Goal: Task Accomplishment & Management: Manage account settings

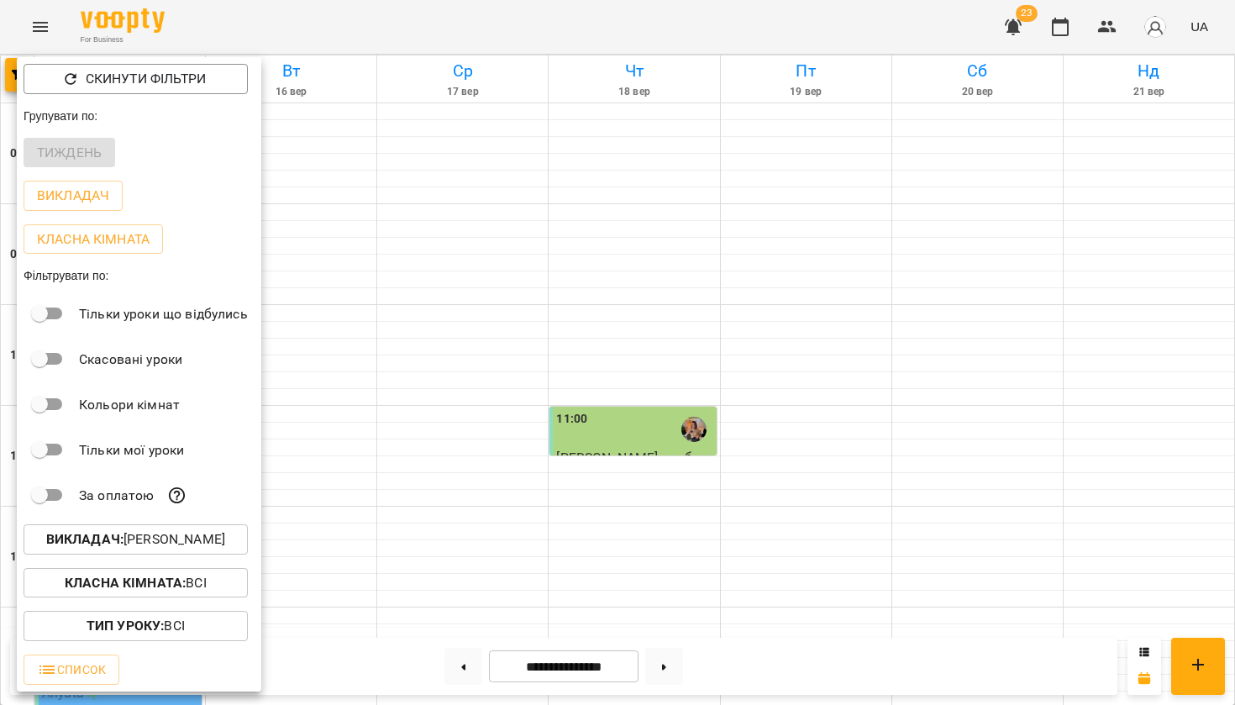
click at [104, 544] on b "Викладач :" at bounding box center [84, 539] width 77 height 16
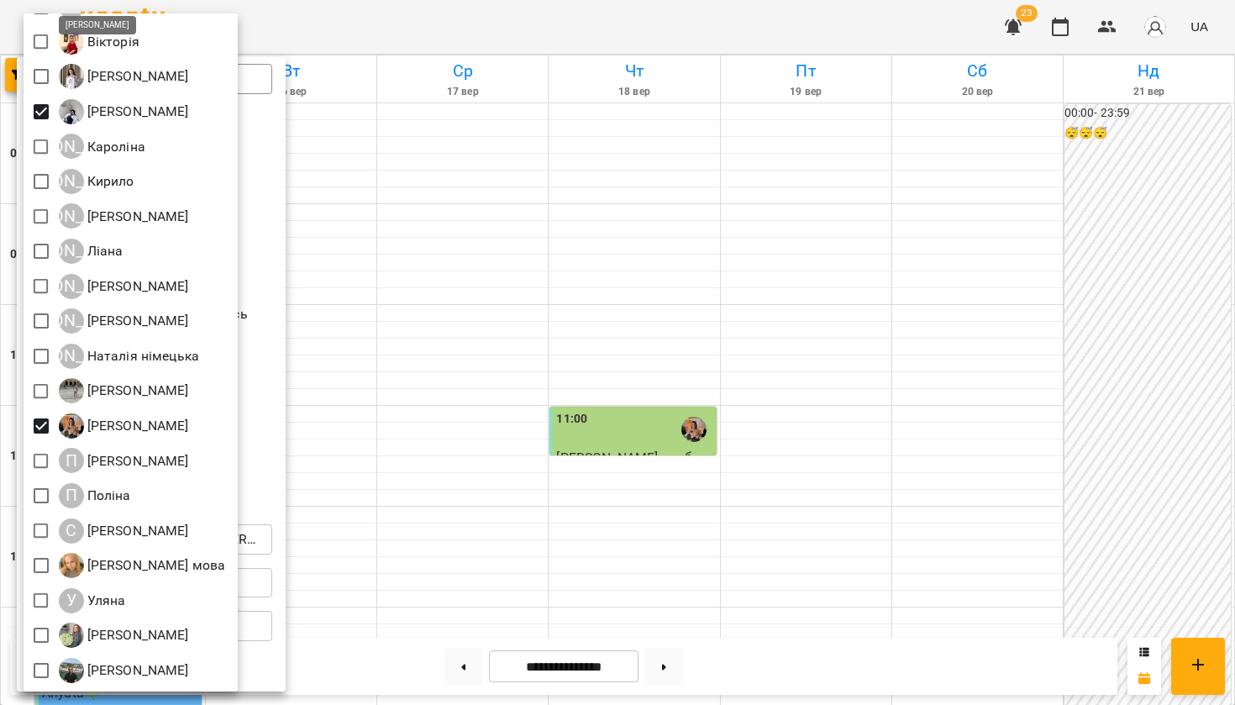
scroll to position [522, 0]
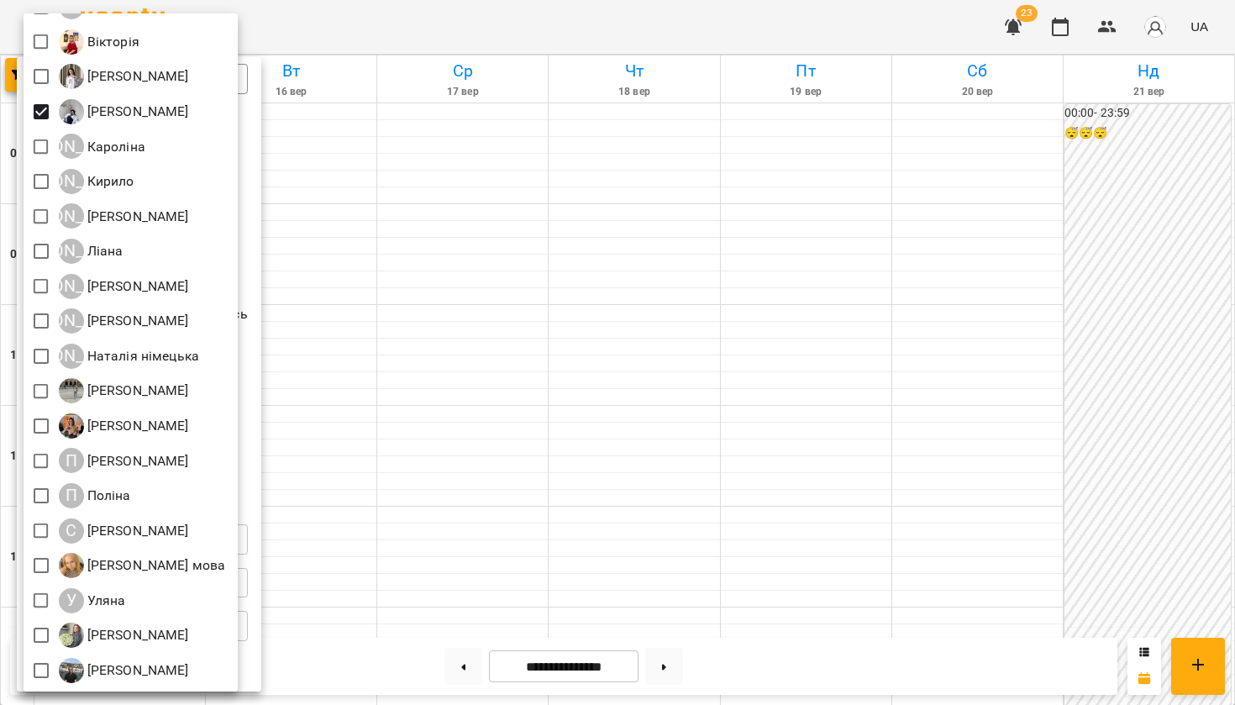
click at [334, 404] on div at bounding box center [617, 352] width 1235 height 705
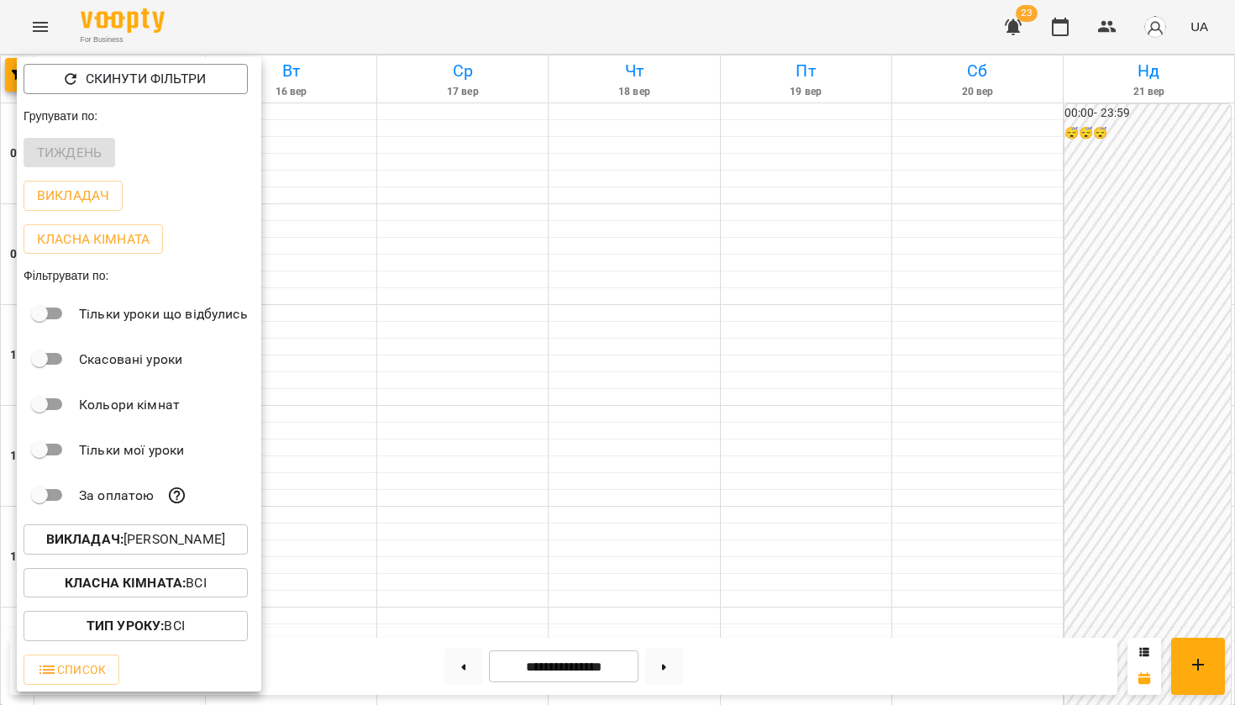
click at [334, 405] on div at bounding box center [617, 352] width 1235 height 705
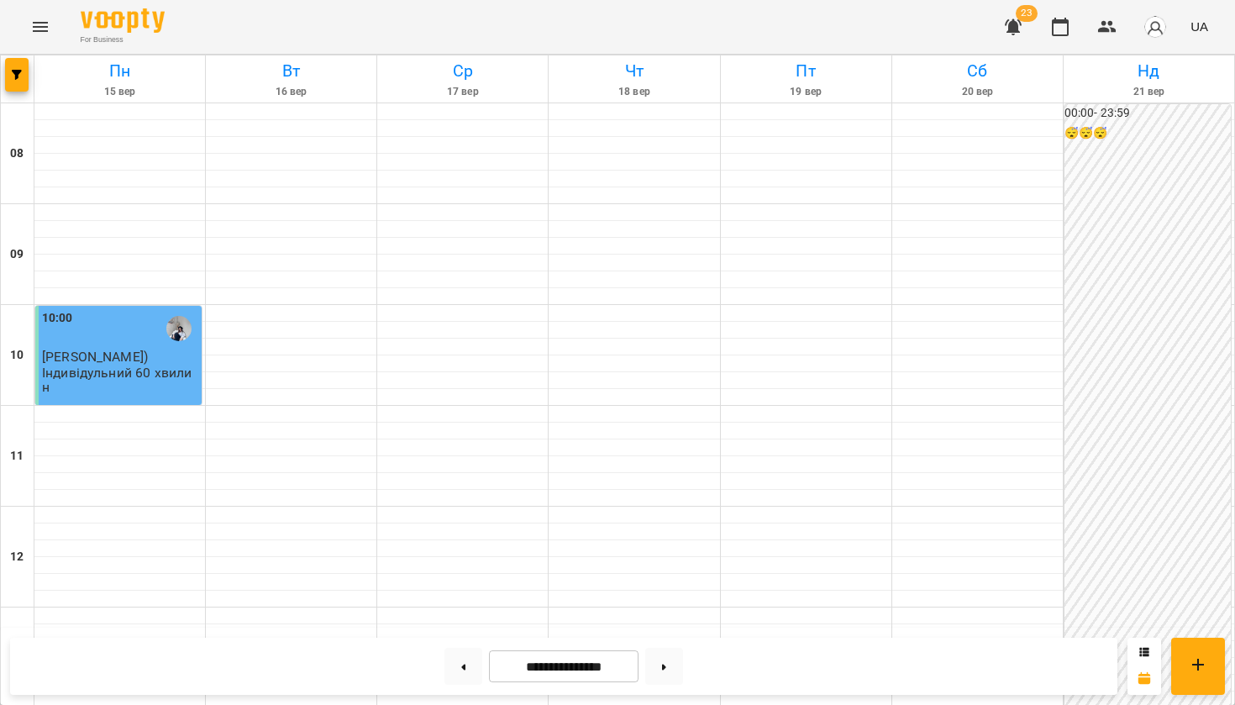
scroll to position [0, 0]
click at [8, 83] on button "button" at bounding box center [17, 75] width 24 height 34
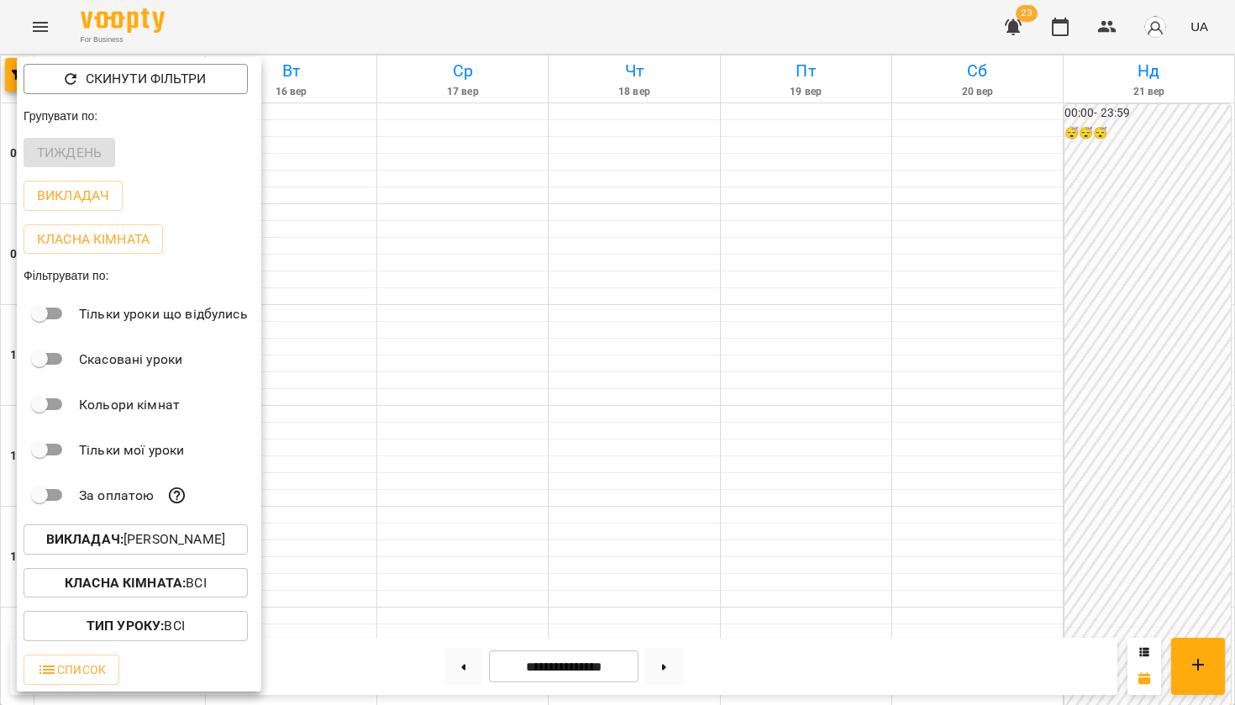
click at [84, 542] on b "Викладач :" at bounding box center [84, 539] width 77 height 16
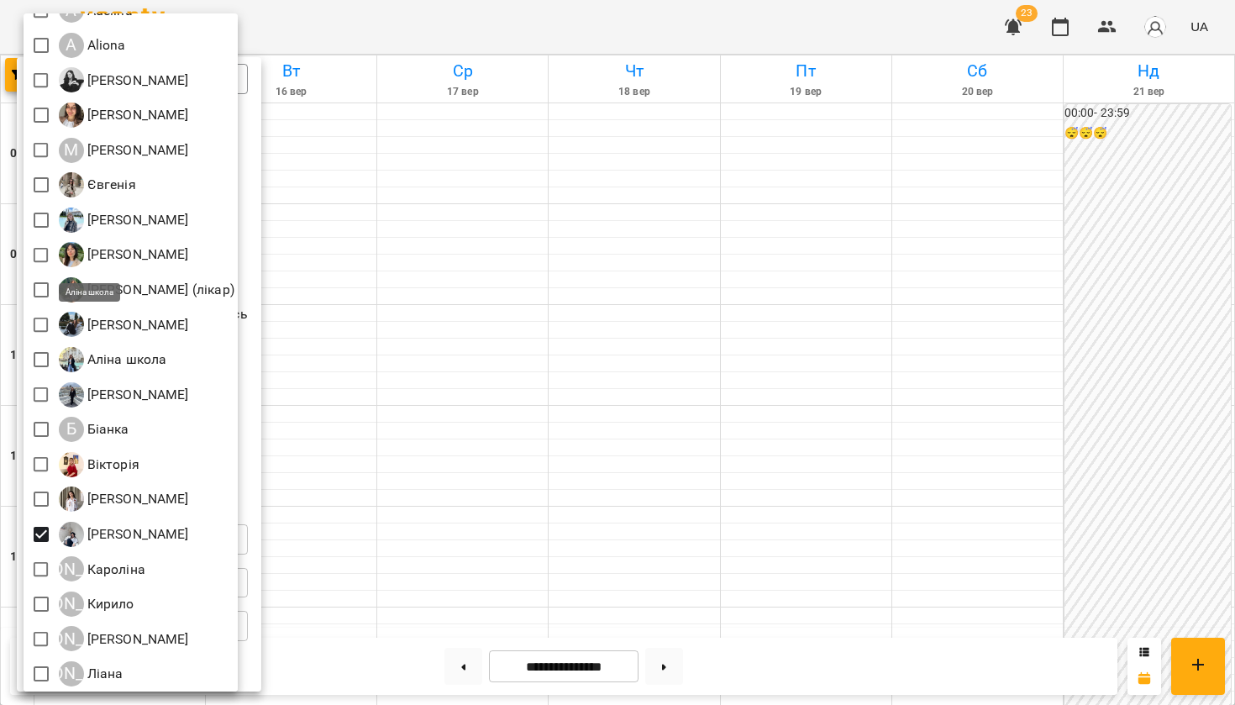
scroll to position [166, 0]
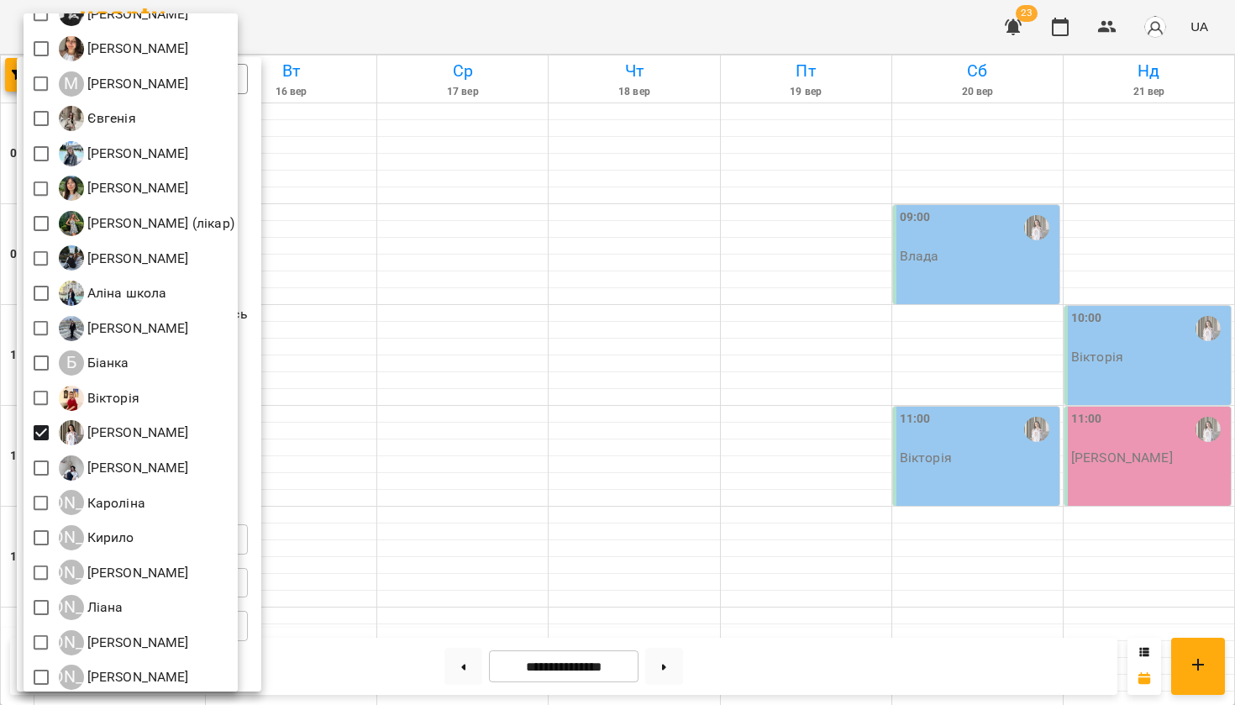
click at [438, 445] on div at bounding box center [617, 352] width 1235 height 705
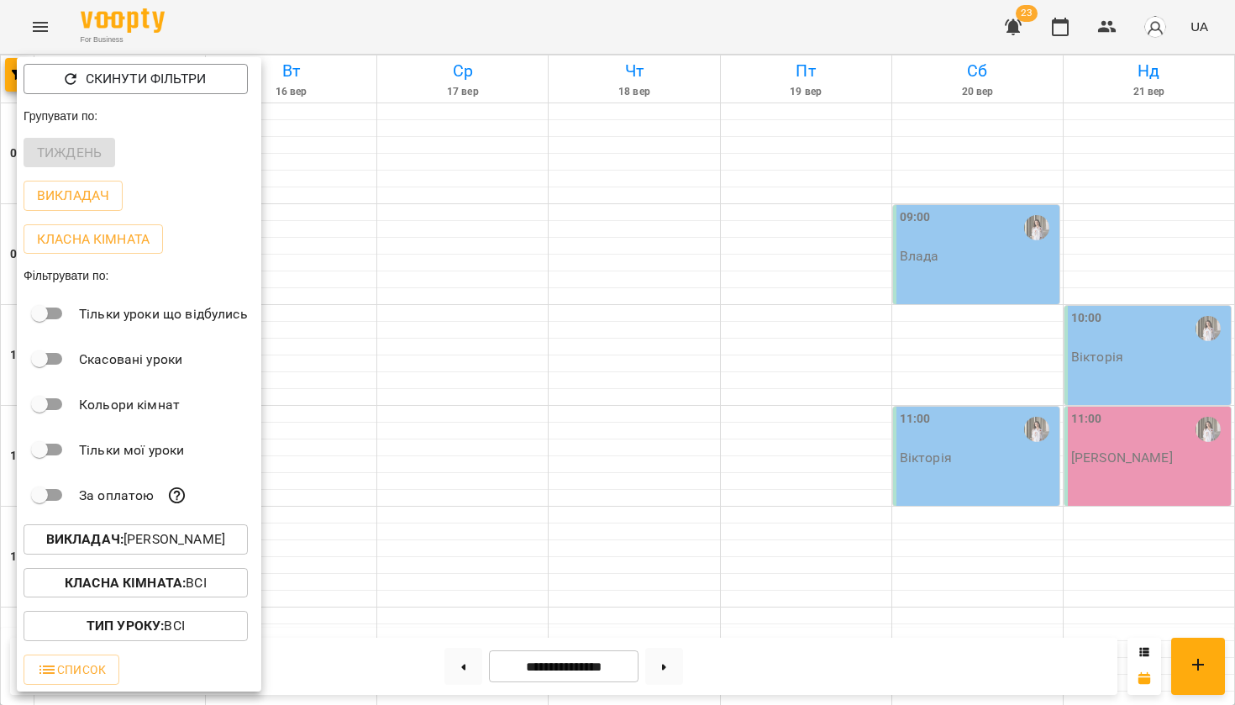
click at [438, 446] on div at bounding box center [617, 352] width 1235 height 705
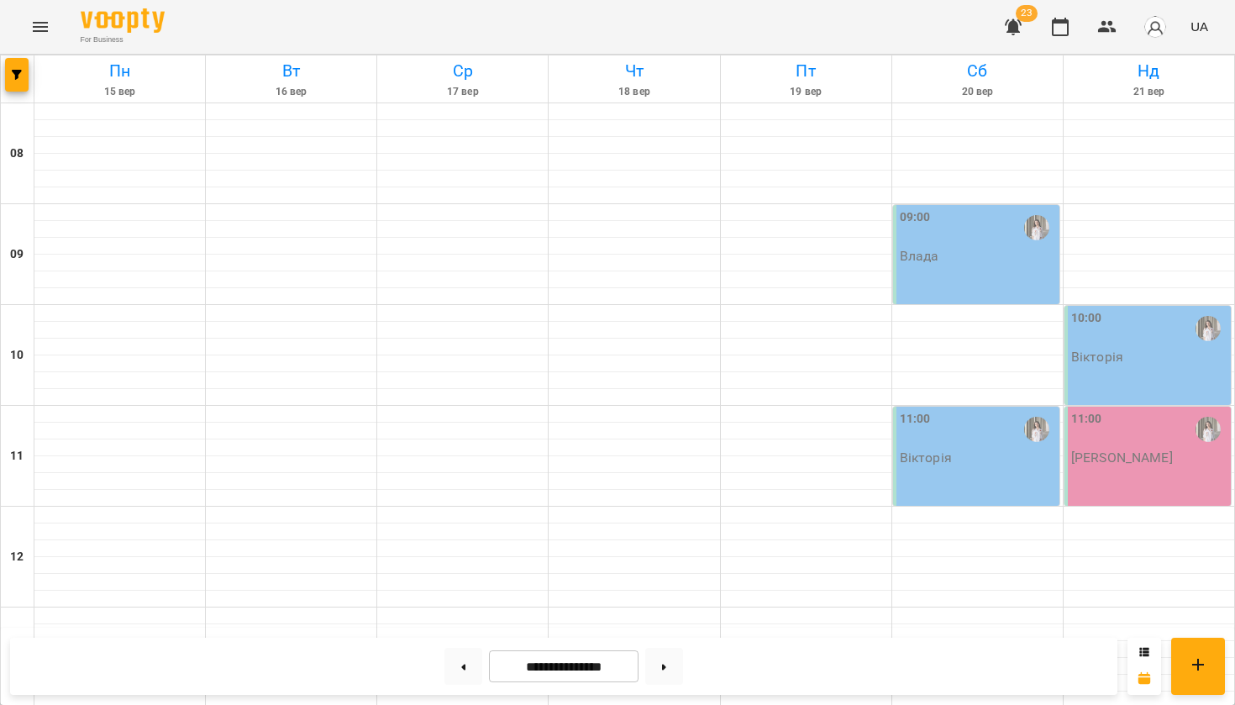
scroll to position [985, 0]
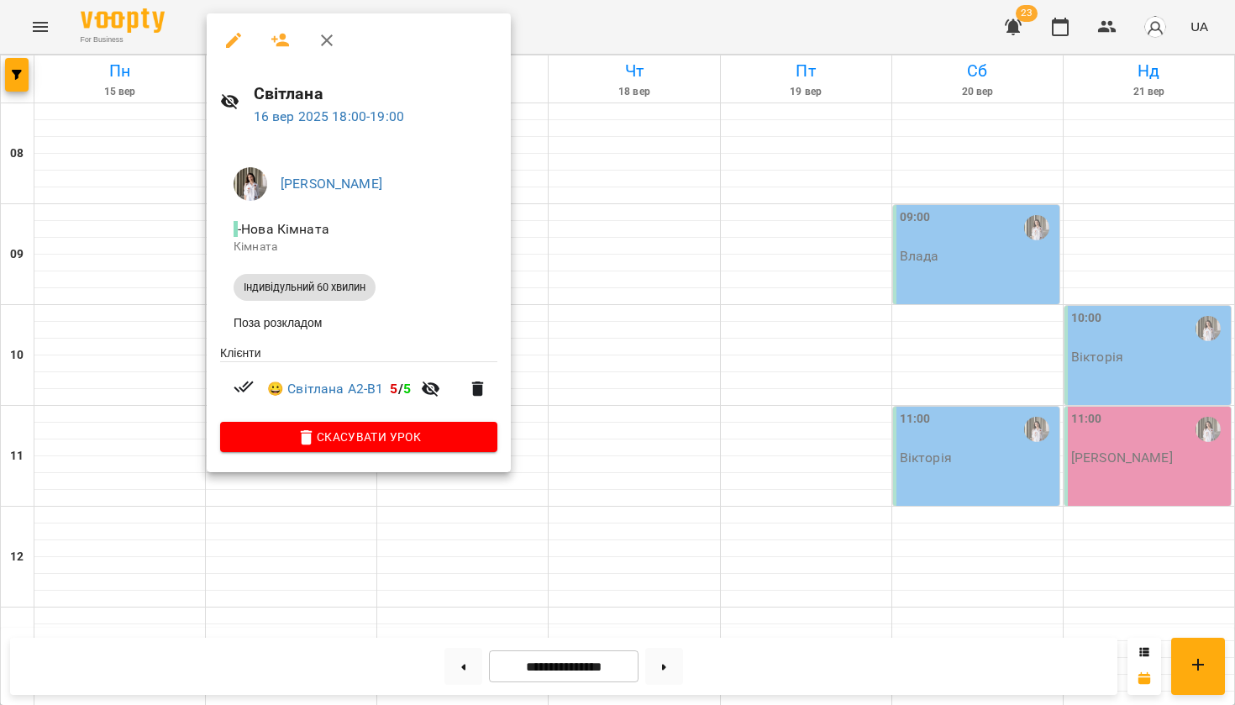
click at [239, 44] on icon "button" at bounding box center [233, 40] width 20 height 20
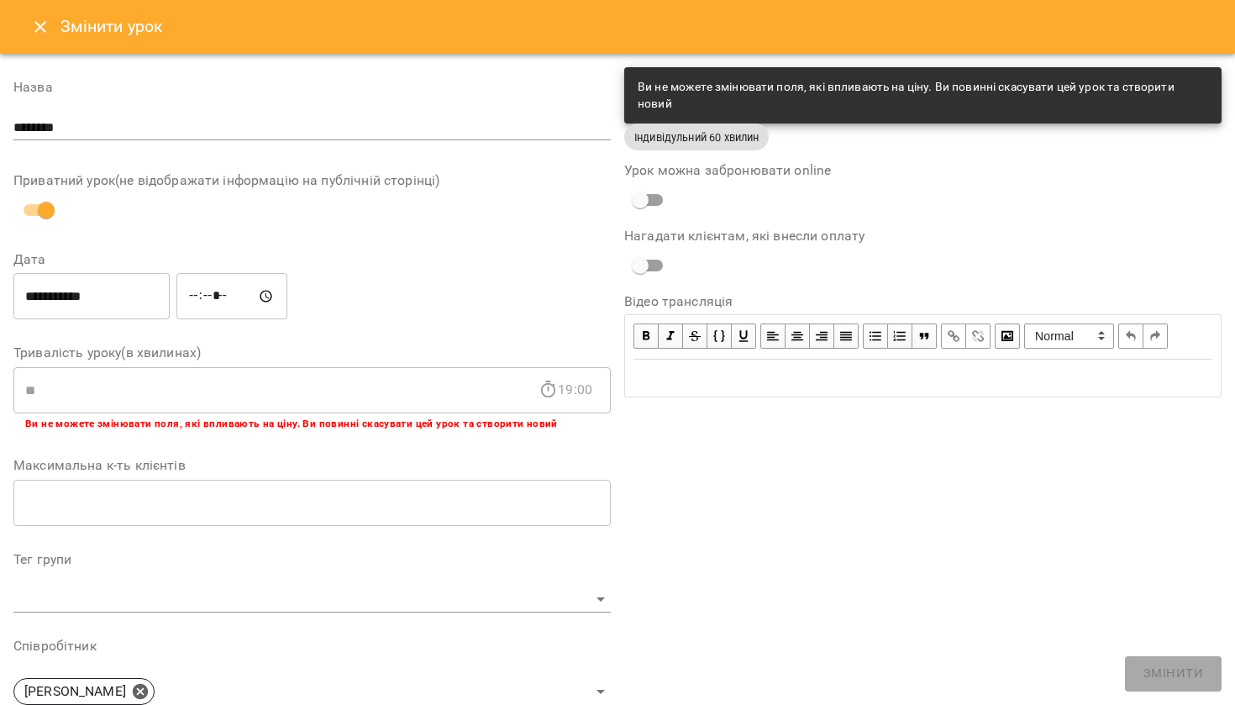
click at [750, 136] on span "Індивідульний 60 хвилин" at bounding box center [696, 137] width 144 height 16
click at [34, 18] on icon "Close" at bounding box center [40, 27] width 20 height 20
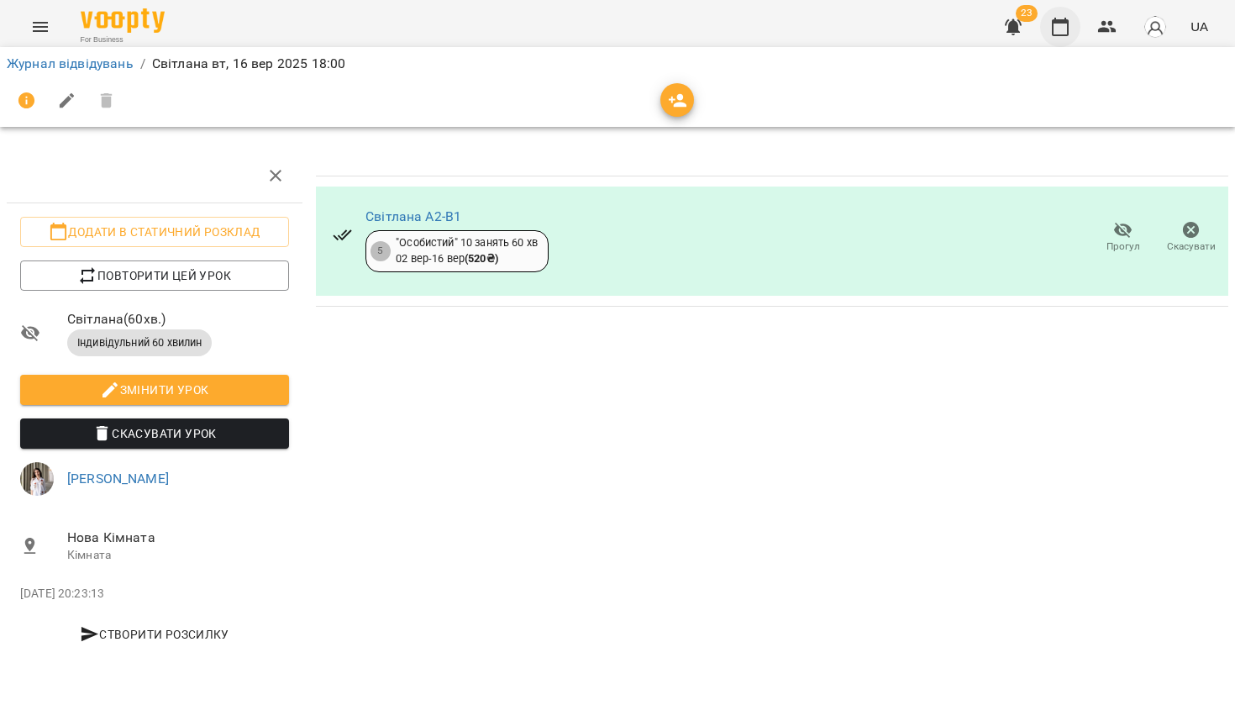
click at [1056, 29] on icon "button" at bounding box center [1060, 27] width 20 height 20
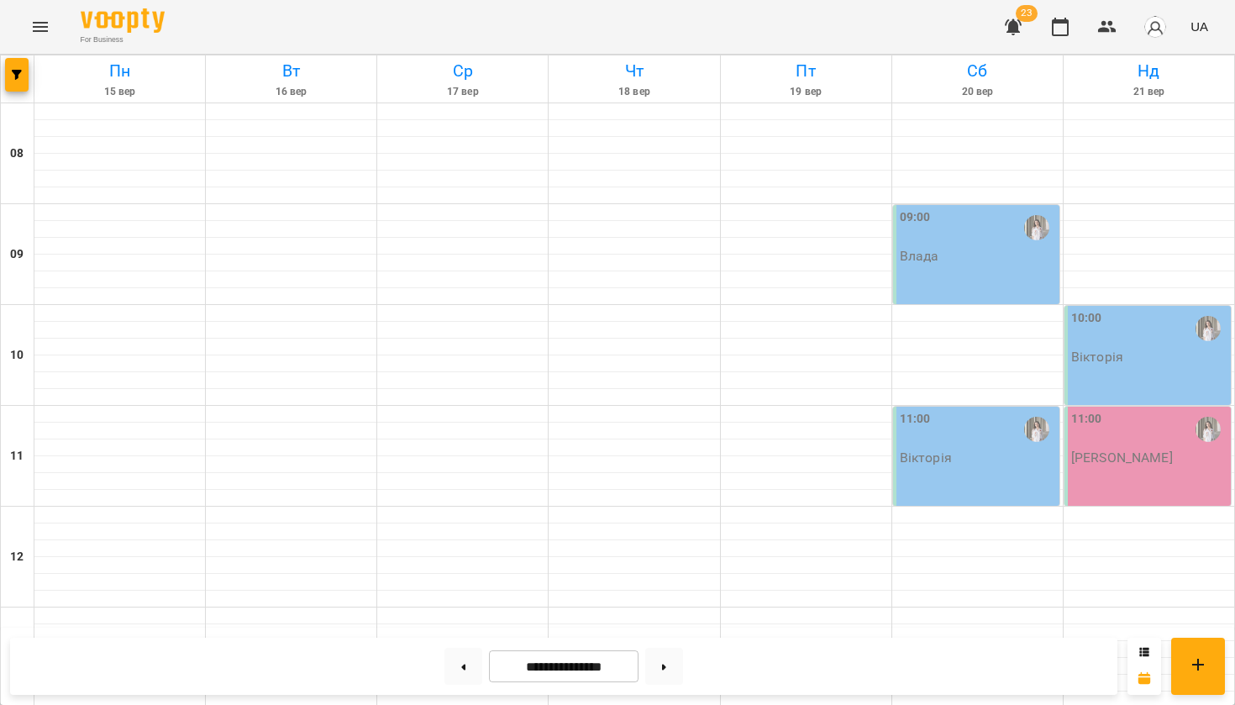
scroll to position [985, 0]
click at [463, 671] on button at bounding box center [463, 666] width 38 height 37
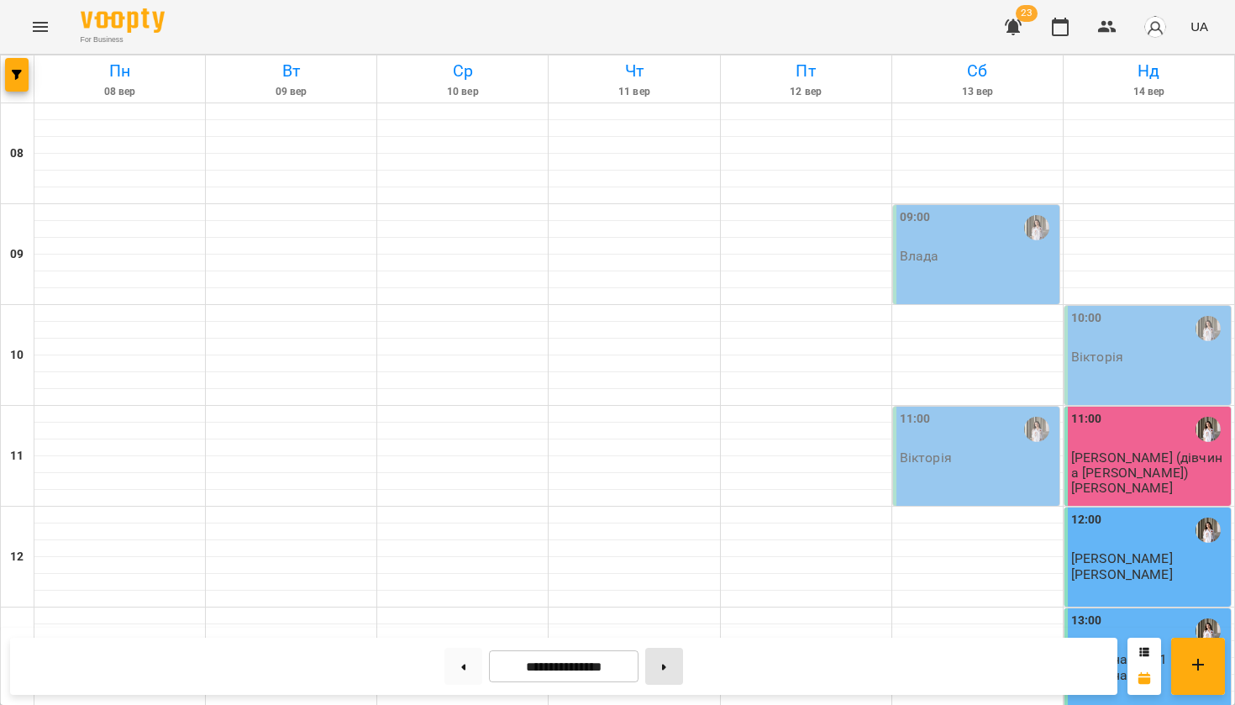
click at [664, 674] on button at bounding box center [664, 666] width 38 height 37
type input "**********"
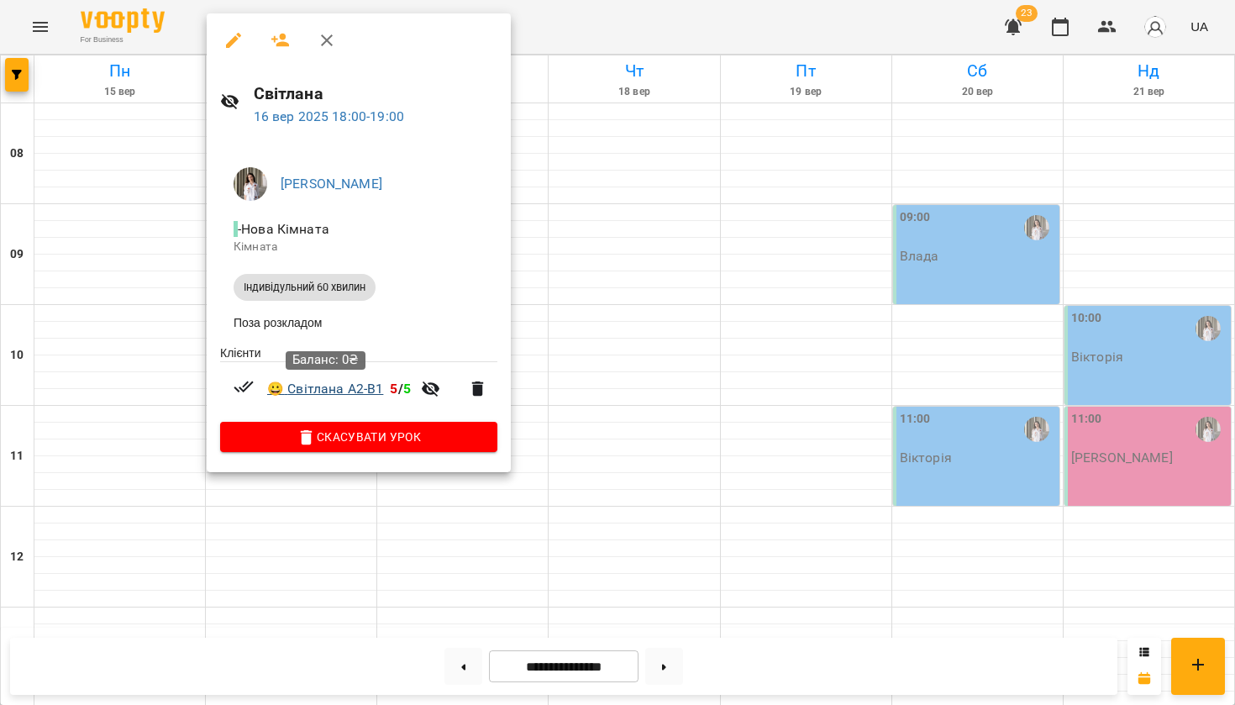
click at [316, 387] on link "😀 Світлана A2-B1" at bounding box center [325, 389] width 116 height 20
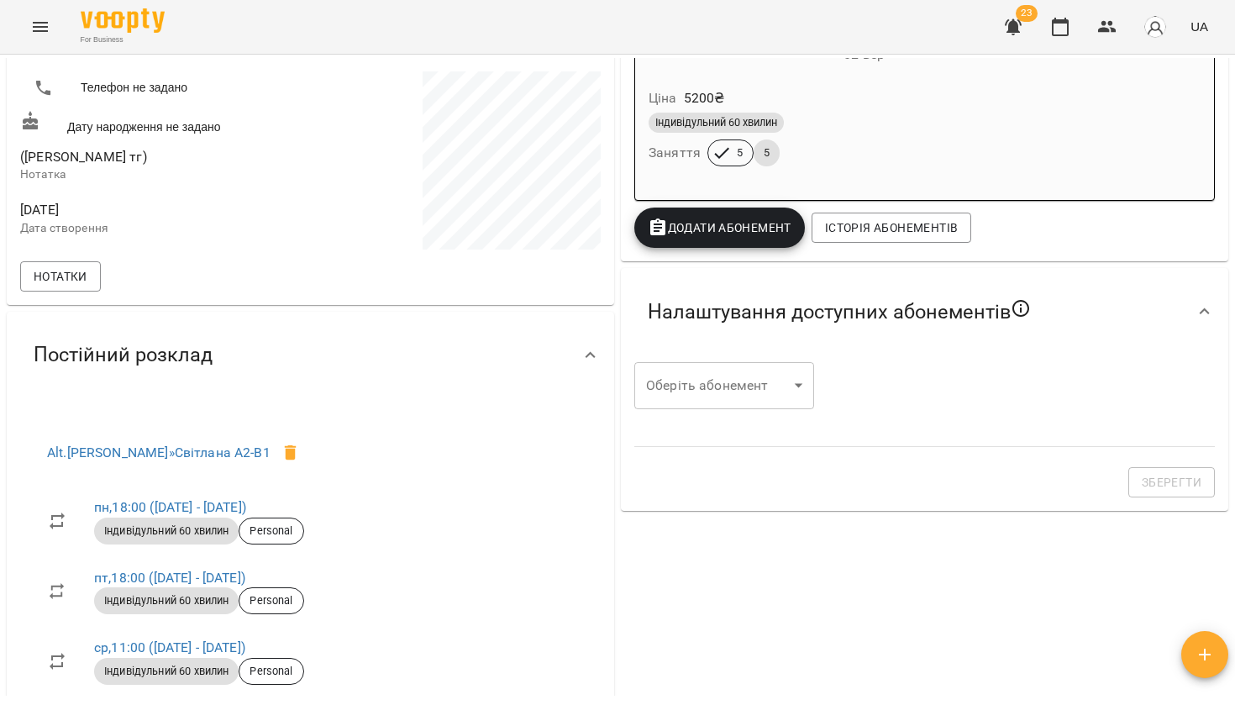
scroll to position [349, 0]
click at [1067, 31] on icon "button" at bounding box center [1060, 27] width 20 height 20
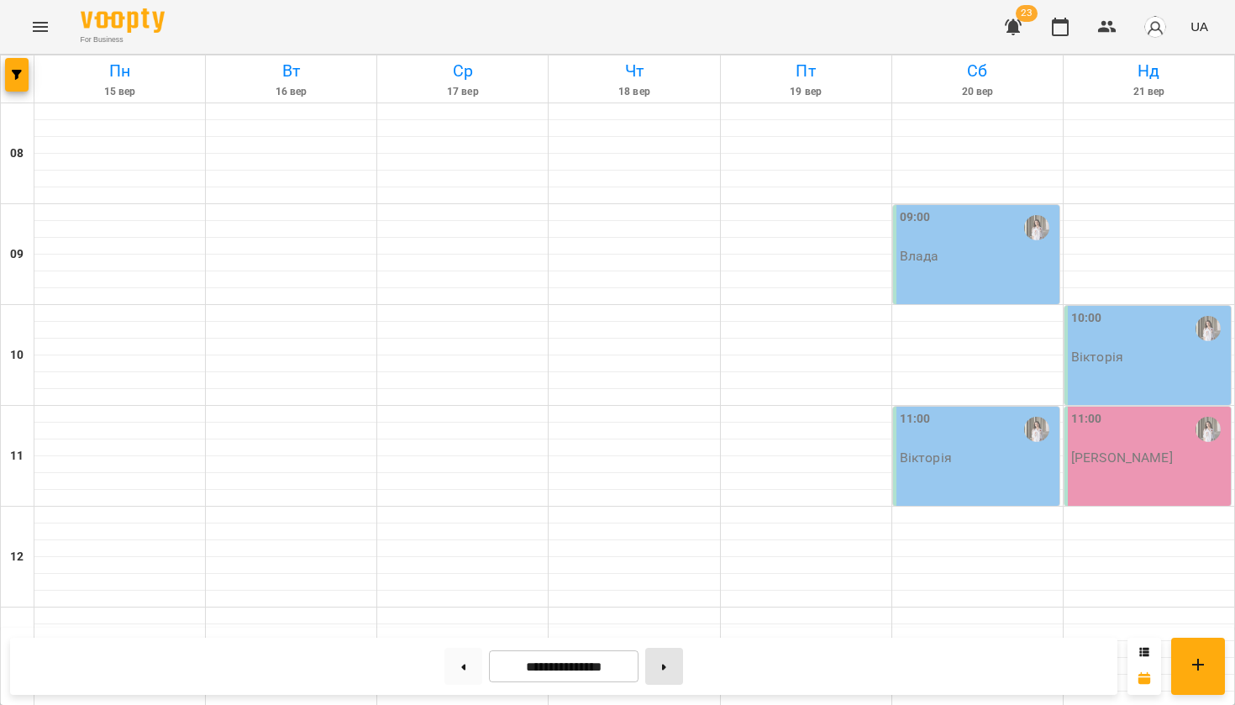
scroll to position [985, 0]
click at [664, 674] on button at bounding box center [664, 666] width 38 height 37
click at [683, 674] on button at bounding box center [664, 666] width 38 height 37
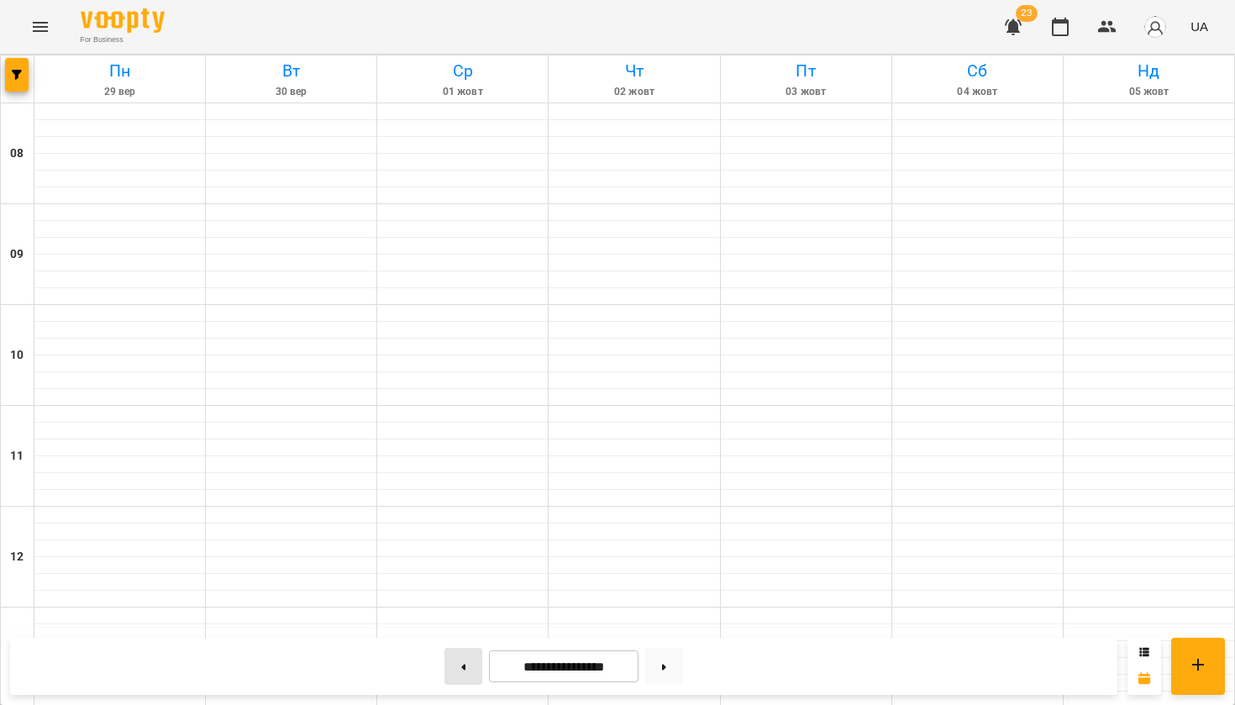
click at [462, 665] on button at bounding box center [463, 666] width 38 height 37
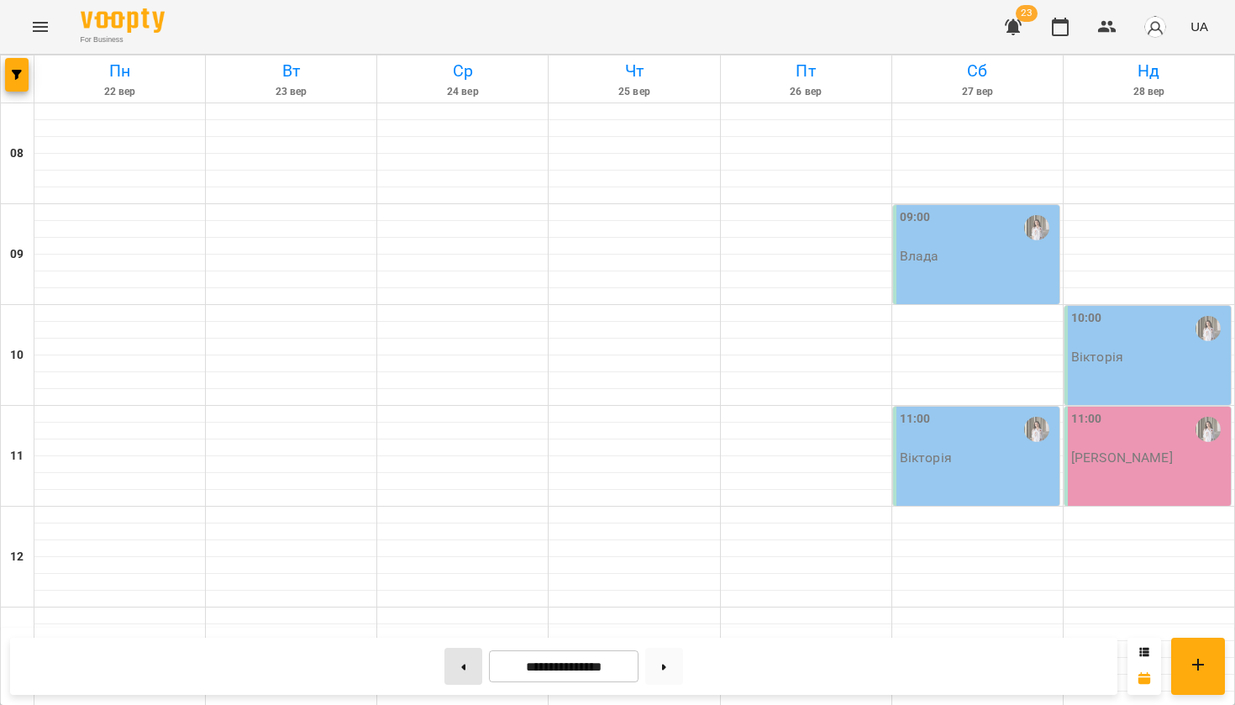
click at [463, 667] on button at bounding box center [463, 666] width 38 height 37
type input "**********"
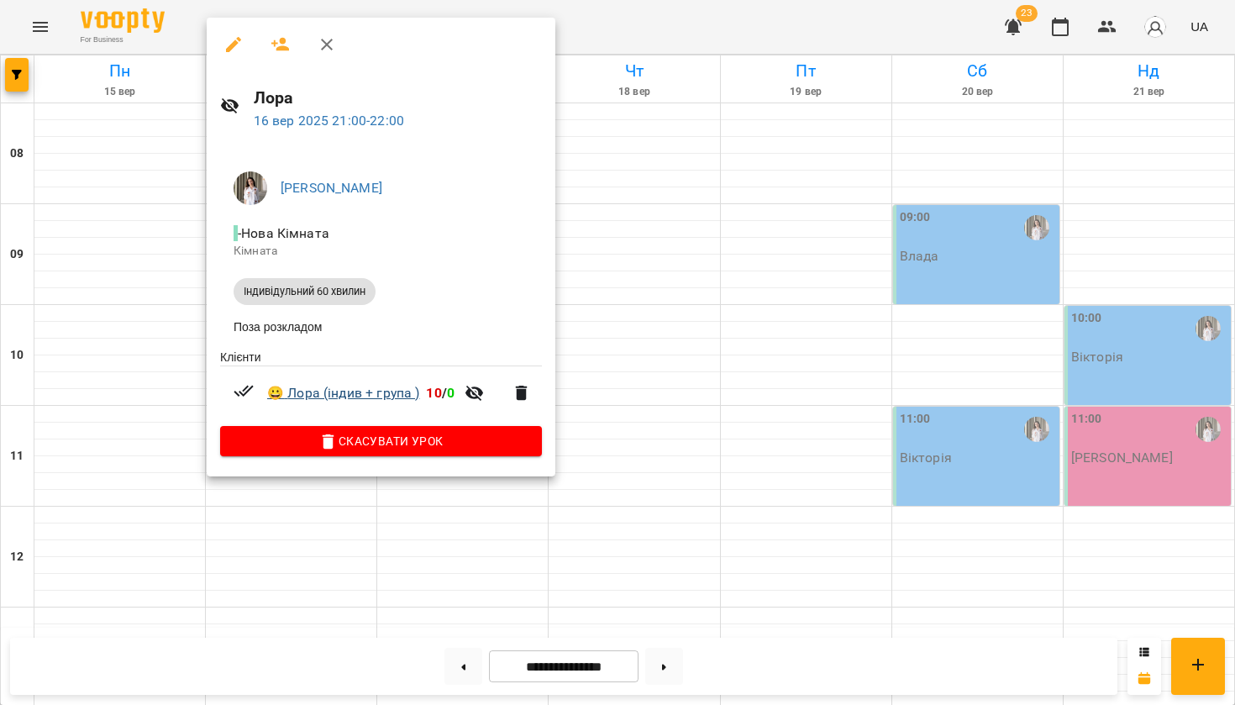
click at [296, 388] on link "😀 Лора (індив + група )" at bounding box center [343, 393] width 152 height 20
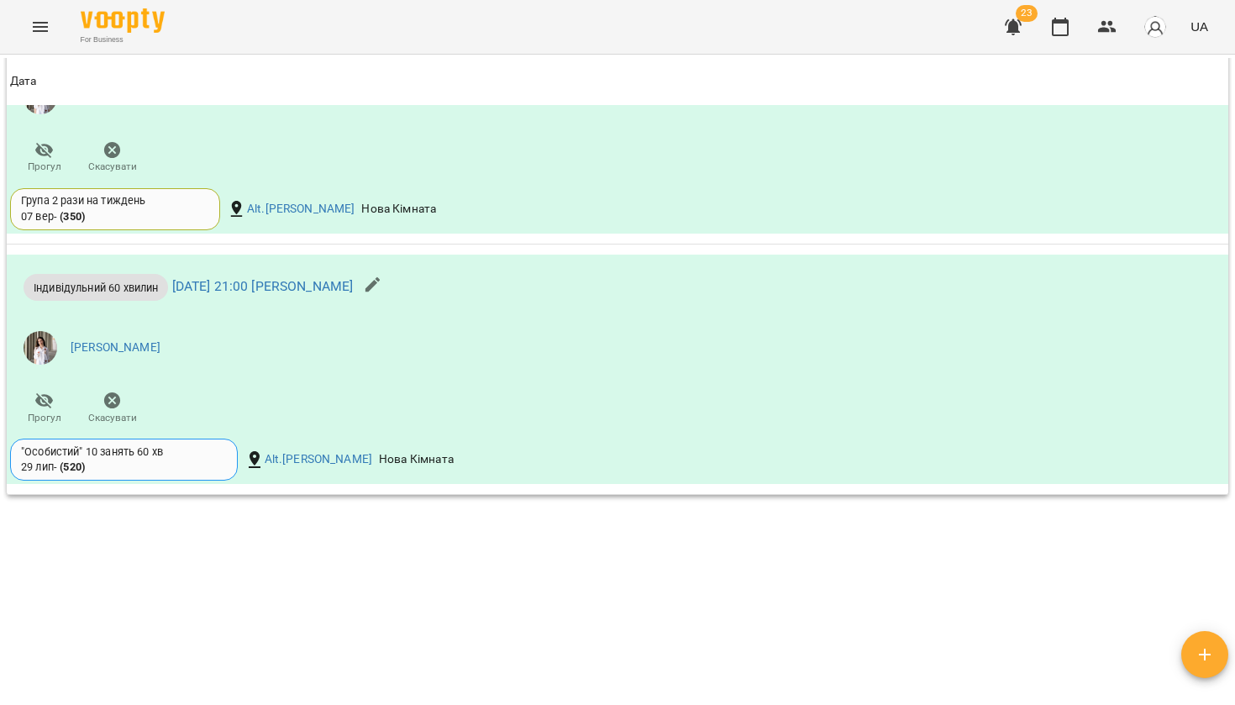
scroll to position [2391, 0]
click at [363, 276] on icon "button" at bounding box center [373, 286] width 20 height 20
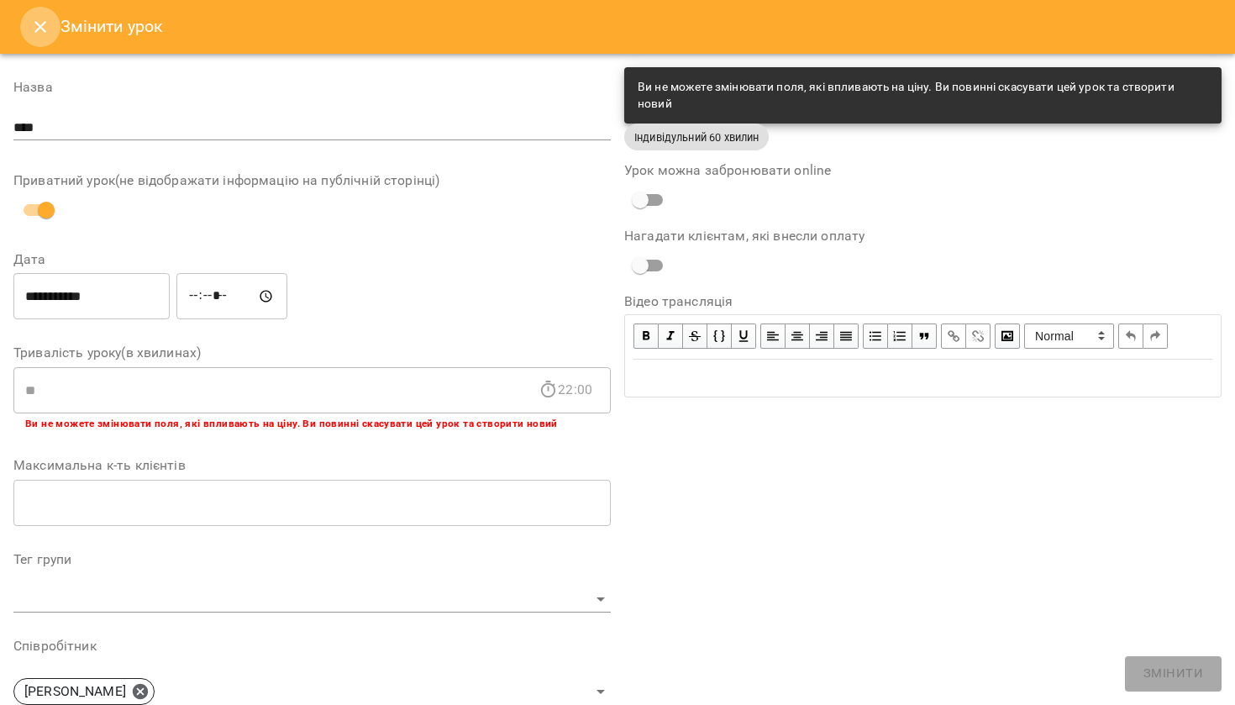
click at [44, 26] on icon "Close" at bounding box center [40, 27] width 20 height 20
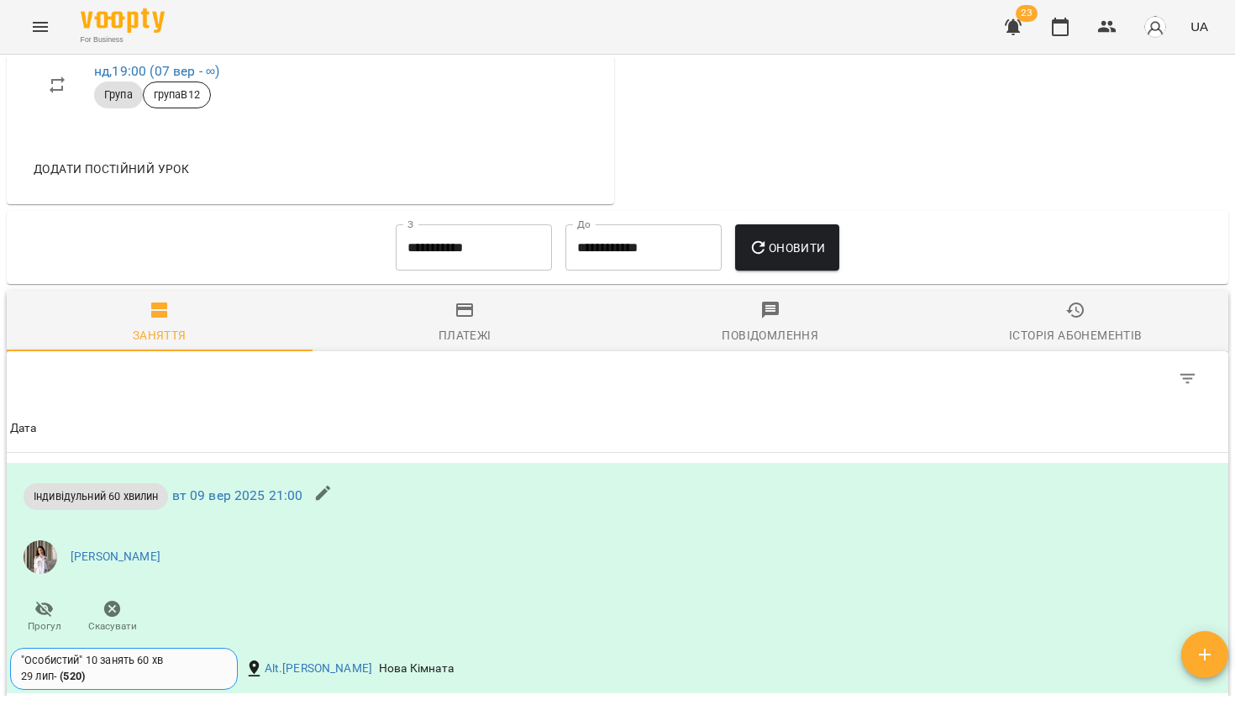
scroll to position [1422, 0]
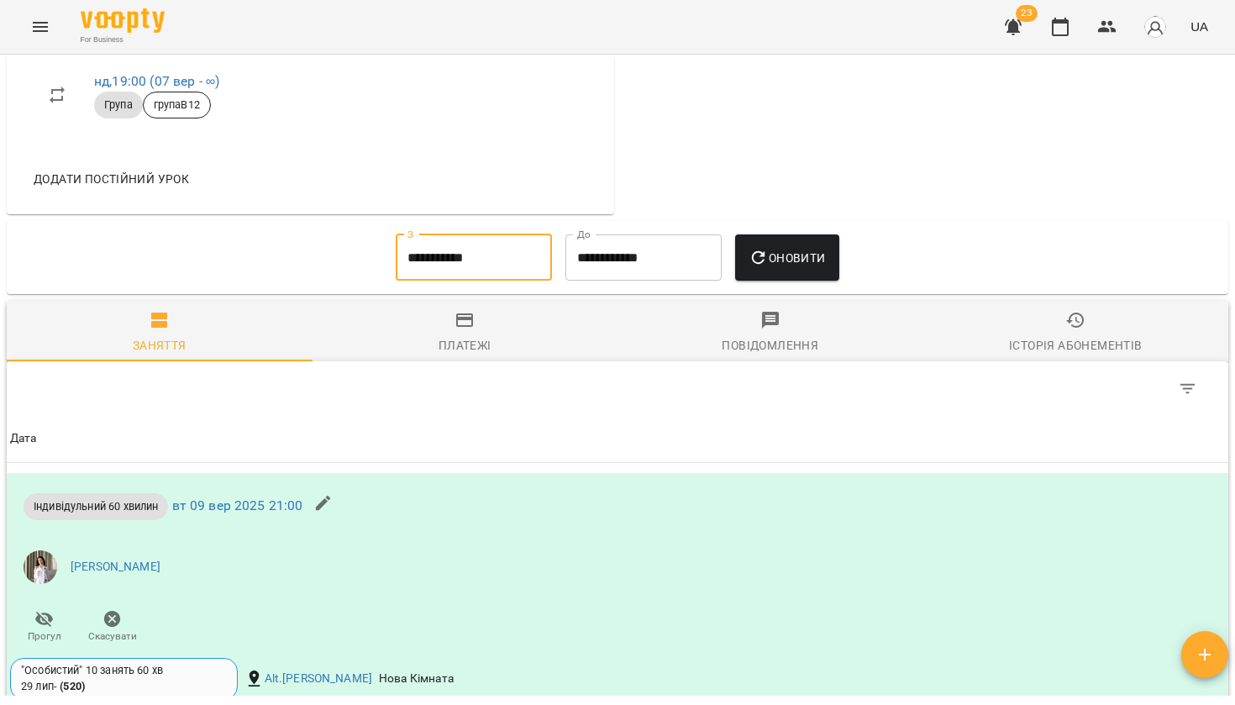
click at [474, 249] on input "**********" at bounding box center [474, 257] width 156 height 47
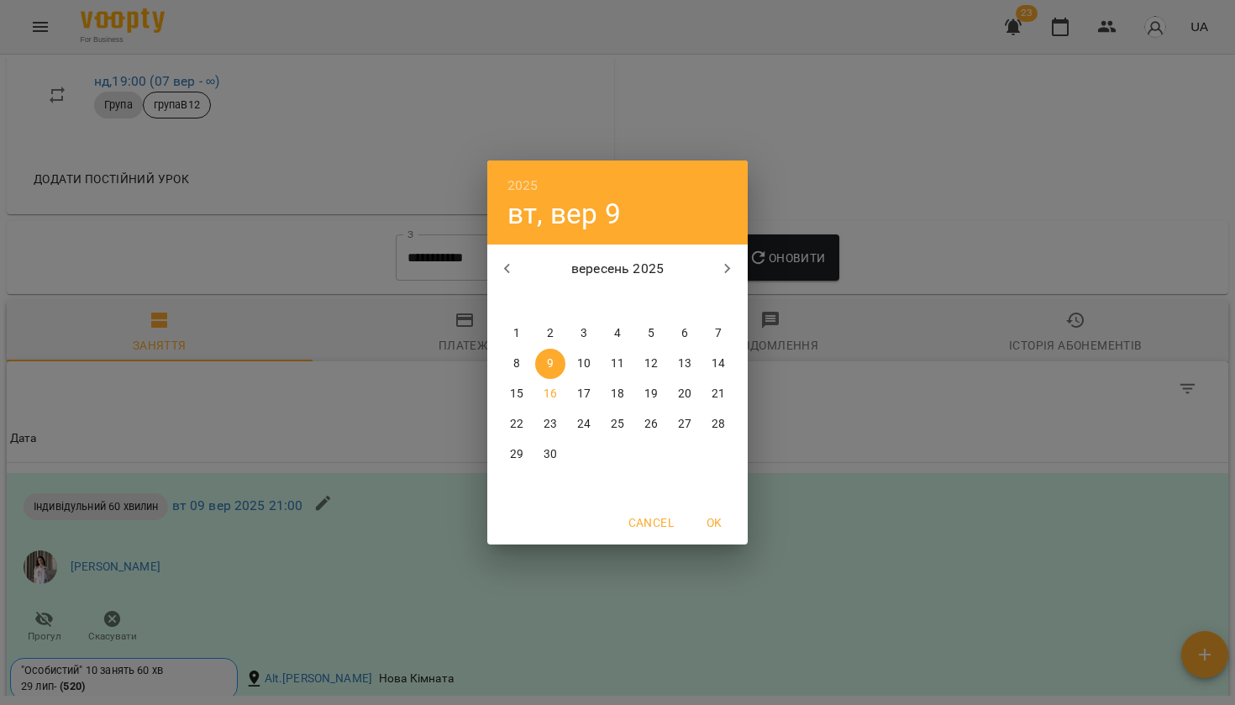
click at [508, 282] on button "button" at bounding box center [507, 269] width 40 height 40
click at [658, 328] on span "1" at bounding box center [651, 333] width 30 height 17
type input "**********"
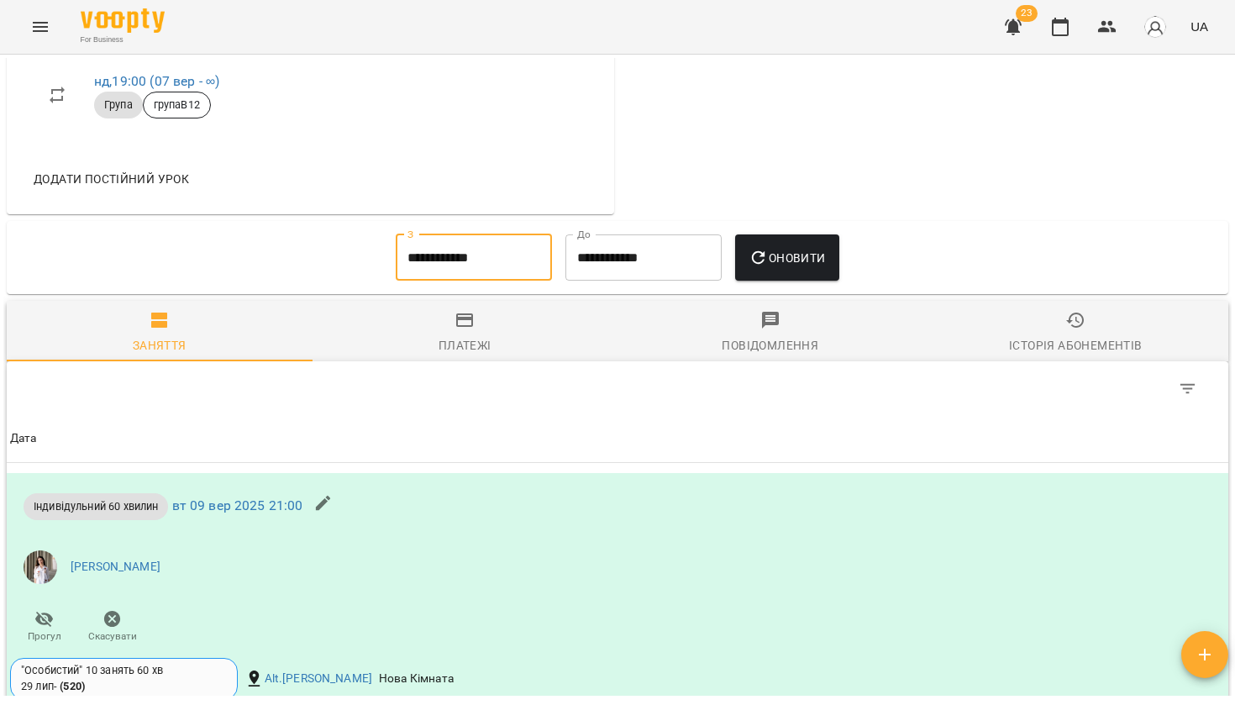
click at [806, 238] on button "Оновити" at bounding box center [786, 257] width 103 height 47
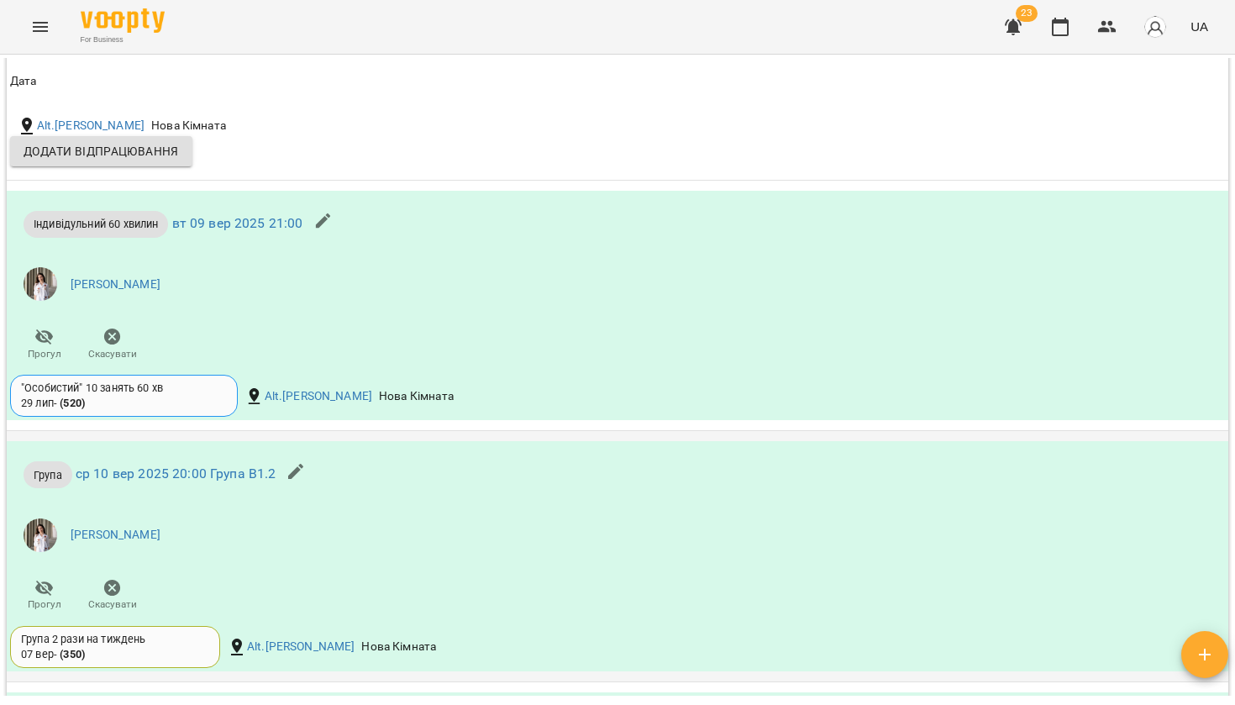
scroll to position [5009, 0]
click at [241, 223] on link "вт 09 вер 2025 21:00" at bounding box center [237, 225] width 131 height 16
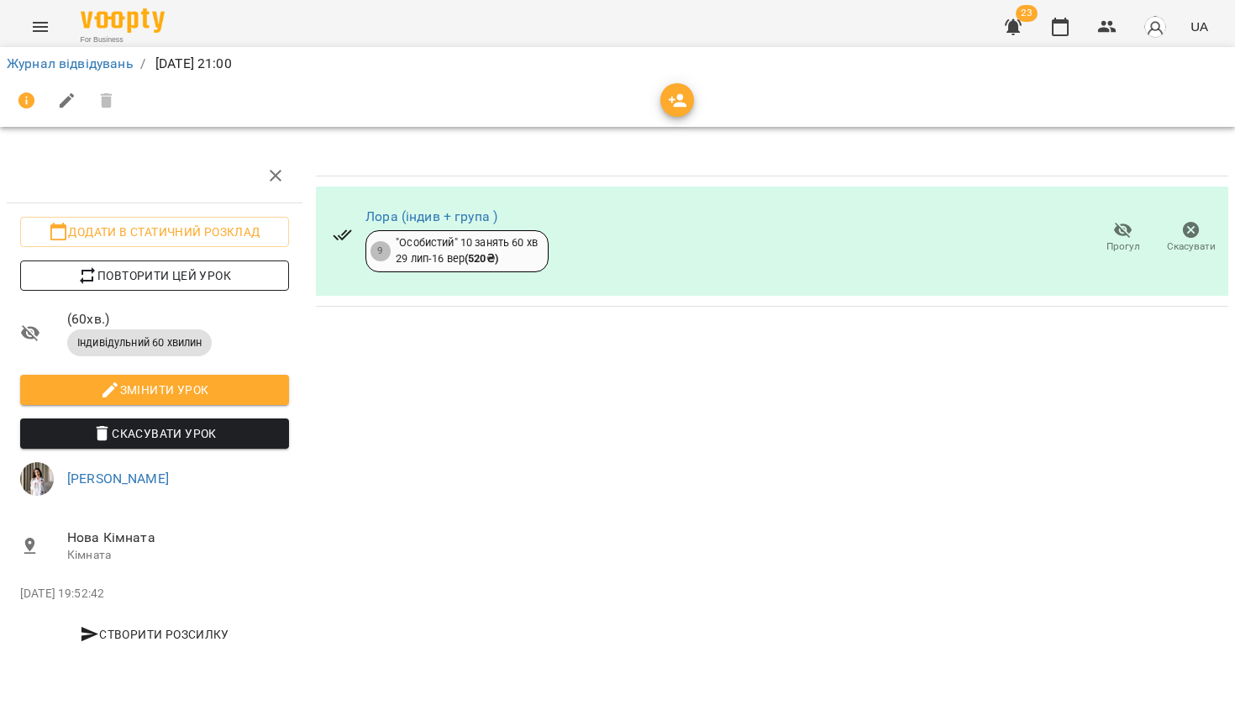
click at [208, 267] on span "Повторити цей урок" at bounding box center [155, 275] width 242 height 20
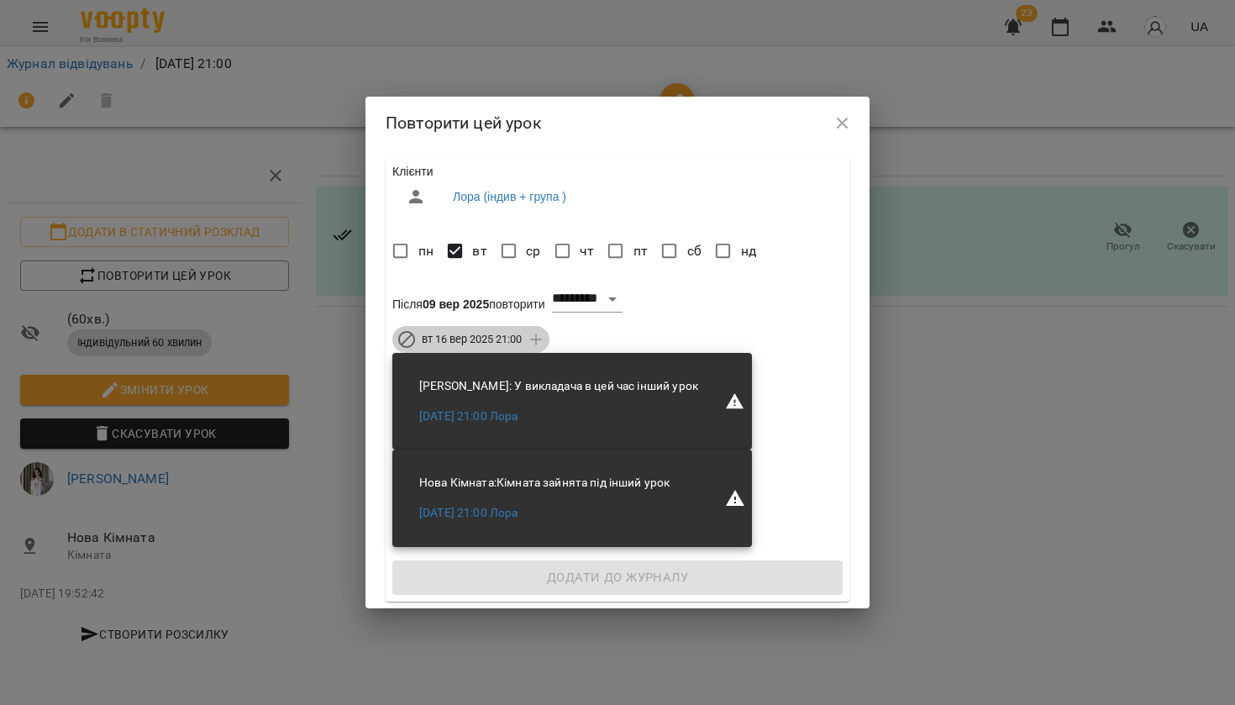
click at [472, 346] on span "вт 16 вер 2025 21:00" at bounding box center [472, 339] width 120 height 15
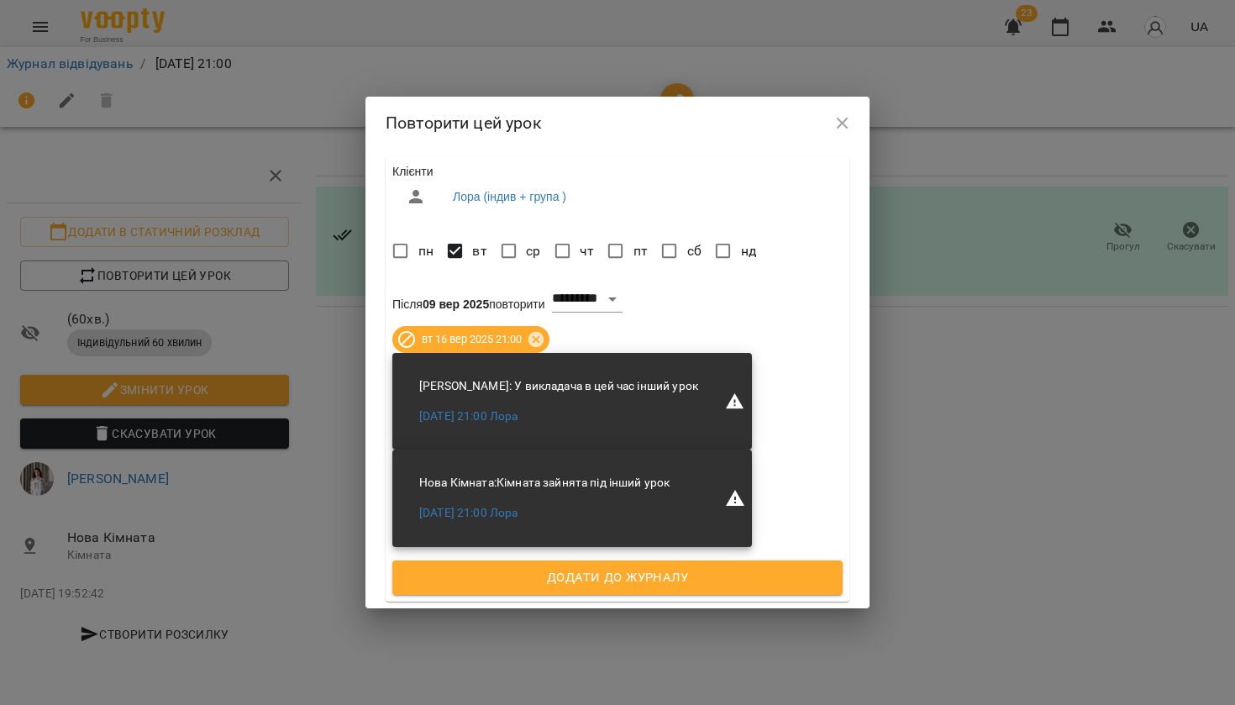
click at [464, 574] on span "Додати до журналу" at bounding box center [617, 578] width 413 height 22
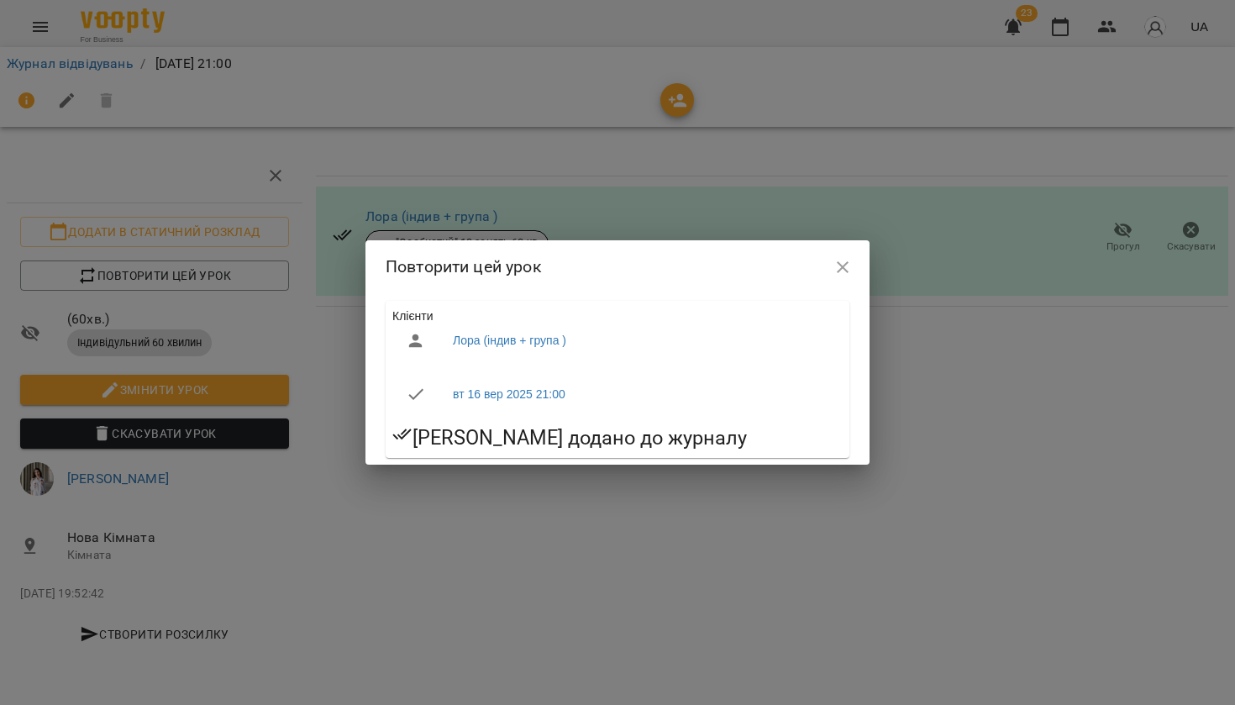
click at [847, 254] on button "button" at bounding box center [842, 267] width 40 height 40
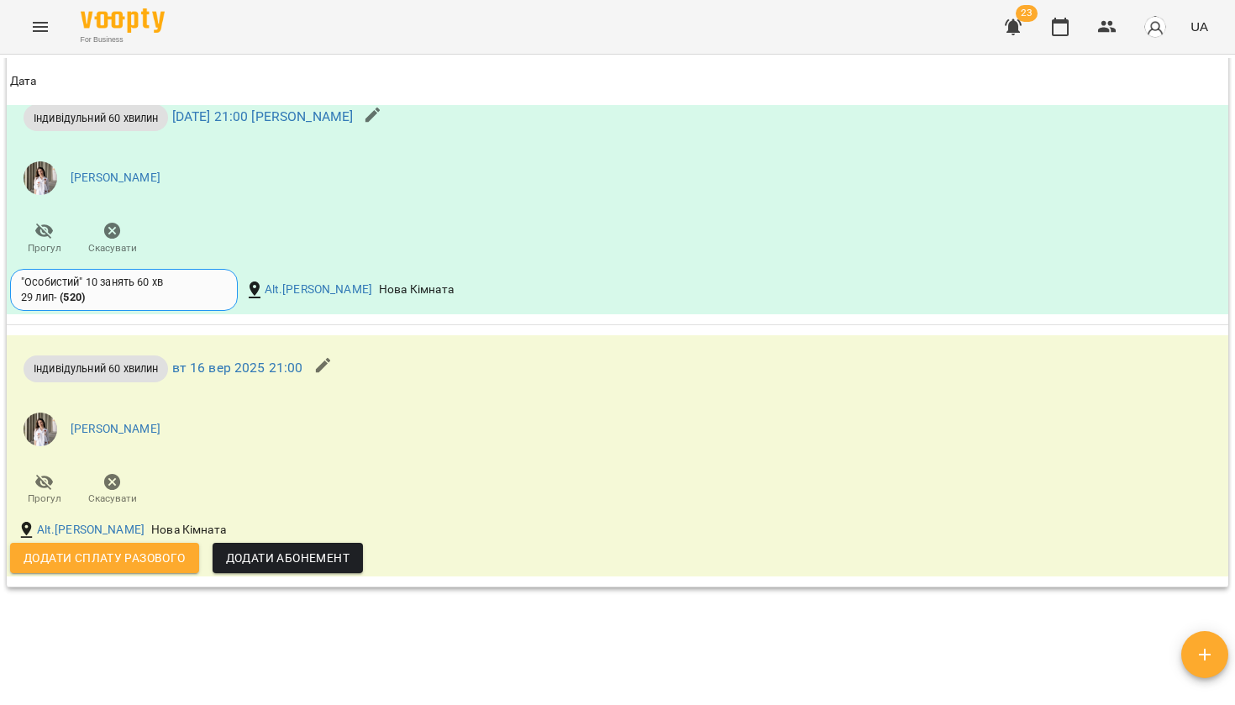
scroll to position [2500, 0]
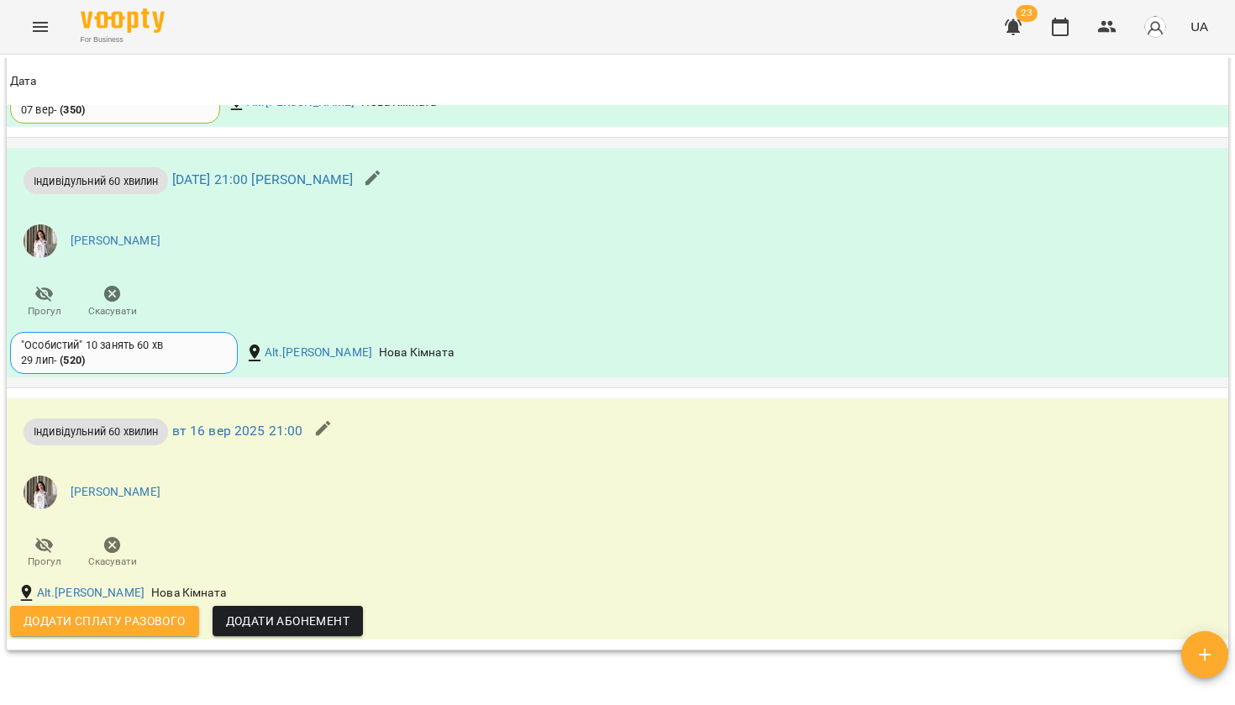
click at [113, 288] on icon "button" at bounding box center [112, 294] width 20 height 20
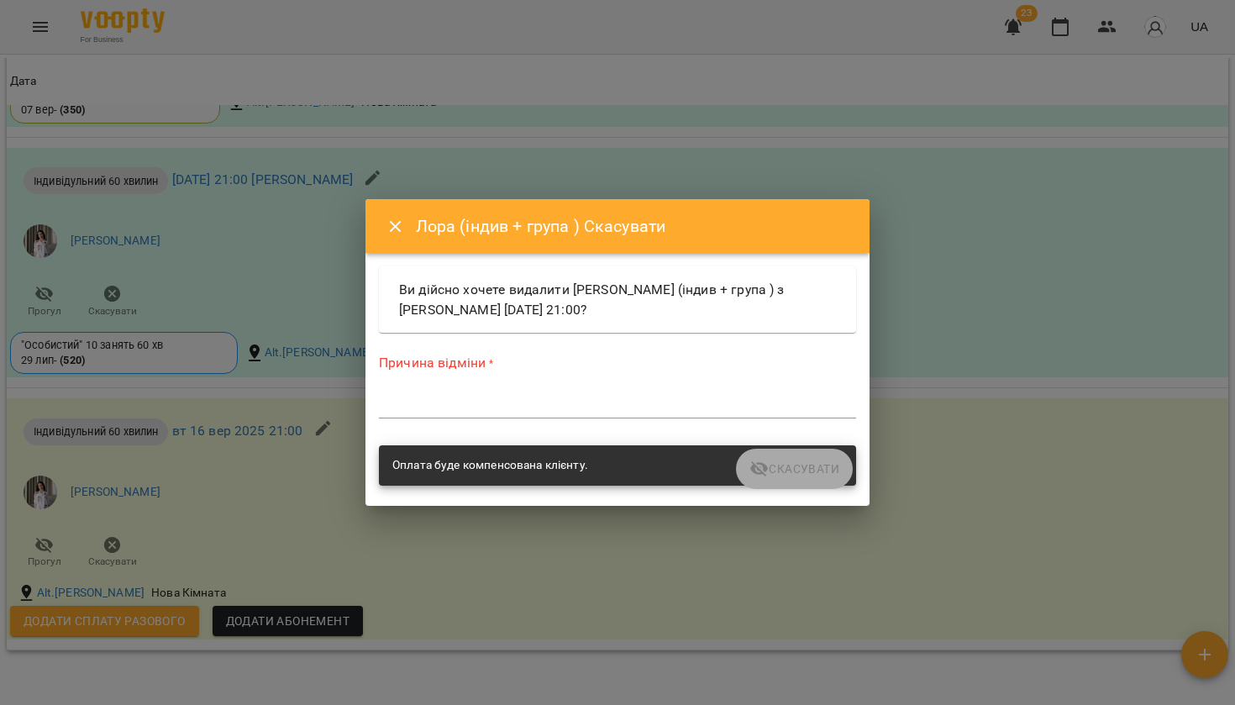
click at [430, 412] on textarea at bounding box center [617, 404] width 477 height 15
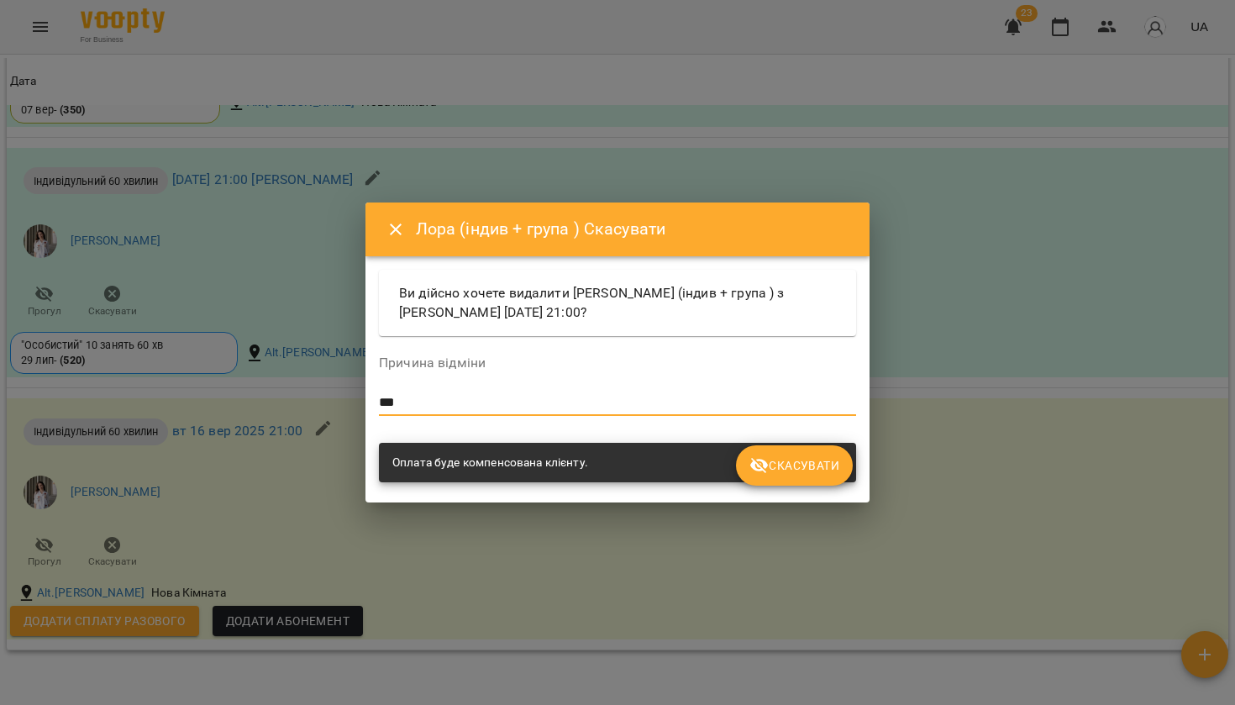
type textarea "***"
click at [795, 472] on span "Скасувати" at bounding box center [794, 465] width 90 height 20
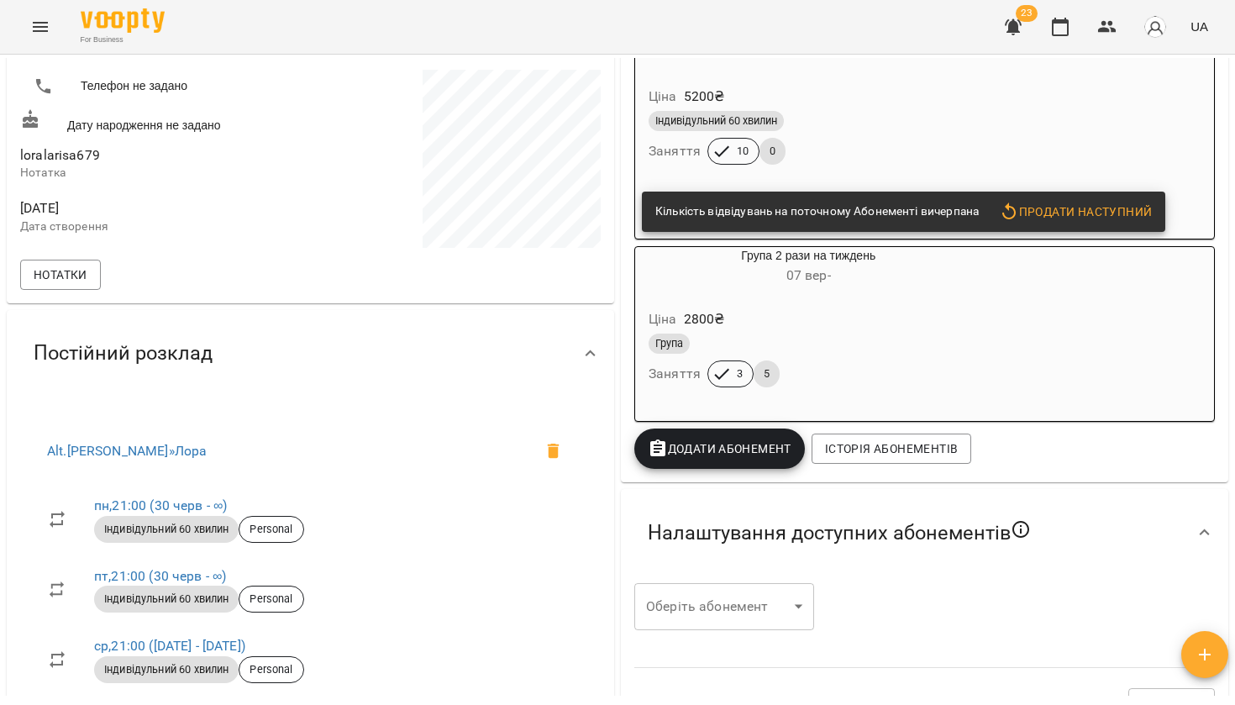
scroll to position [250, 0]
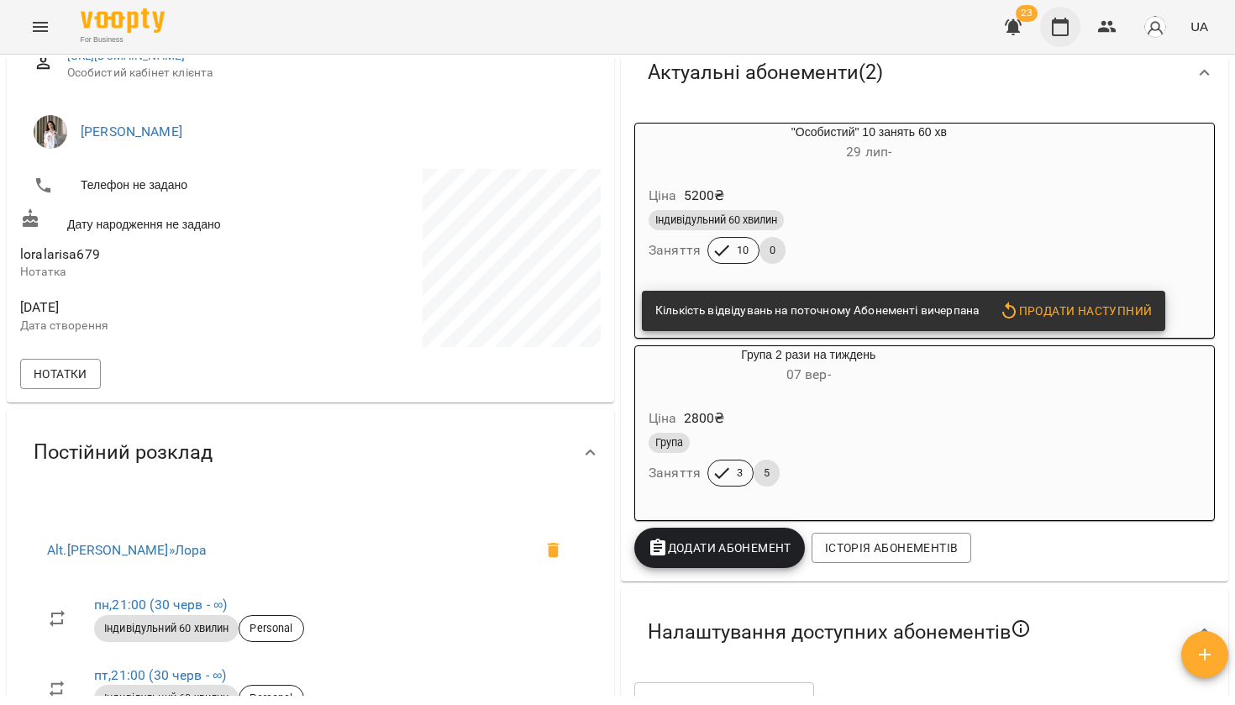
click at [1062, 33] on icon "button" at bounding box center [1060, 27] width 20 height 20
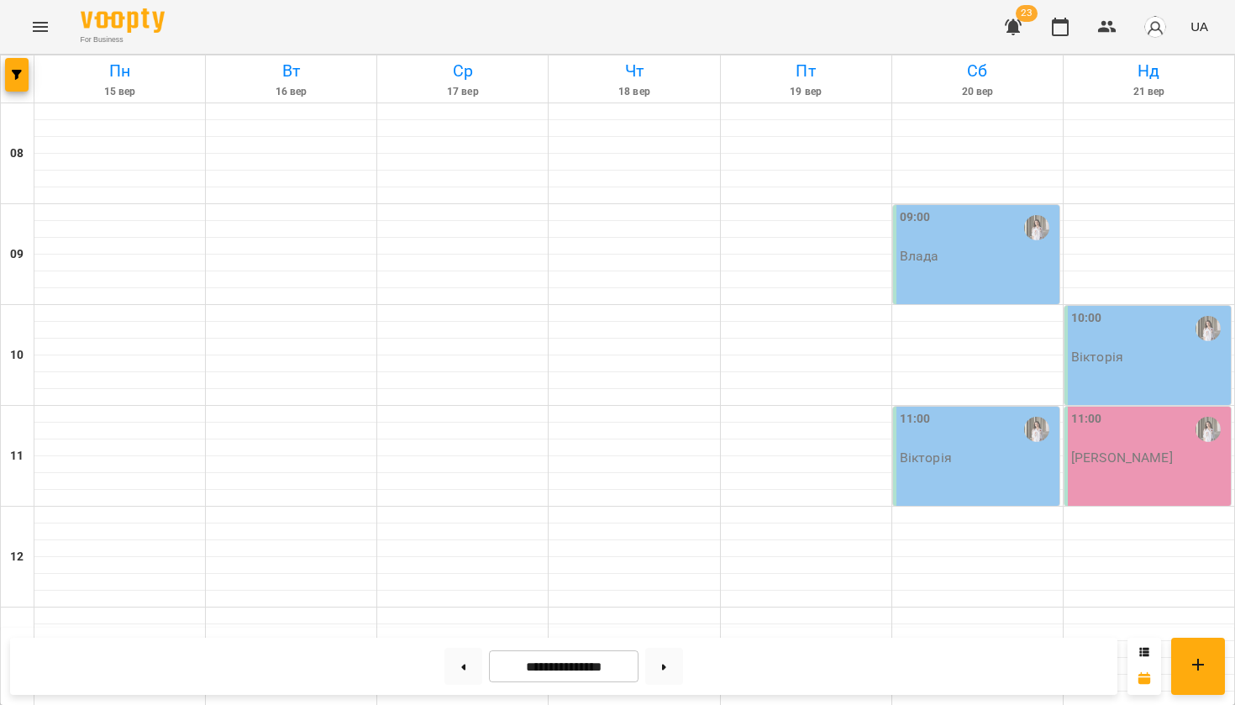
scroll to position [985, 0]
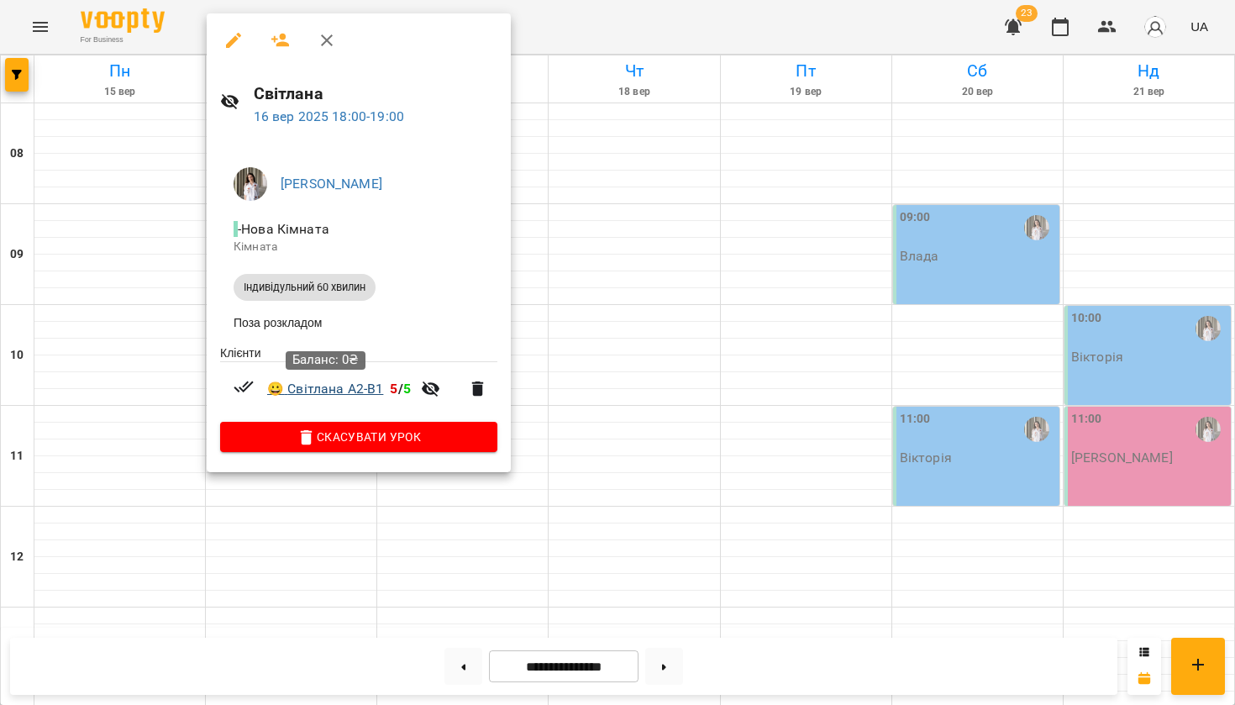
click at [348, 395] on link "😀 Світлана A2-B1" at bounding box center [325, 389] width 116 height 20
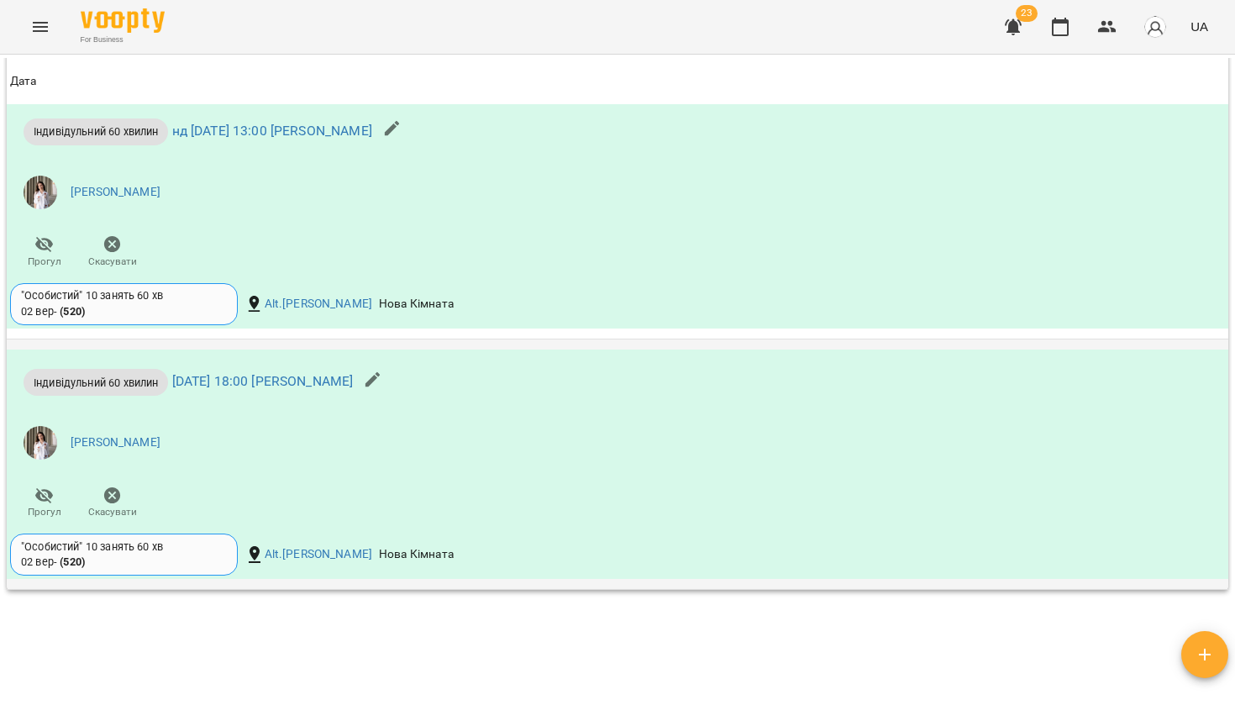
scroll to position [1886, 0]
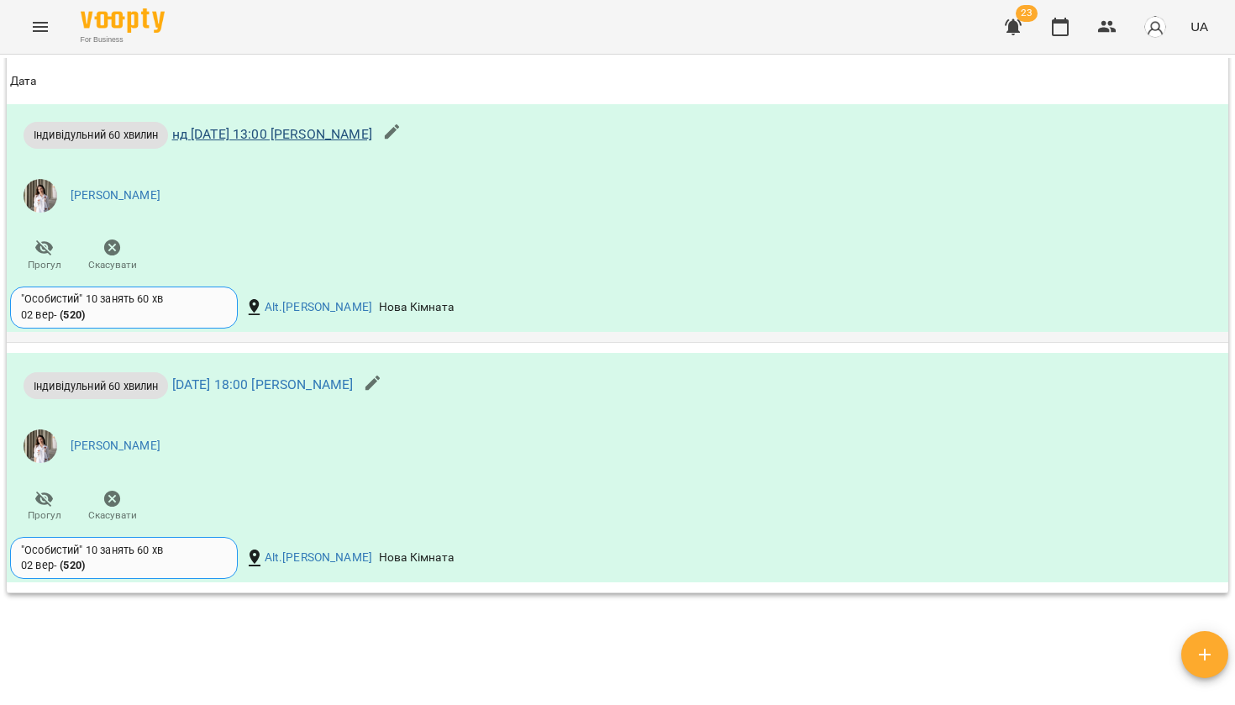
click at [326, 134] on link "нд 14 вер 2025 13:00 Світлана" at bounding box center [272, 134] width 200 height 16
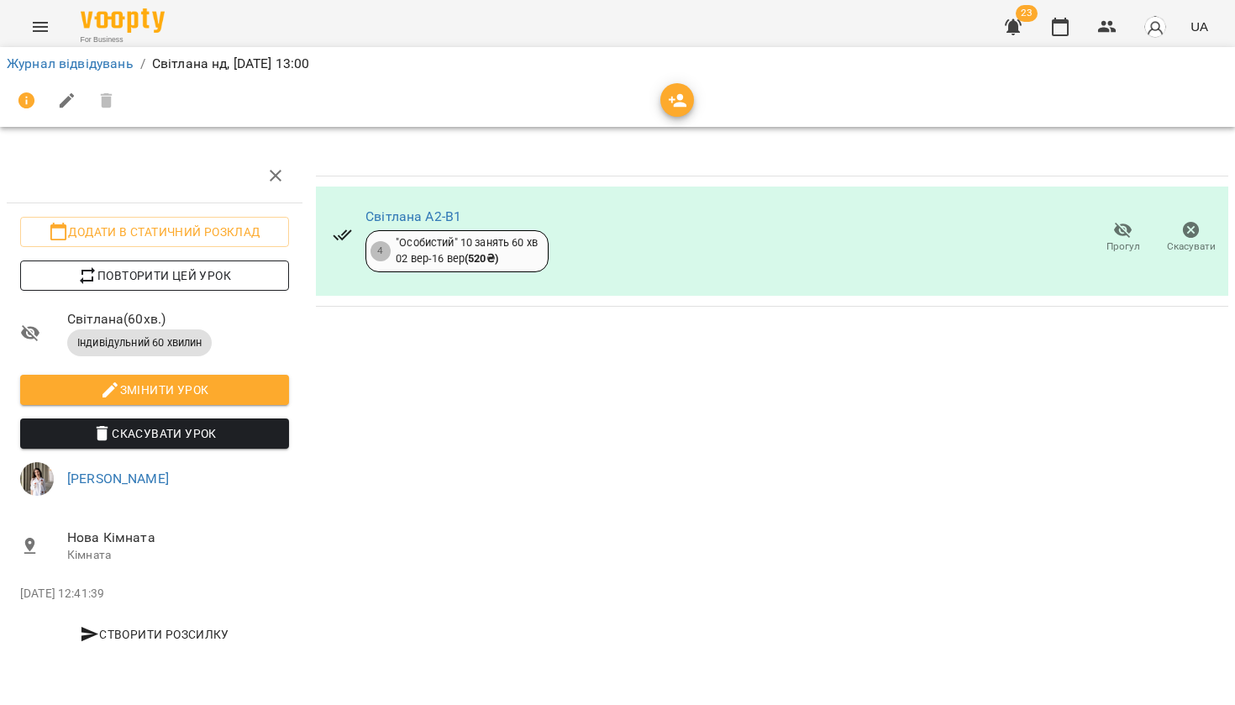
click at [203, 266] on span "Повторити цей урок" at bounding box center [155, 275] width 242 height 20
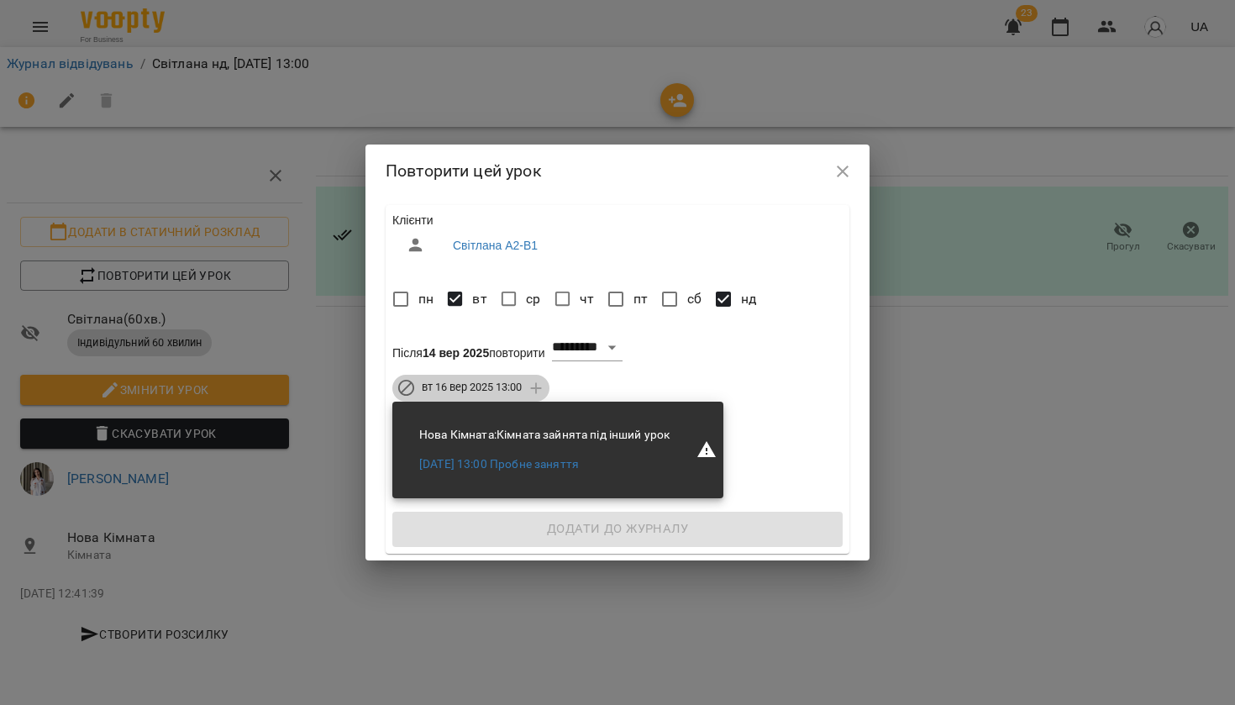
click at [454, 394] on span "вт 16 вер 2025 13:00" at bounding box center [472, 387] width 120 height 15
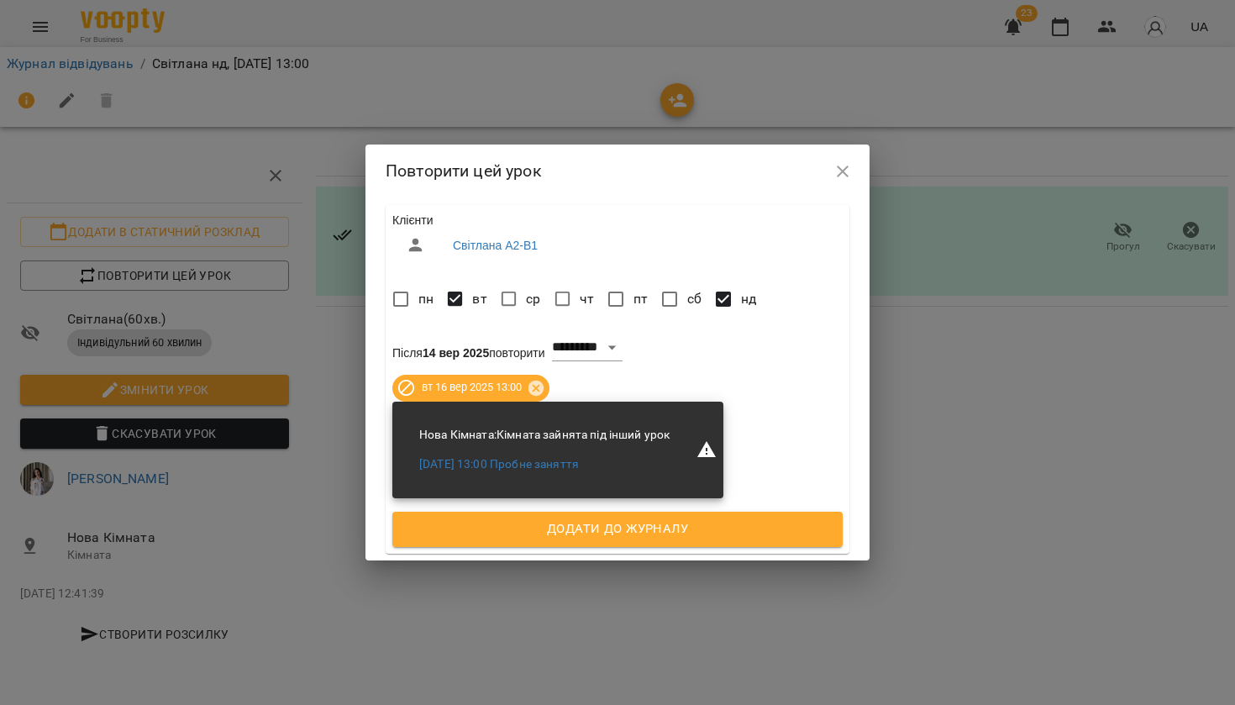
click at [475, 544] on button "Додати до журналу" at bounding box center [617, 528] width 450 height 35
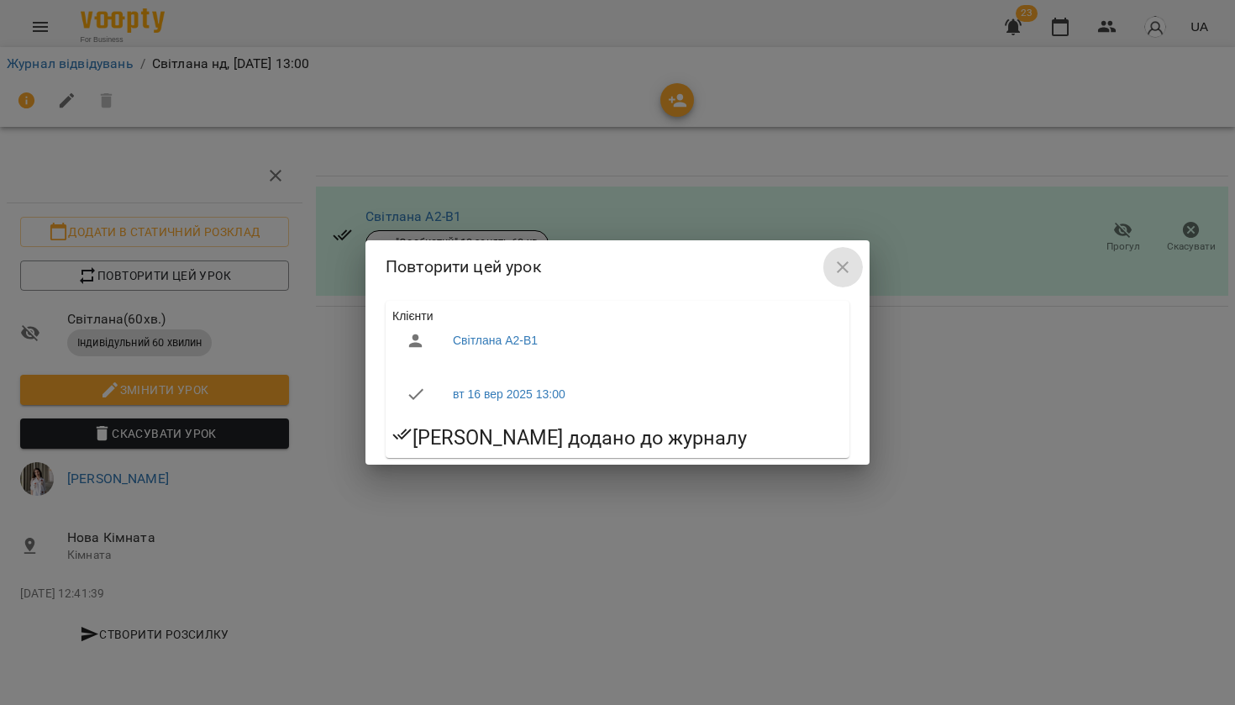
click at [847, 260] on icon "button" at bounding box center [842, 267] width 20 height 20
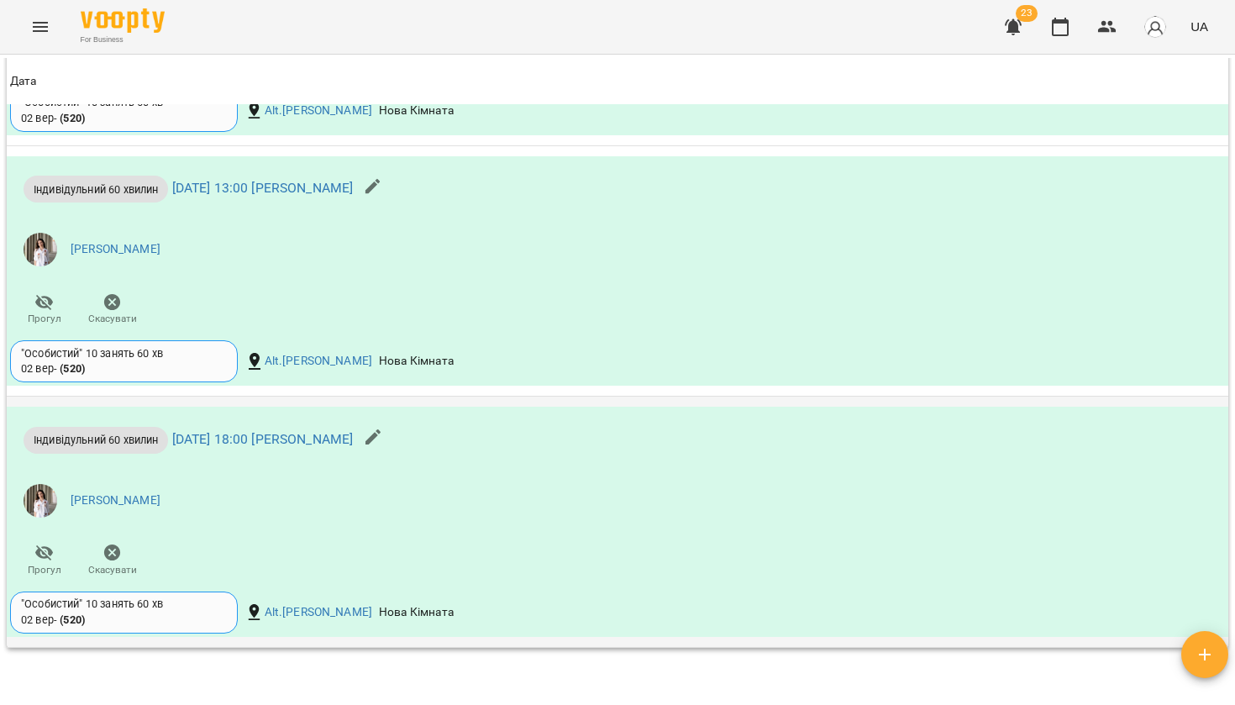
scroll to position [2085, 0]
click at [125, 299] on span "Скасувати" at bounding box center [112, 308] width 48 height 34
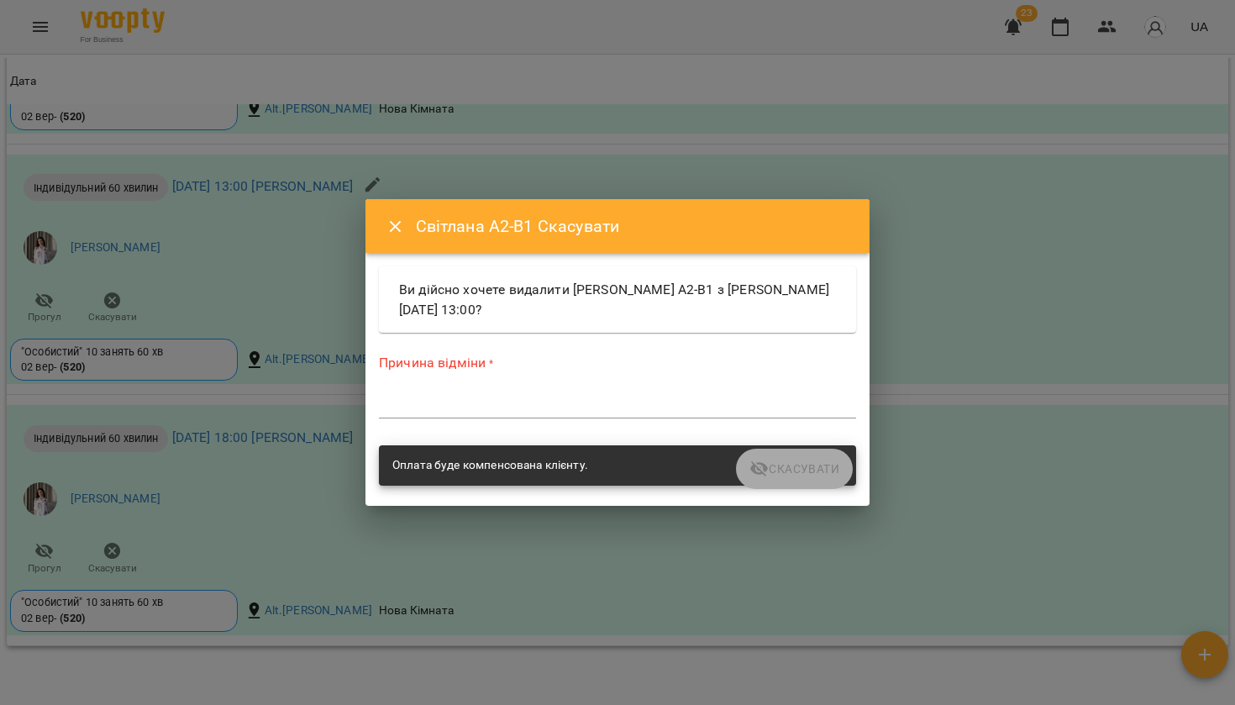
click at [412, 392] on div "*" at bounding box center [617, 405] width 477 height 26
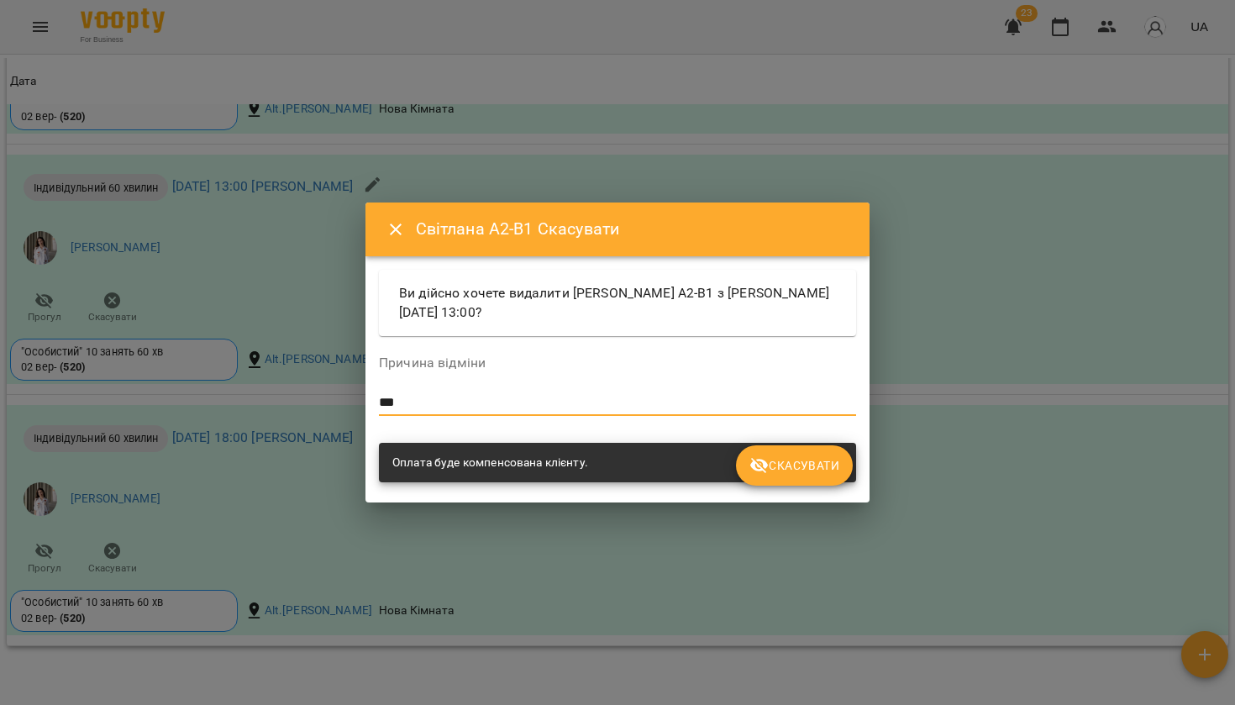
type textarea "***"
click at [768, 465] on icon "submit" at bounding box center [759, 466] width 18 height 16
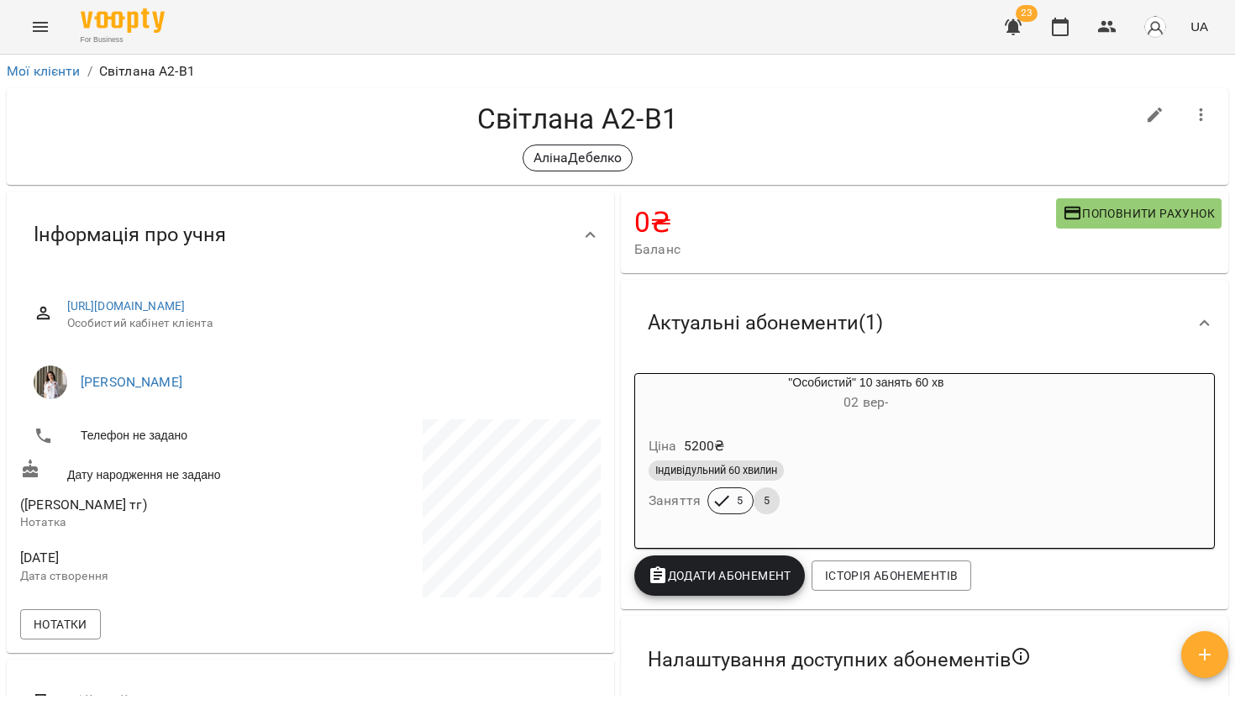
scroll to position [0, 0]
click at [1073, 26] on button "button" at bounding box center [1060, 27] width 40 height 40
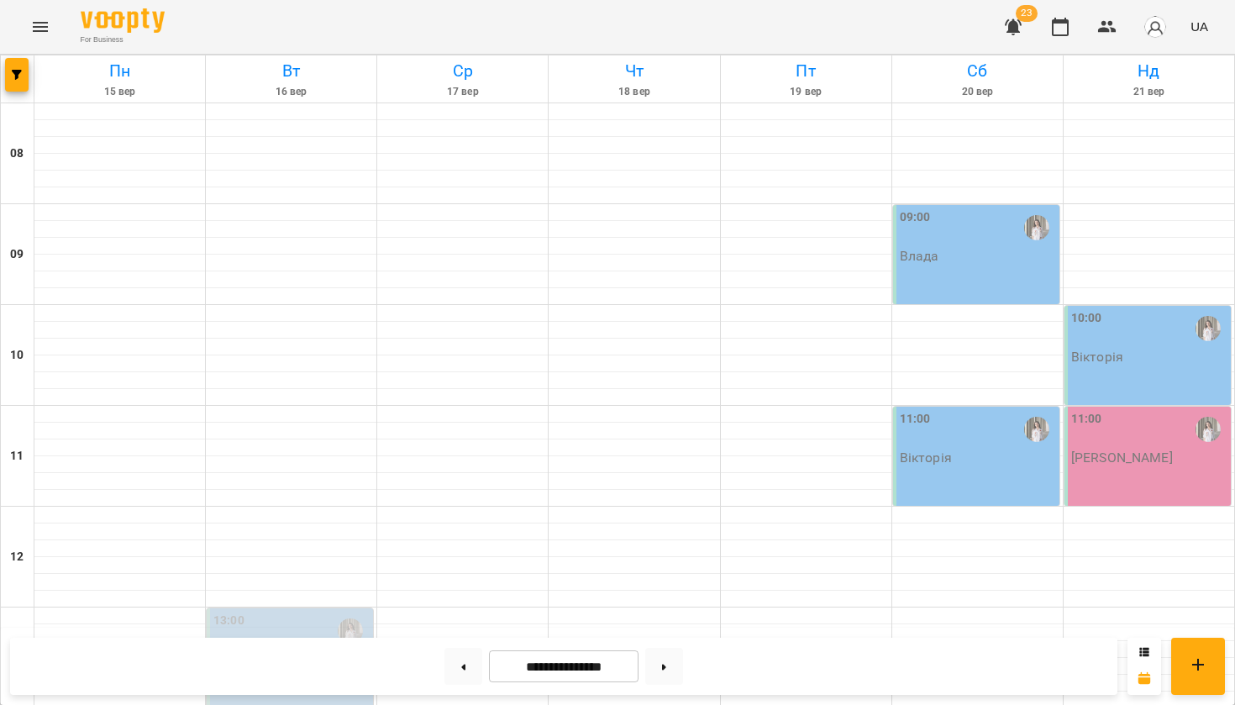
scroll to position [985, 0]
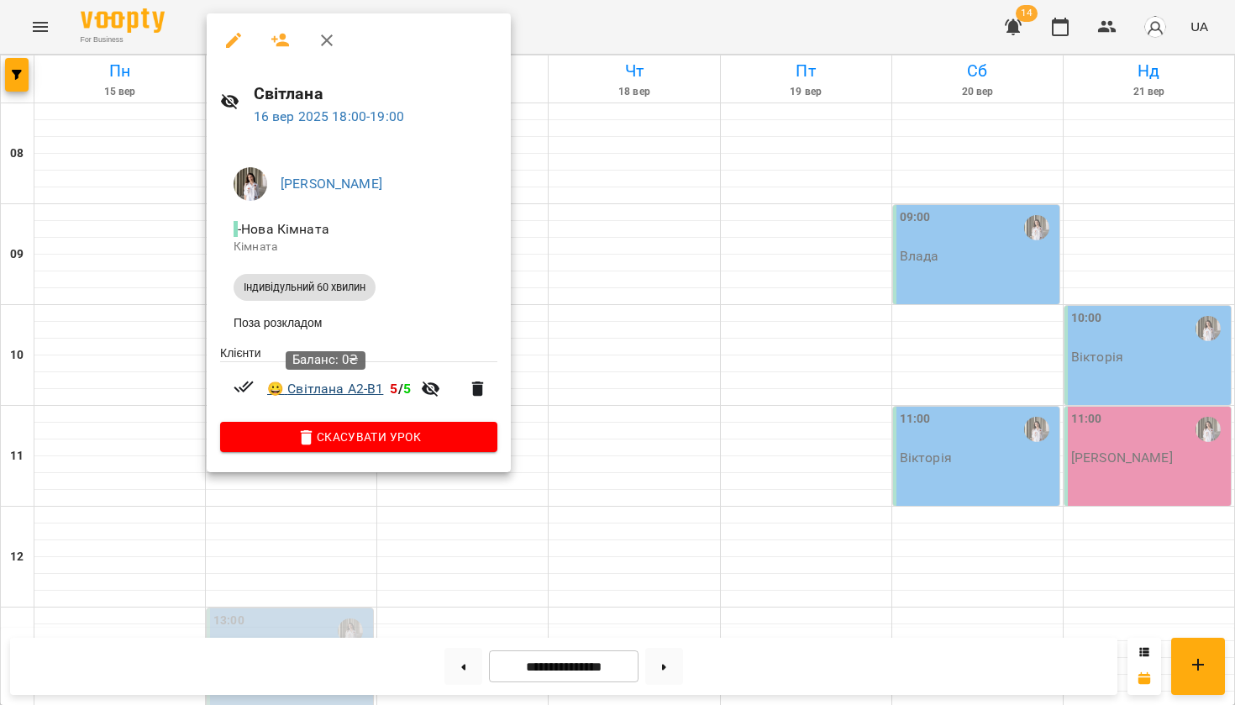
click at [328, 386] on link "😀 Світлана A2-B1" at bounding box center [325, 389] width 116 height 20
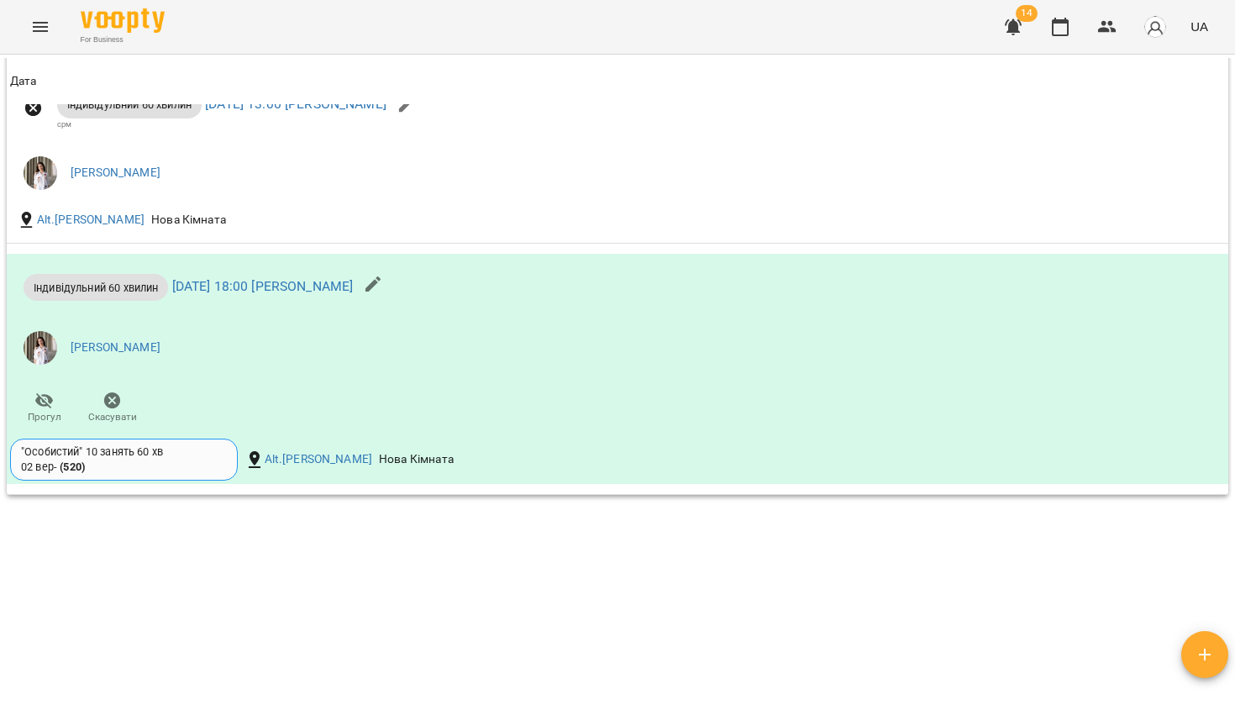
scroll to position [2164, 0]
click at [1198, 652] on icon "button" at bounding box center [1204, 654] width 20 height 20
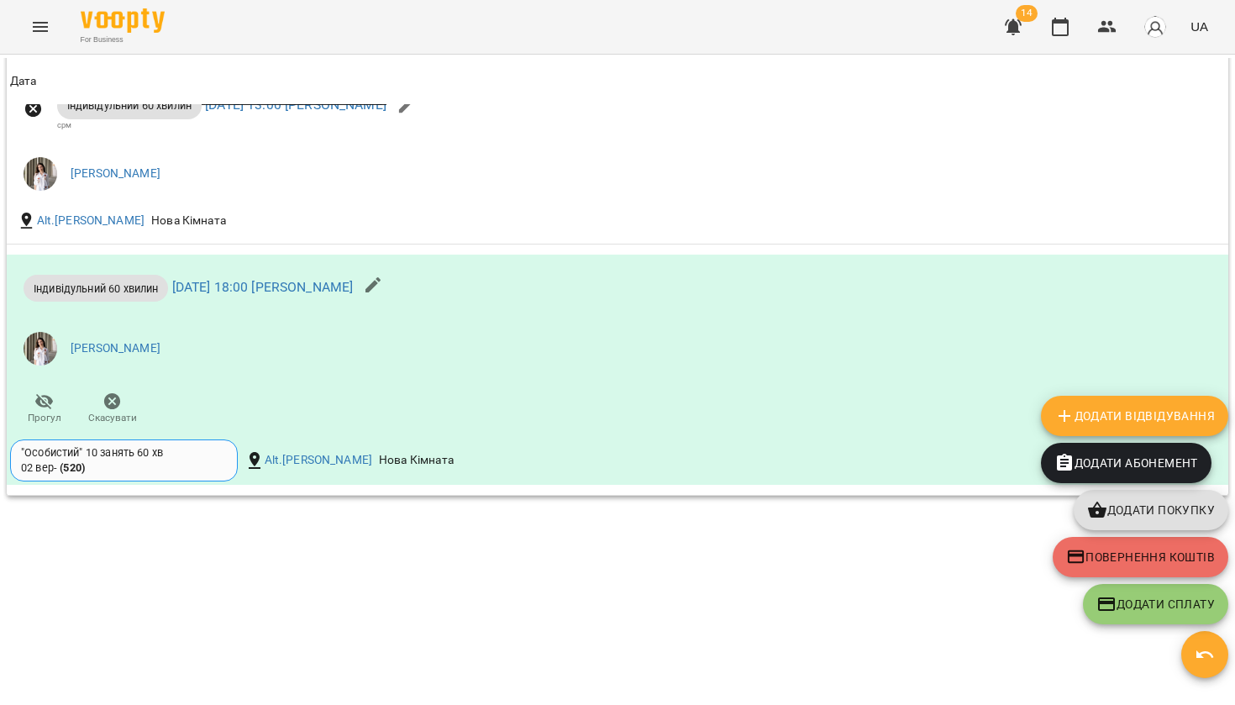
click at [1103, 425] on span "Додати Відвідування" at bounding box center [1134, 416] width 160 height 20
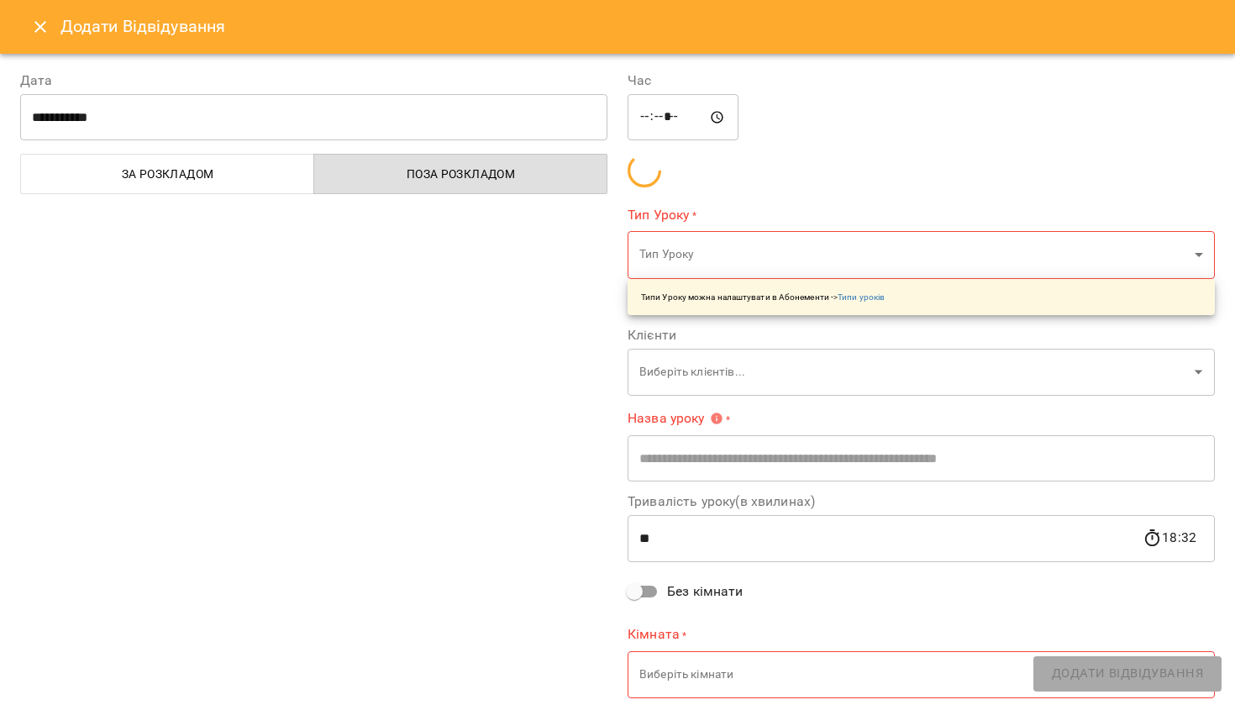
type input "**********"
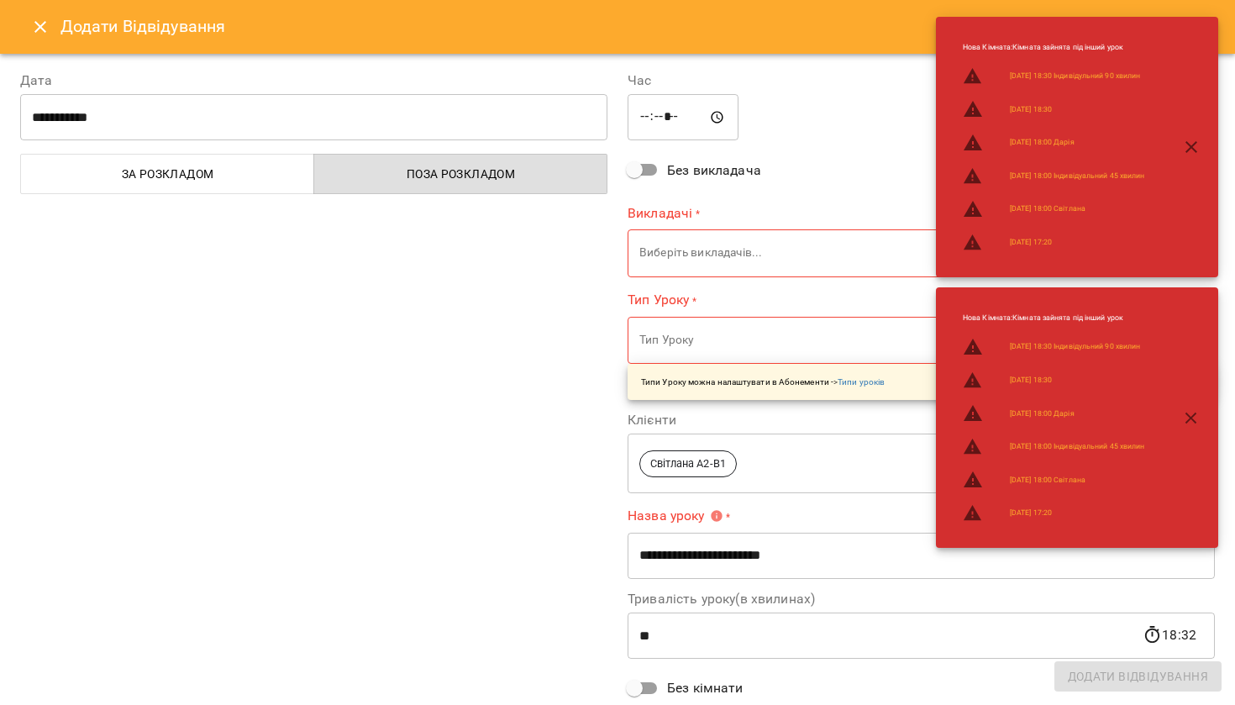
click at [716, 254] on body "For Business 14 UA Мої клієнти / Світлана A2-B1 Світлана A2-B1 АлінаДебелко 0 ₴…" at bounding box center [617, 379] width 1235 height 759
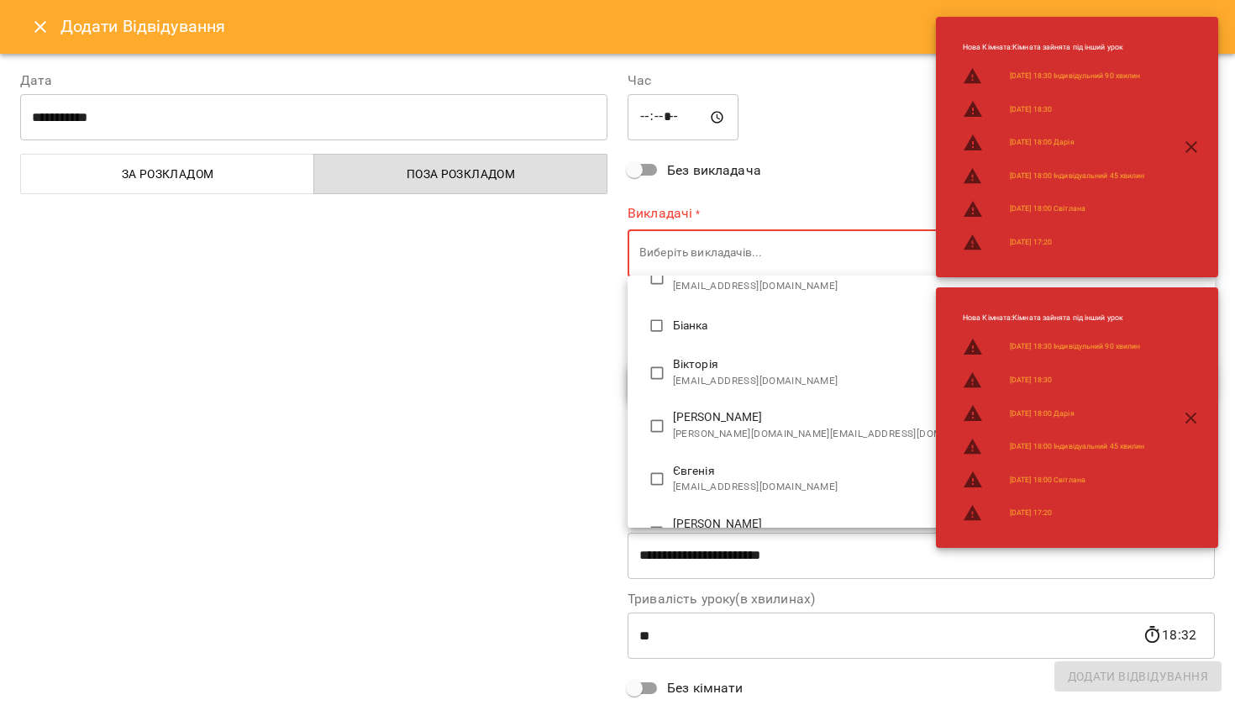
scroll to position [223, 0]
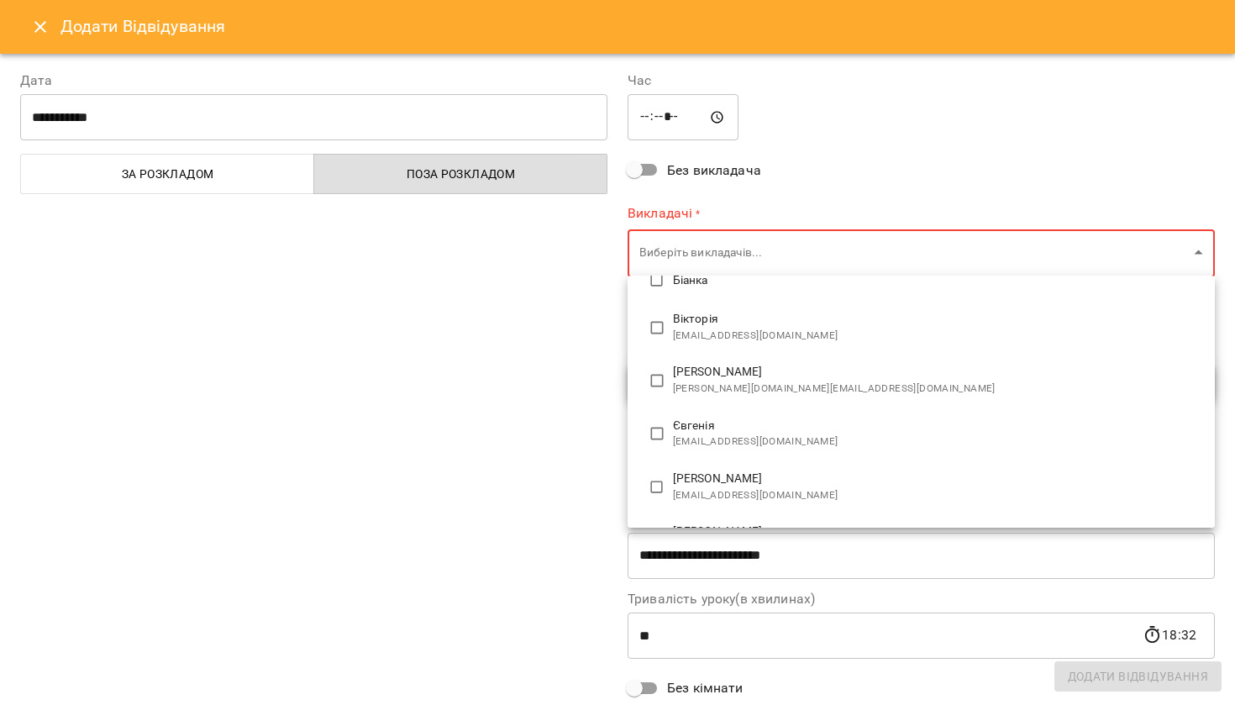
click at [706, 367] on span "Дебелко Аліна" at bounding box center [937, 372] width 528 height 17
type input "**********"
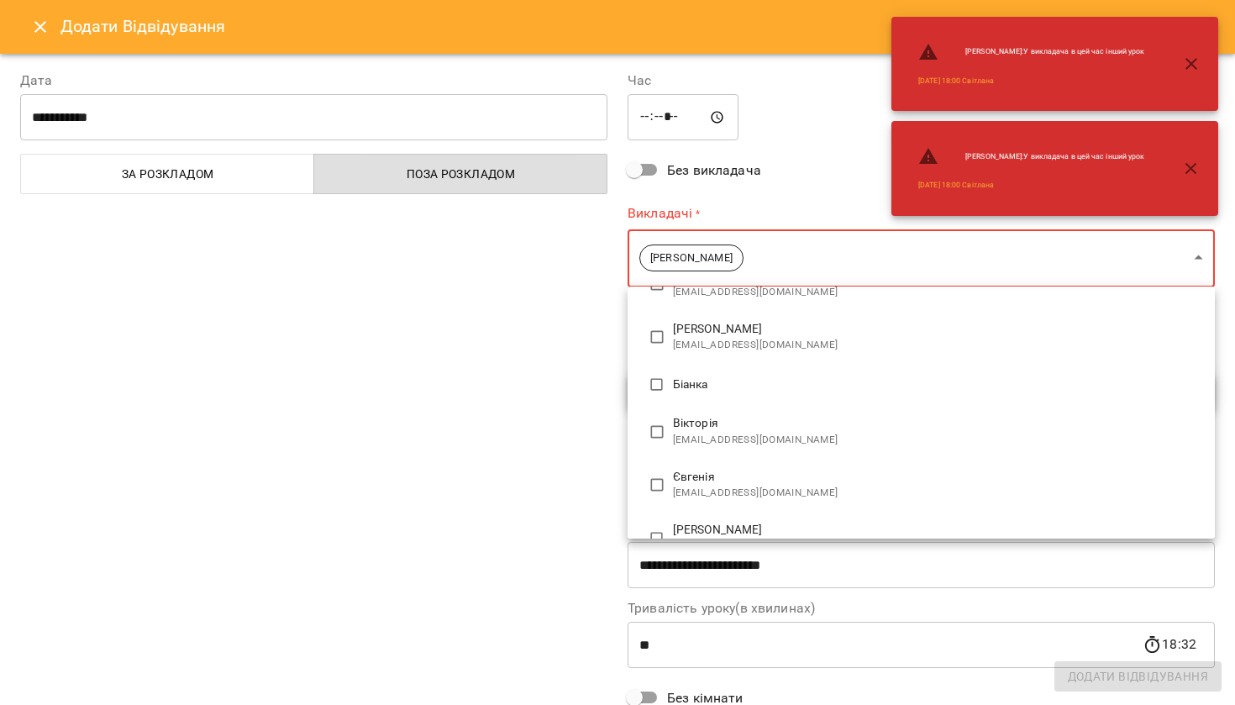
click at [557, 403] on div at bounding box center [617, 352] width 1235 height 705
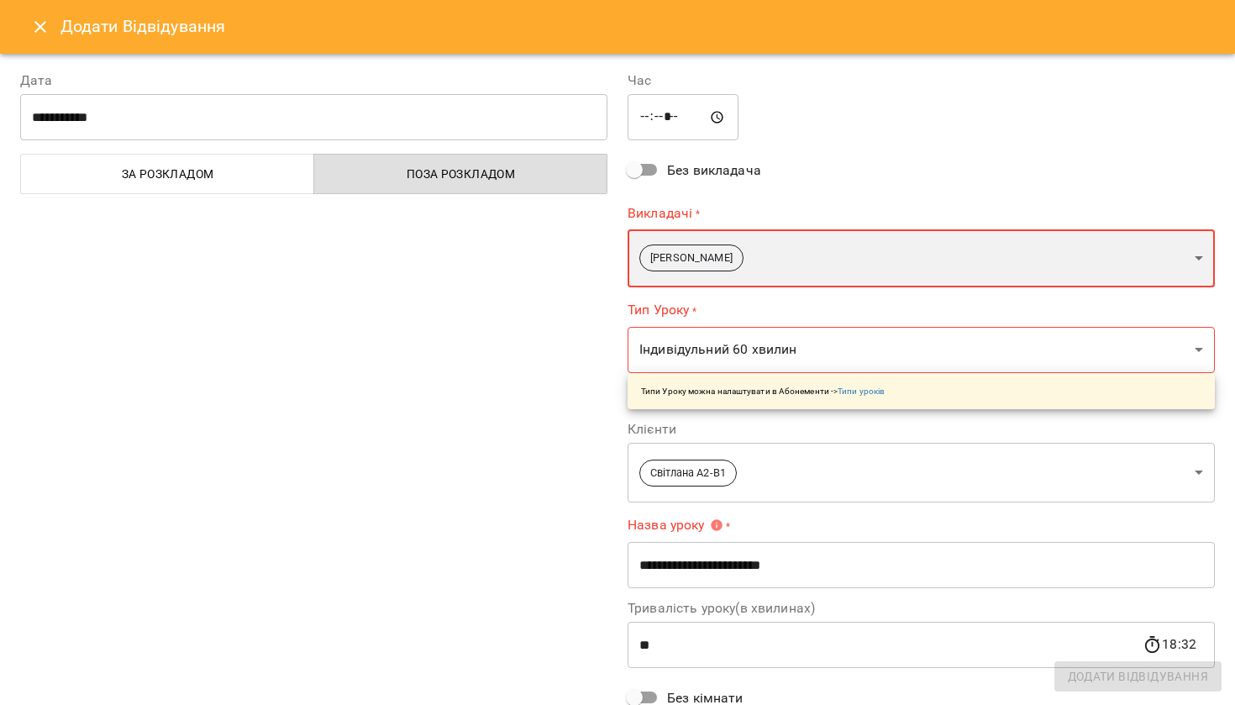
scroll to position [2, 0]
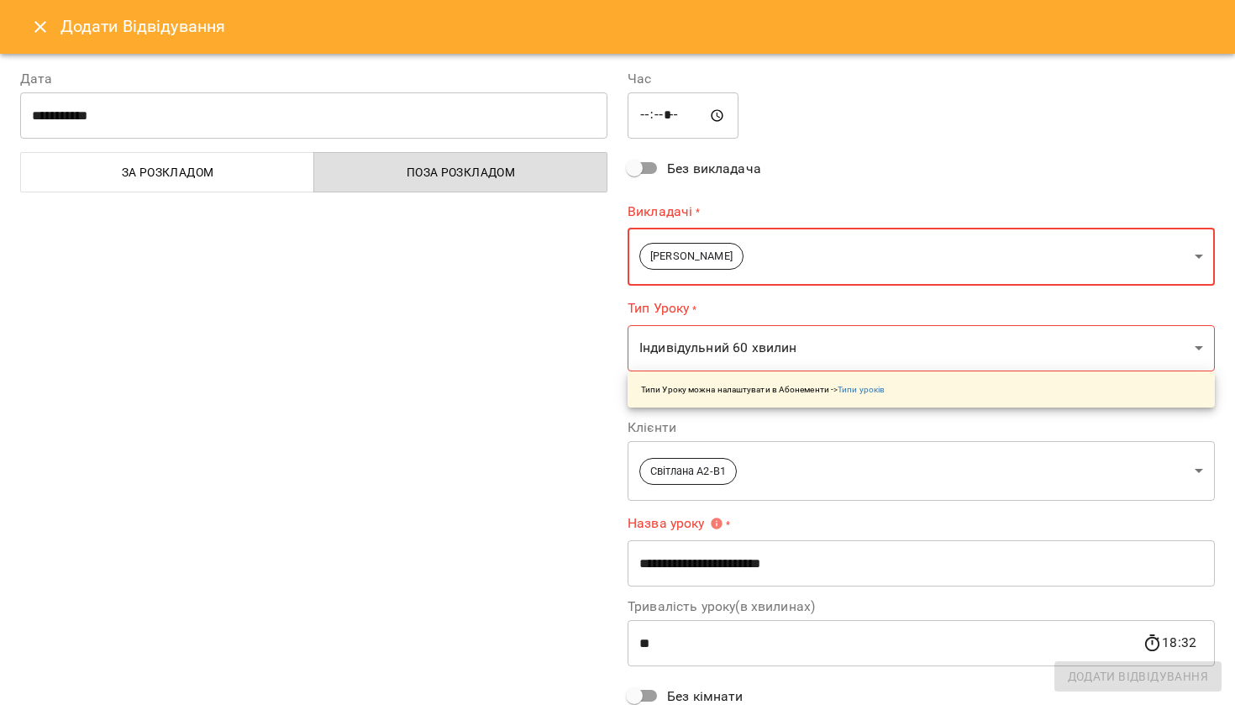
click at [30, 32] on icon "Close" at bounding box center [40, 27] width 20 height 20
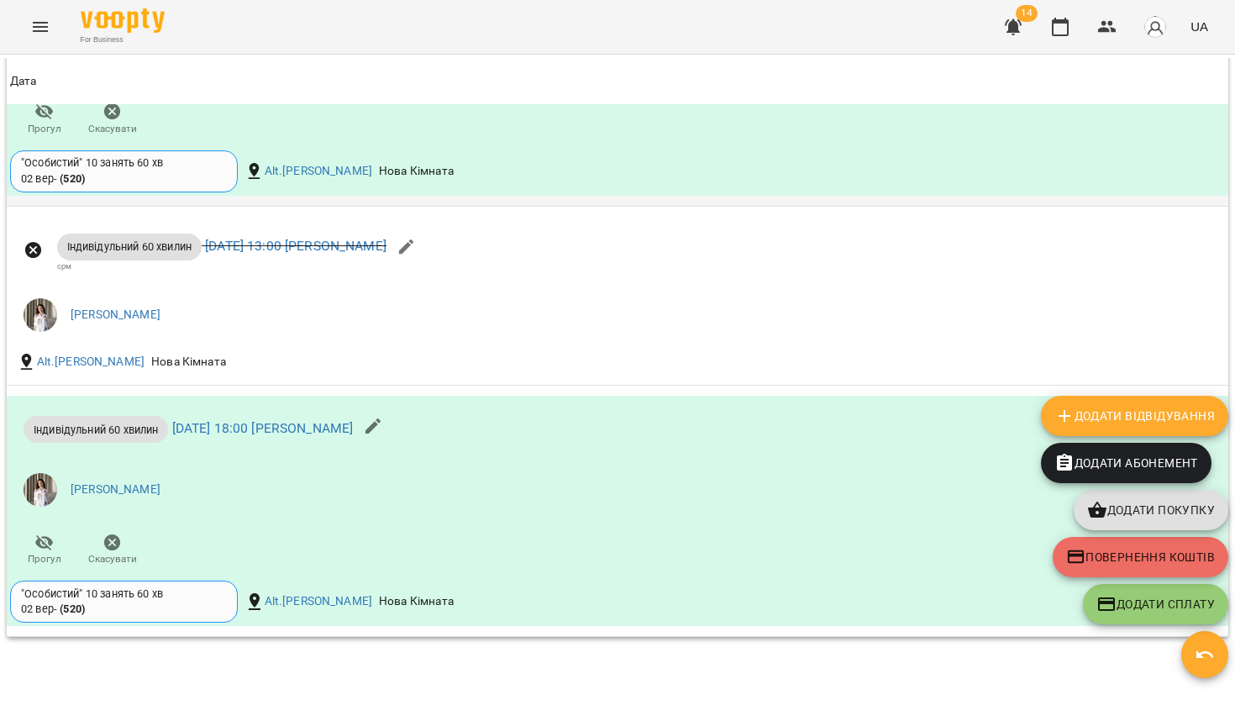
scroll to position [2034, 0]
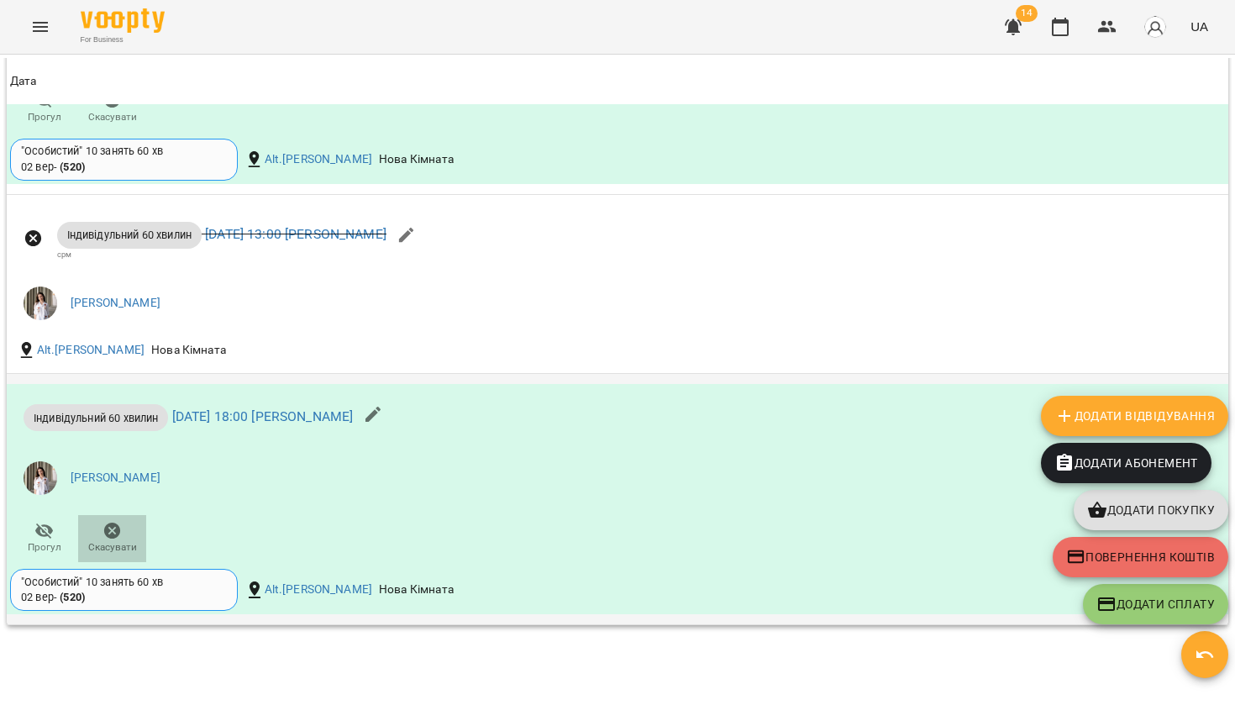
click at [119, 527] on icon "button" at bounding box center [112, 530] width 17 height 17
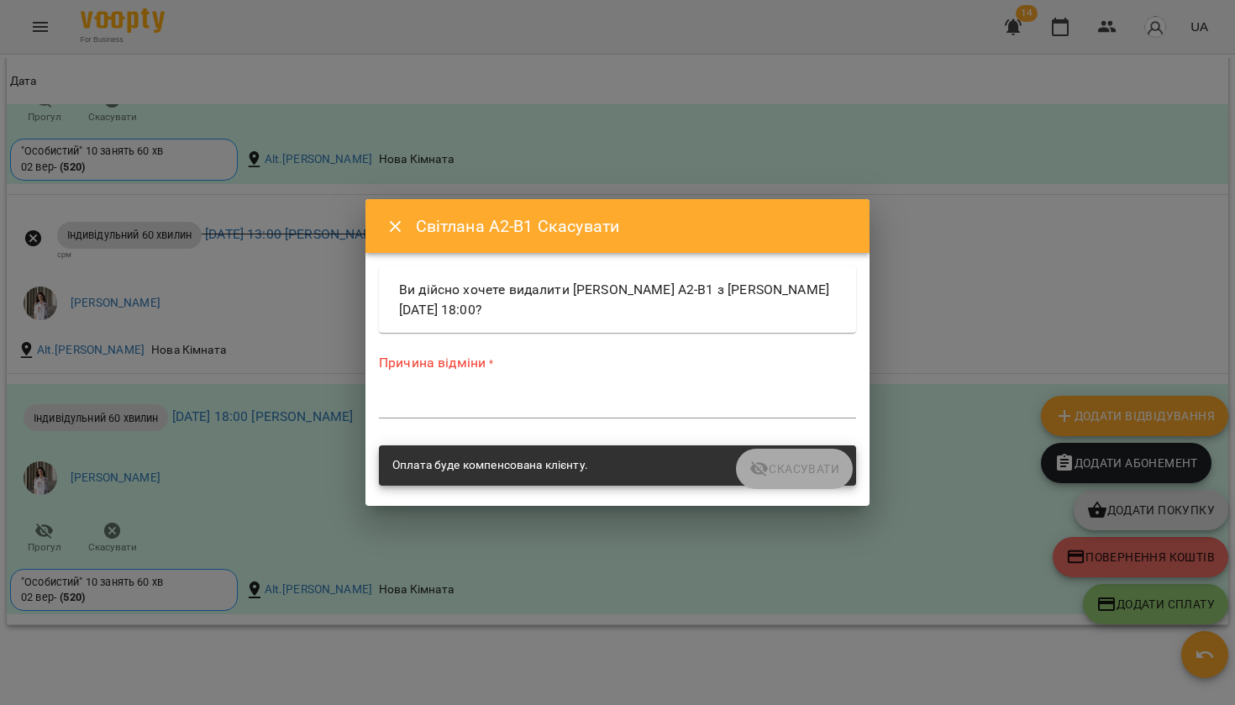
click at [515, 400] on textarea at bounding box center [617, 404] width 477 height 15
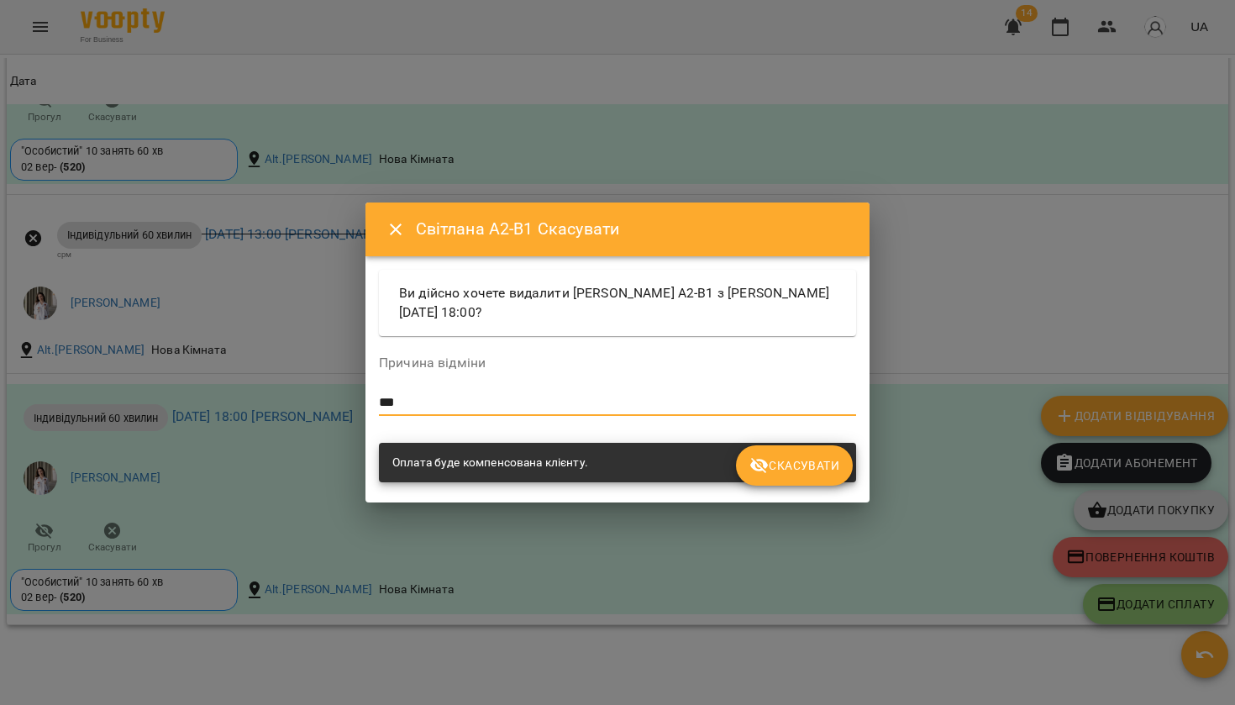
type textarea "***"
click at [822, 463] on span "Скасувати" at bounding box center [794, 465] width 90 height 20
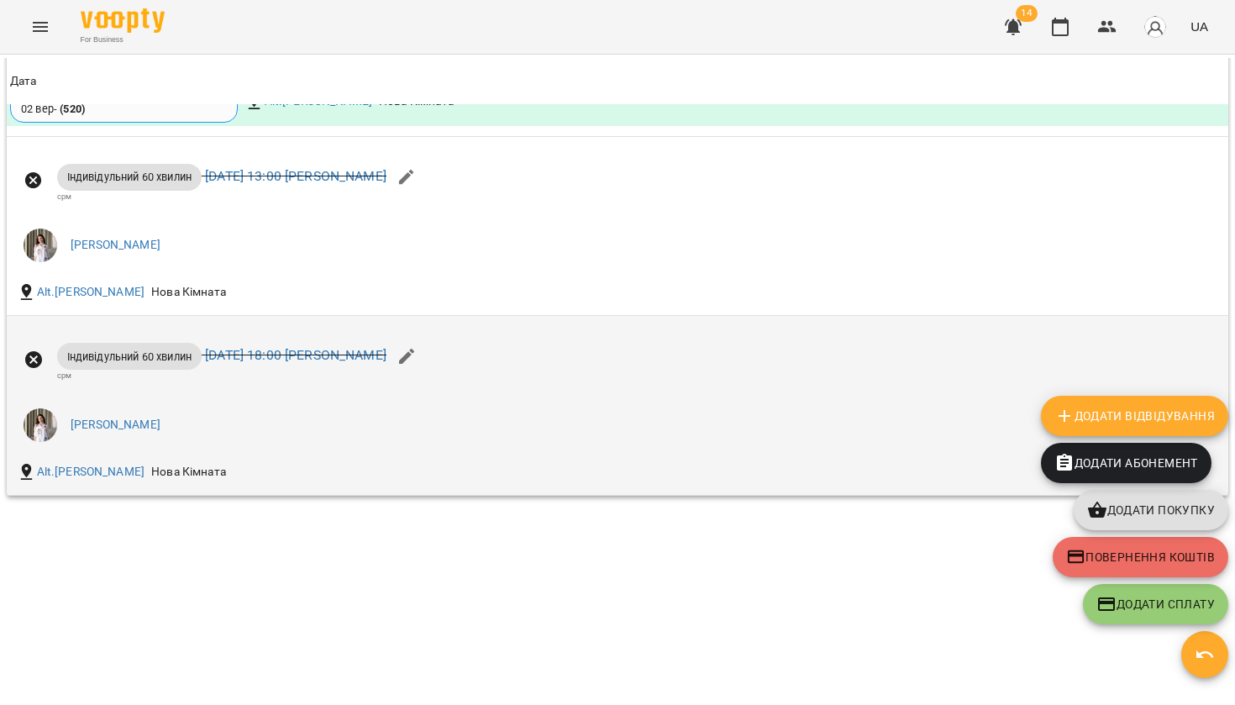
scroll to position [2091, 0]
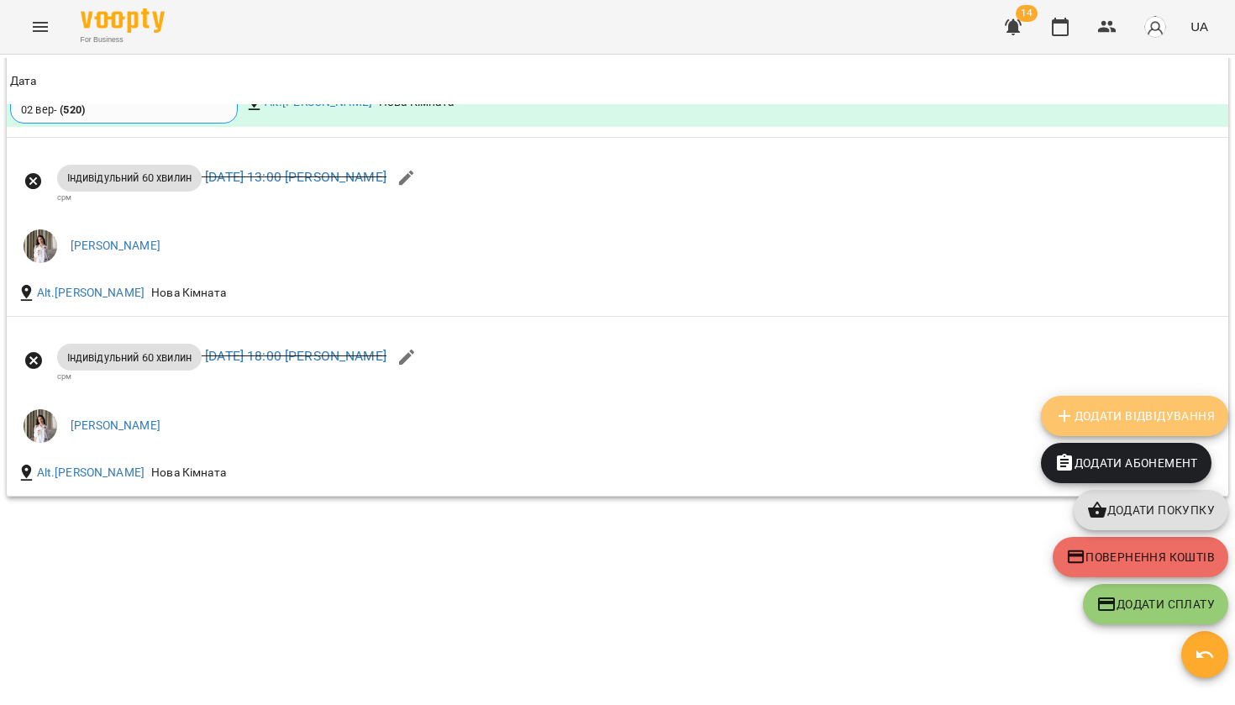
click at [1085, 408] on span "Додати Відвідування" at bounding box center [1134, 416] width 160 height 20
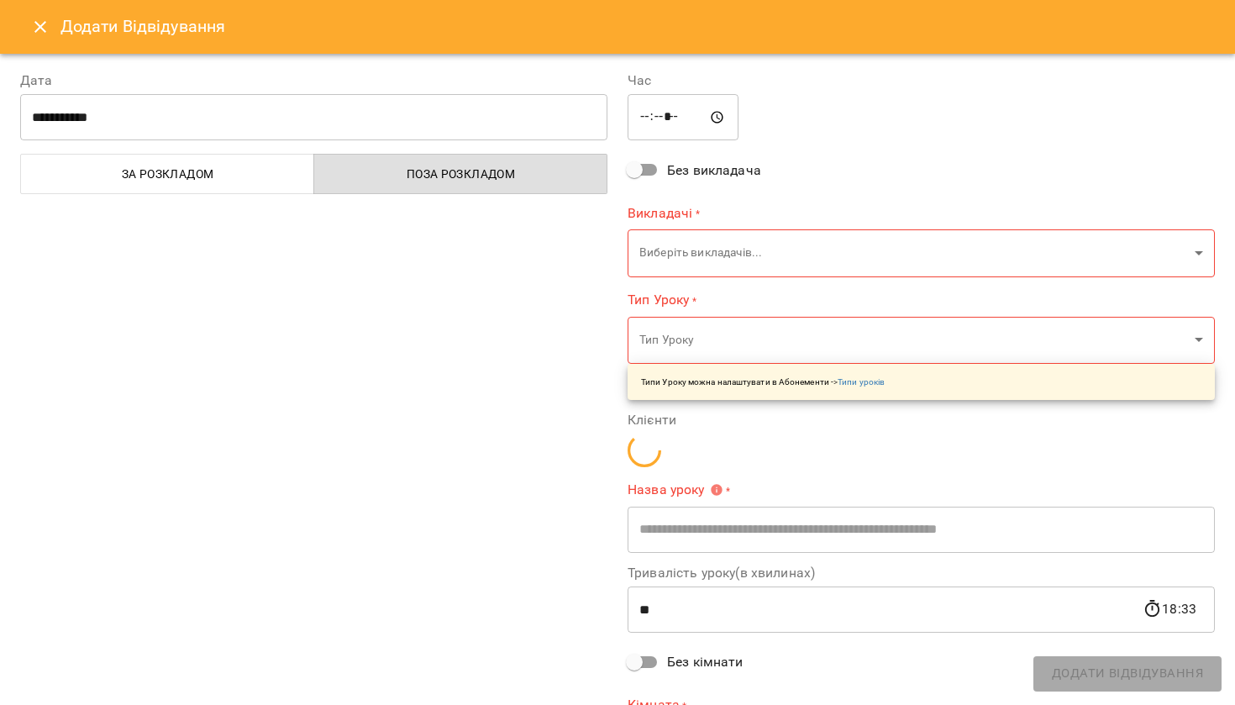
type input "**********"
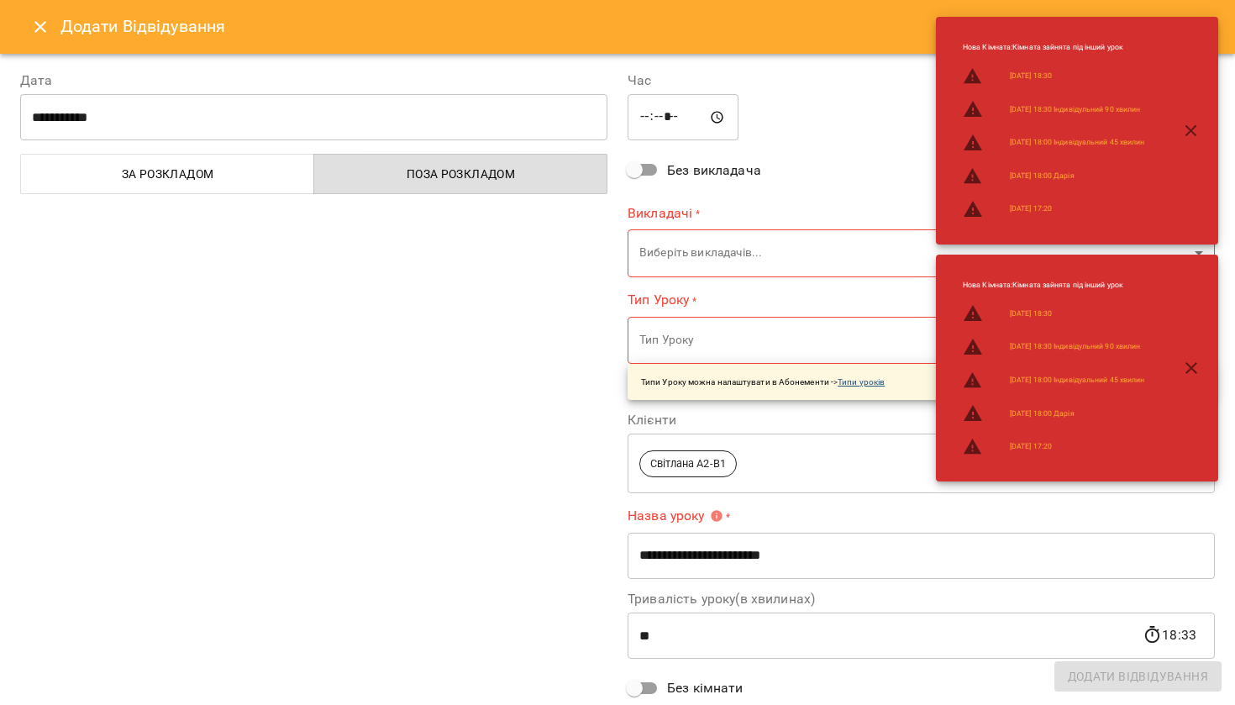
click at [861, 380] on link "Типи уроків" at bounding box center [860, 381] width 47 height 9
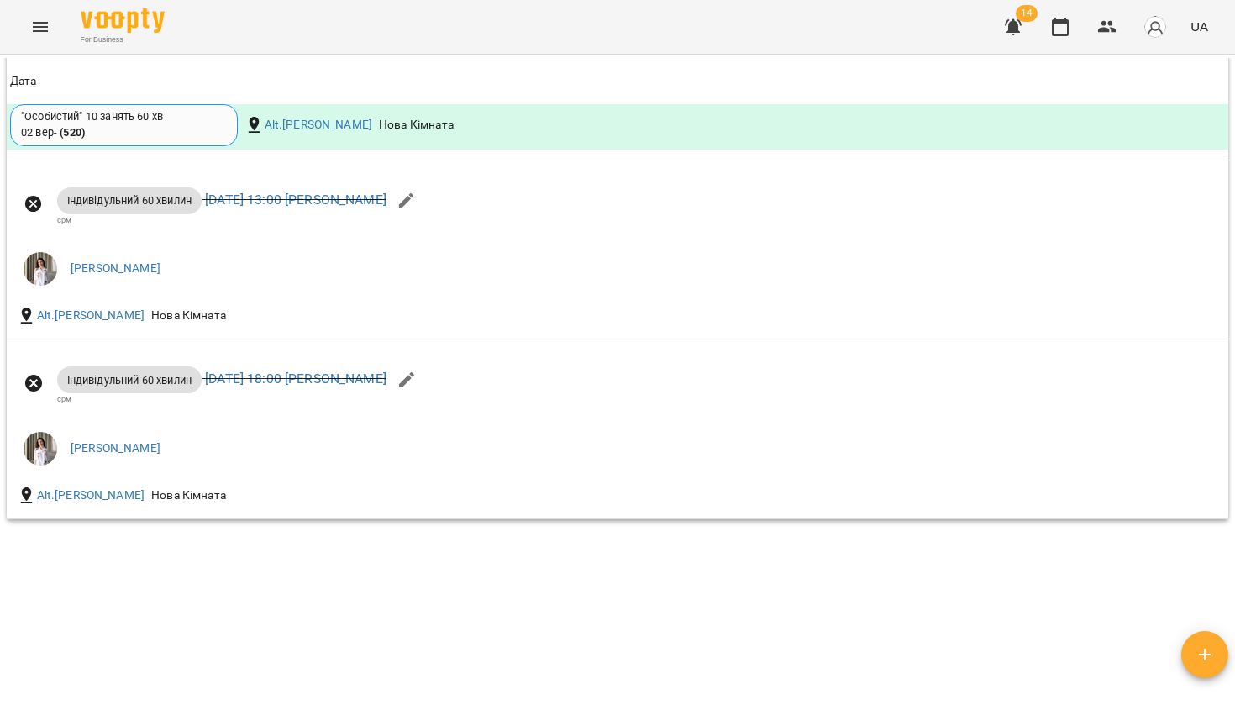
scroll to position [2091, 0]
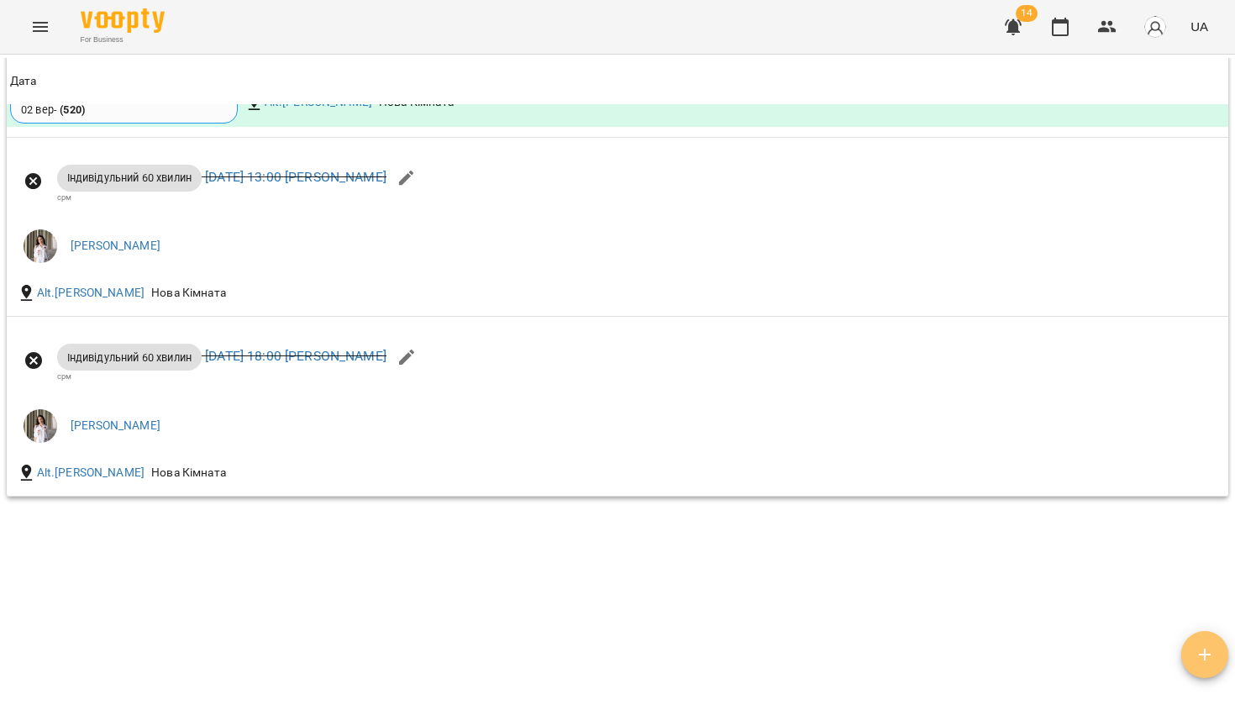
click at [1214, 654] on icon "button" at bounding box center [1204, 654] width 20 height 20
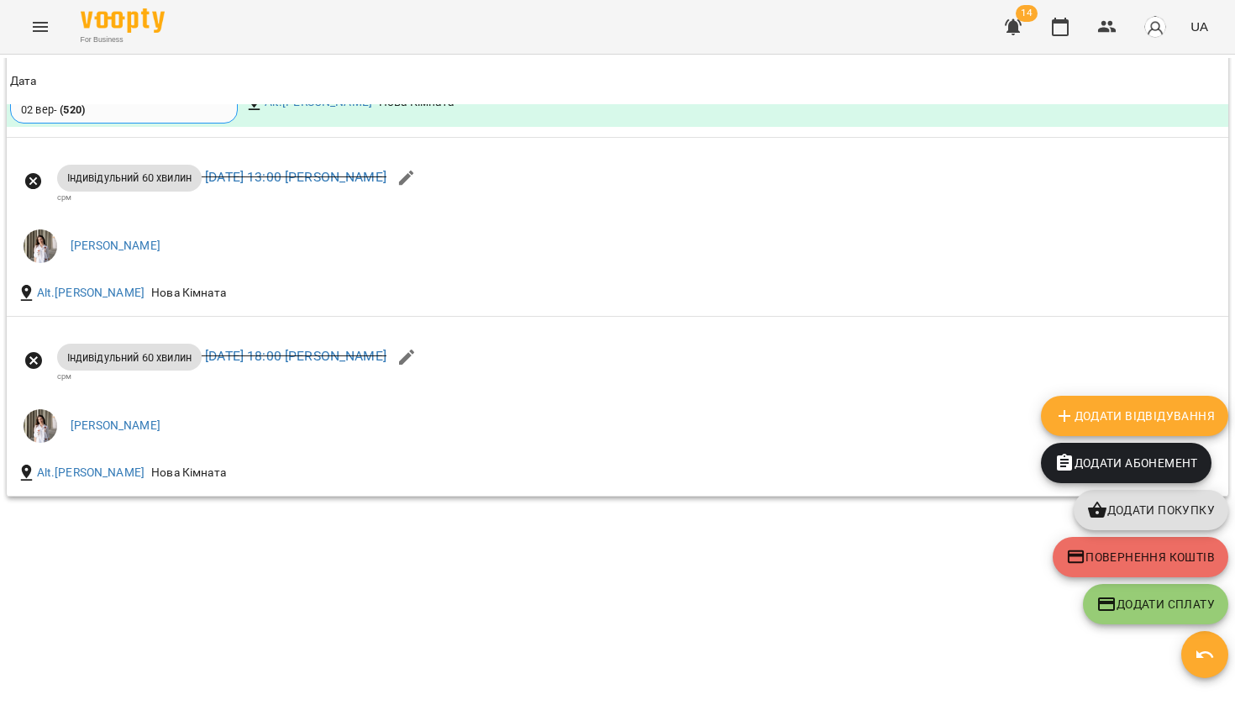
click at [1090, 413] on span "Додати Відвідування" at bounding box center [1134, 416] width 160 height 20
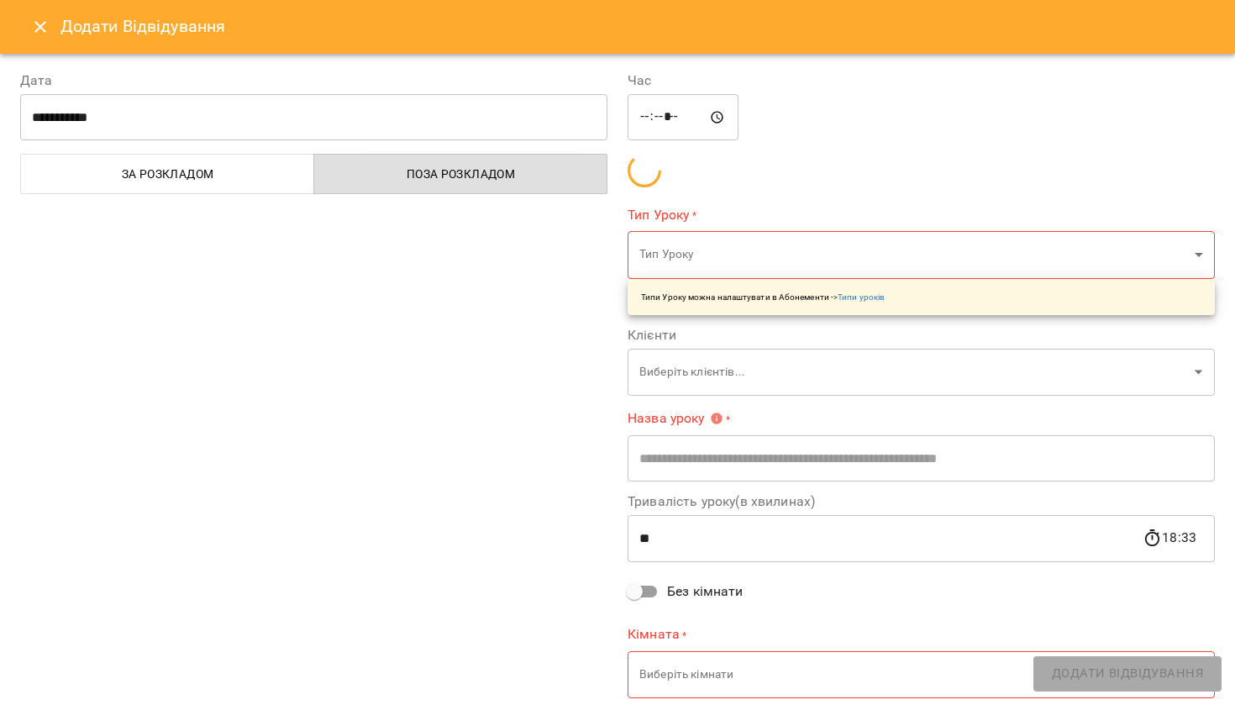
type input "**********"
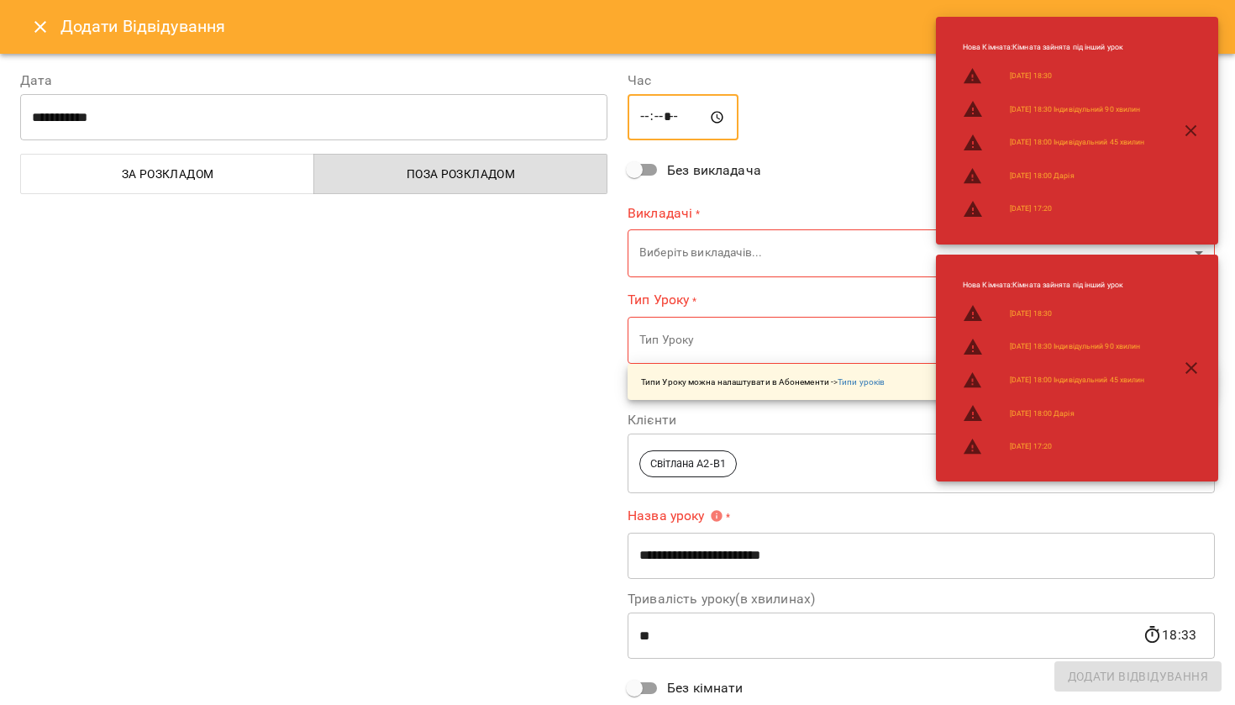
click at [647, 120] on input "*****" at bounding box center [682, 117] width 111 height 47
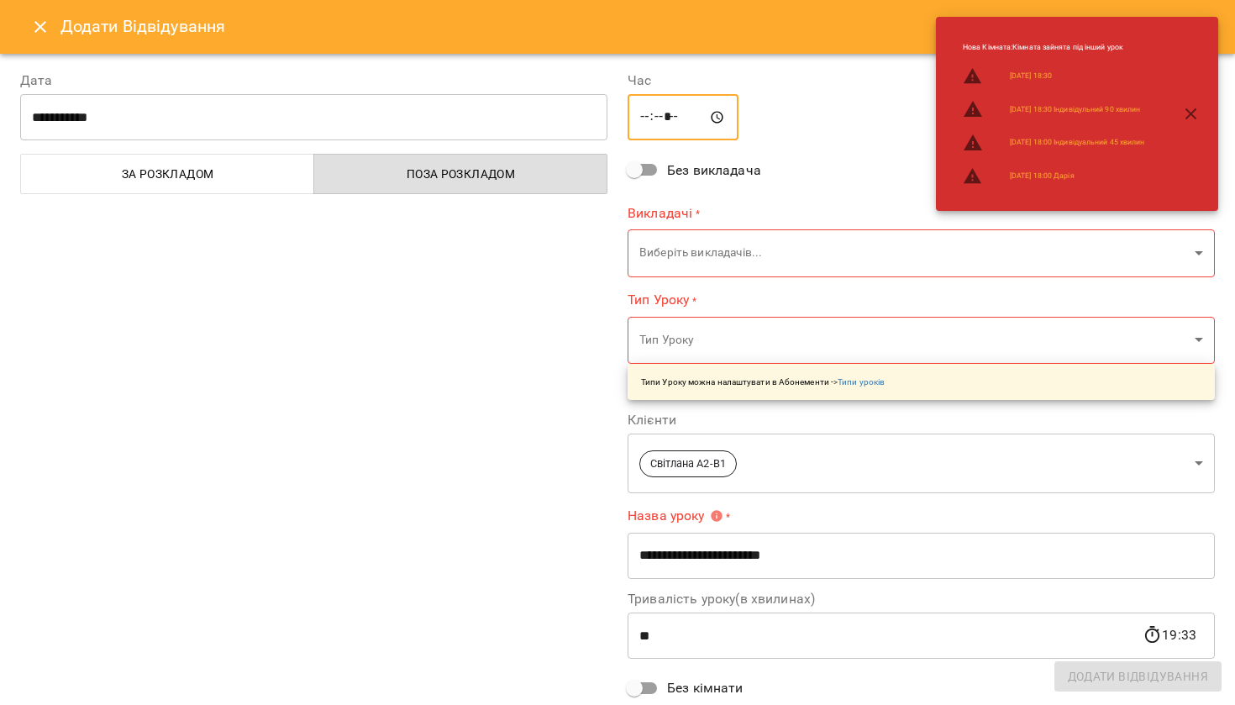
click at [669, 116] on input "*****" at bounding box center [682, 117] width 111 height 47
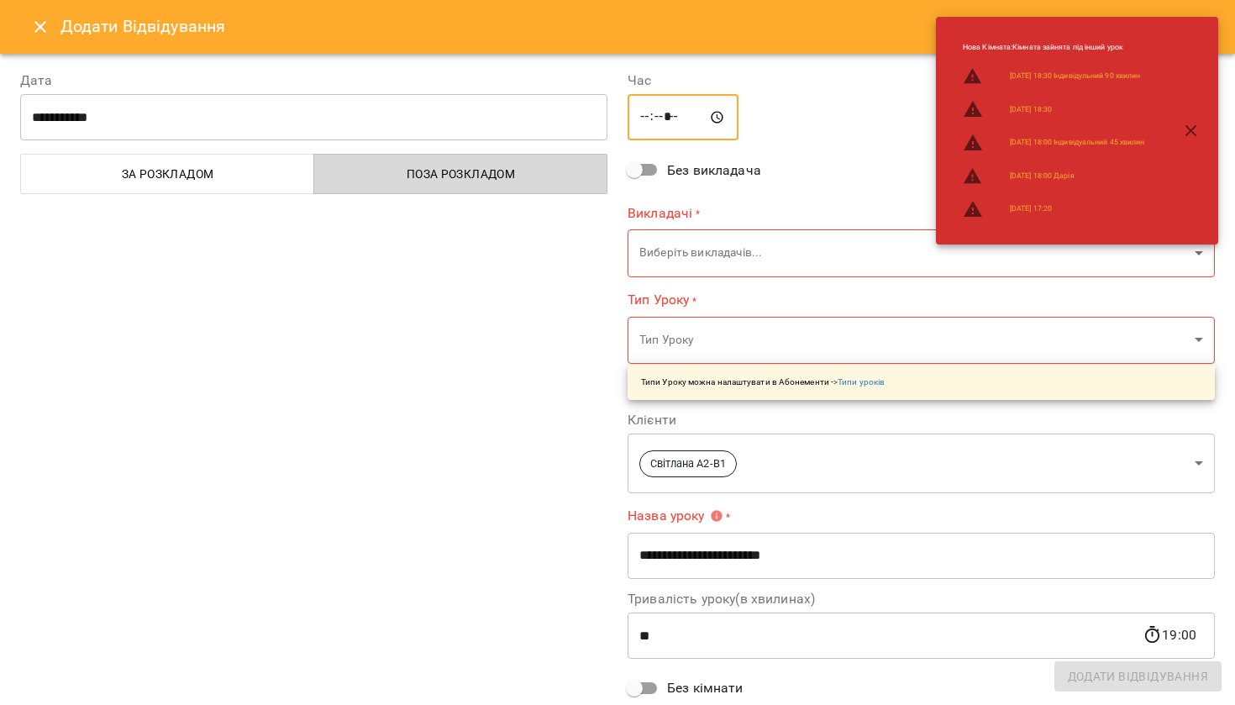
type input "*****"
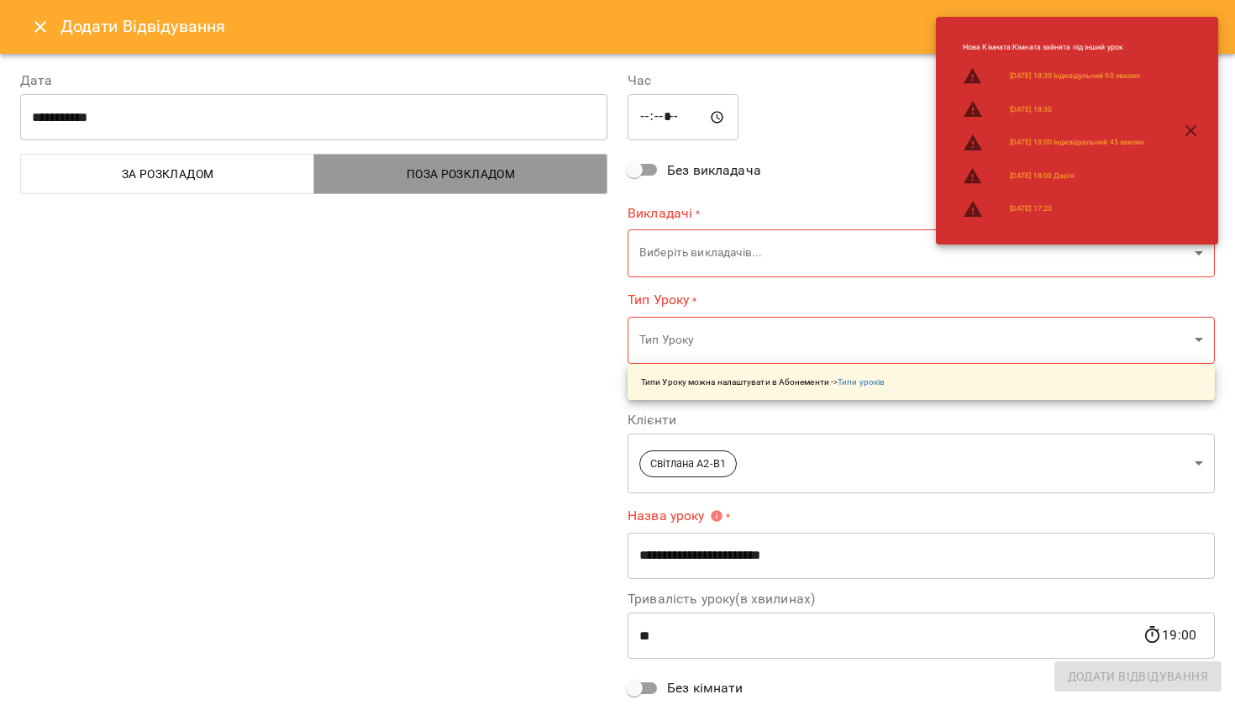
click at [522, 169] on span "Поза розкладом" at bounding box center [460, 174] width 273 height 20
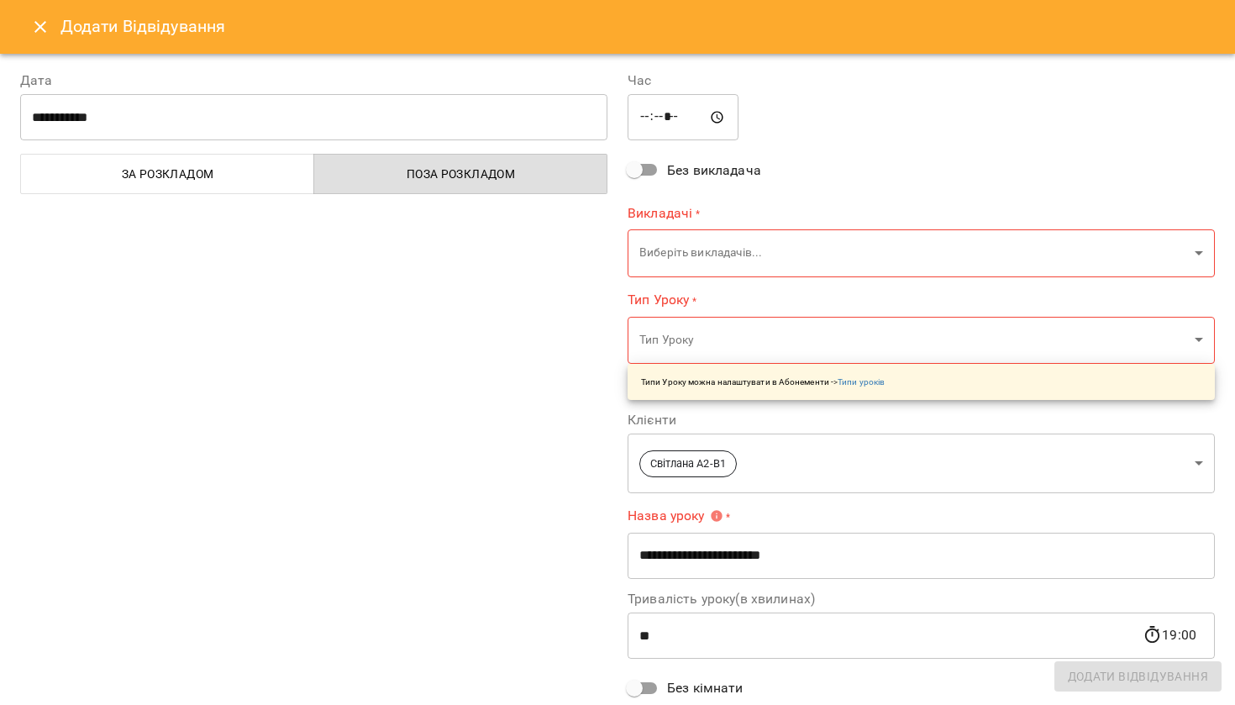
click at [757, 241] on body "For Business 14 UA Мої клієнти / Світлана A2-B1 Світлана A2-B1 АлінаДебелко 0 ₴…" at bounding box center [617, 379] width 1235 height 759
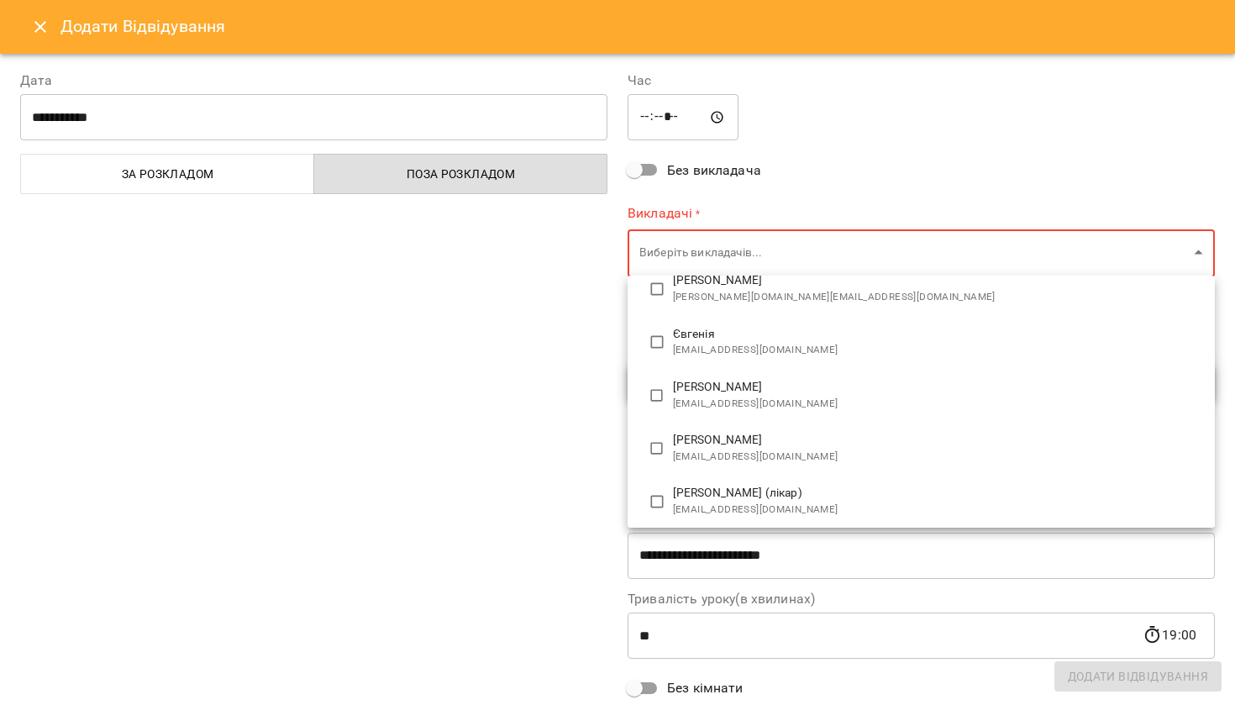
scroll to position [321, 0]
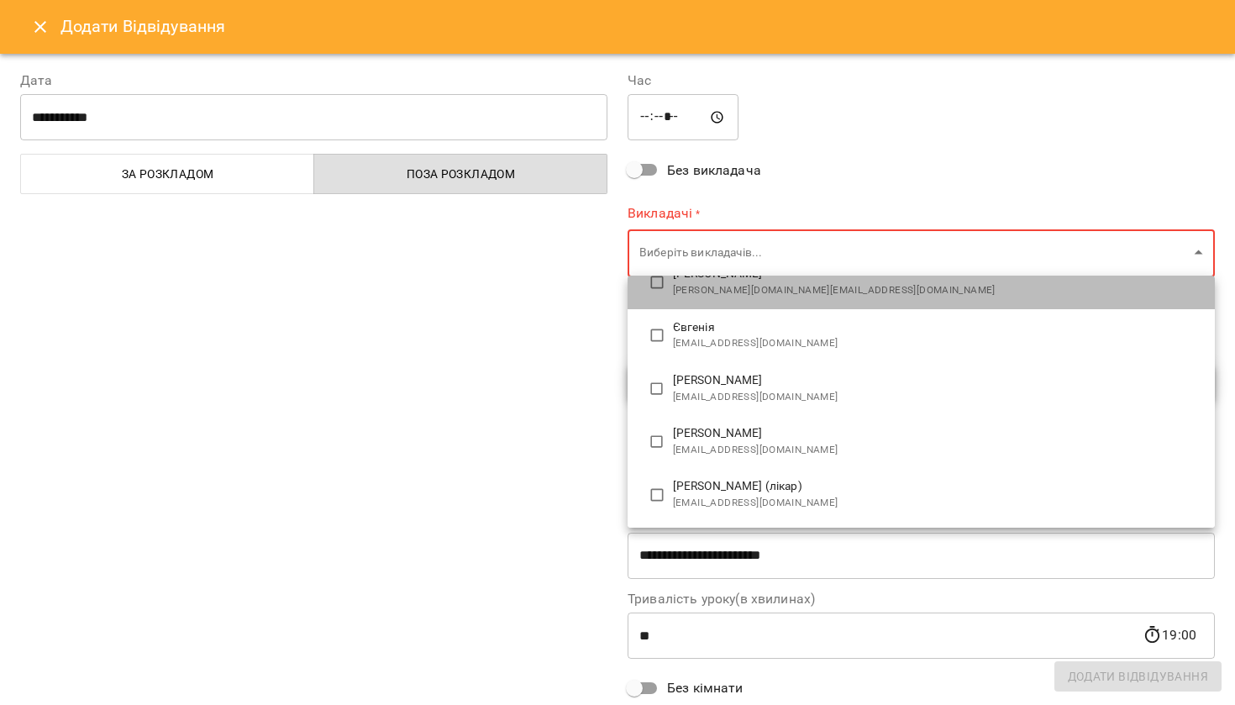
click at [706, 283] on span "alina.debelko.de@gmail.com" at bounding box center [937, 290] width 528 height 17
type input "**********"
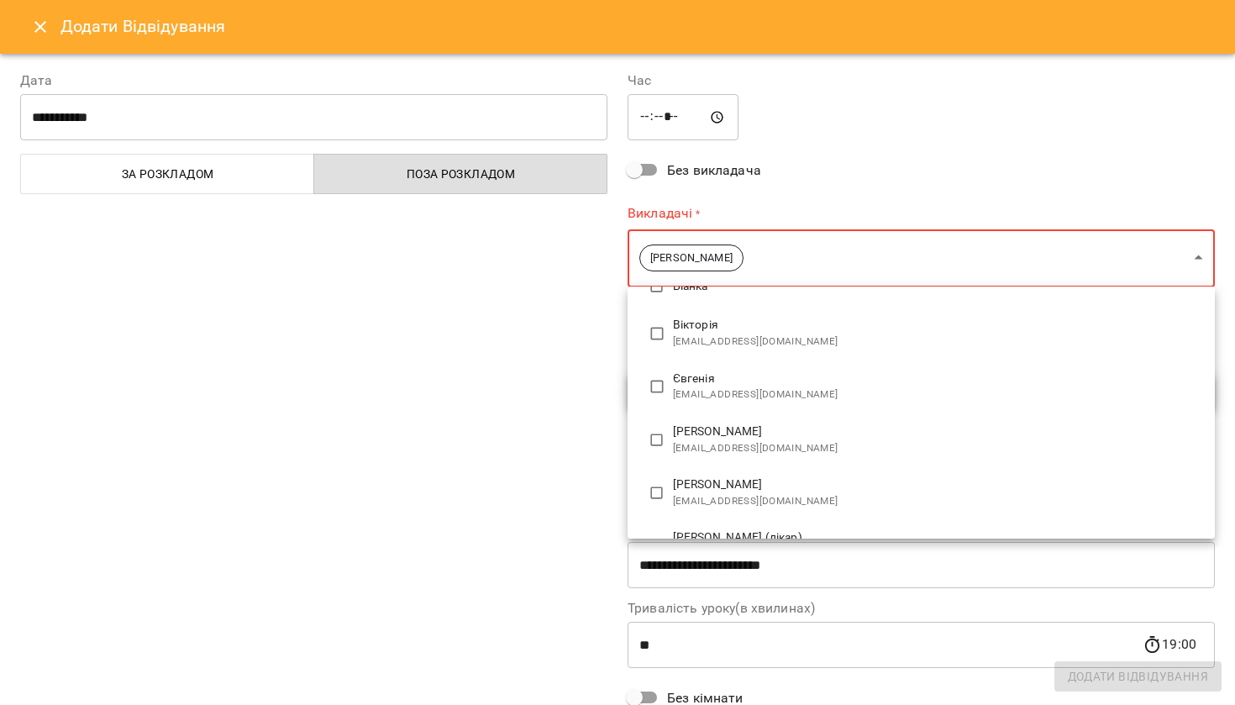
click at [509, 315] on div at bounding box center [617, 352] width 1235 height 705
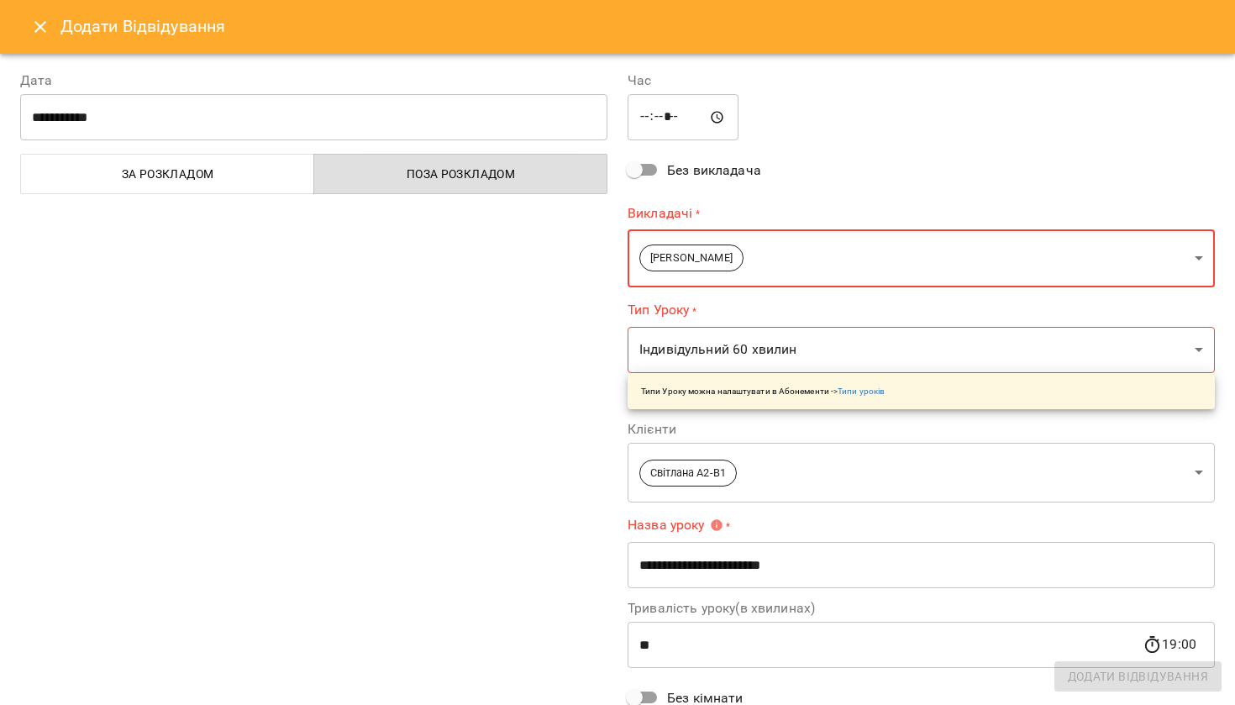
click at [703, 370] on body "For Business 14 UA Мої клієнти / Світлана A2-B1 Світлана A2-B1 АлінаДебелко 0 ₴…" at bounding box center [617, 379] width 1235 height 759
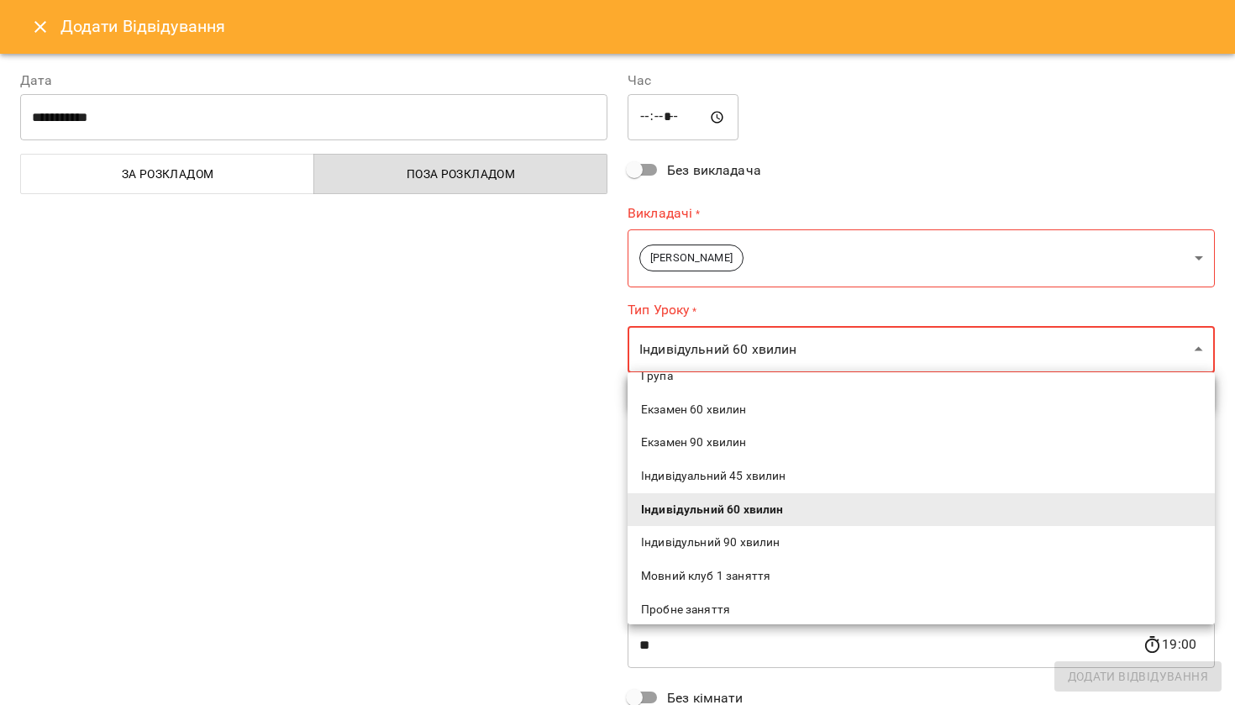
scroll to position [160, 0]
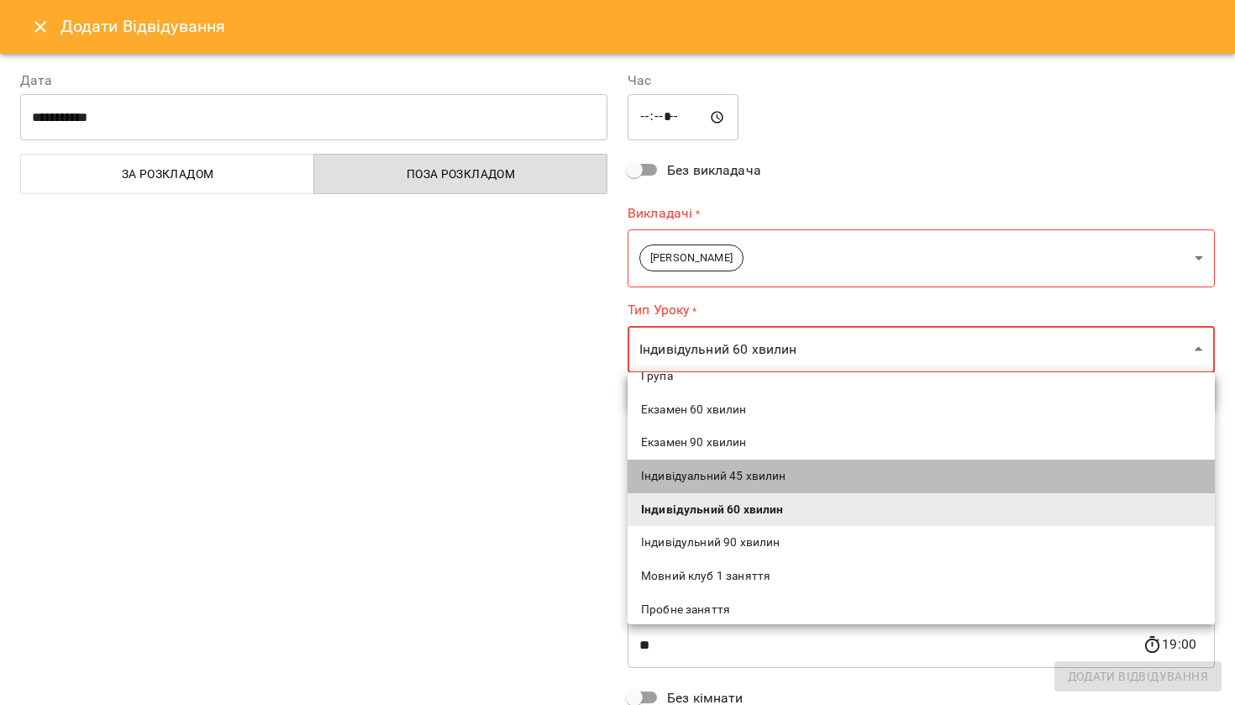
click at [693, 483] on li "Індивідуальний 45 хвилин" at bounding box center [920, 476] width 587 height 34
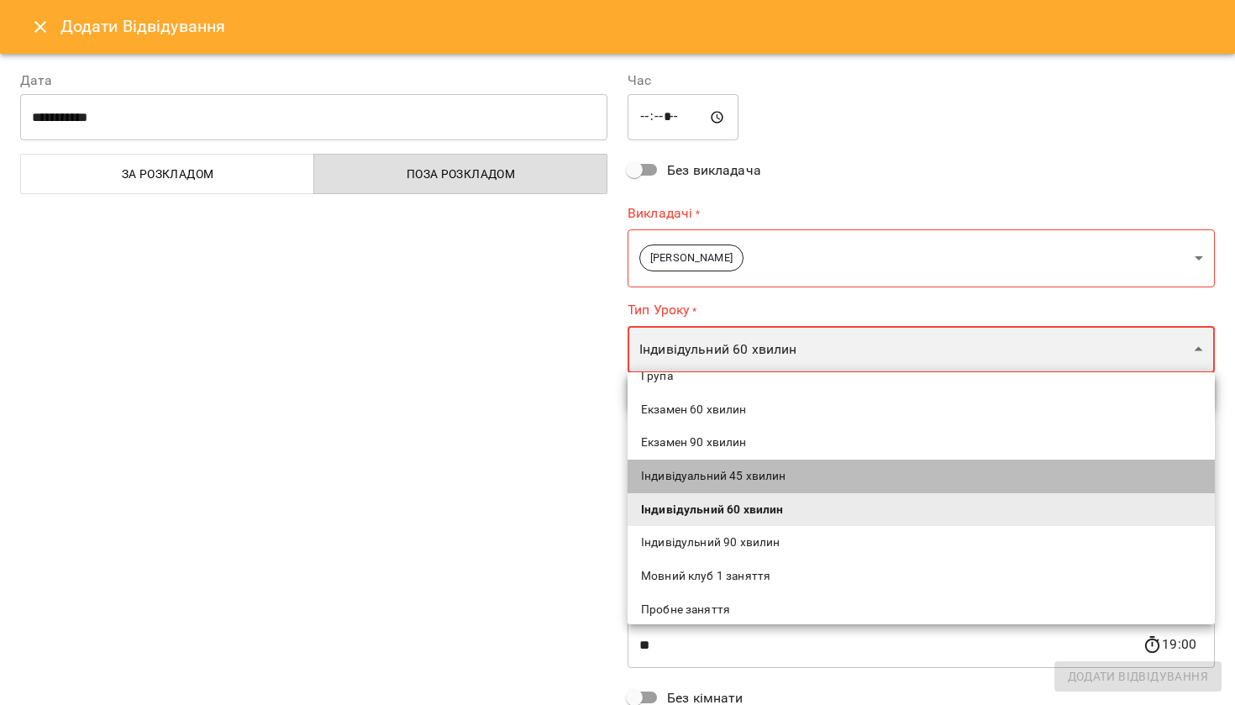
type input "**********"
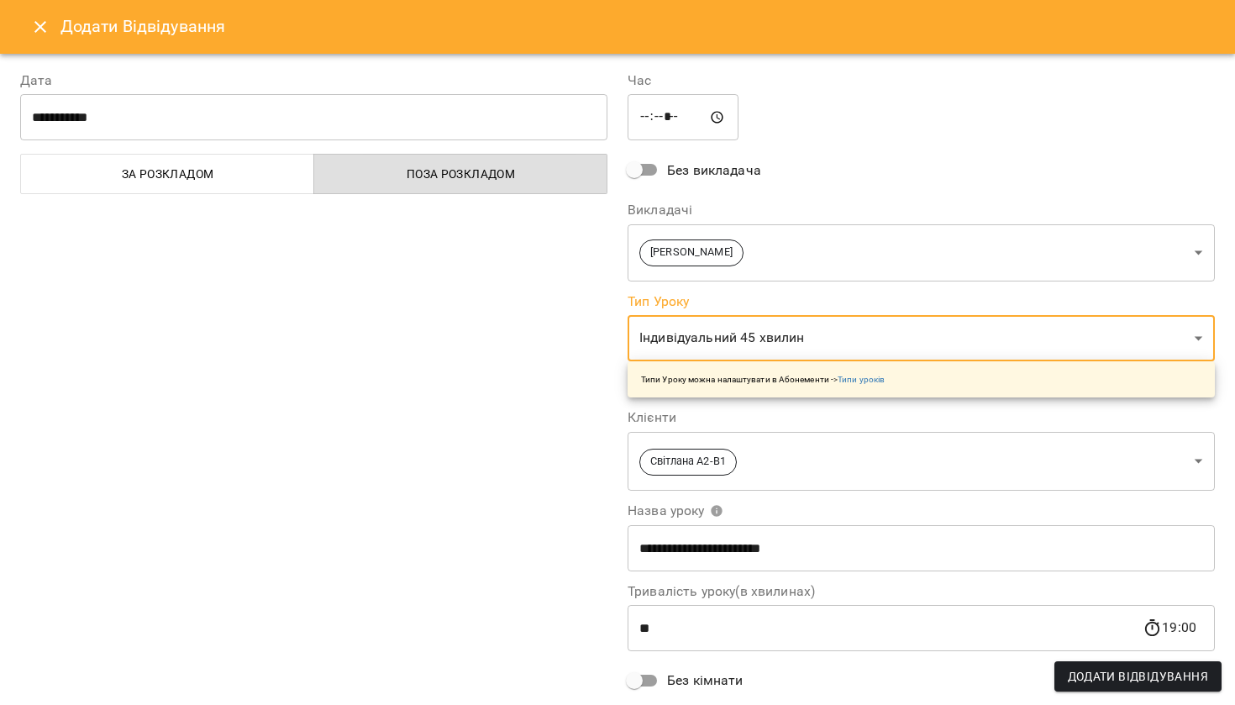
click at [719, 332] on body "For Business 14 UA Мої клієнти / Світлана A2-B1 Світлана A2-B1 АлінаДебелко 0 ₴…" at bounding box center [617, 379] width 1235 height 759
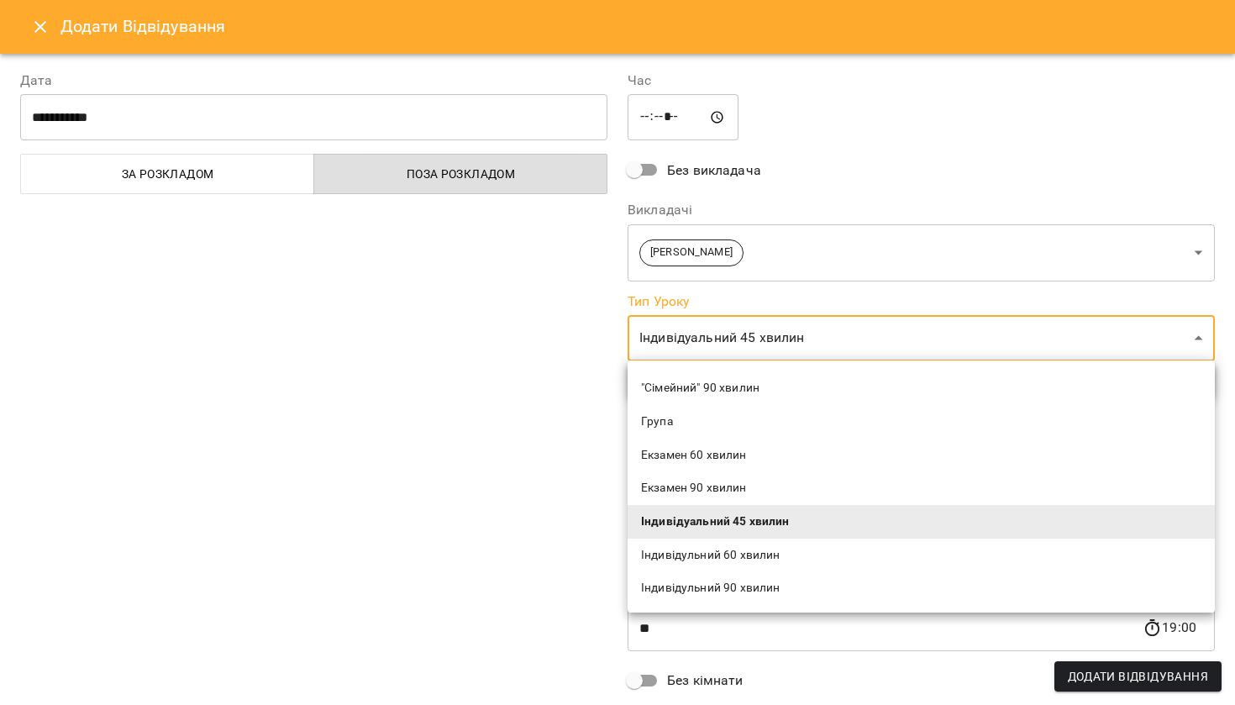
scroll to position [129, 0]
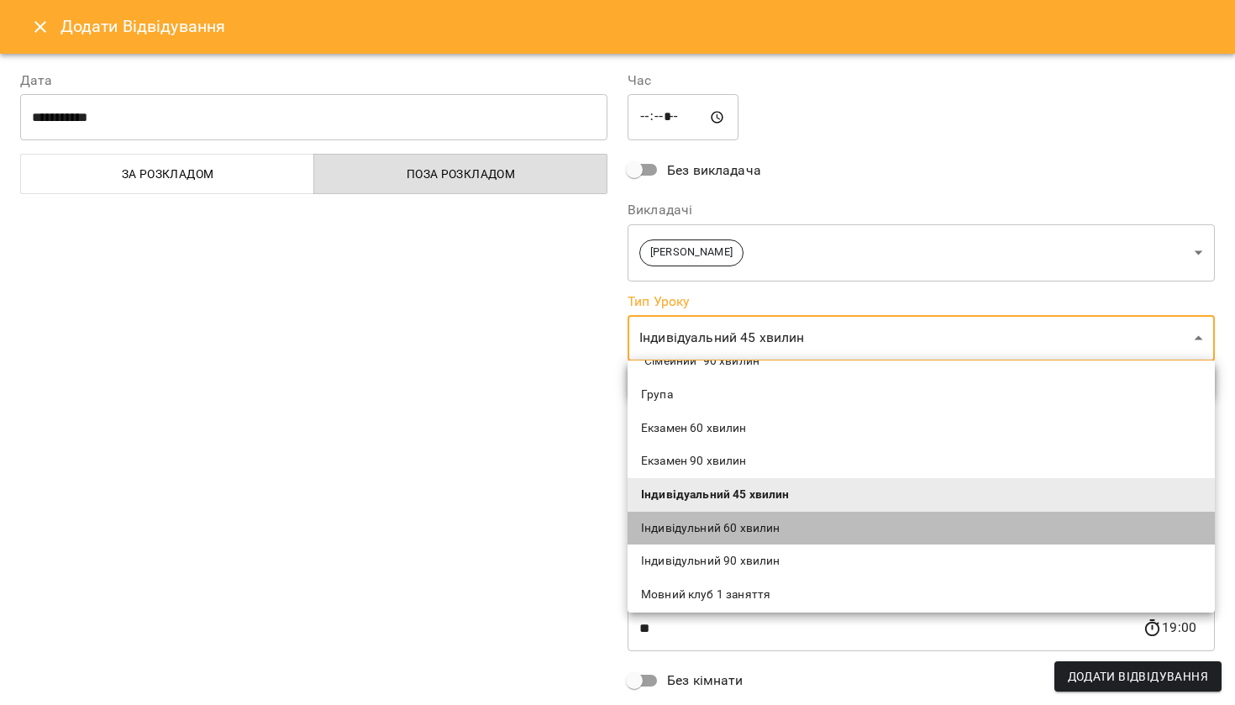
click at [718, 527] on span "Індивідульний 60 хвилин" at bounding box center [921, 528] width 560 height 17
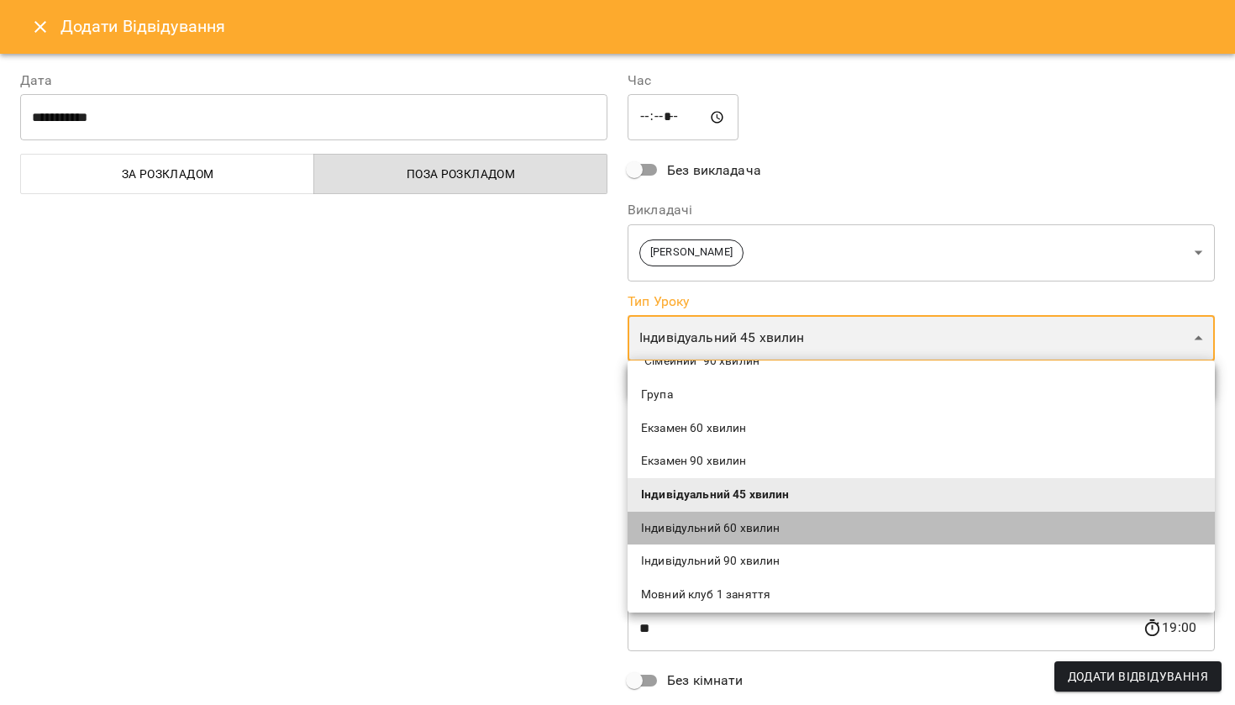
type input "**********"
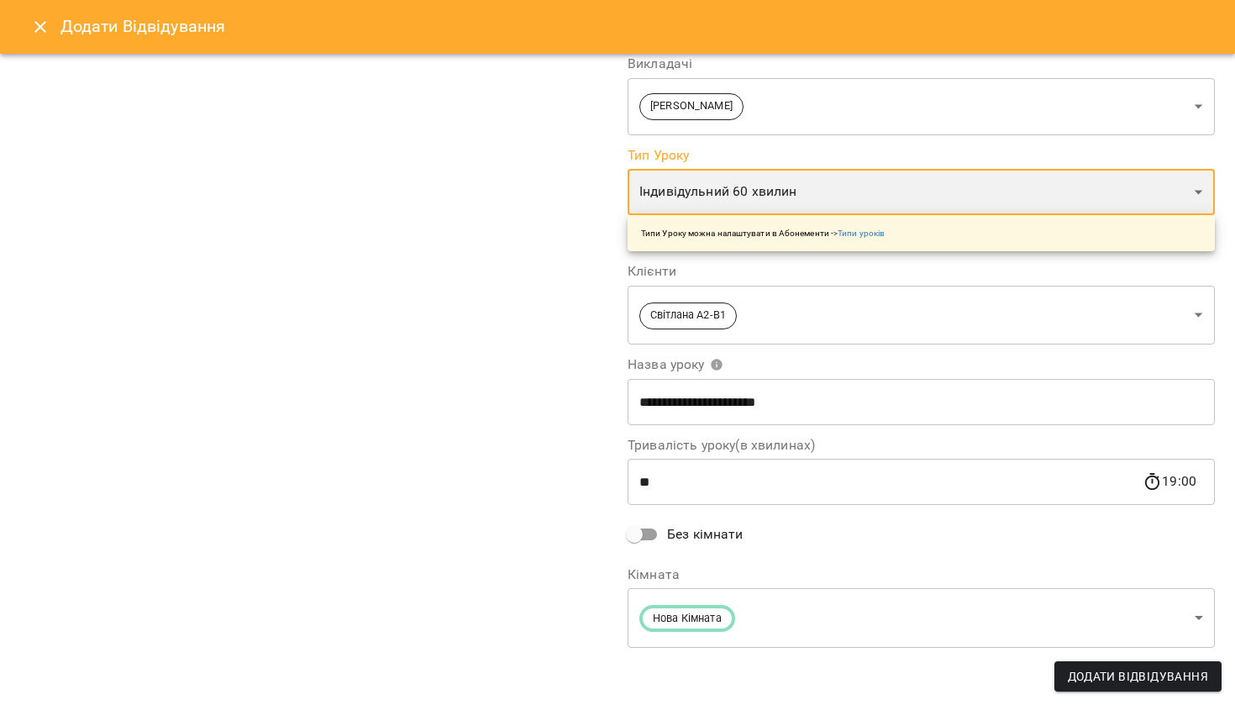
scroll to position [143, 0]
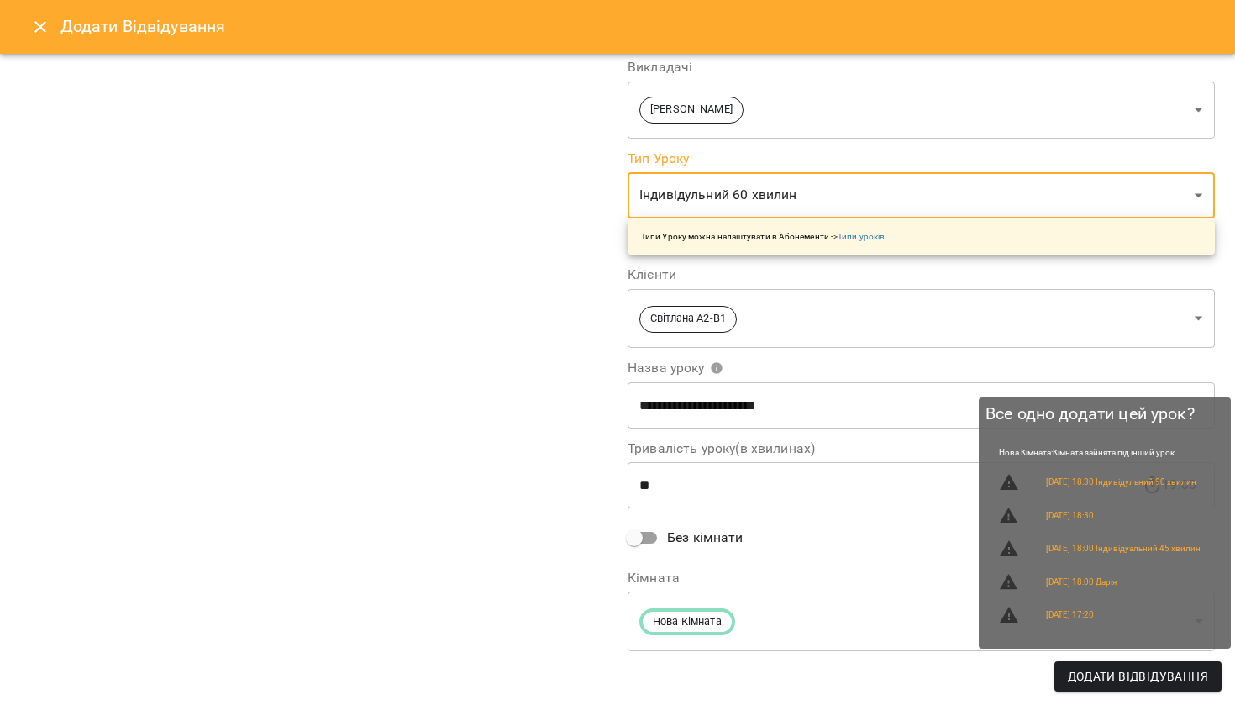
click at [1120, 677] on span "Додати Відвідування" at bounding box center [1138, 676] width 140 height 20
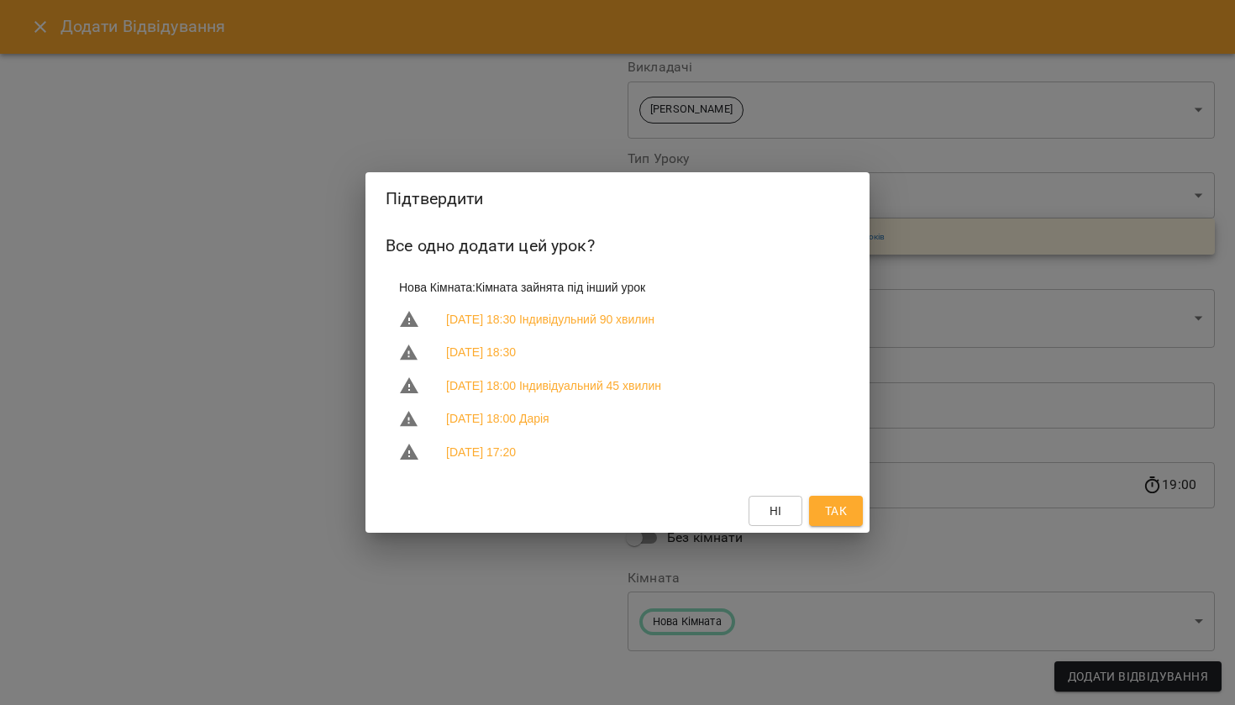
click at [847, 516] on span "Так" at bounding box center [835, 511] width 27 height 20
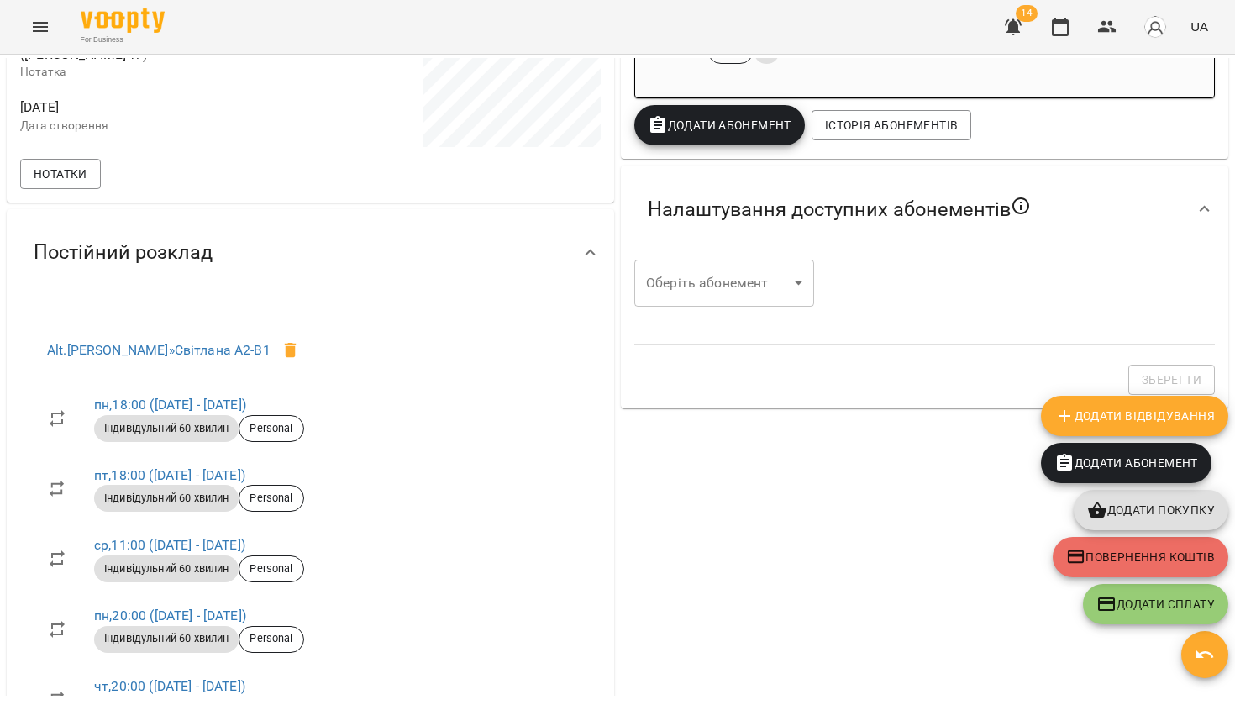
scroll to position [356, 0]
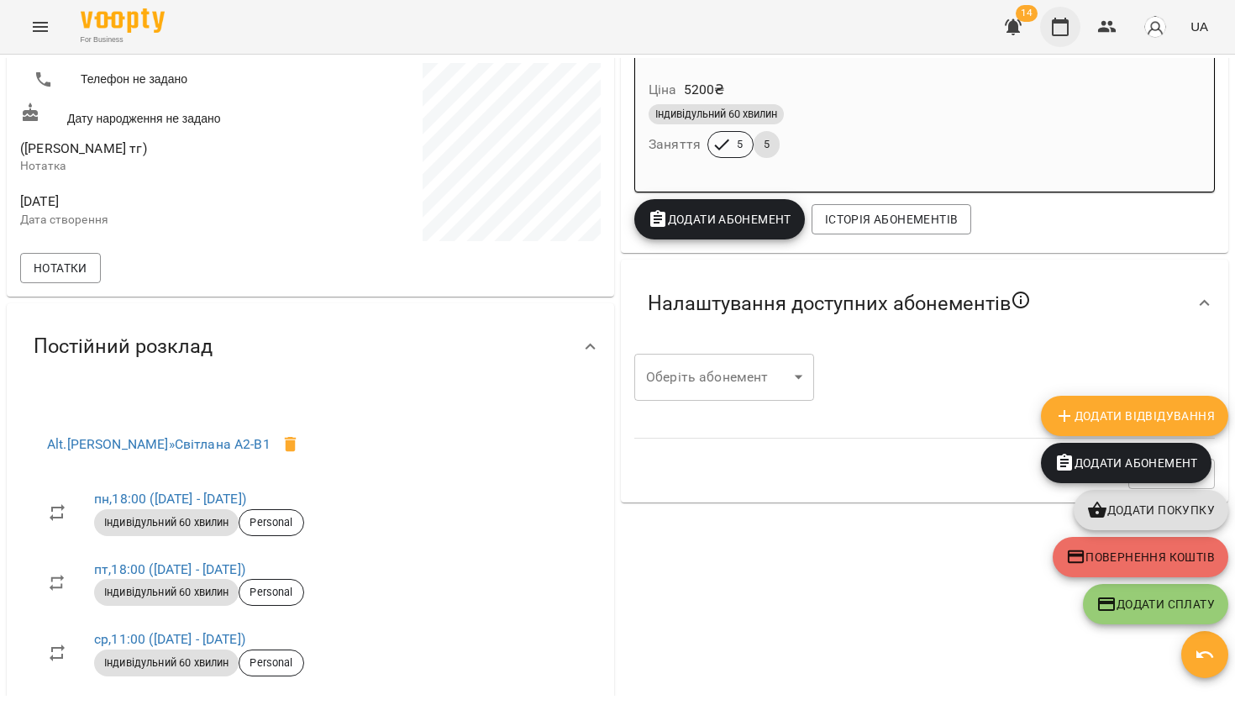
click at [1075, 20] on button "button" at bounding box center [1060, 27] width 40 height 40
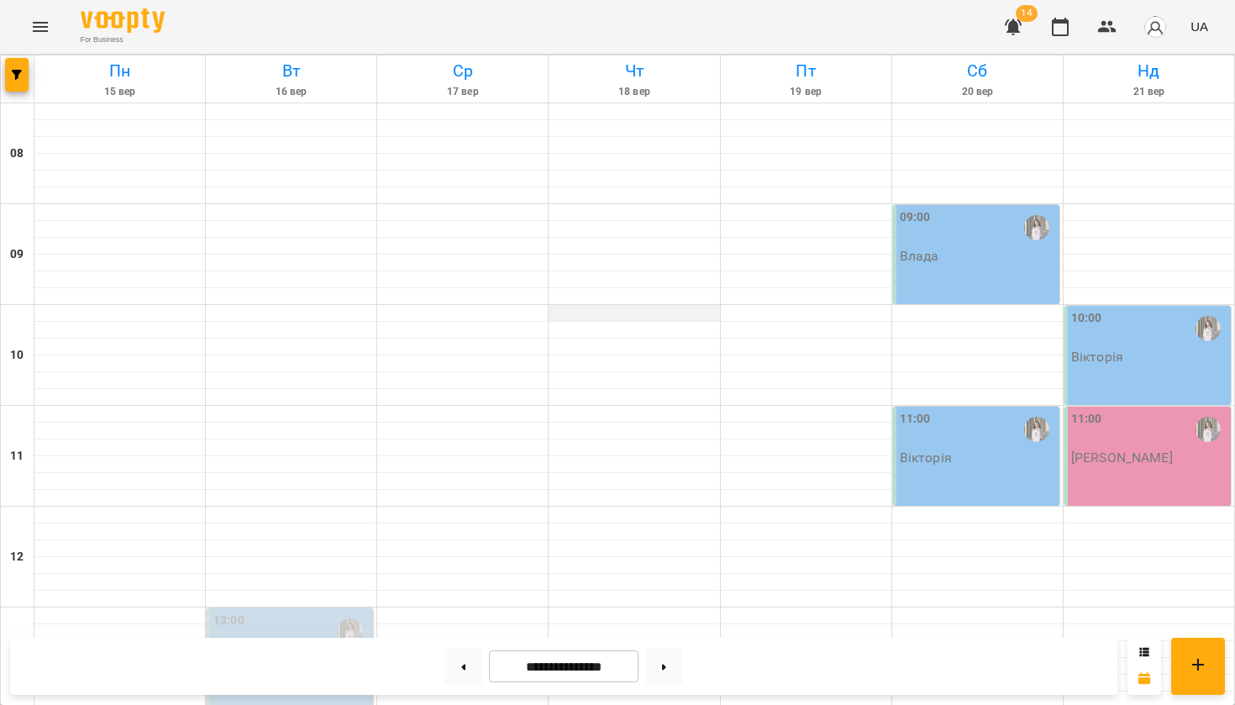
scroll to position [985, 0]
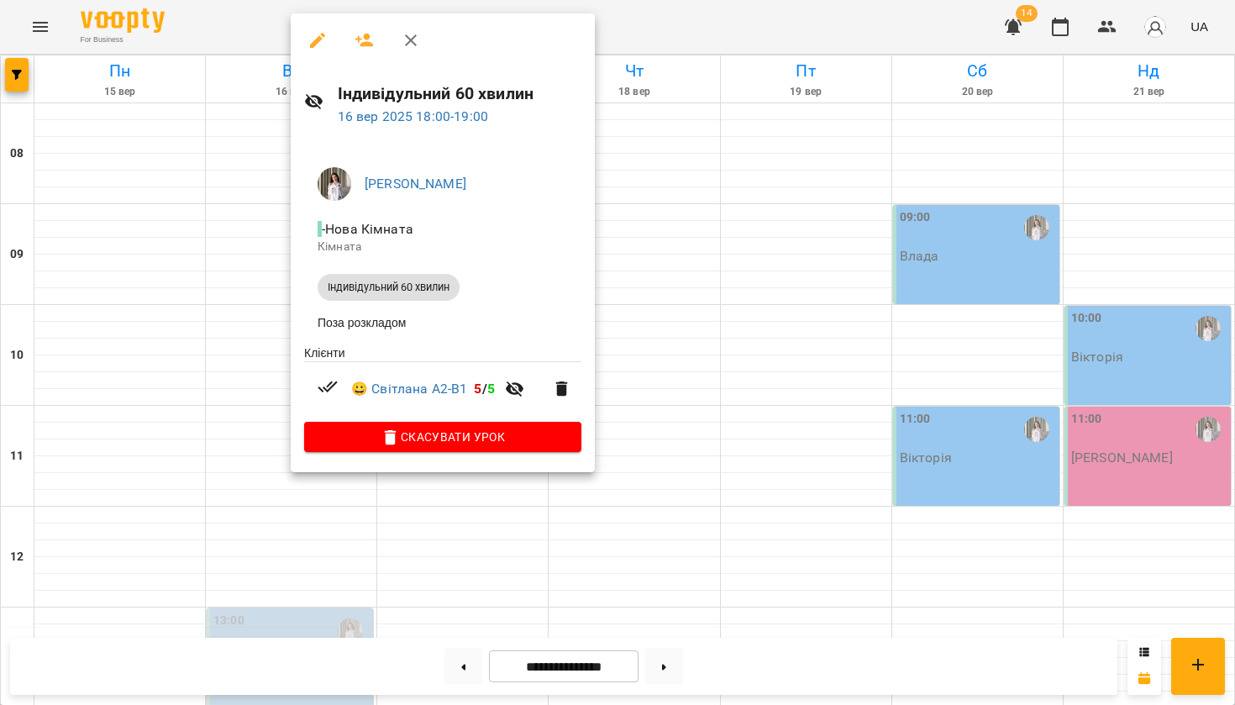
click at [232, 312] on div at bounding box center [617, 352] width 1235 height 705
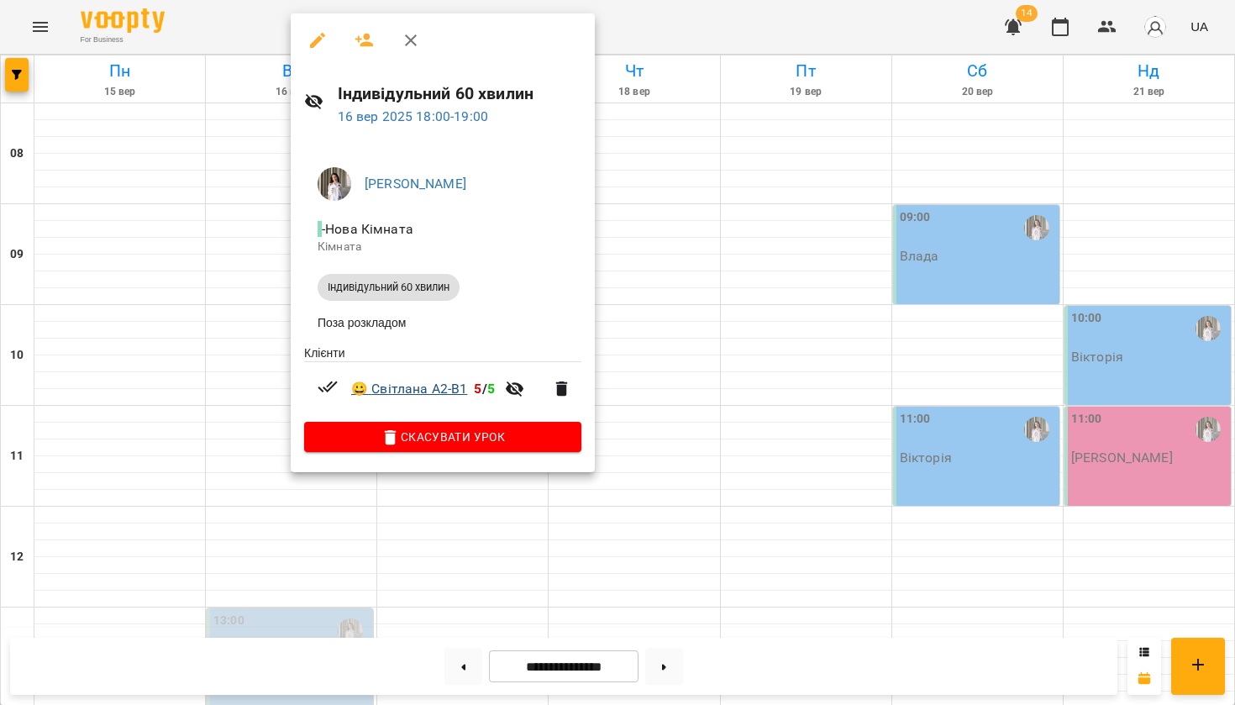
click at [396, 388] on link "😀 Світлана A2-B1" at bounding box center [409, 389] width 116 height 20
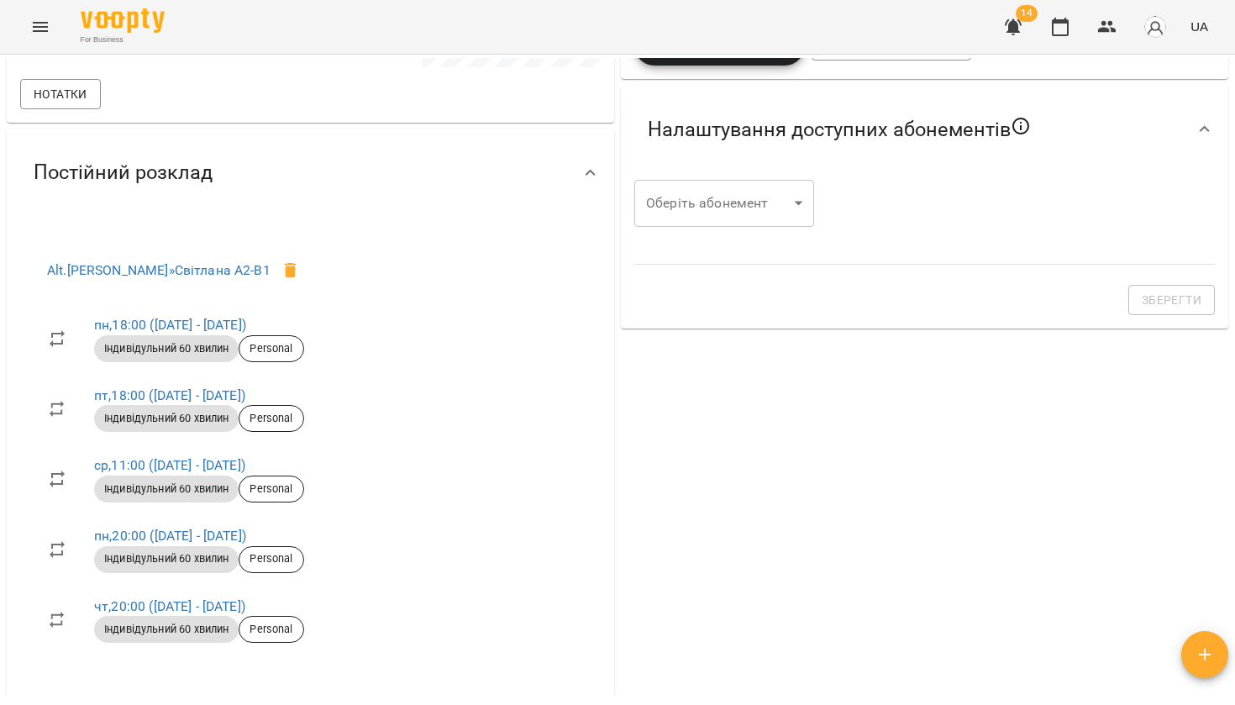
scroll to position [357, 0]
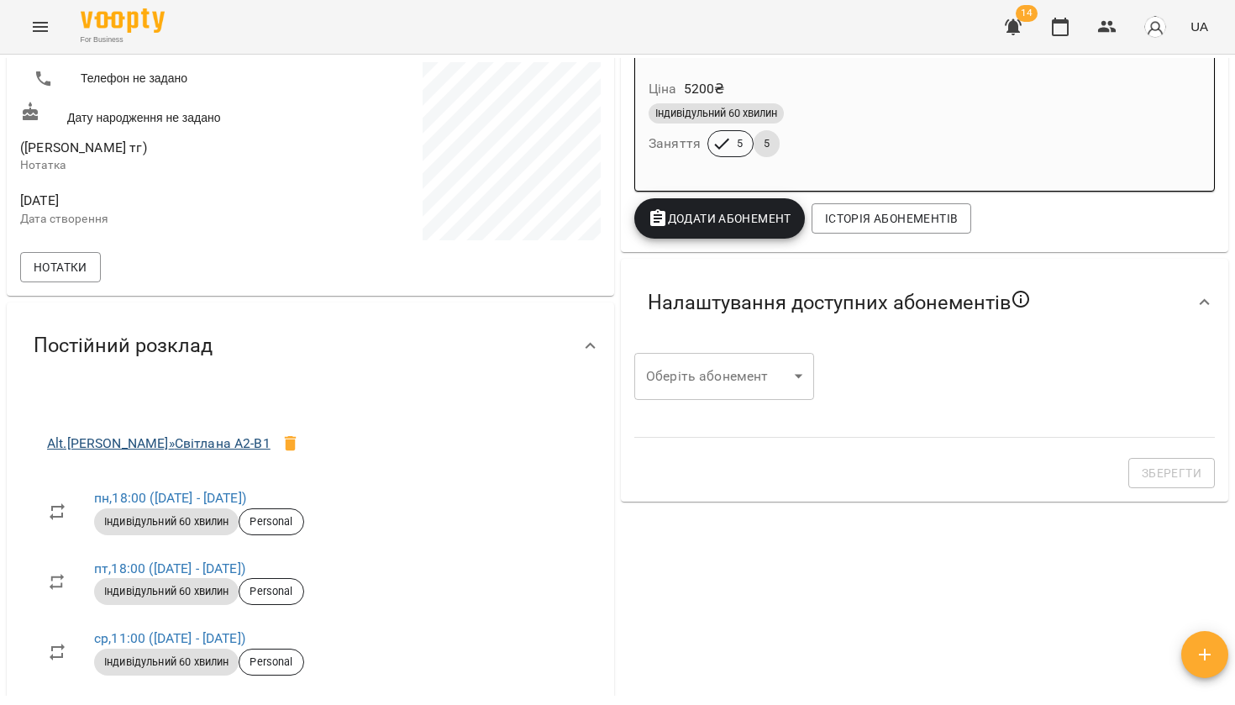
click at [174, 442] on link "Alt.Bertha » Світлана А2-В1" at bounding box center [158, 443] width 223 height 16
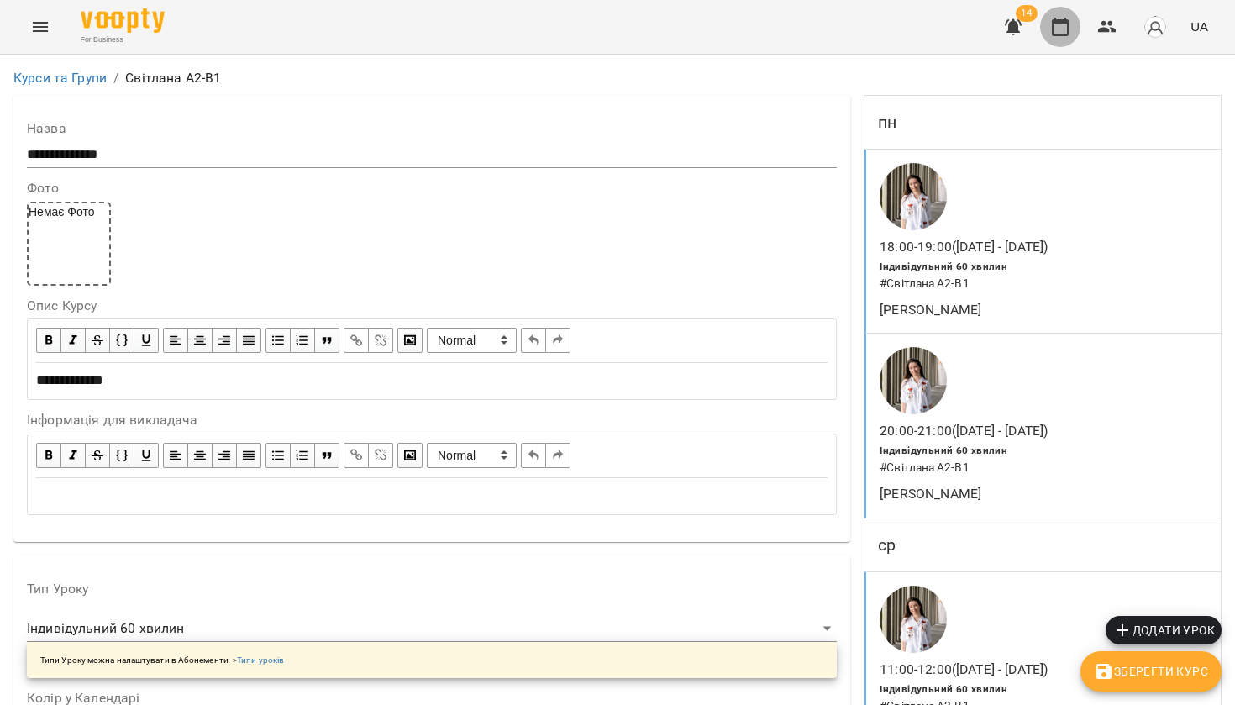
click at [1052, 24] on icon "button" at bounding box center [1060, 27] width 20 height 20
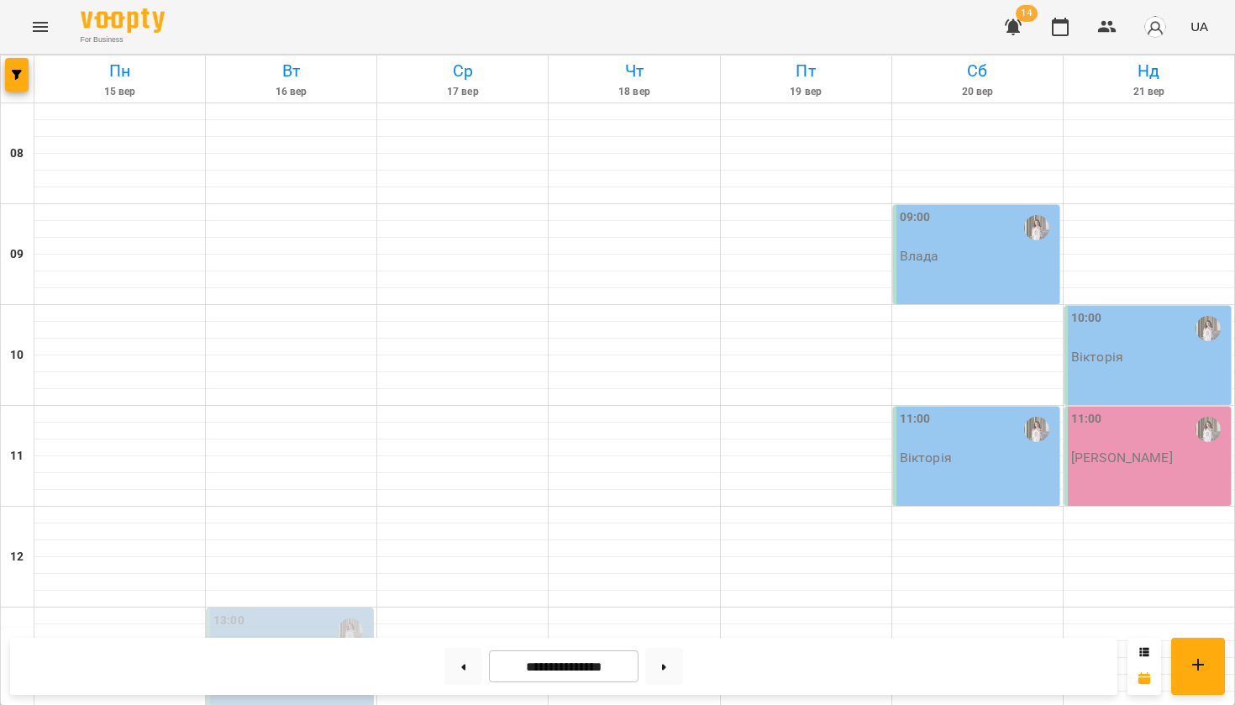
scroll to position [985, 0]
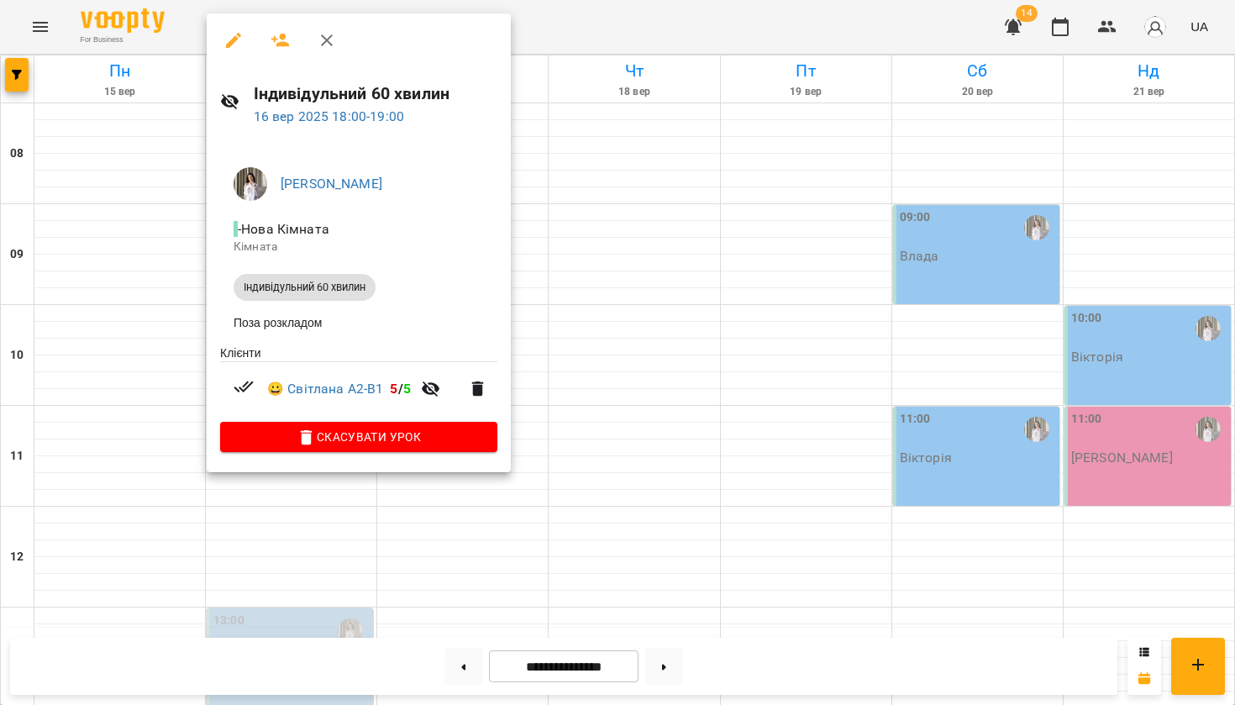
click at [150, 150] on div at bounding box center [617, 352] width 1235 height 705
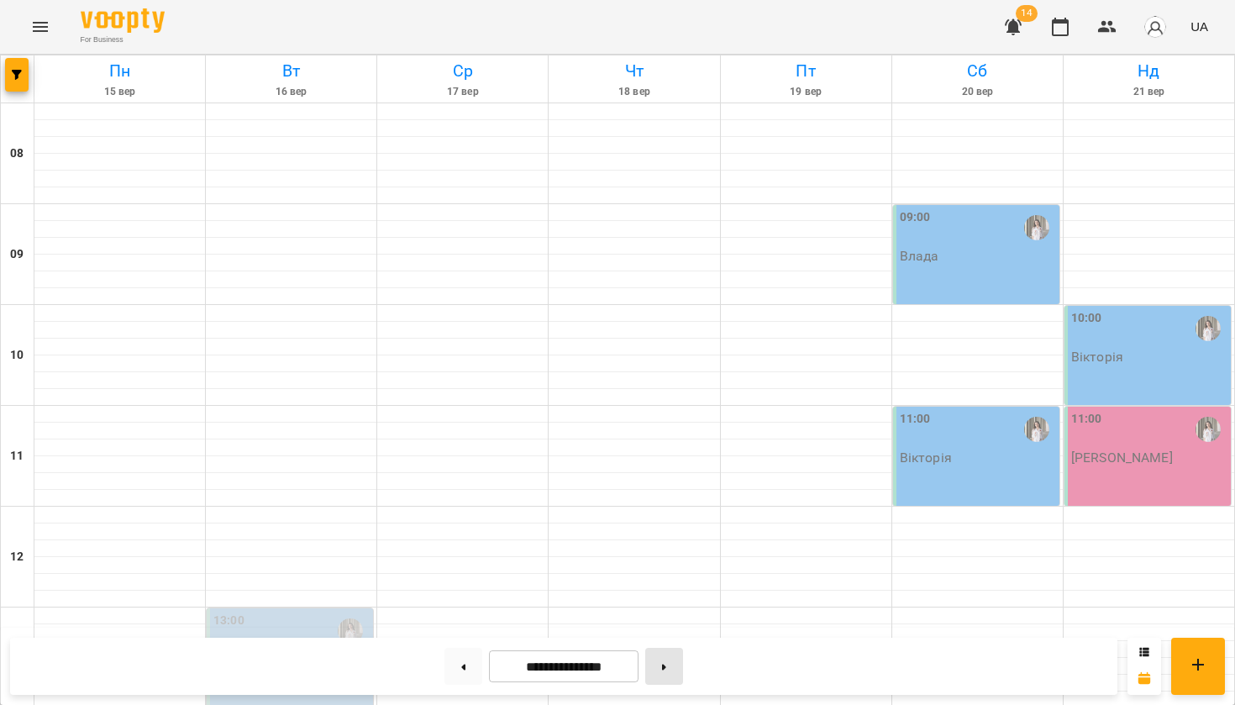
click at [668, 663] on button at bounding box center [664, 666] width 38 height 37
click at [445, 666] on button at bounding box center [463, 666] width 38 height 37
type input "**********"
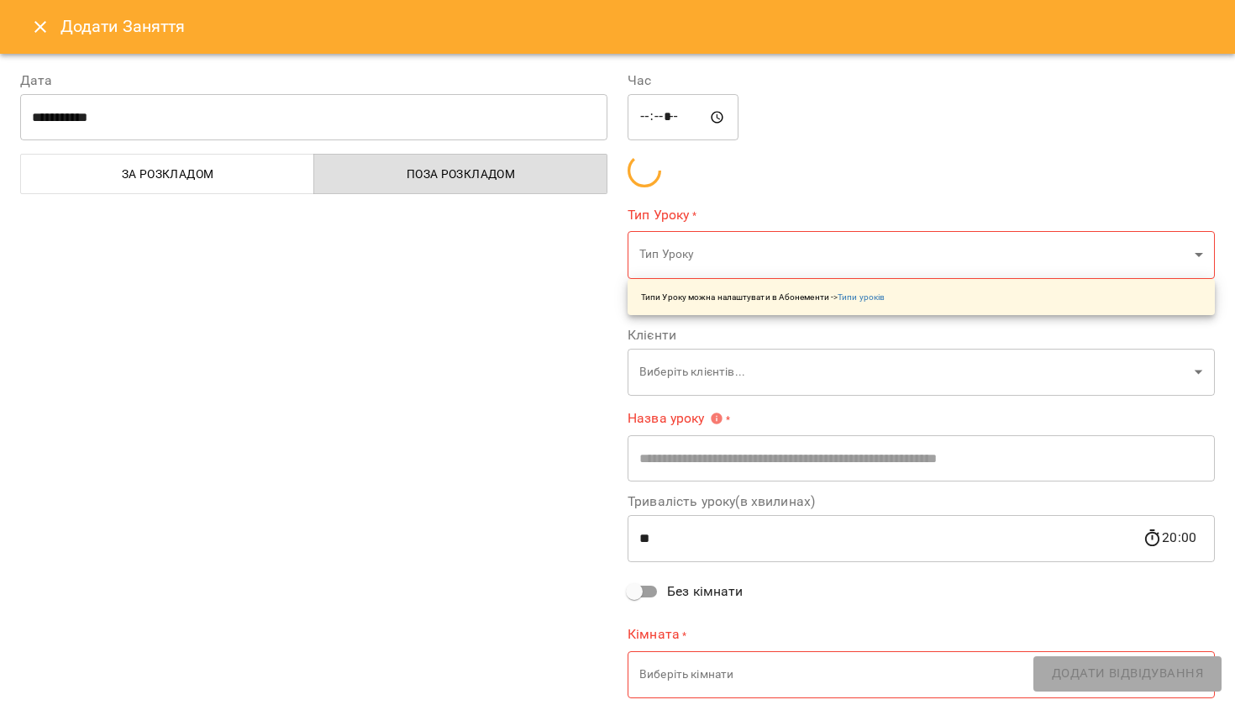
type input "**********"
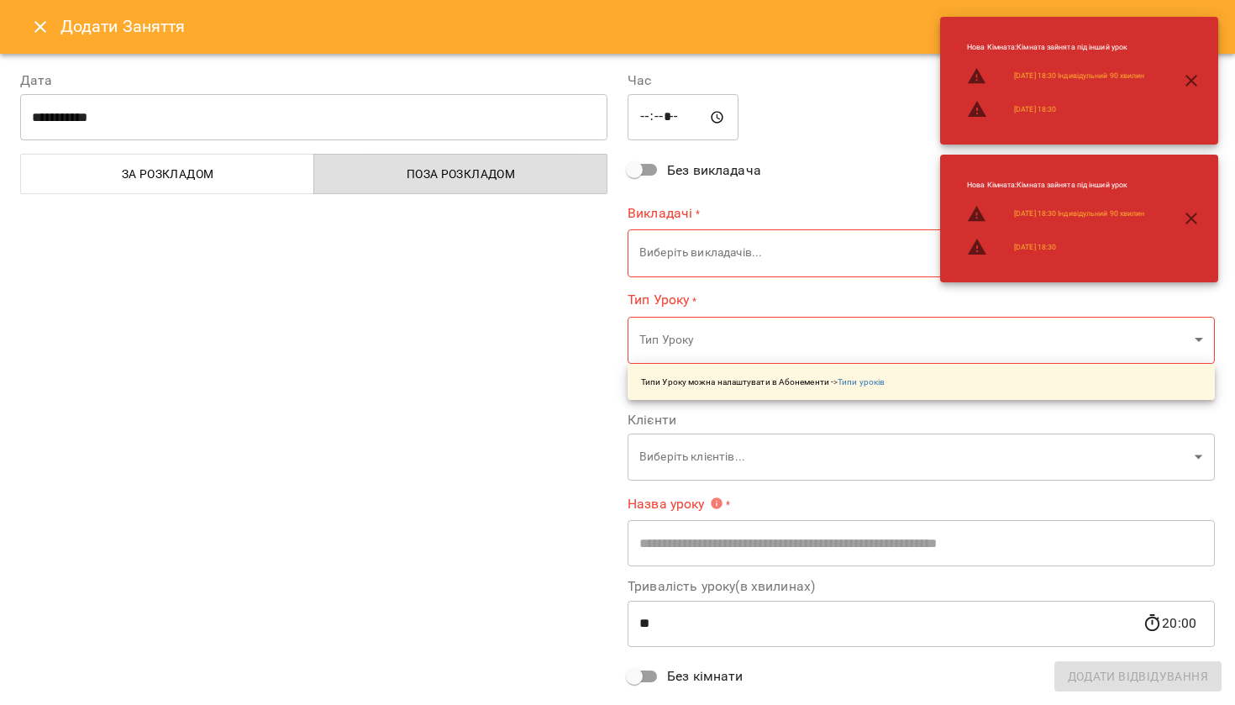
click at [646, 122] on input "*****" at bounding box center [682, 117] width 111 height 47
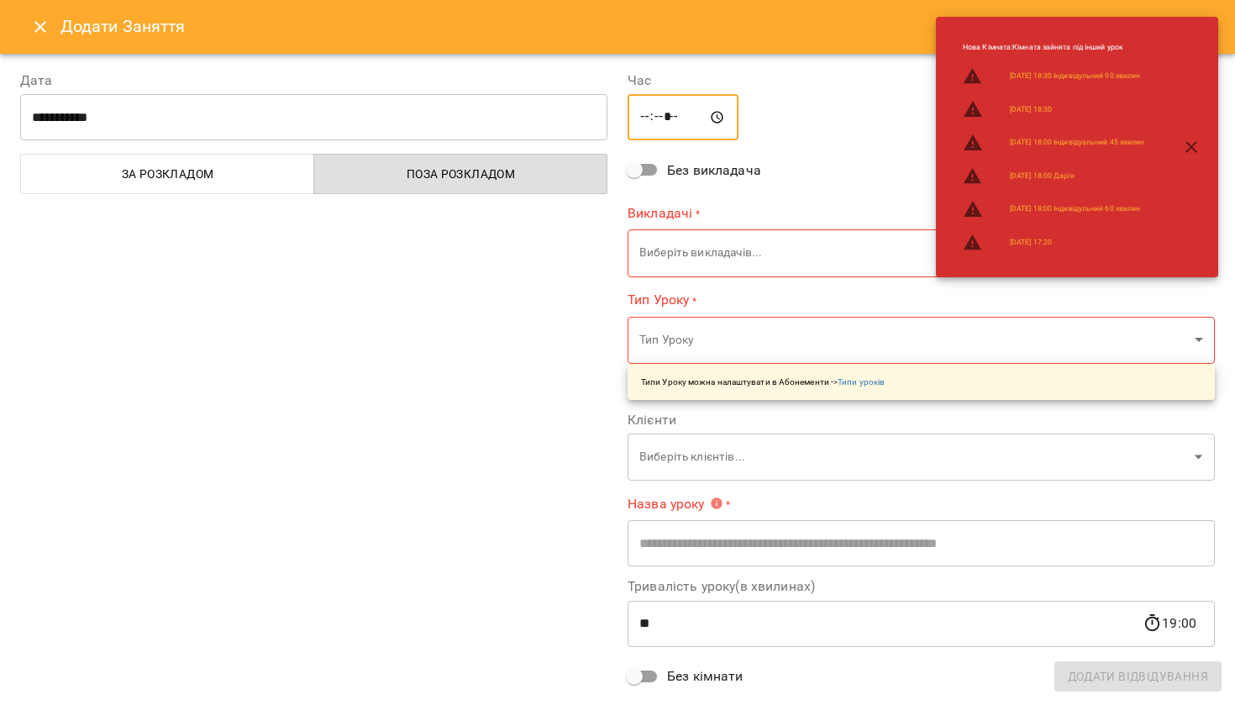
type input "*****"
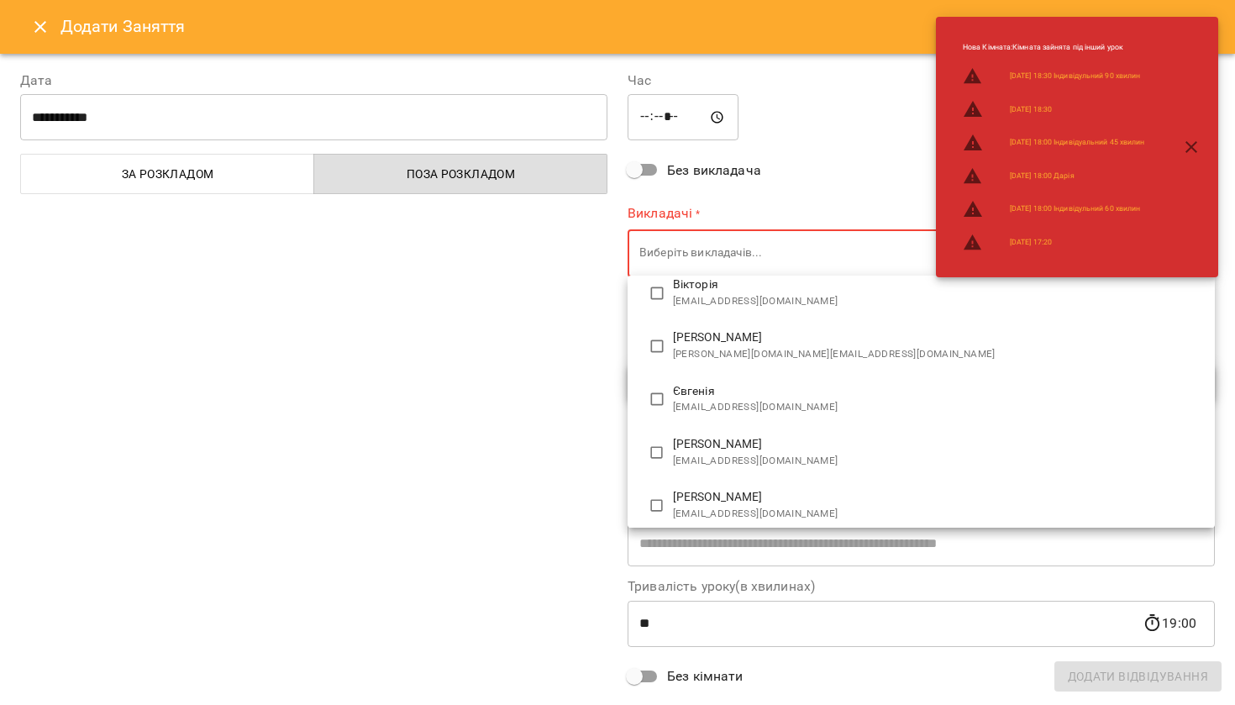
scroll to position [269, 0]
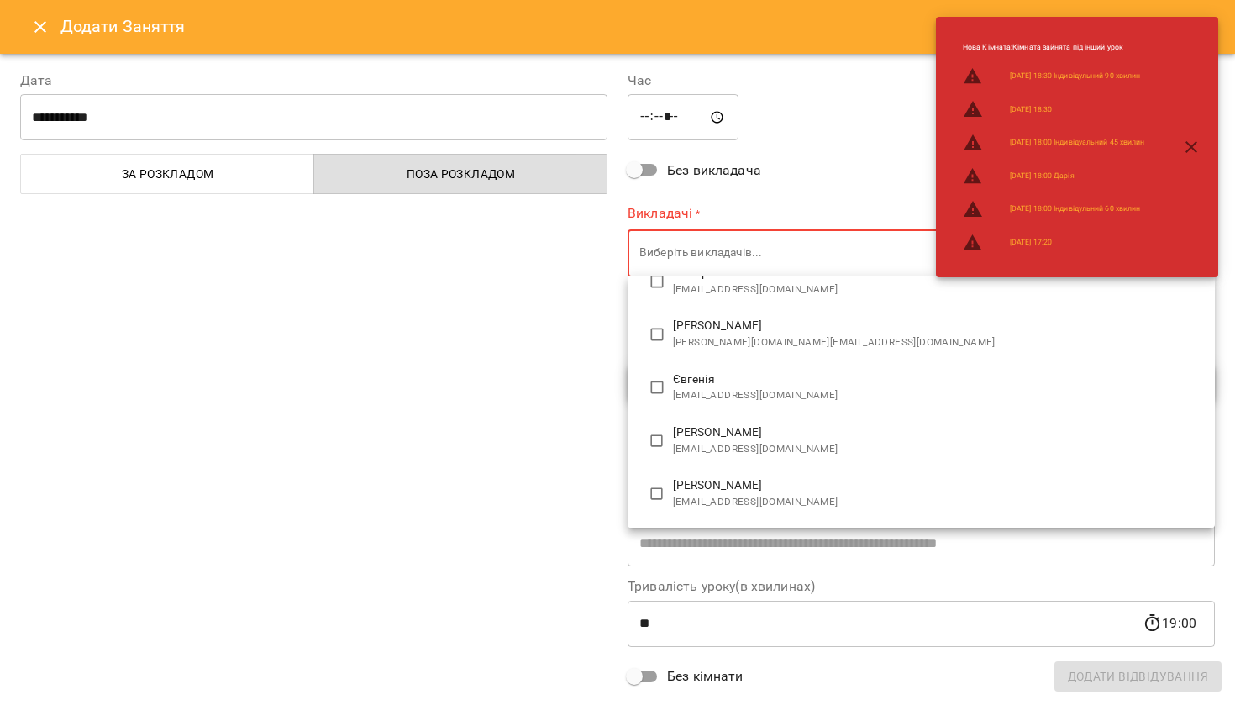
click at [687, 341] on span "alina.debelko.de@gmail.com" at bounding box center [937, 342] width 528 height 17
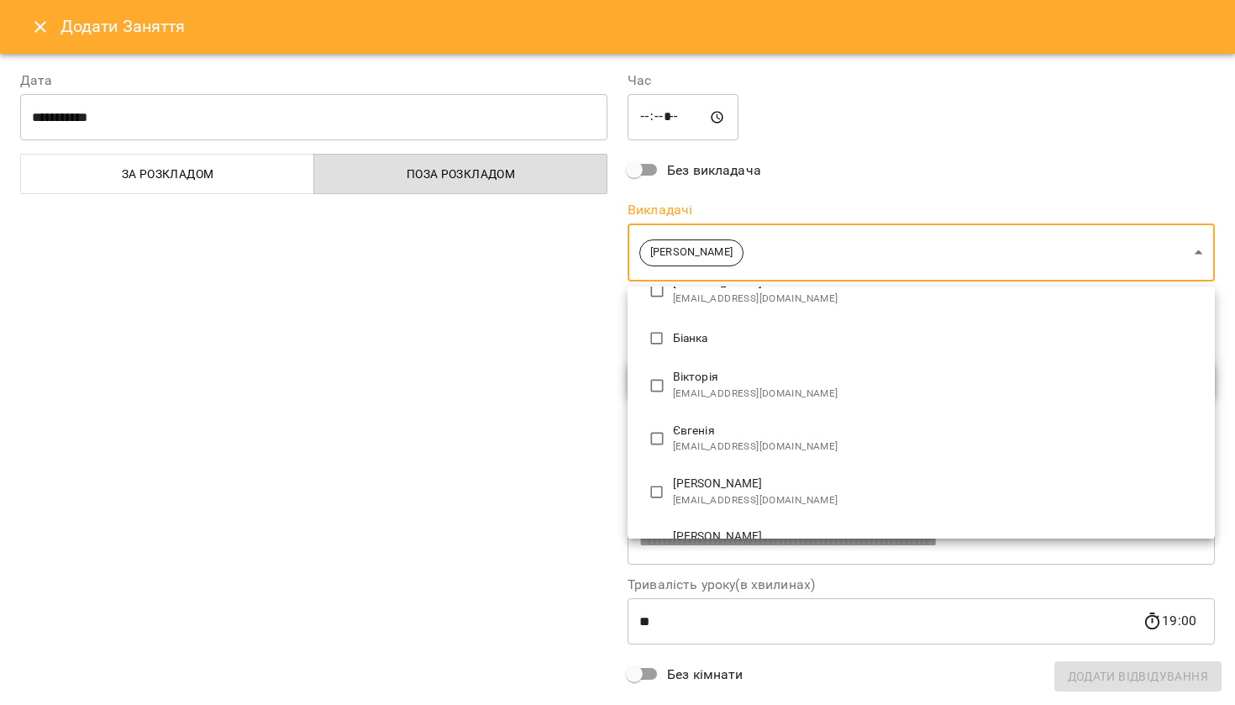
type input "**********"
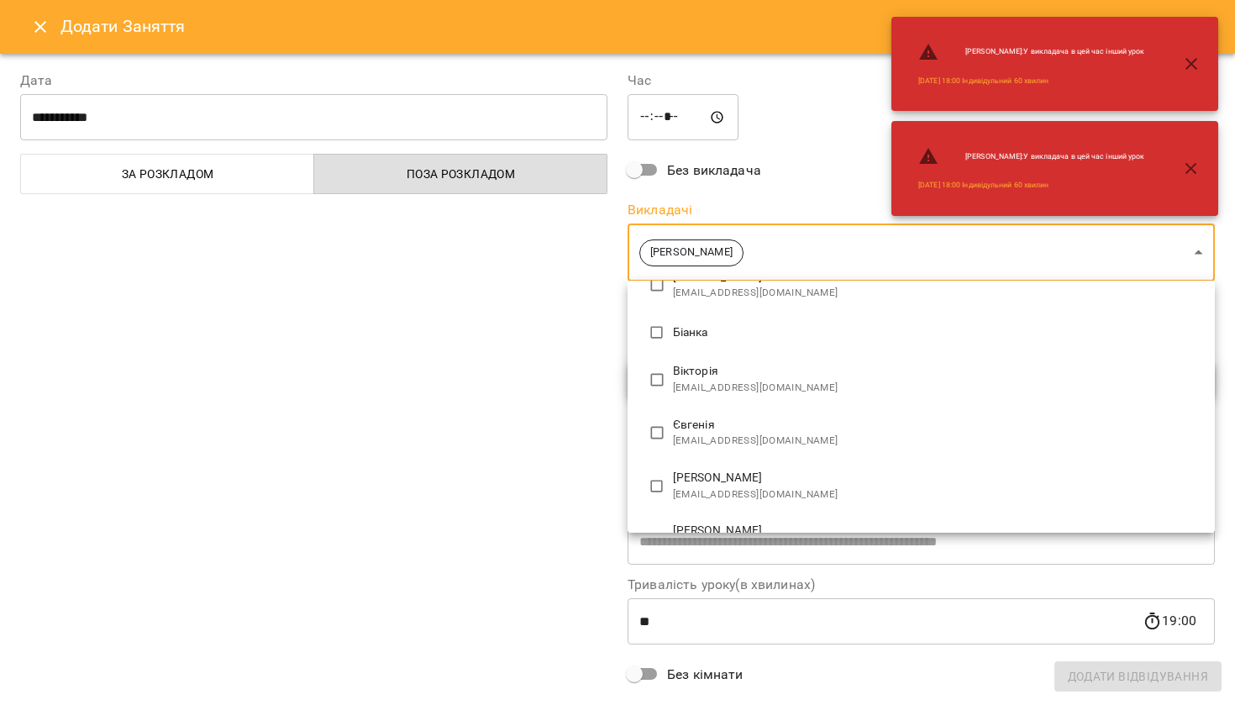
click at [529, 336] on div at bounding box center [617, 352] width 1235 height 705
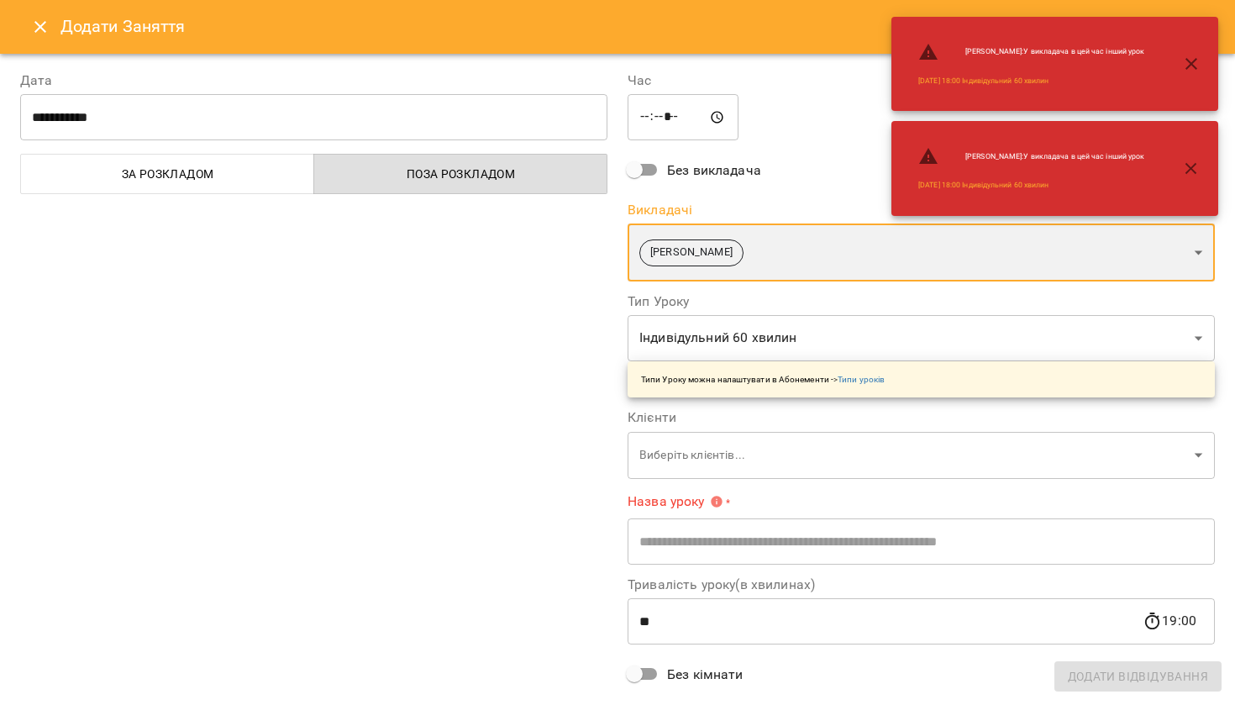
scroll to position [15, 0]
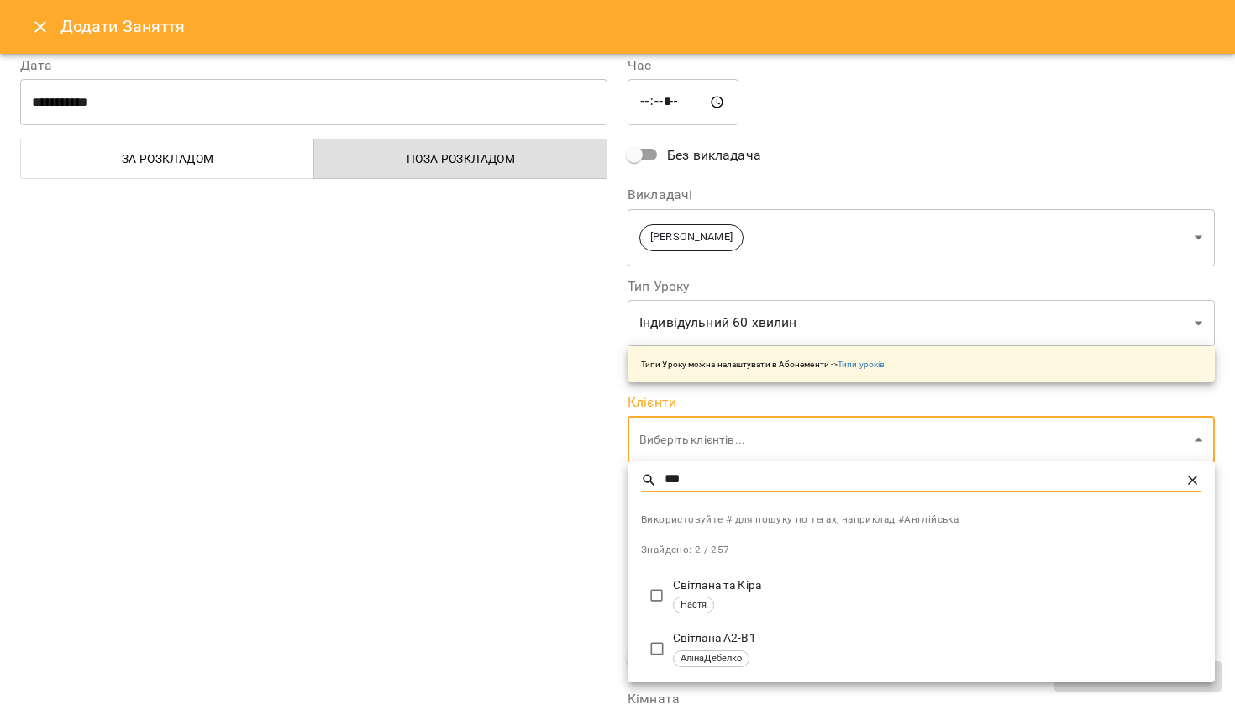
type input "***"
click at [748, 646] on div "Світлана A2-B1 АлінаДебелко" at bounding box center [937, 648] width 528 height 37
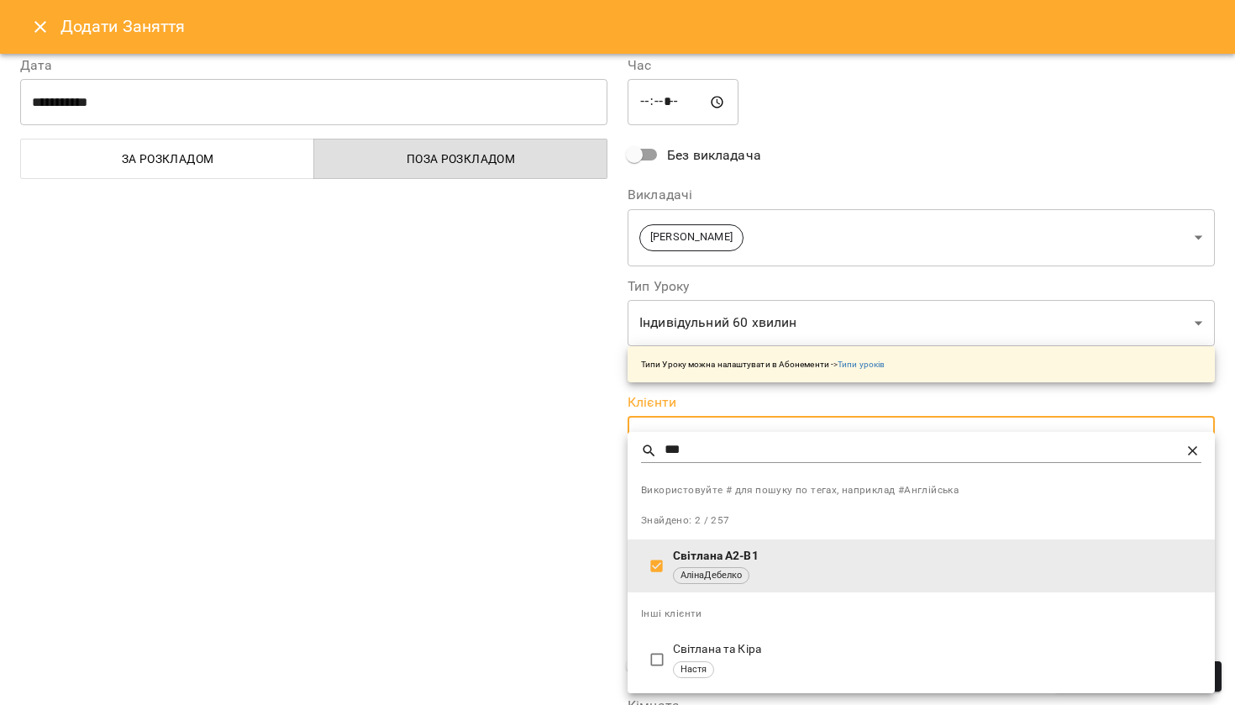
type input "**********"
click at [538, 513] on div at bounding box center [617, 352] width 1235 height 705
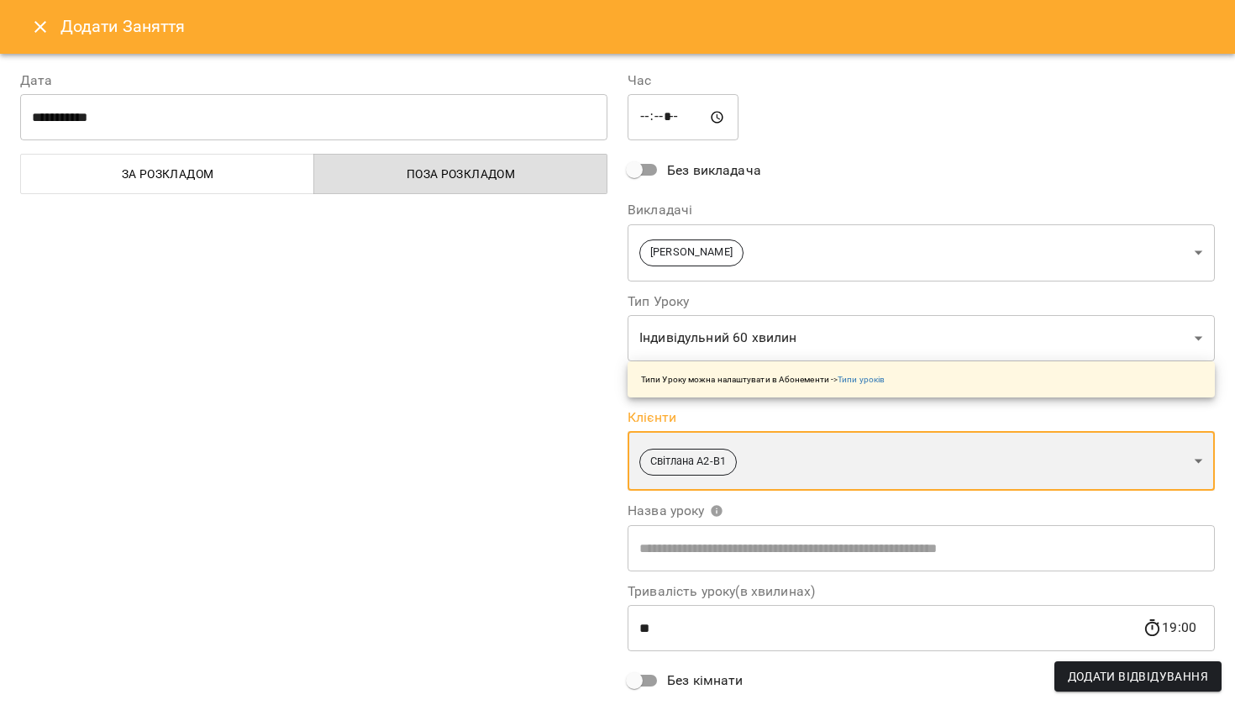
scroll to position [0, 0]
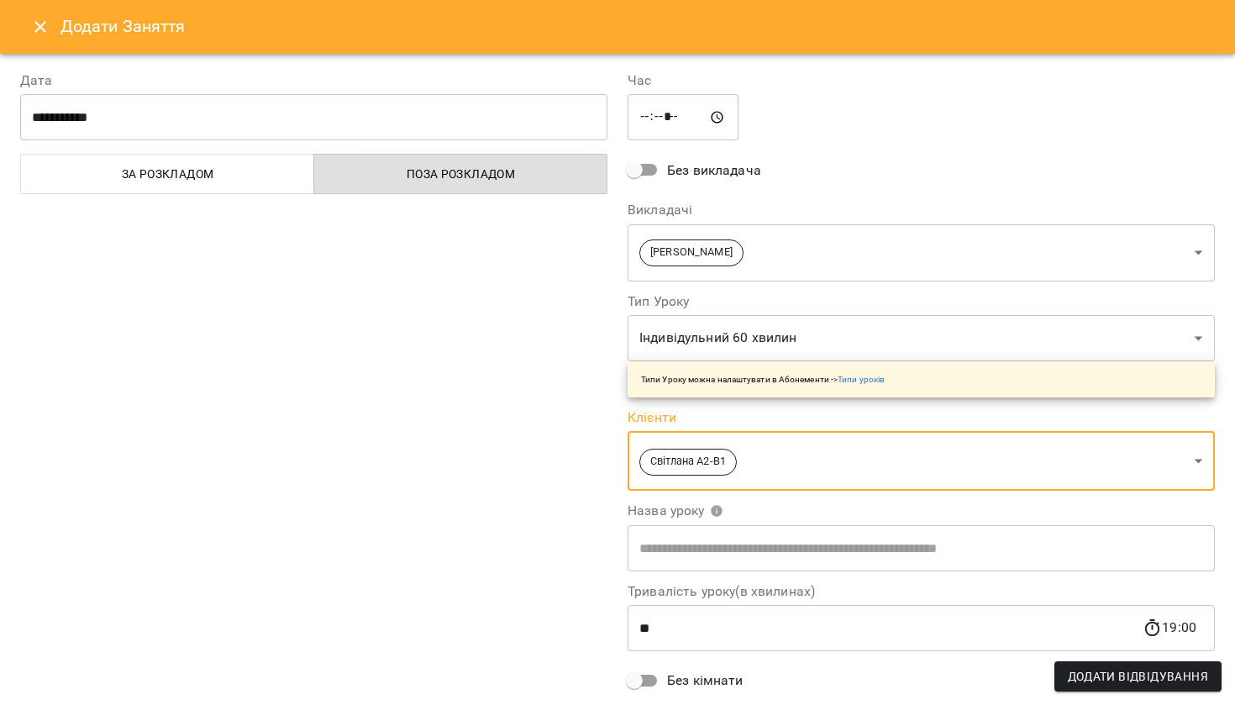
click at [1108, 690] on button "Додати Відвідування" at bounding box center [1137, 676] width 167 height 30
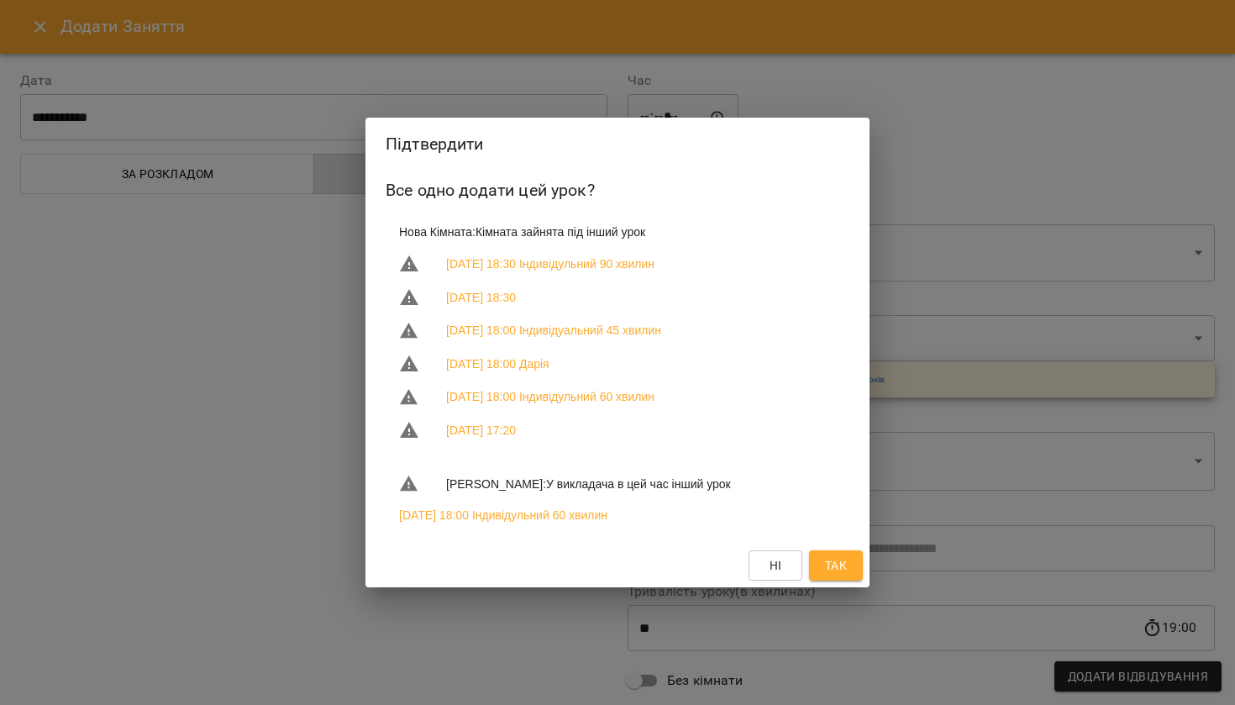
click at [849, 559] on button "Так" at bounding box center [836, 565] width 54 height 30
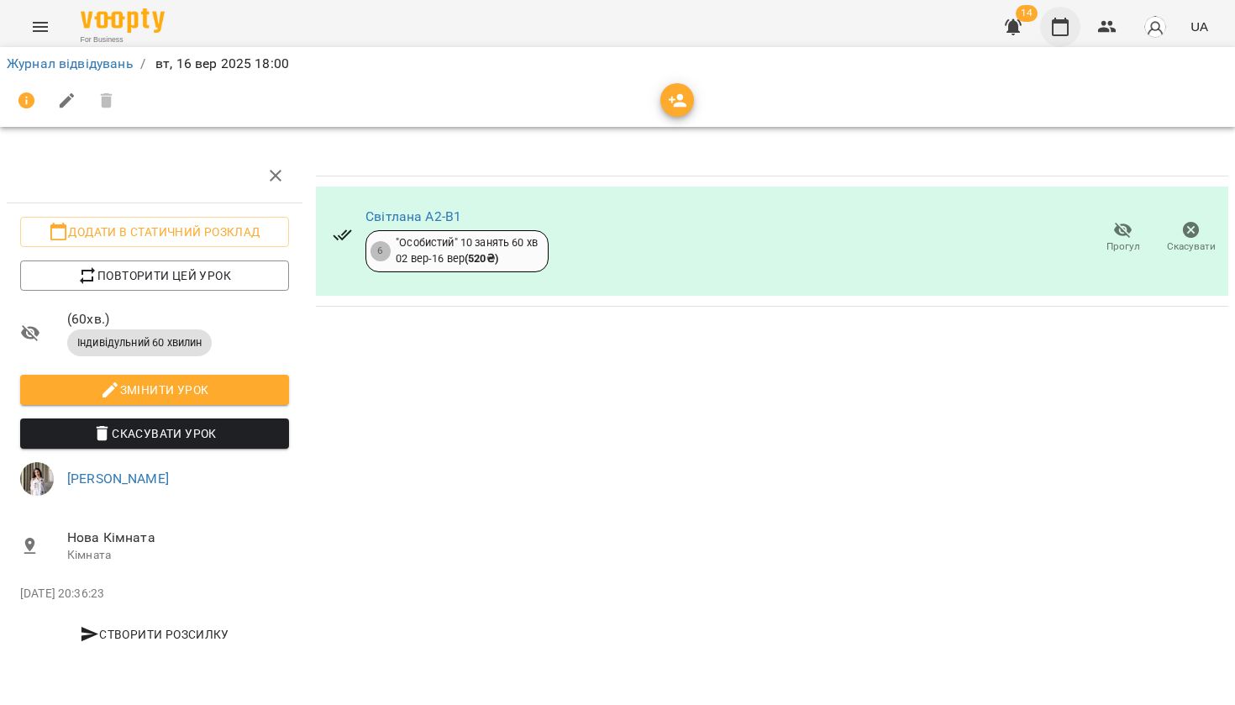
click at [1057, 29] on icon "button" at bounding box center [1060, 27] width 20 height 20
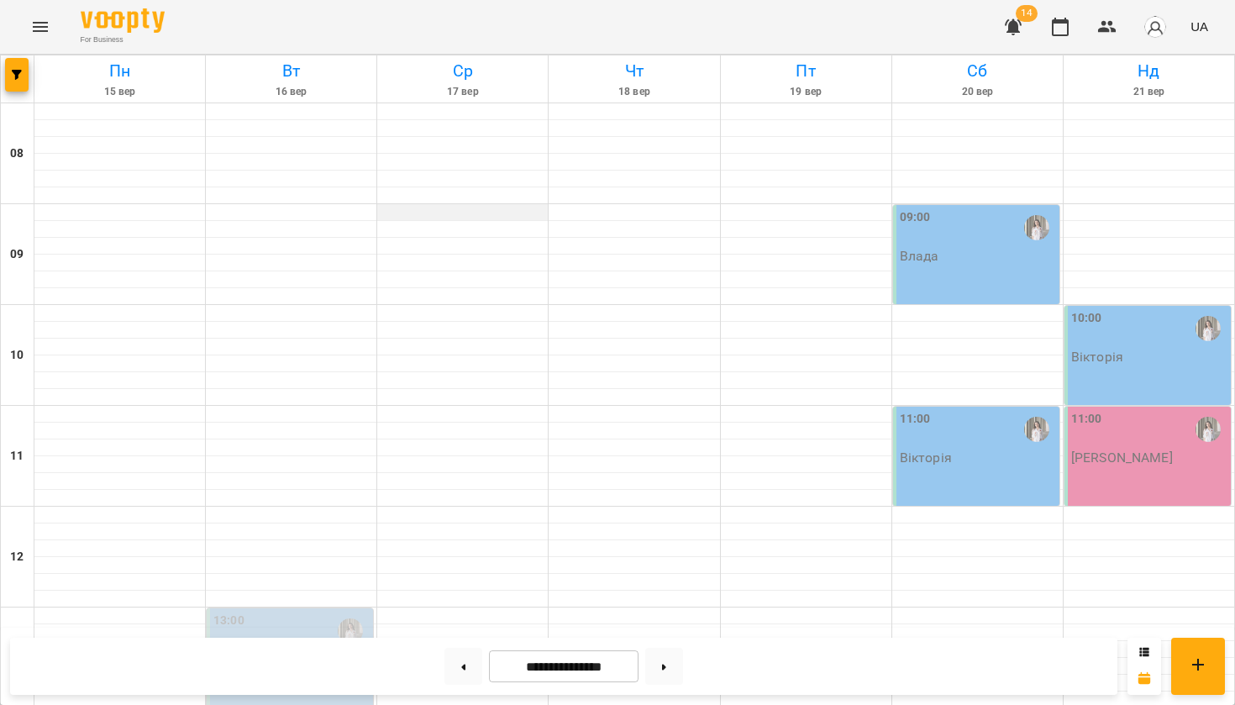
scroll to position [835, 0]
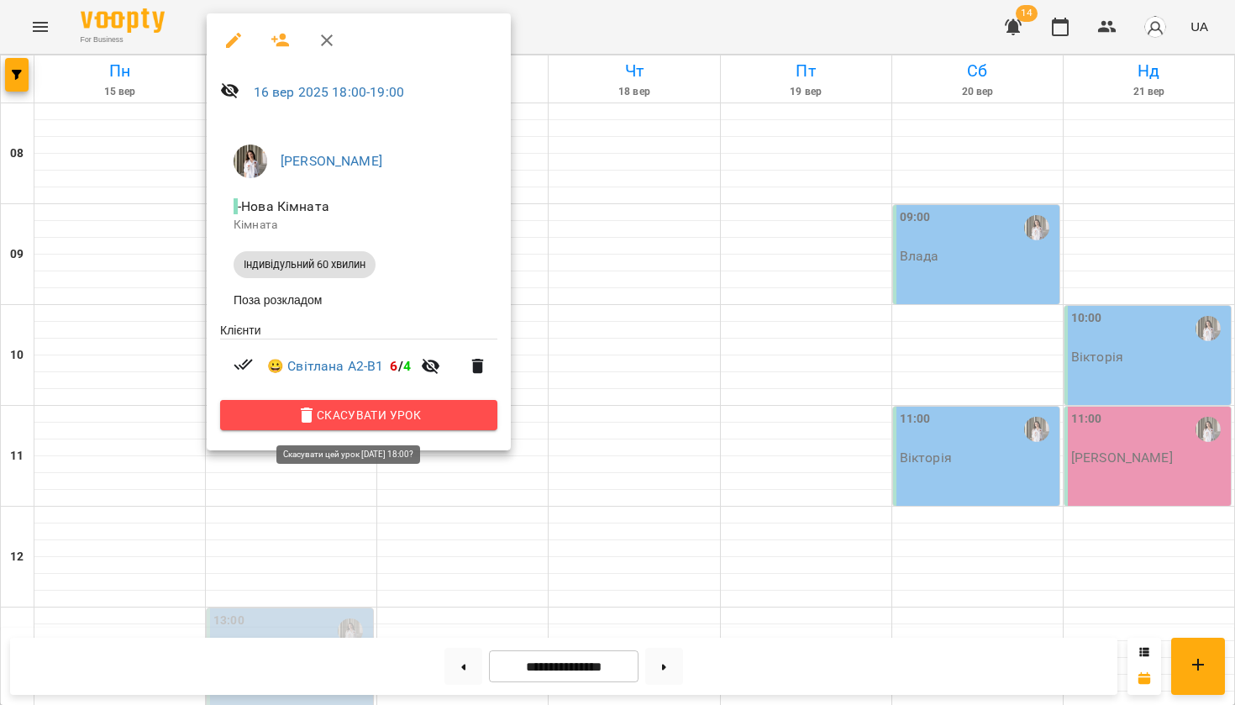
click at [296, 419] on span "Скасувати Урок" at bounding box center [358, 415] width 250 height 20
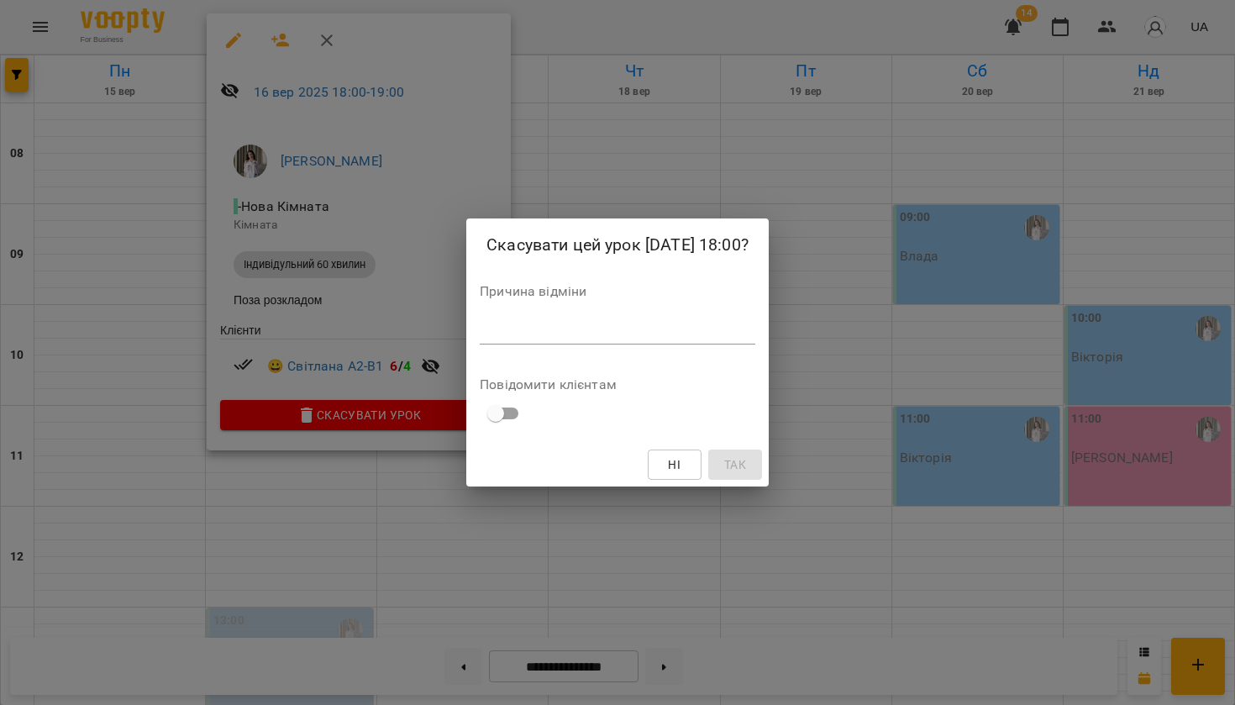
click at [510, 325] on textarea at bounding box center [617, 330] width 275 height 15
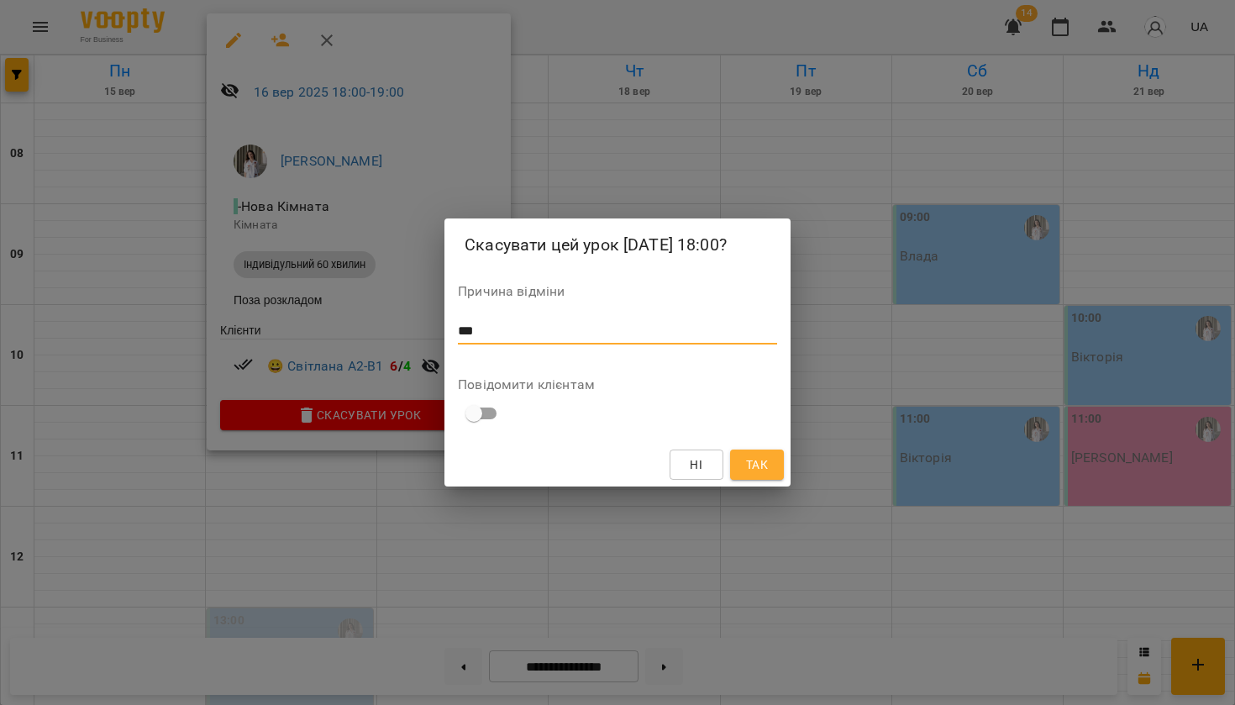
type textarea "***"
click at [743, 451] on button "Так" at bounding box center [757, 464] width 54 height 30
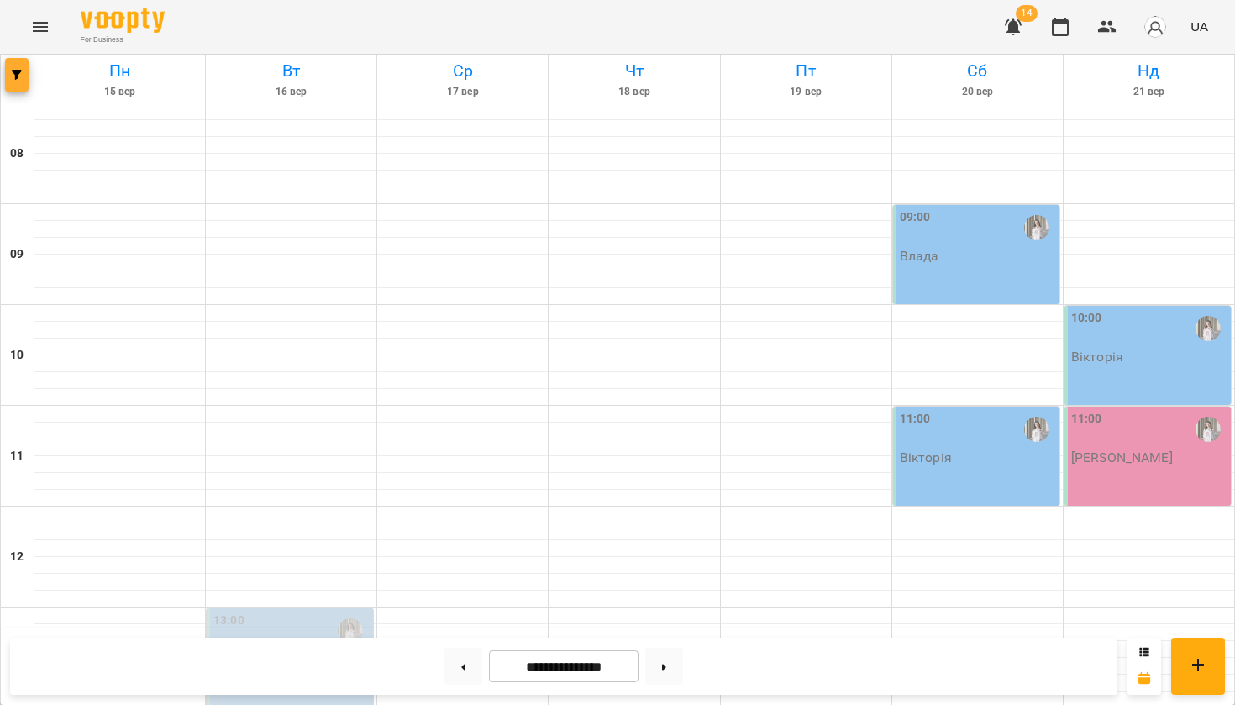
click at [18, 73] on icon "button" at bounding box center [17, 75] width 10 height 10
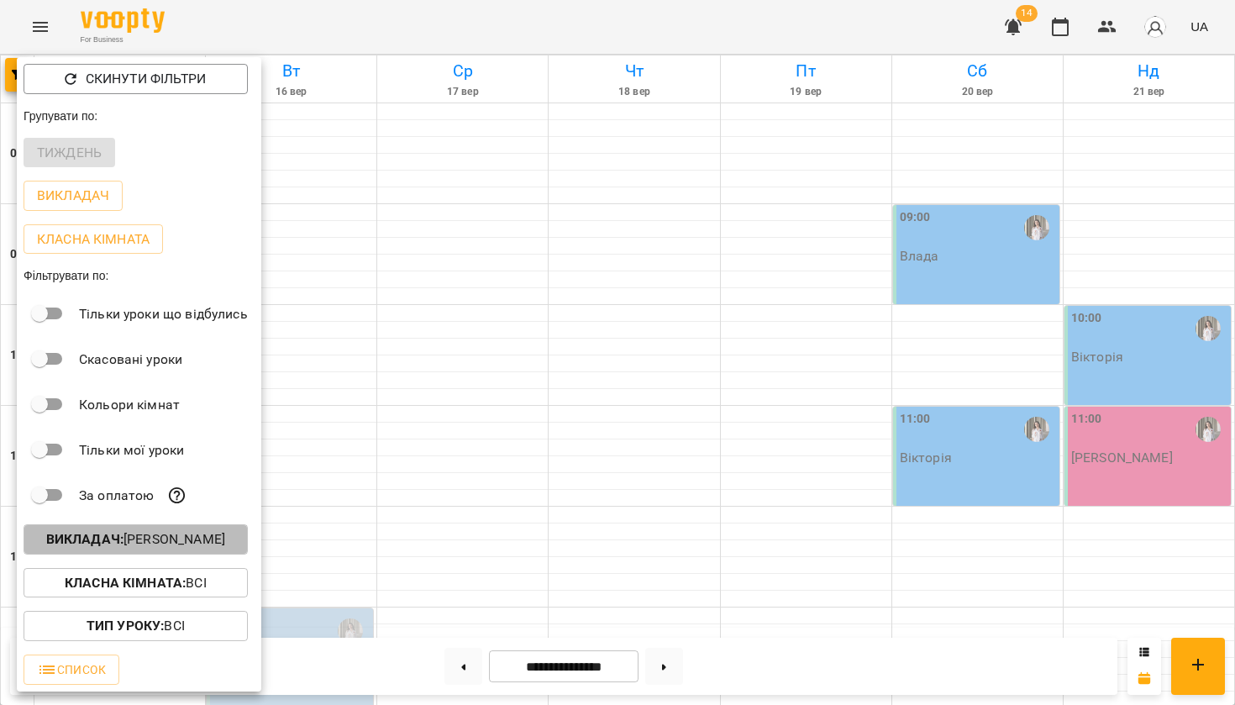
click at [119, 549] on p "Викладач : Дебелко Аліна" at bounding box center [135, 539] width 179 height 20
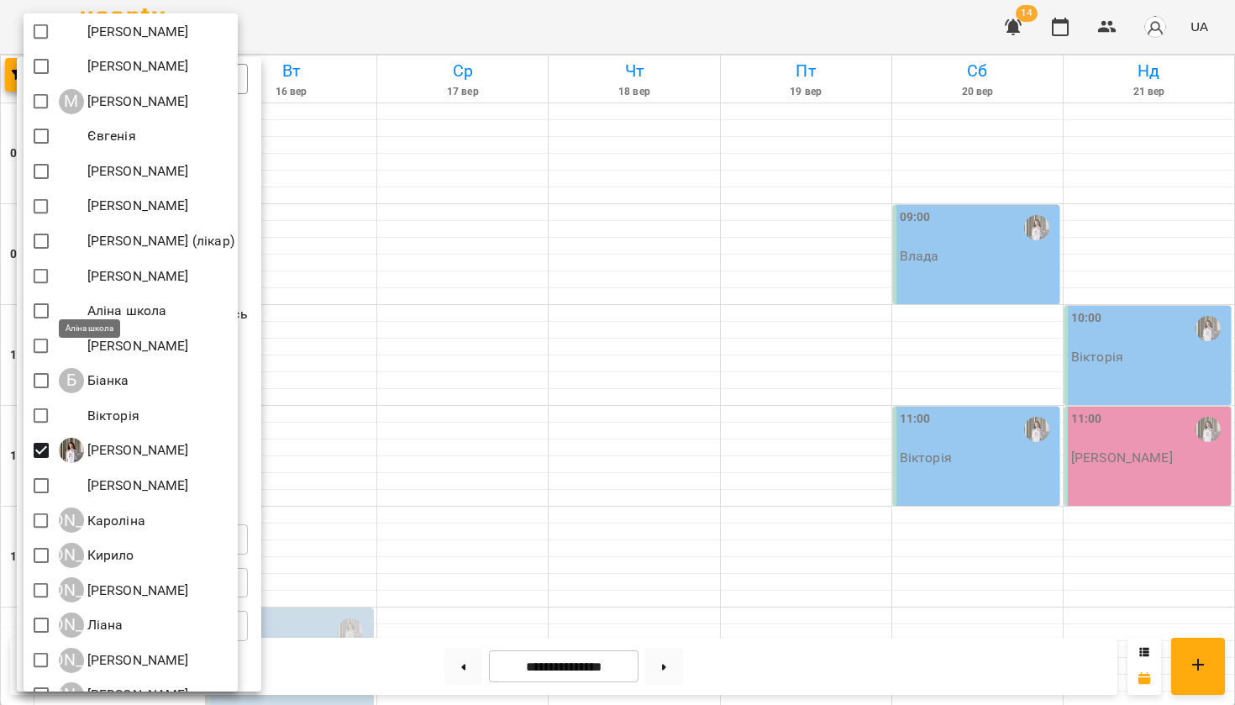
scroll to position [192, 0]
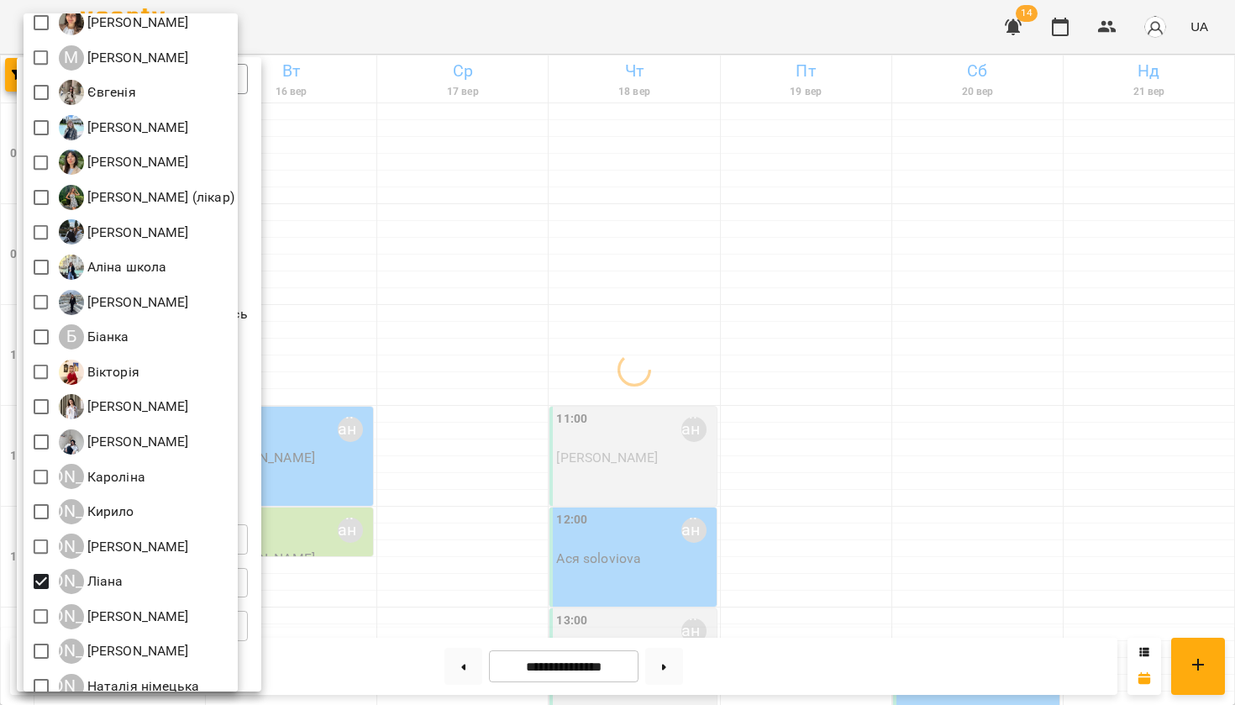
click at [490, 469] on div at bounding box center [617, 352] width 1235 height 705
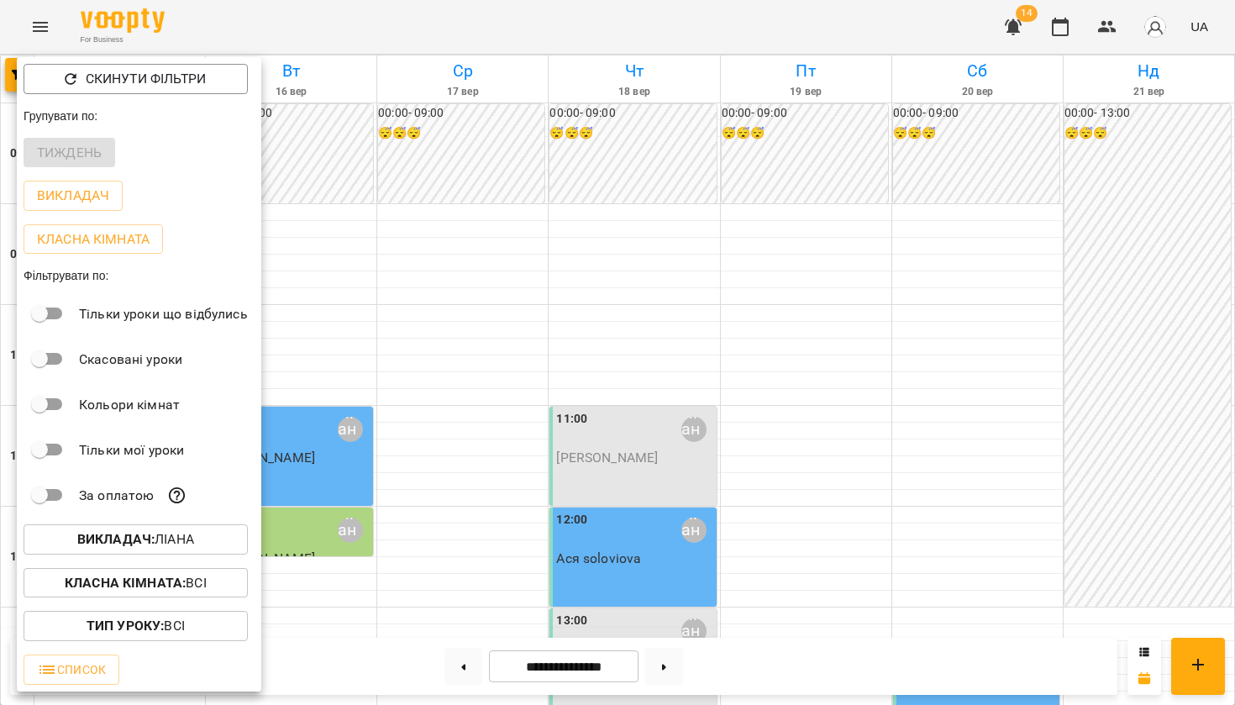
click at [490, 470] on div at bounding box center [617, 352] width 1235 height 705
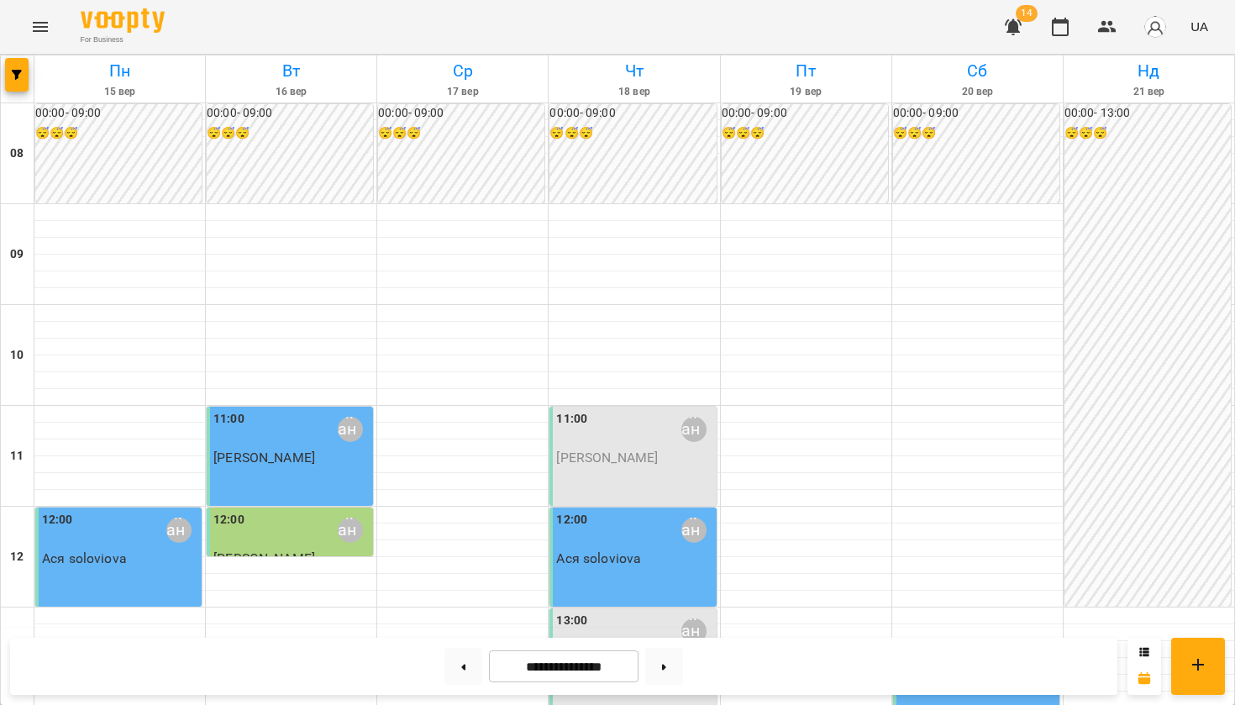
scroll to position [0, 0]
click at [649, 457] on span "[PERSON_NAME]" at bounding box center [607, 457] width 102 height 16
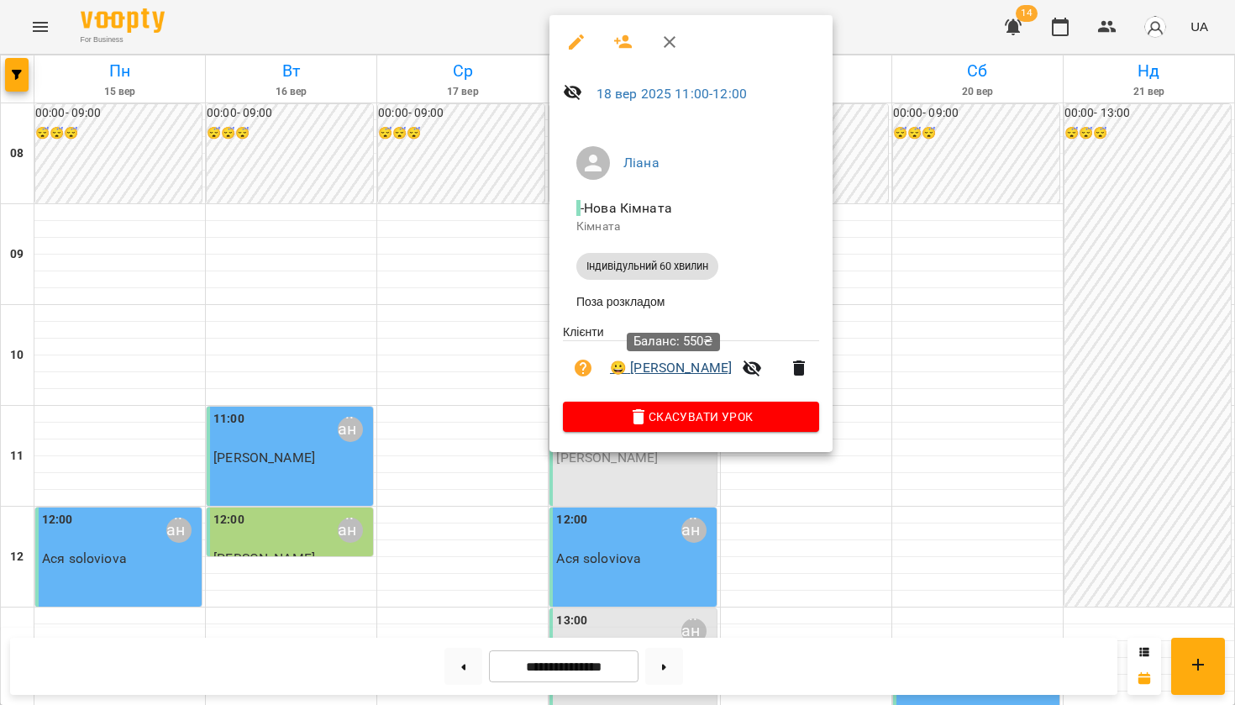
click at [674, 375] on link "😀 Olena Yaremchuk" at bounding box center [671, 368] width 122 height 20
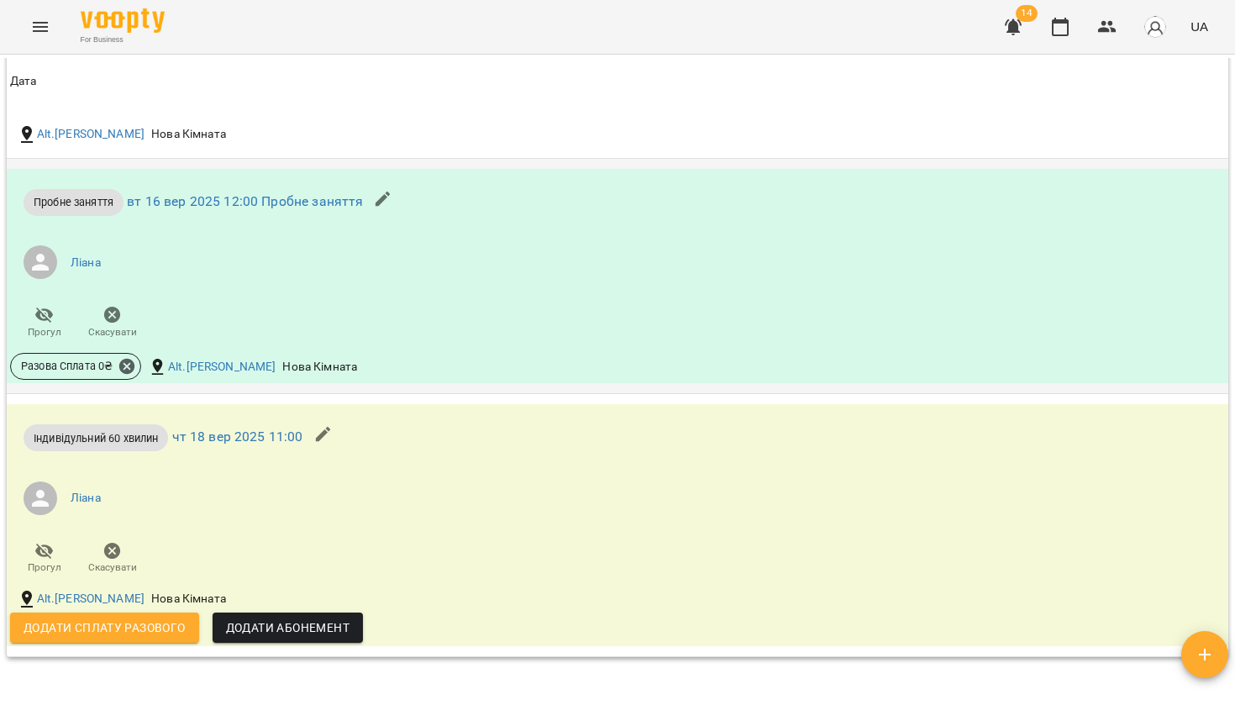
scroll to position [1544, 0]
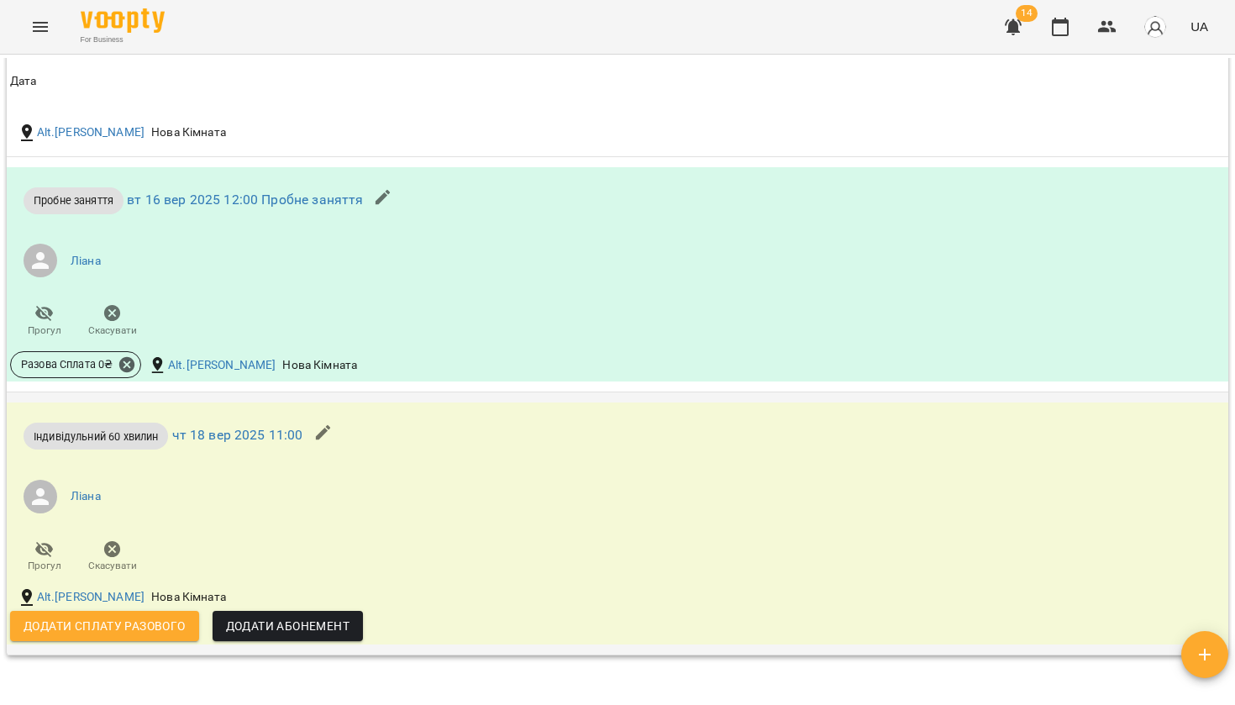
click at [122, 620] on span "Додати сплату разового" at bounding box center [105, 626] width 162 height 20
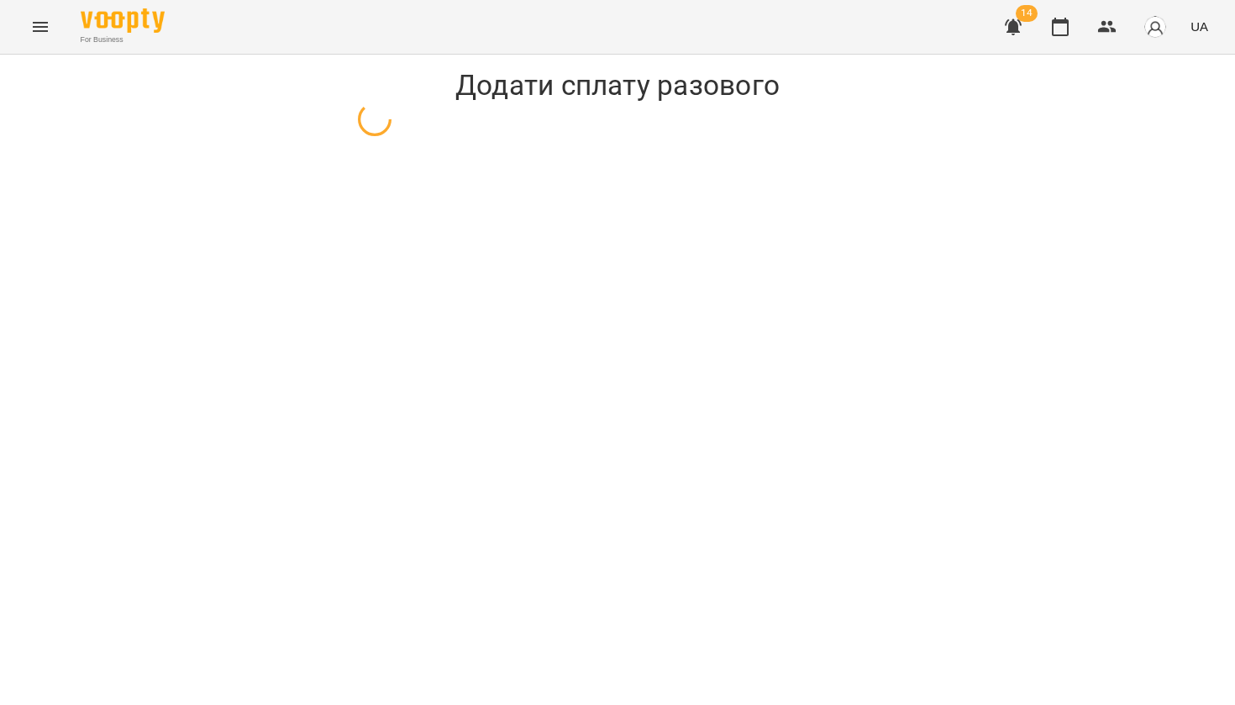
select select "**********"
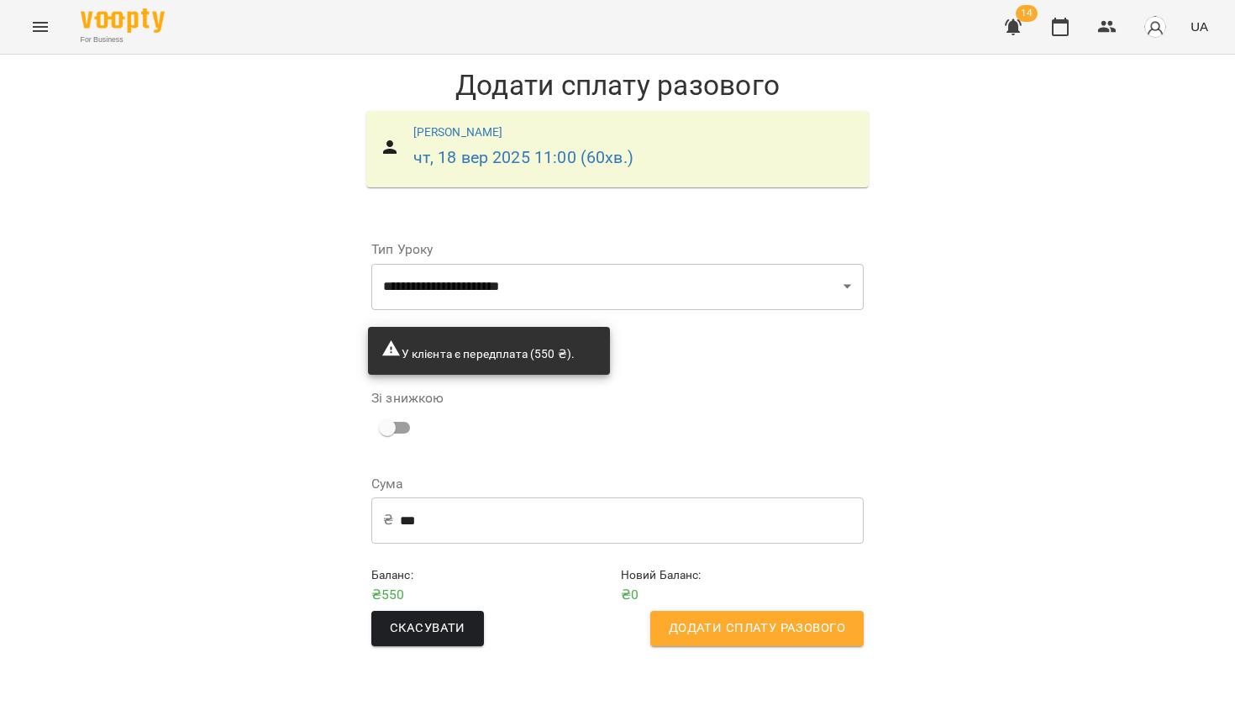
click at [730, 621] on span "Додати сплату разового" at bounding box center [757, 628] width 176 height 22
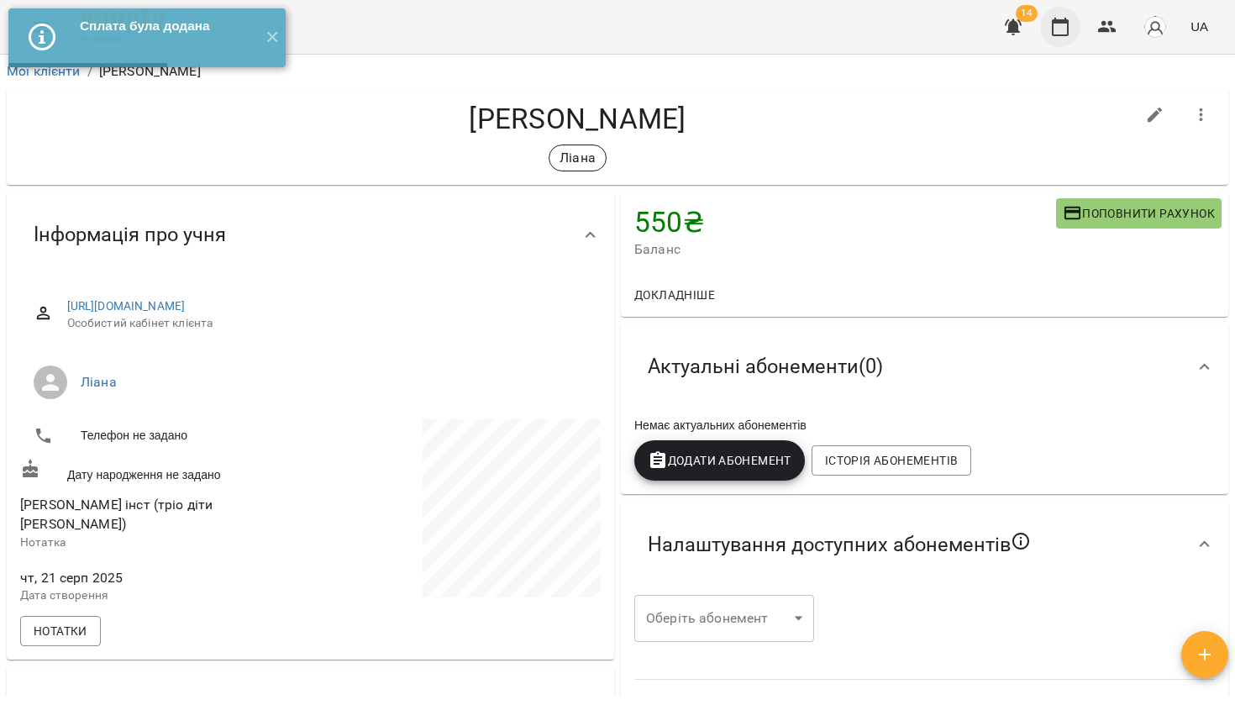
click at [1061, 34] on icon "button" at bounding box center [1060, 27] width 17 height 18
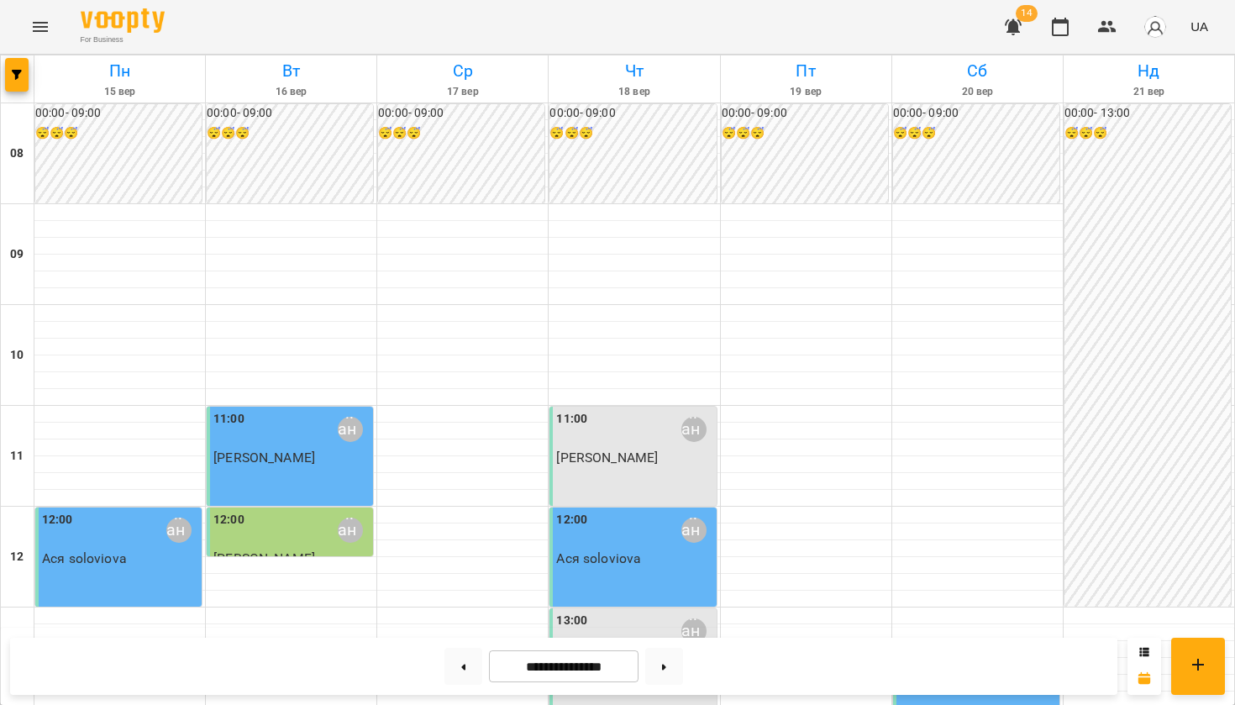
scroll to position [348, 0]
click at [687, 652] on p "Аня" at bounding box center [634, 659] width 156 height 14
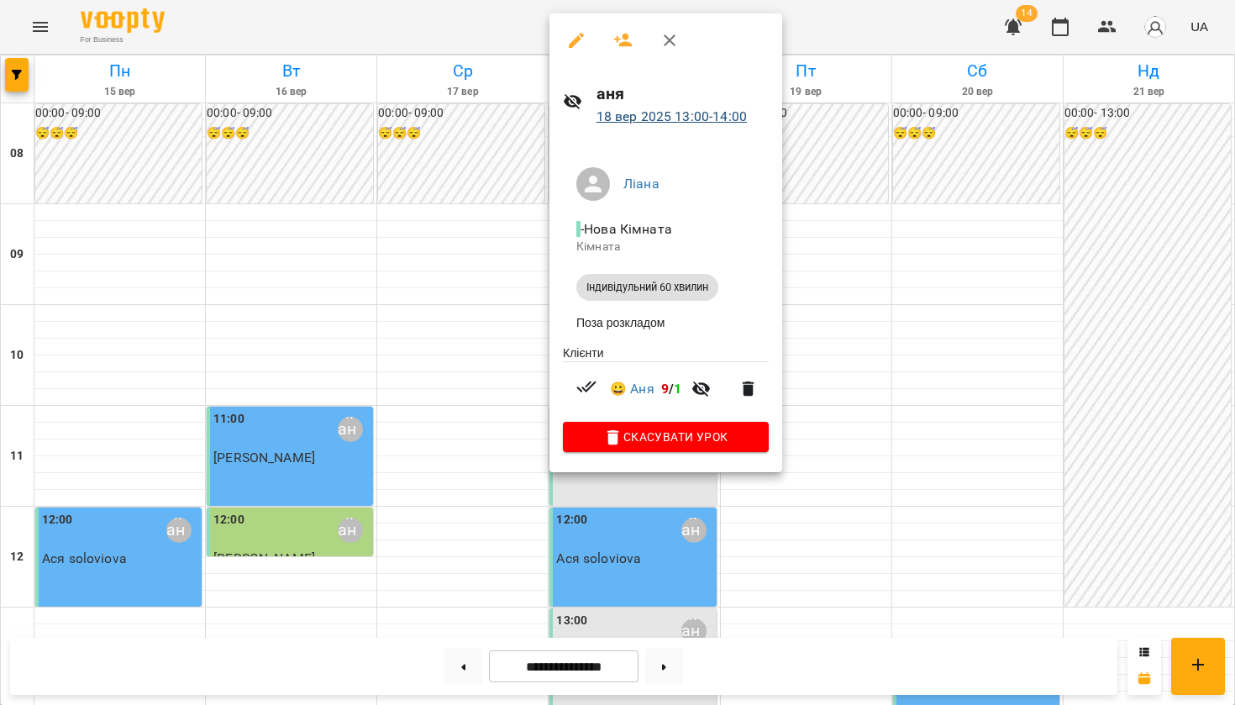
click at [640, 115] on link "18 вер 2025 13:00 - 14:00" at bounding box center [671, 116] width 150 height 16
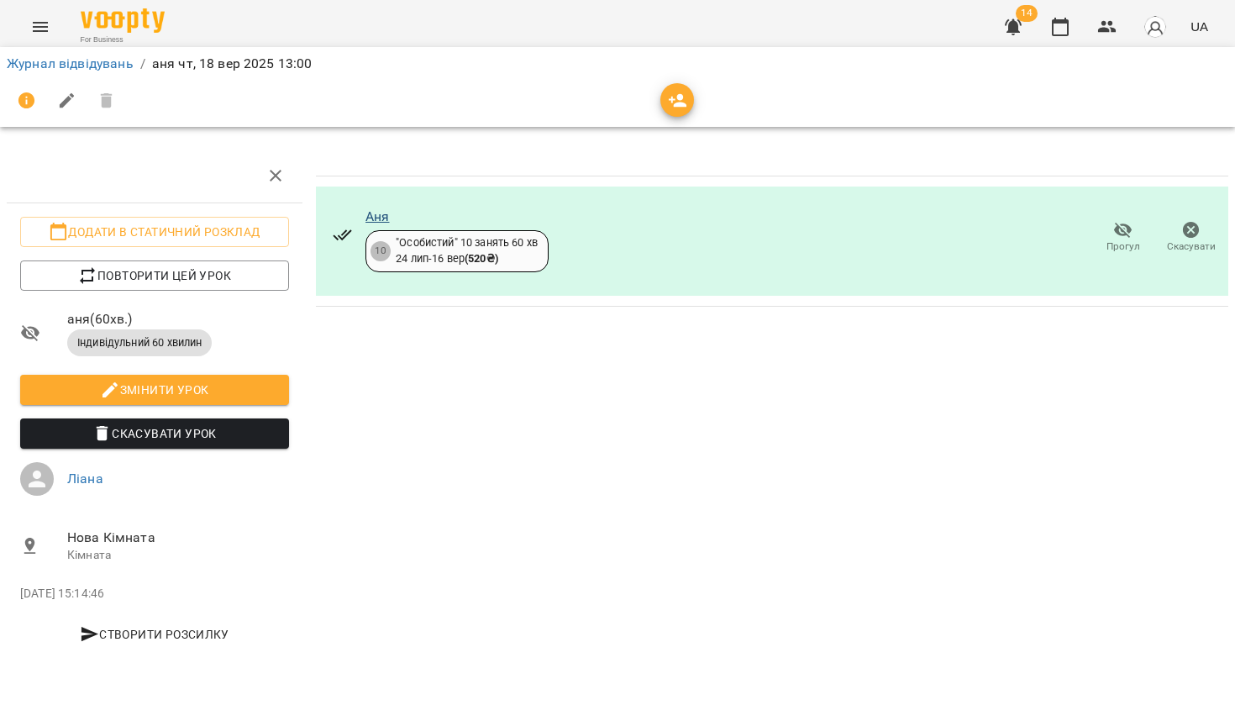
click at [375, 219] on link "Аня" at bounding box center [377, 216] width 24 height 16
click at [1052, 26] on icon "button" at bounding box center [1060, 27] width 20 height 20
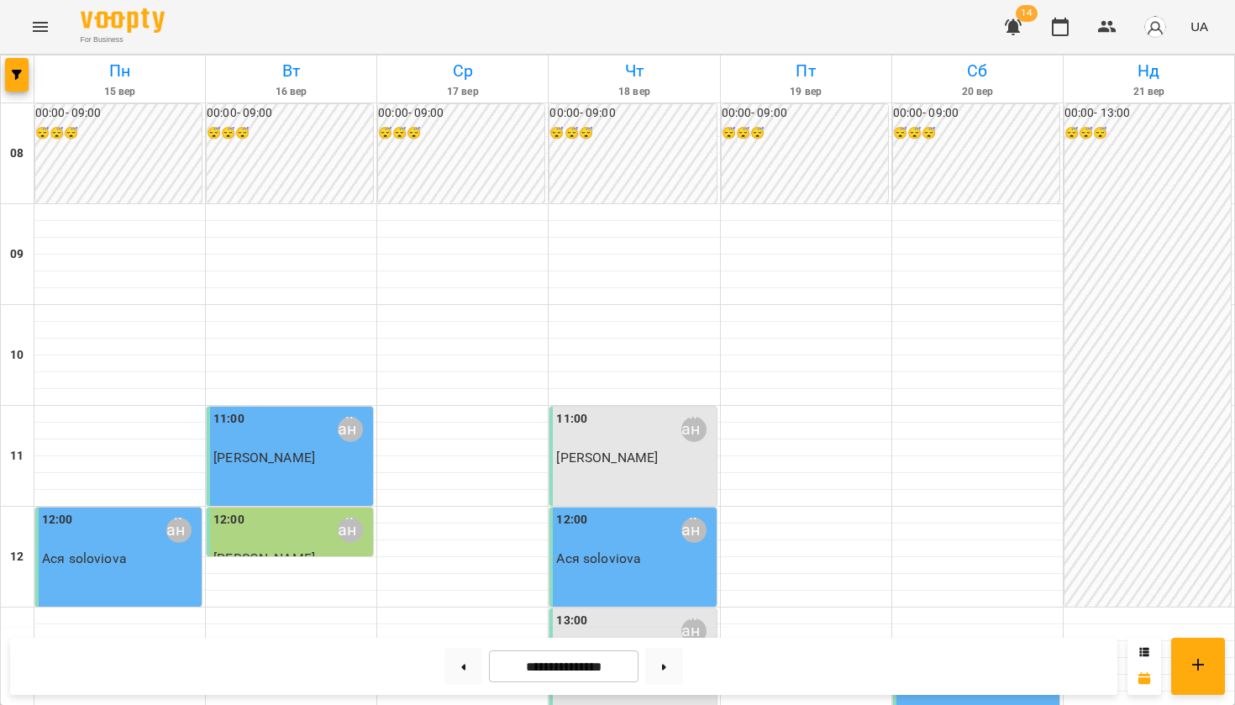
scroll to position [20, 0]
click at [11, 82] on button "button" at bounding box center [17, 75] width 24 height 34
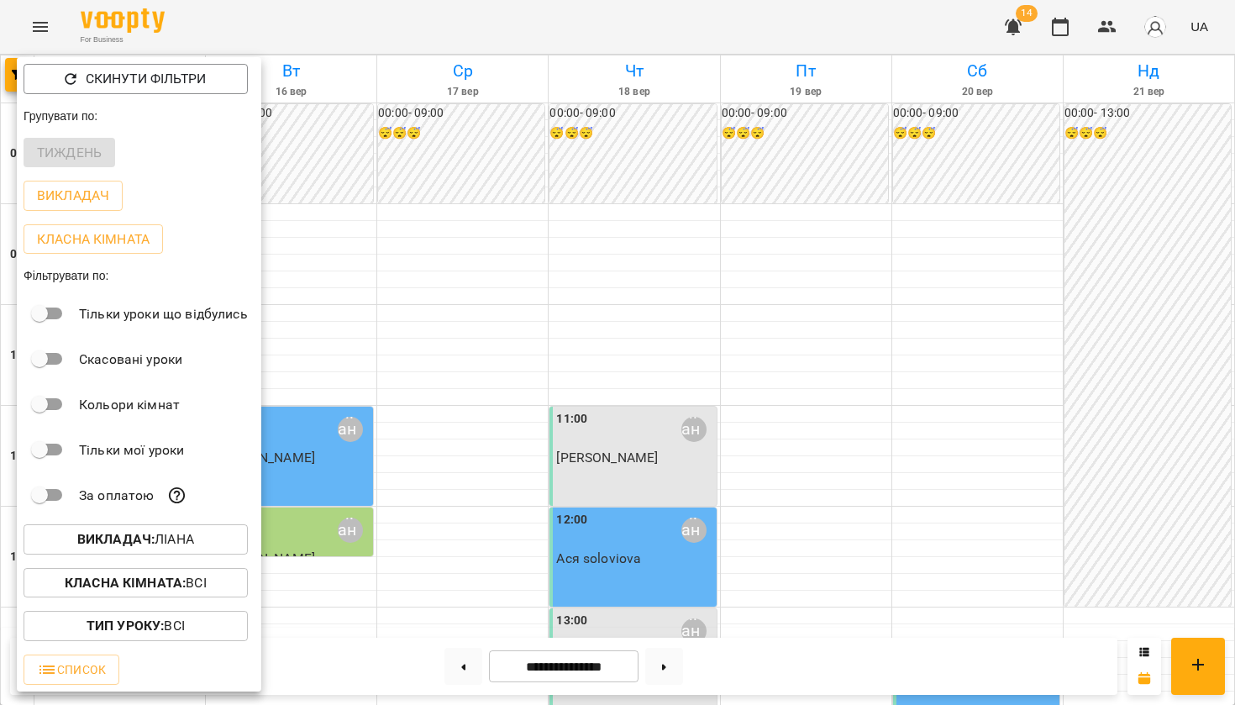
click at [139, 545] on b "Викладач :" at bounding box center [115, 539] width 77 height 16
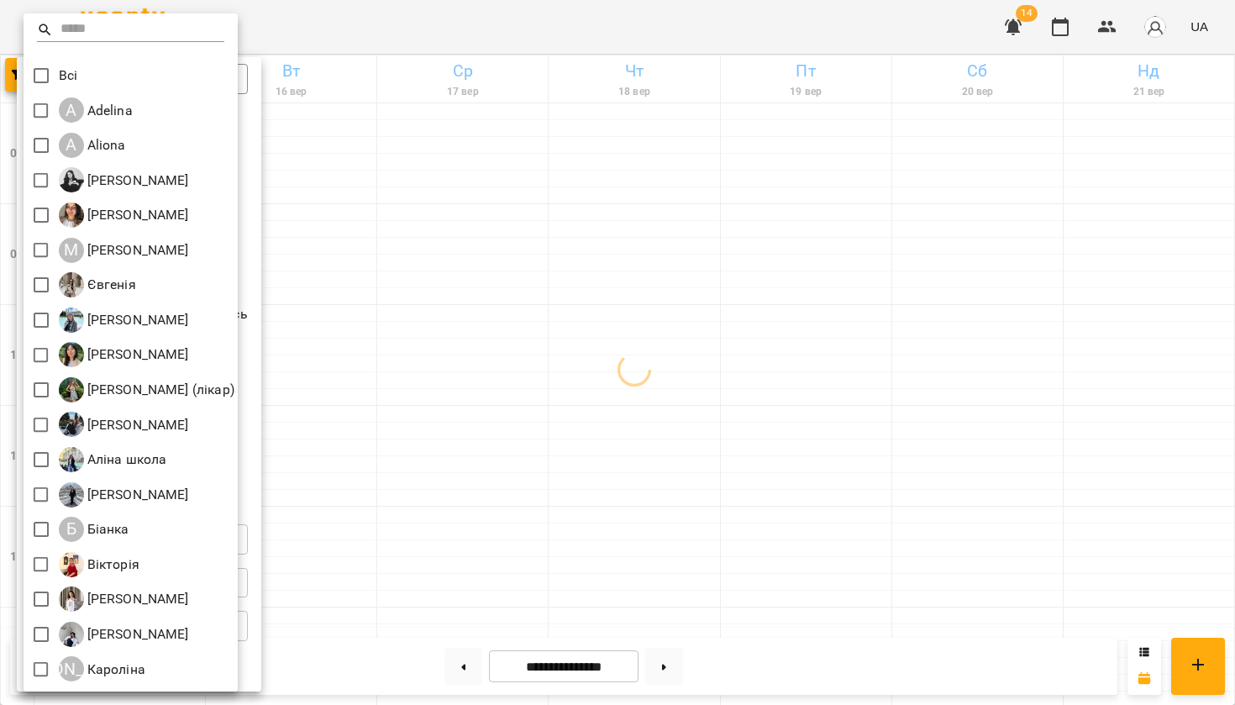
scroll to position [0, 0]
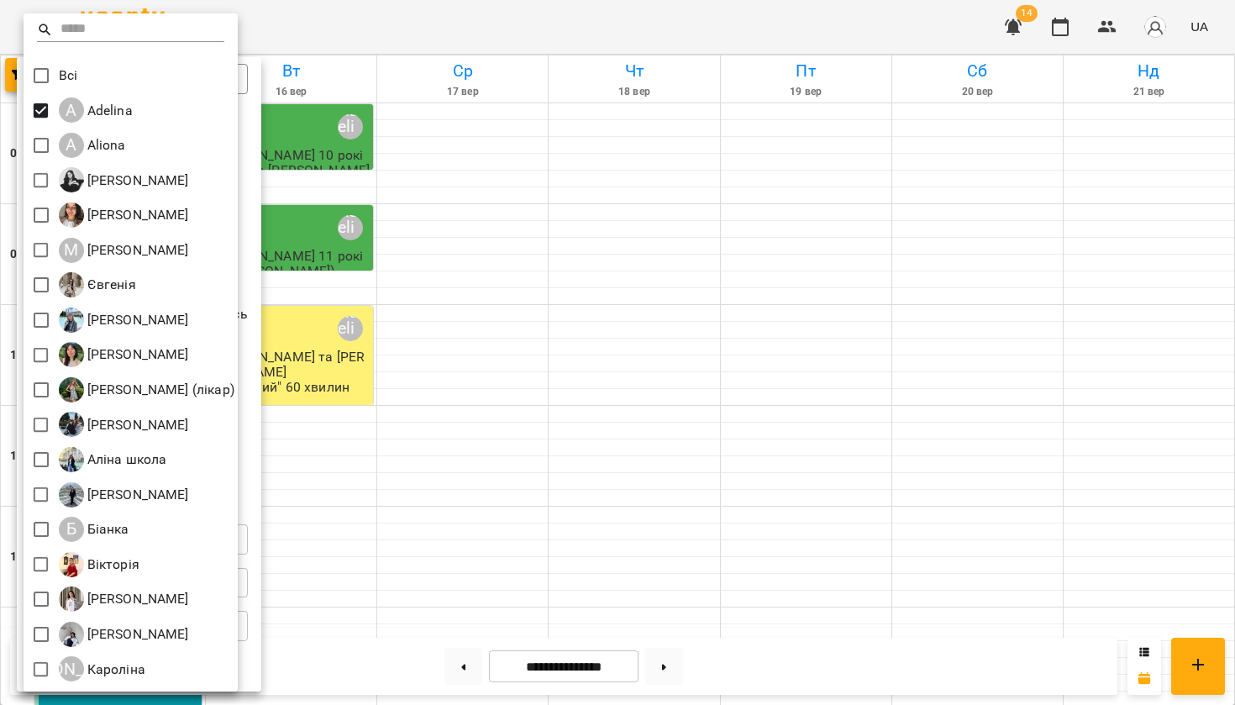
click at [428, 363] on div at bounding box center [617, 352] width 1235 height 705
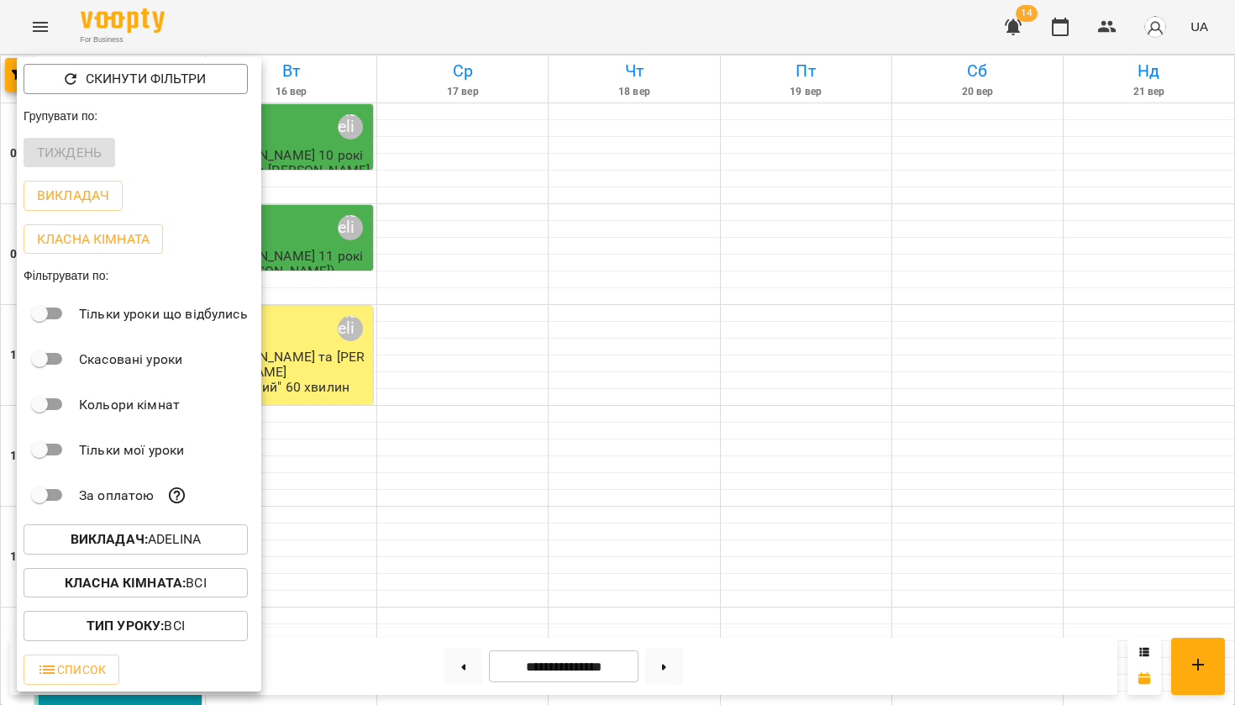
click at [428, 364] on div at bounding box center [617, 352] width 1235 height 705
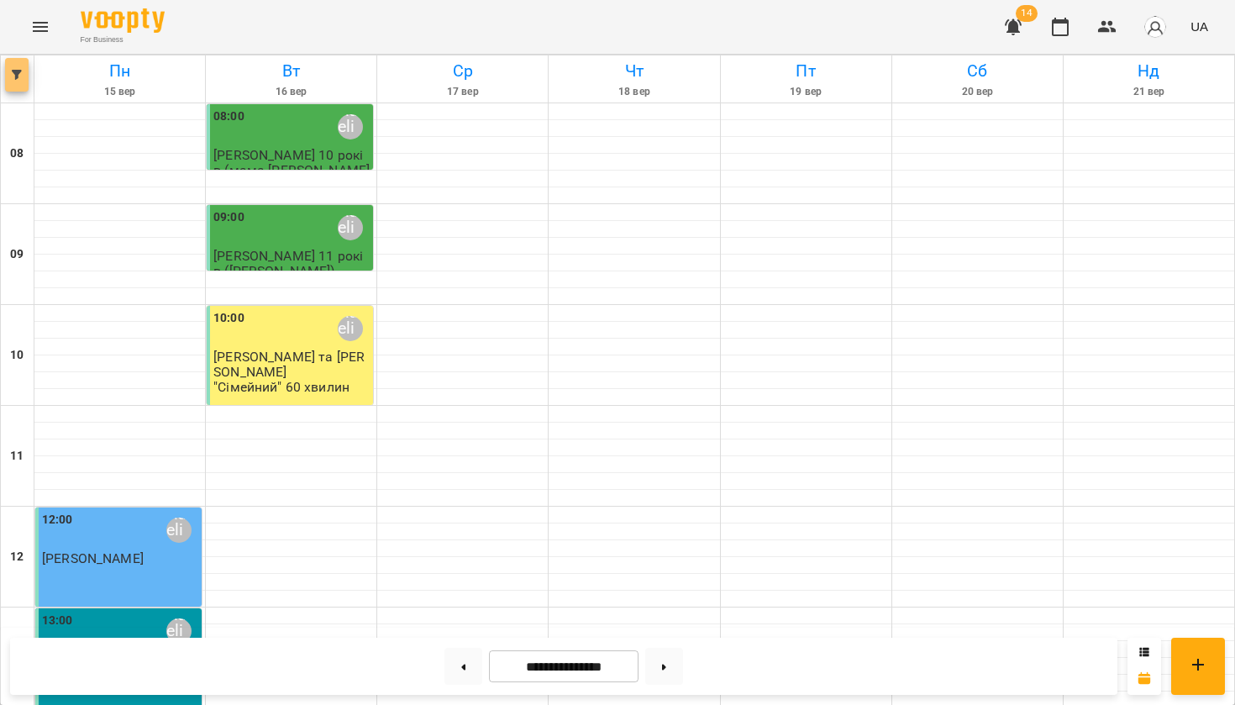
click at [18, 72] on icon "button" at bounding box center [17, 75] width 10 height 10
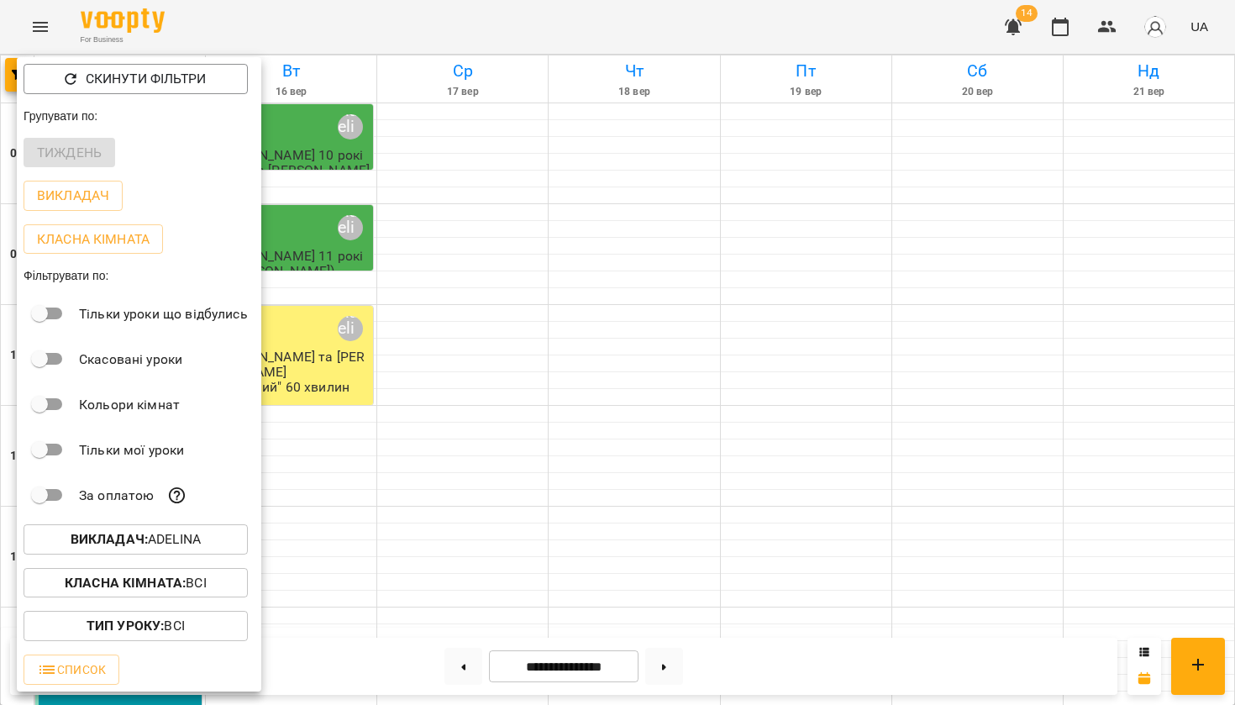
click at [123, 532] on p "Викладач : Adelina" at bounding box center [136, 539] width 130 height 20
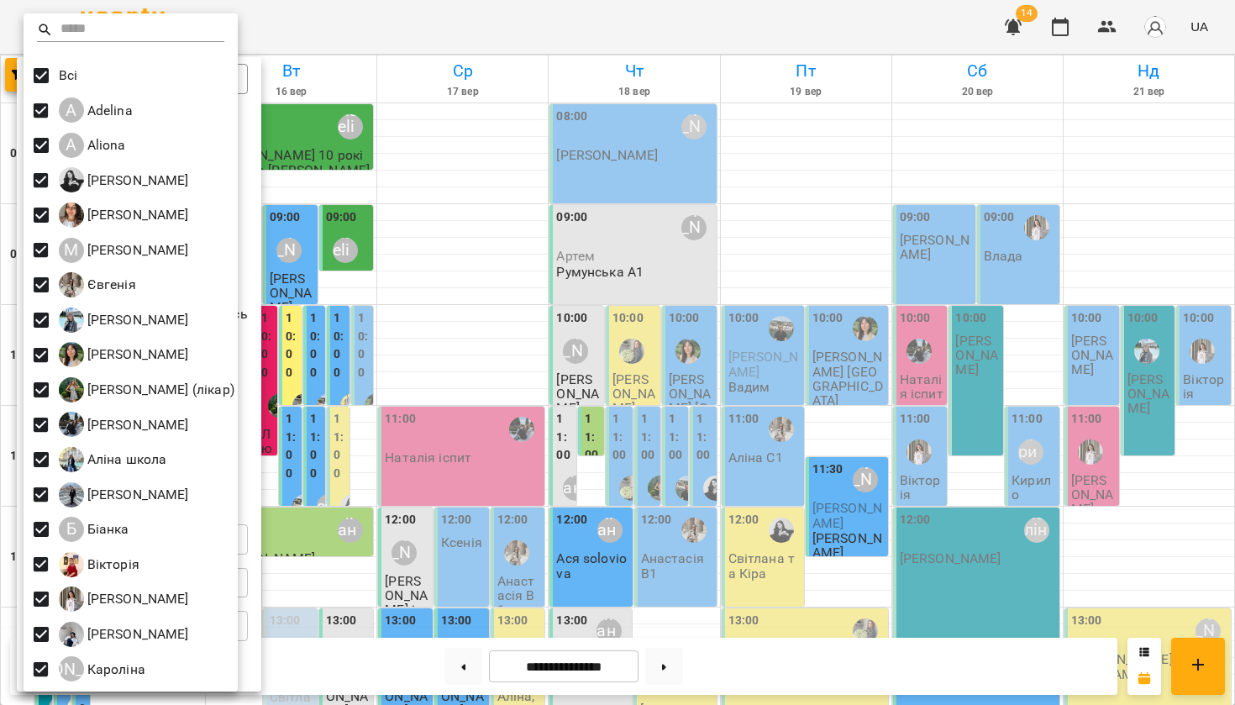
click at [421, 30] on div at bounding box center [617, 352] width 1235 height 705
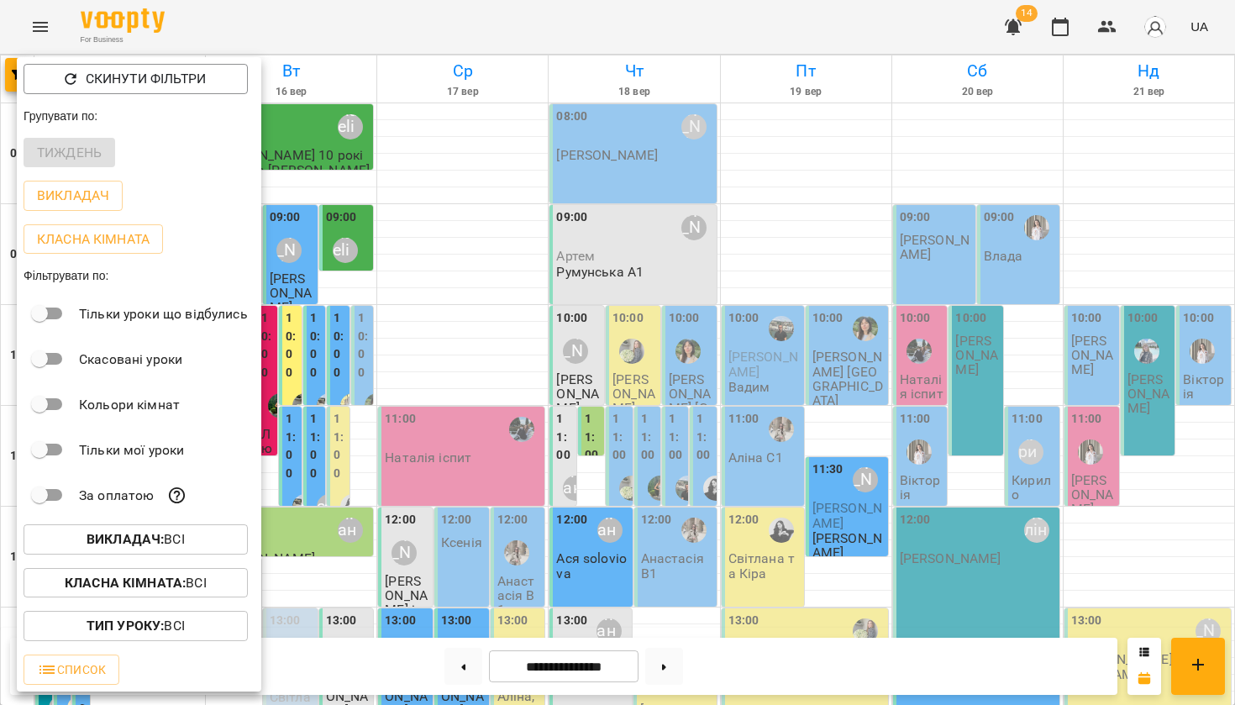
click at [417, 32] on div at bounding box center [617, 352] width 1235 height 705
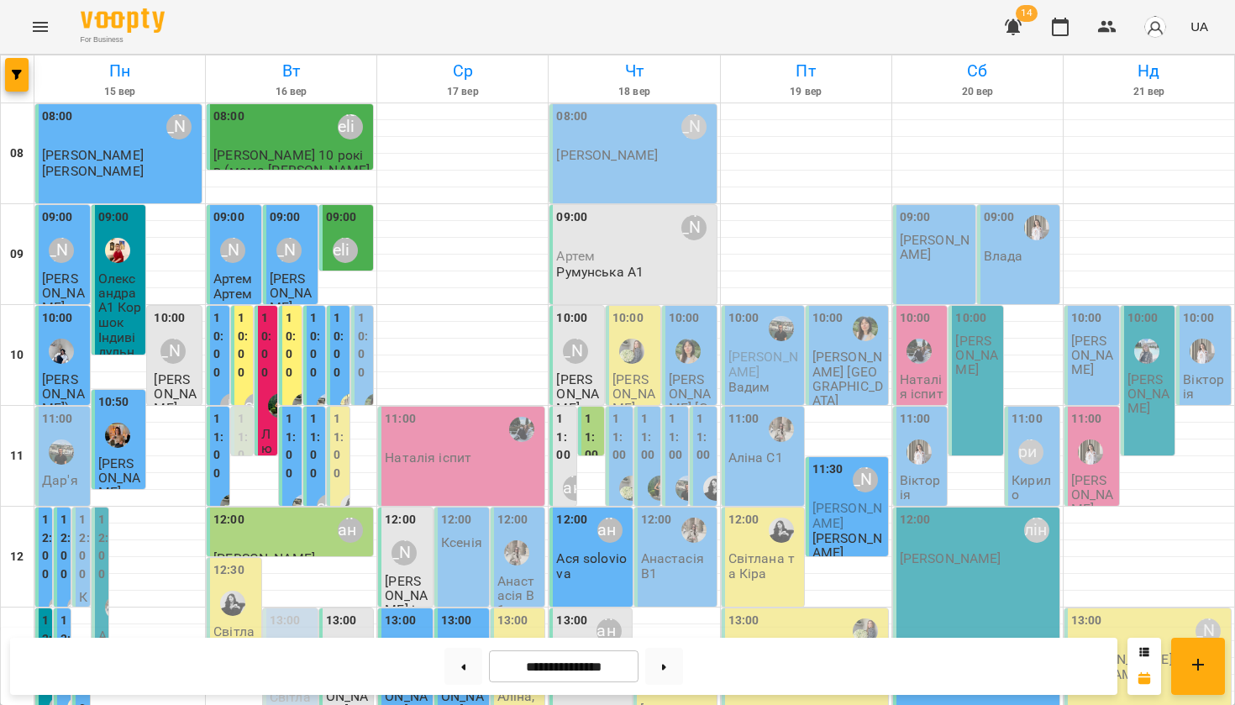
scroll to position [760, 0]
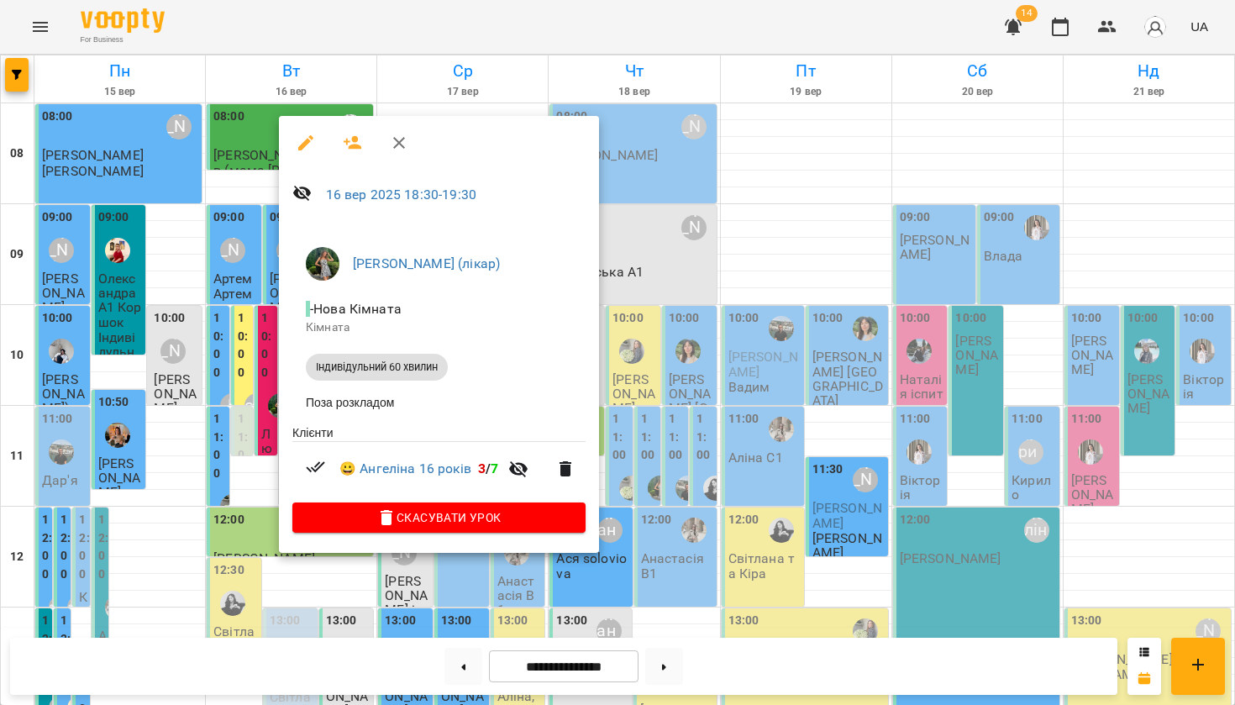
click at [144, 387] on div at bounding box center [617, 352] width 1235 height 705
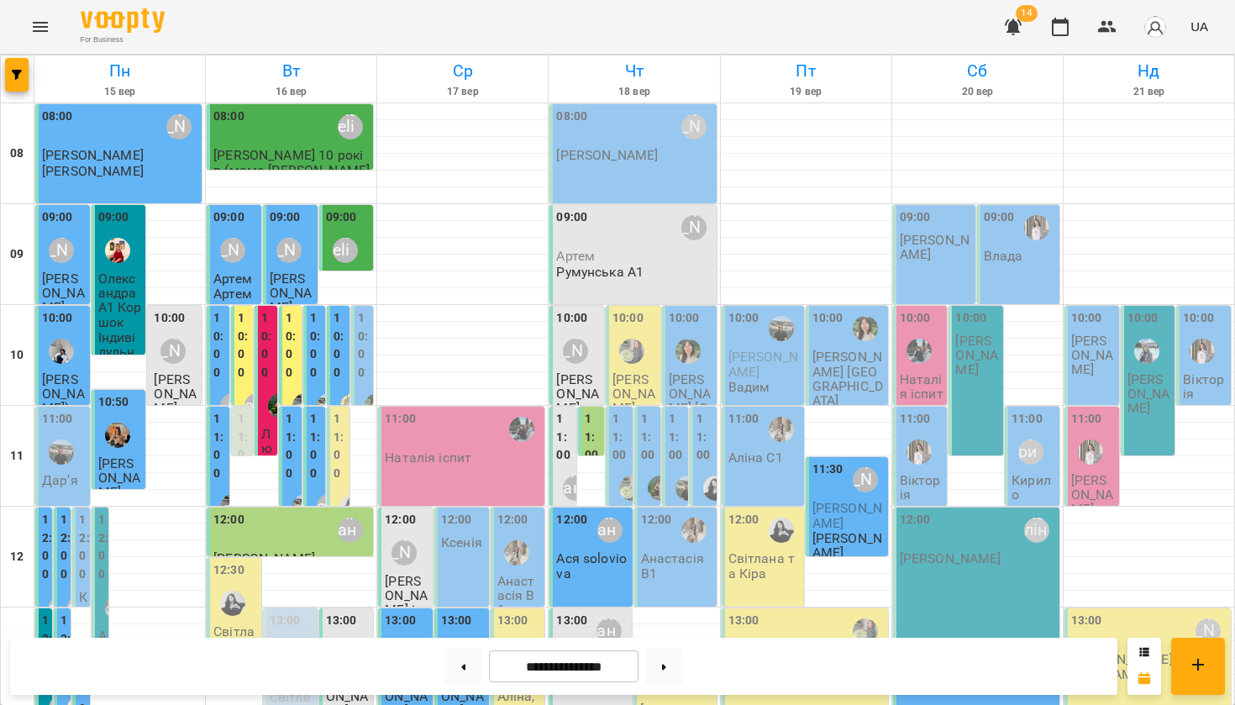
scroll to position [725, 0]
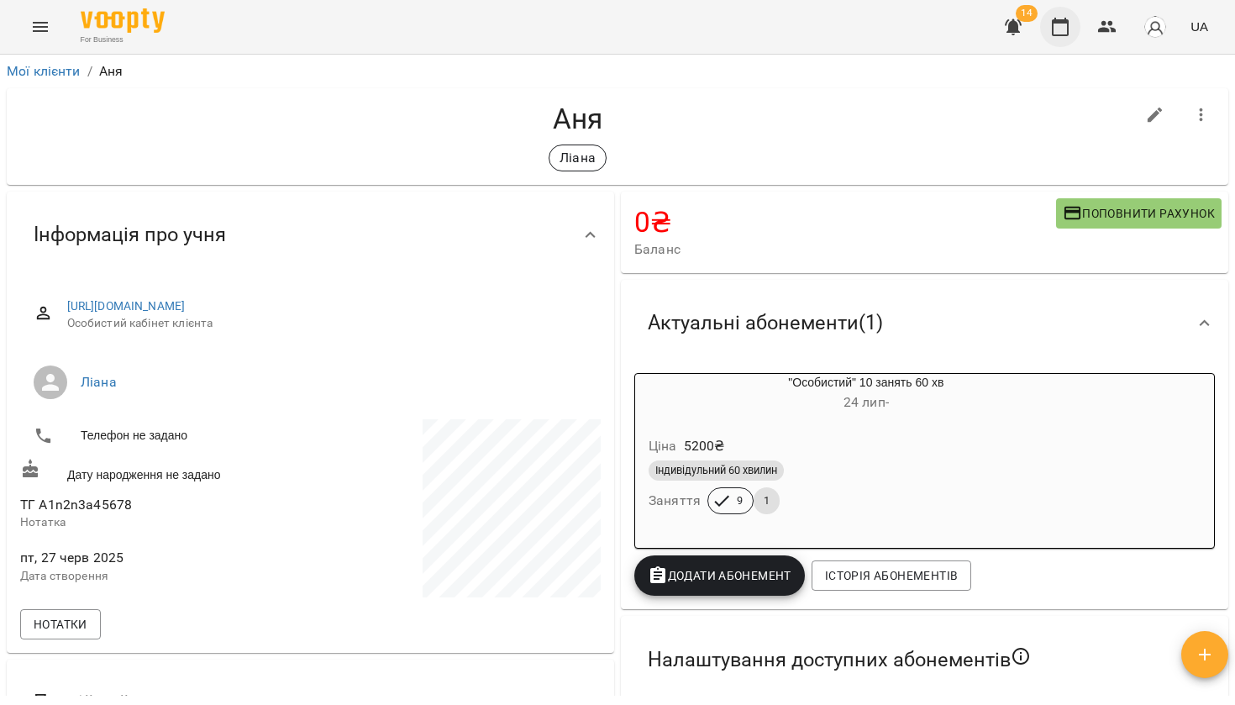
click at [1052, 33] on icon "button" at bounding box center [1060, 27] width 20 height 20
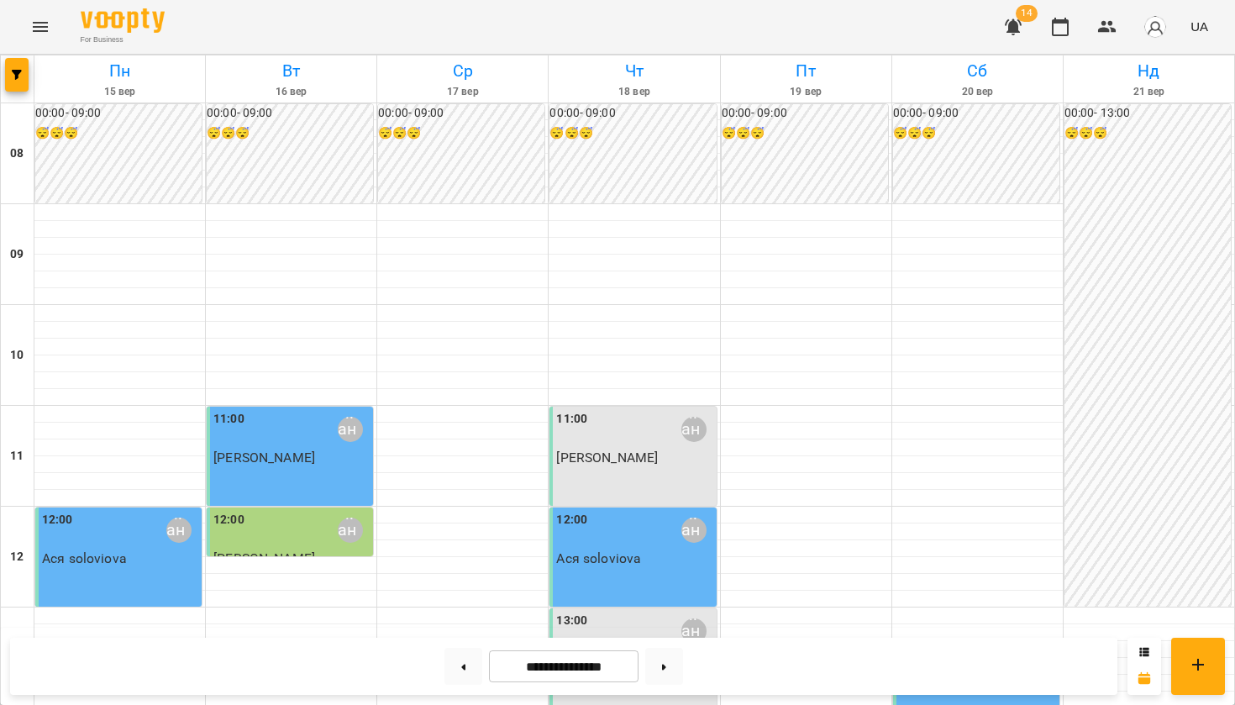
scroll to position [191, 0]
click at [41, 33] on icon "Menu" at bounding box center [40, 27] width 20 height 20
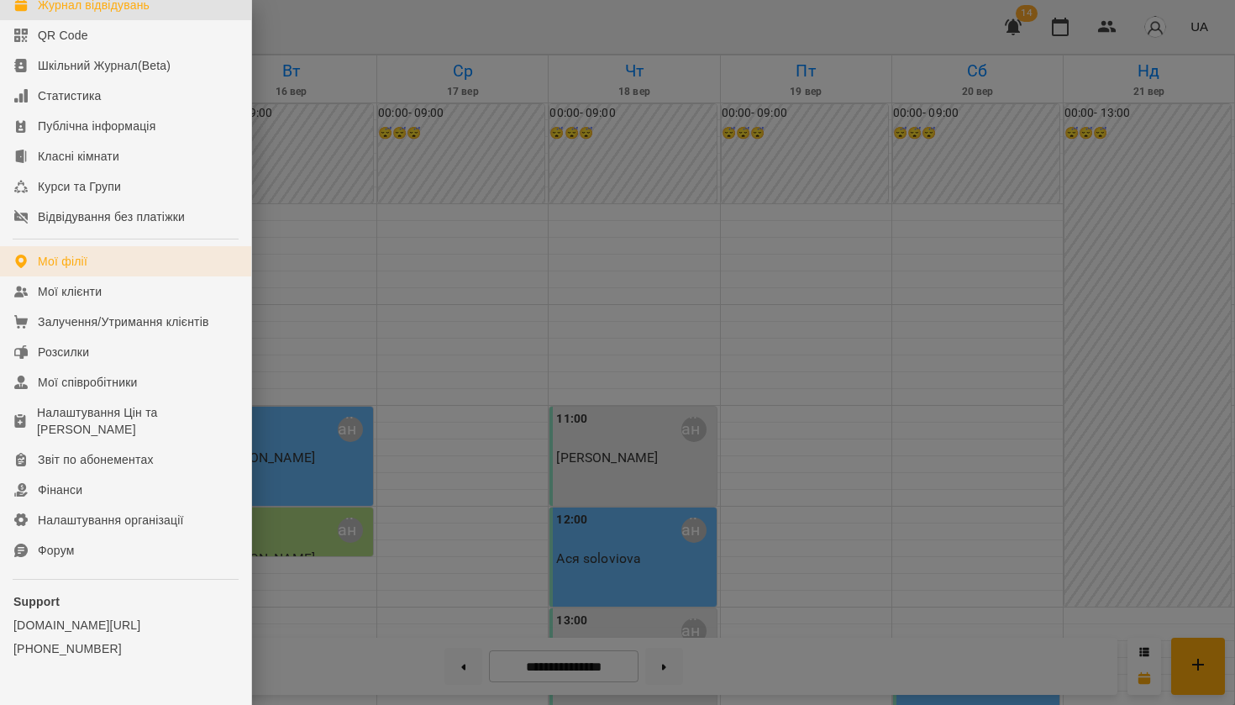
scroll to position [205, 0]
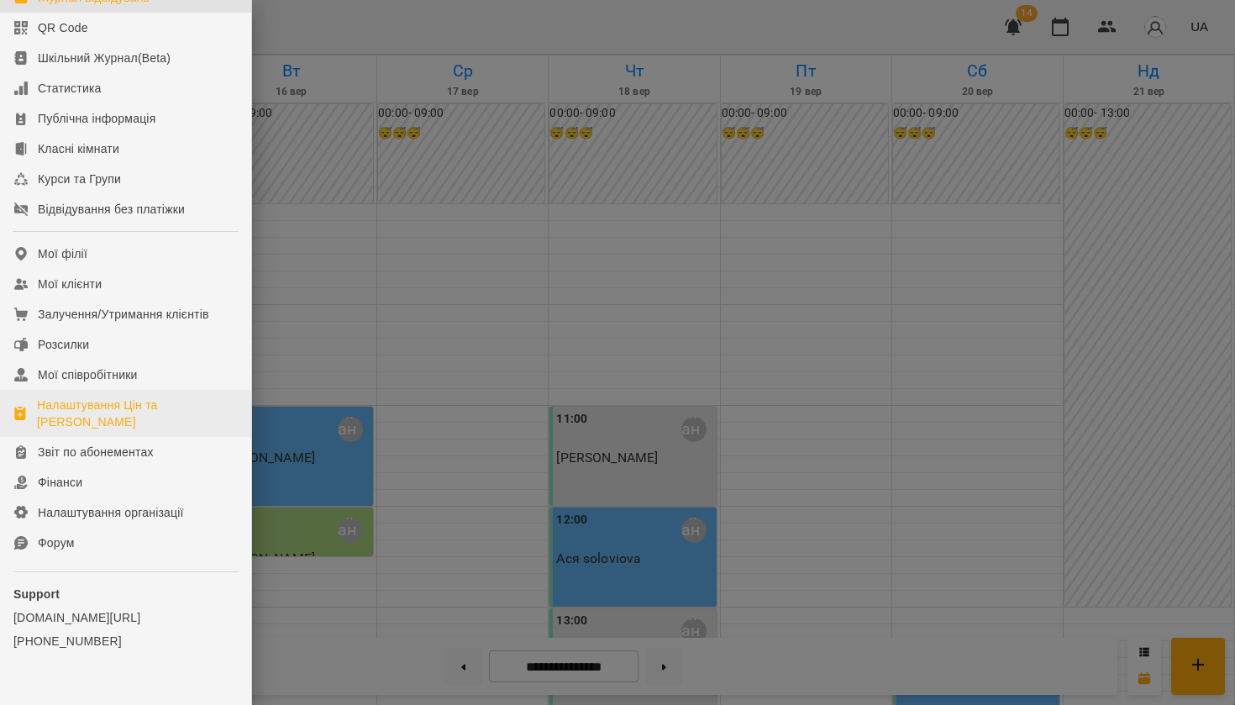
click at [92, 430] on div "Налаштування Цін та Абонементів" at bounding box center [137, 413] width 201 height 34
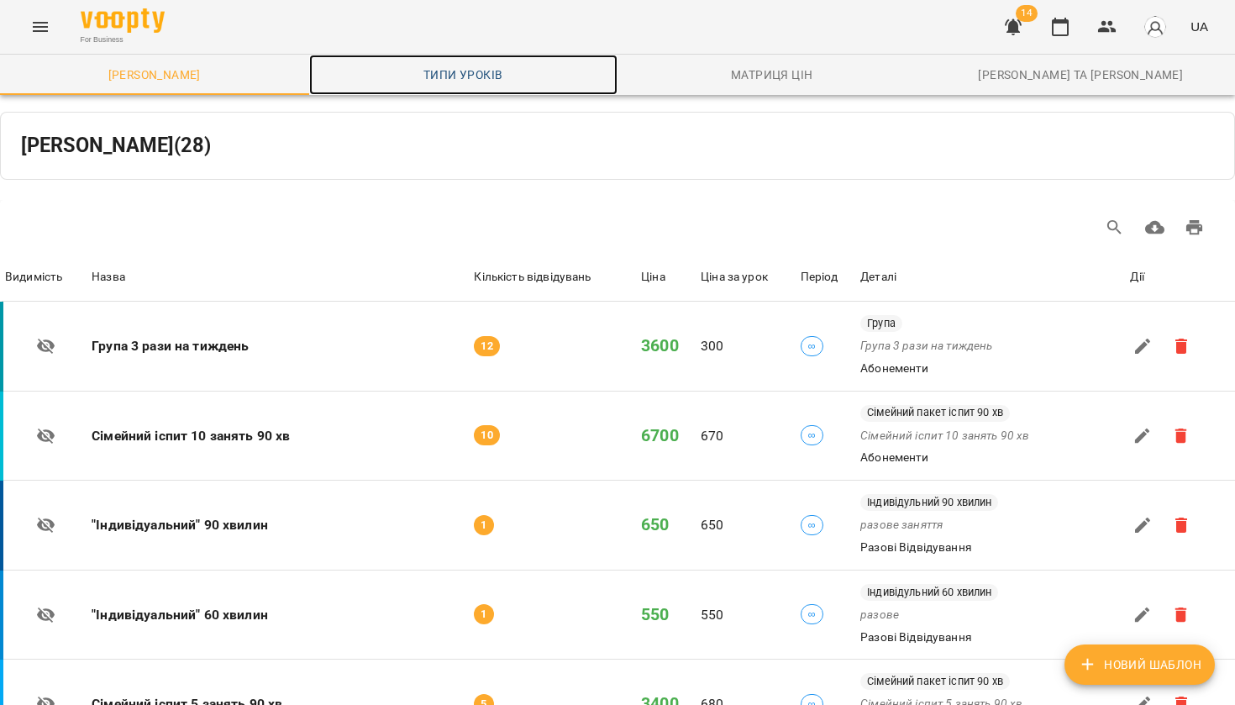
click at [479, 76] on span "Типи уроків" at bounding box center [463, 75] width 289 height 20
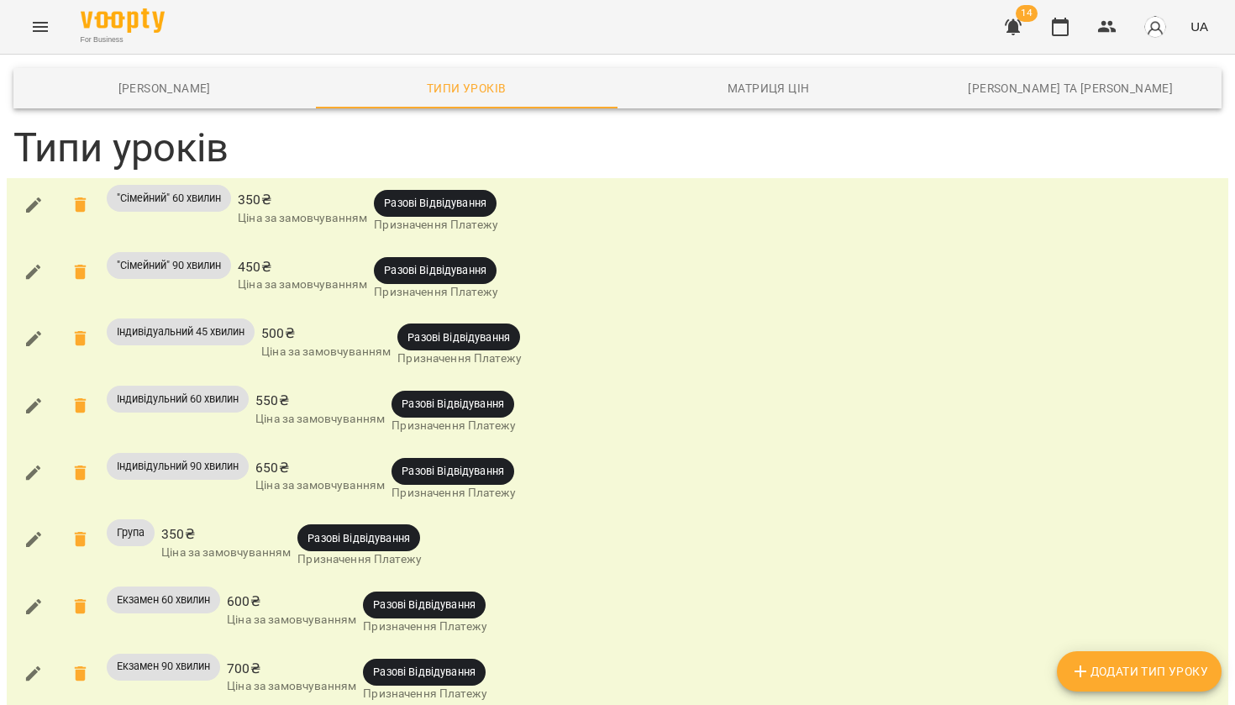
click at [36, 407] on icon "button" at bounding box center [34, 406] width 20 height 20
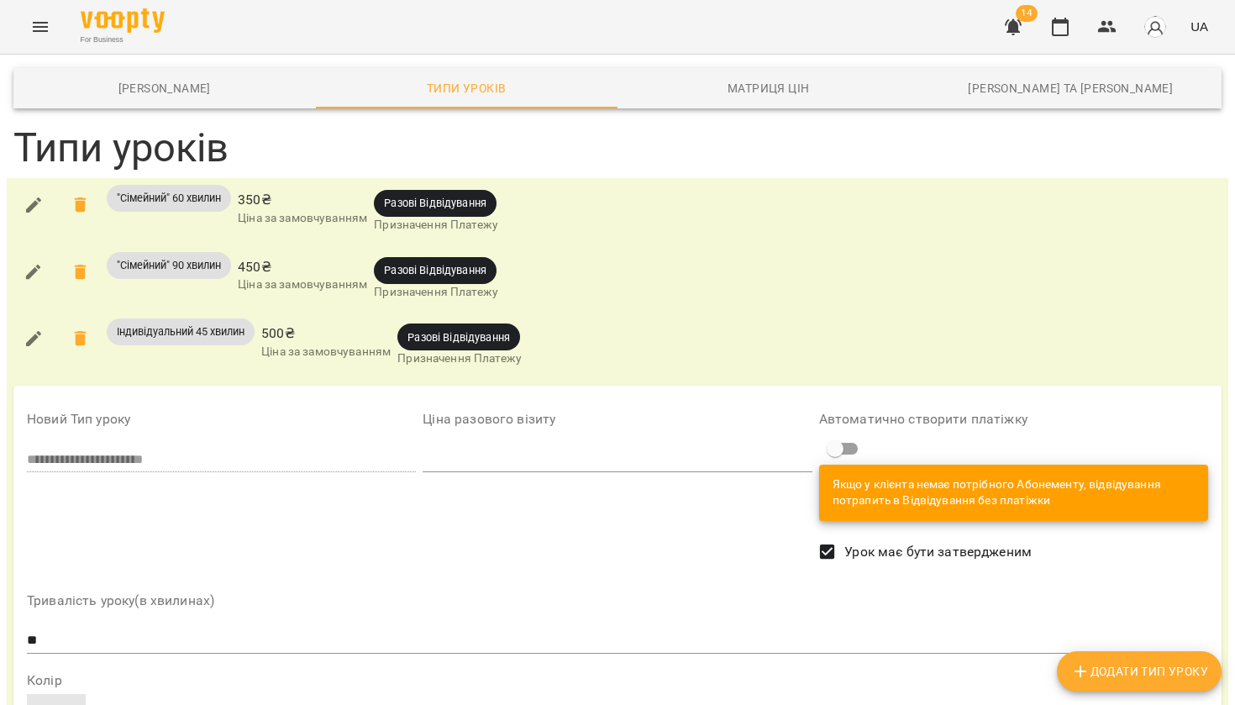
scroll to position [129, 0]
click at [68, 694] on span at bounding box center [56, 702] width 59 height 17
click at [273, 704] on div at bounding box center [267, 714] width 34 height 20
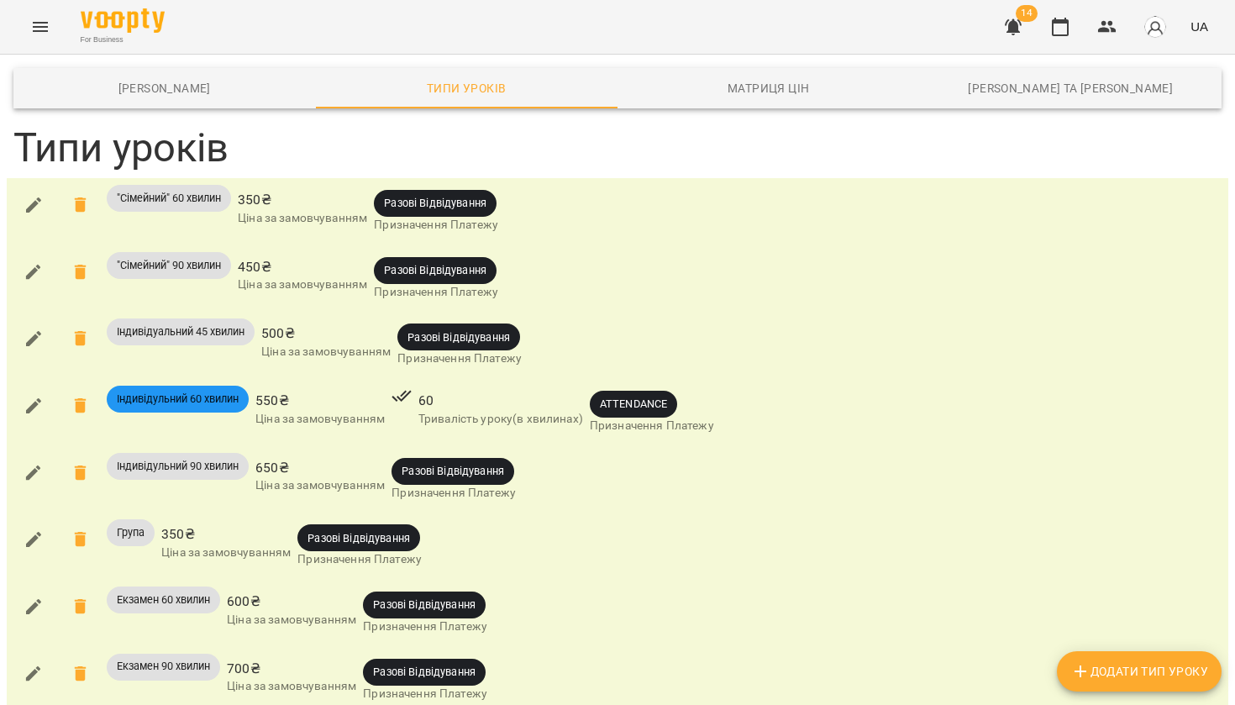
scroll to position [0, 0]
click at [42, 205] on icon "button" at bounding box center [34, 205] width 20 height 20
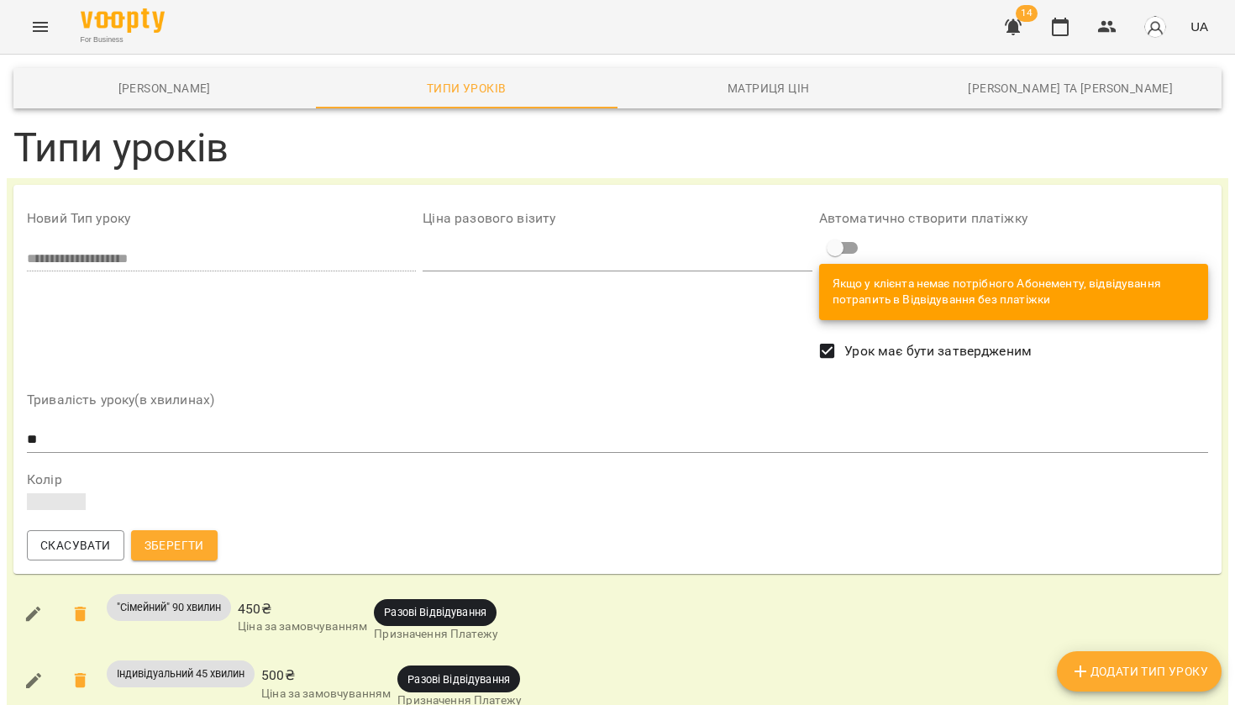
click at [73, 499] on span at bounding box center [56, 501] width 59 height 17
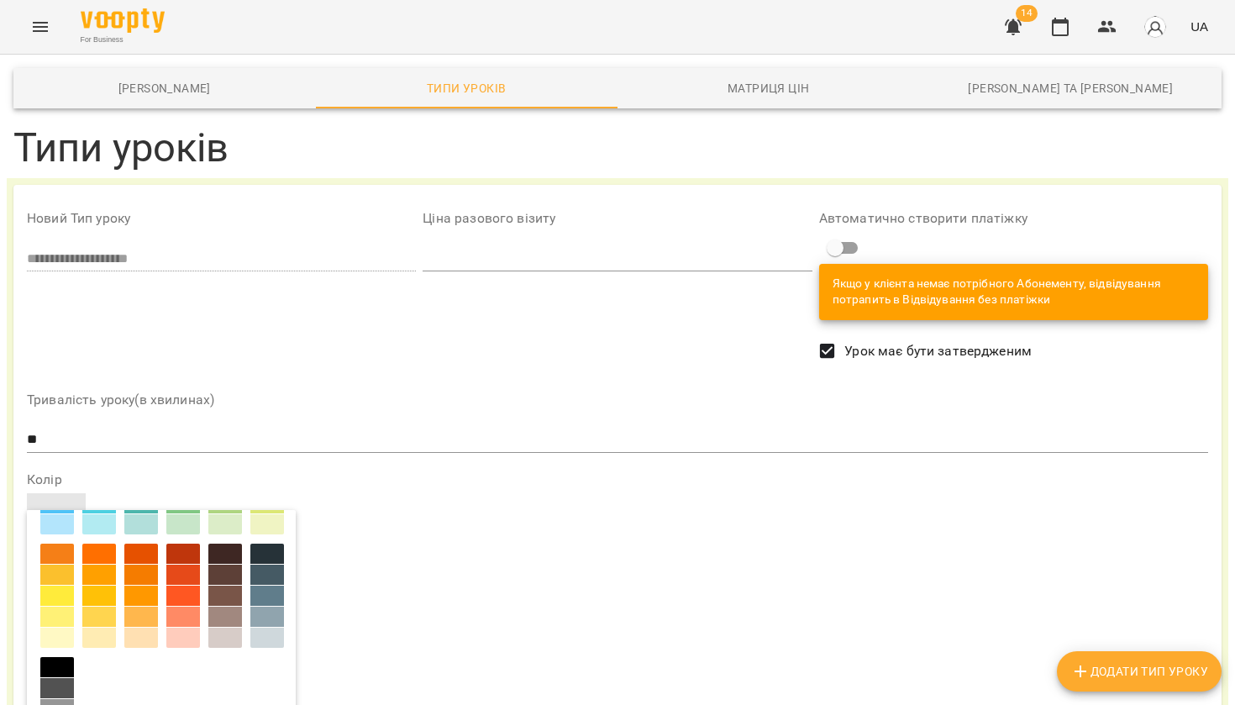
scroll to position [218, 0]
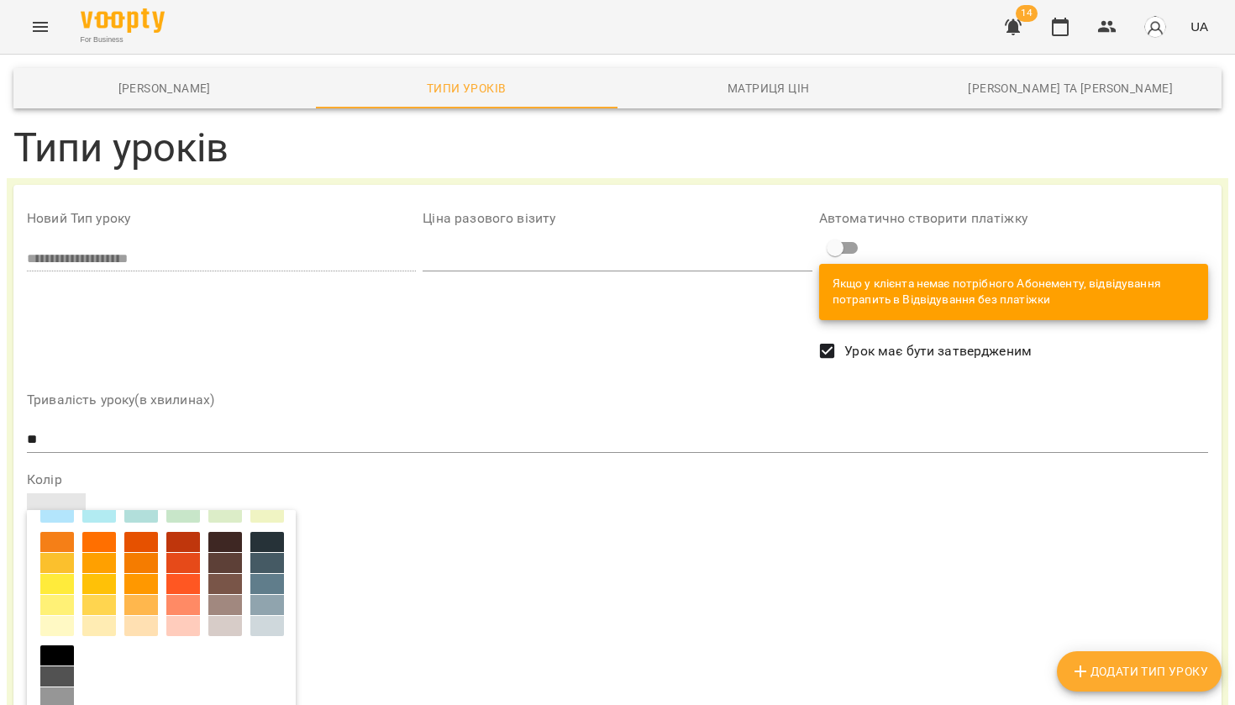
click at [54, 585] on div at bounding box center [57, 584] width 34 height 20
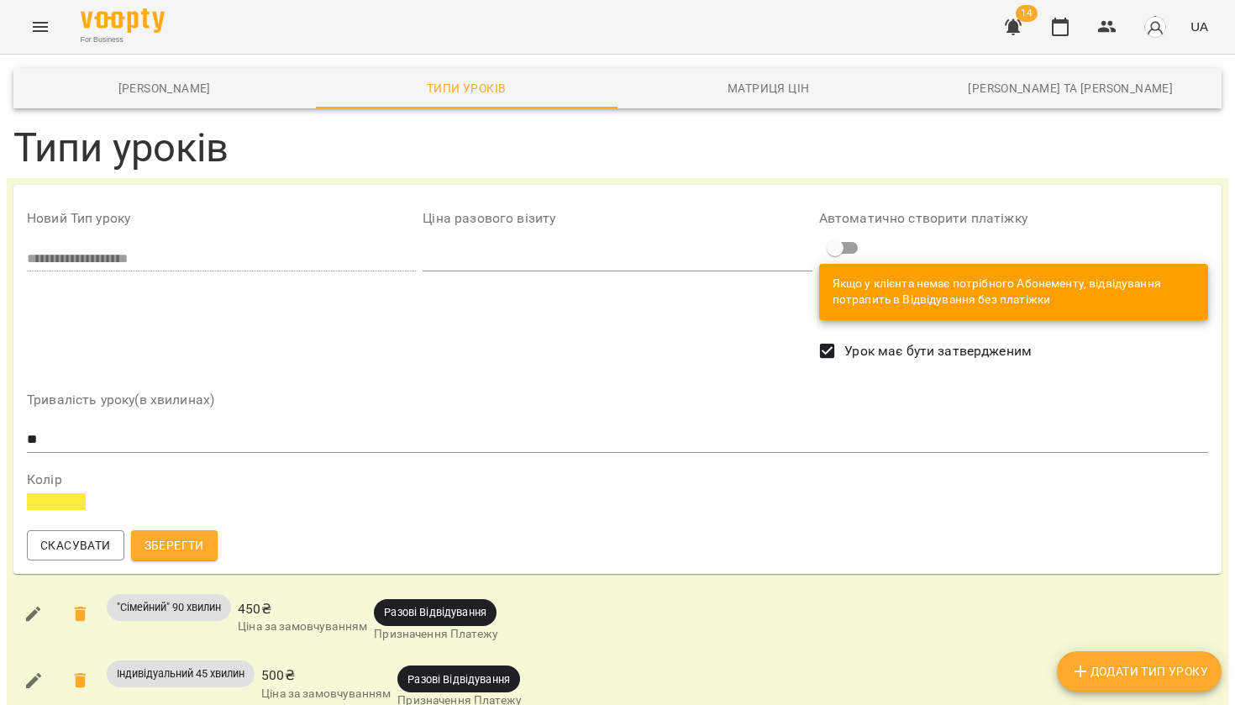
scroll to position [111, 0]
click at [182, 535] on span "Зберегти" at bounding box center [174, 545] width 60 height 20
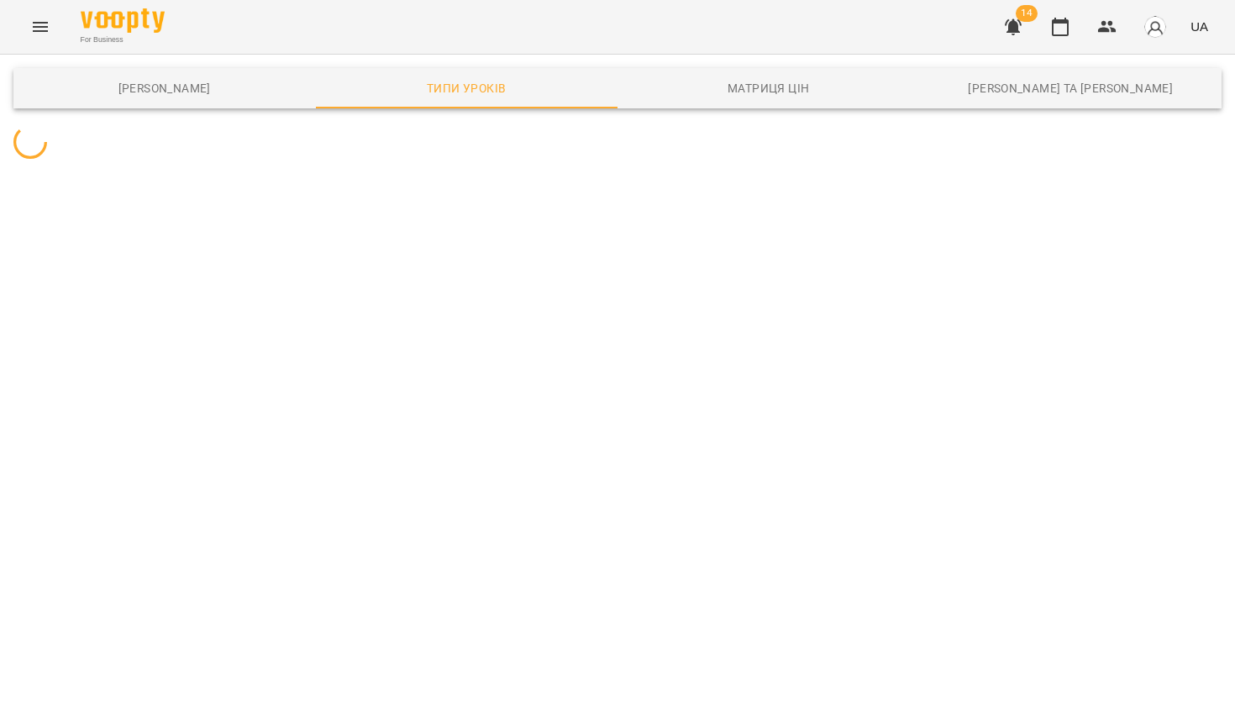
scroll to position [0, 0]
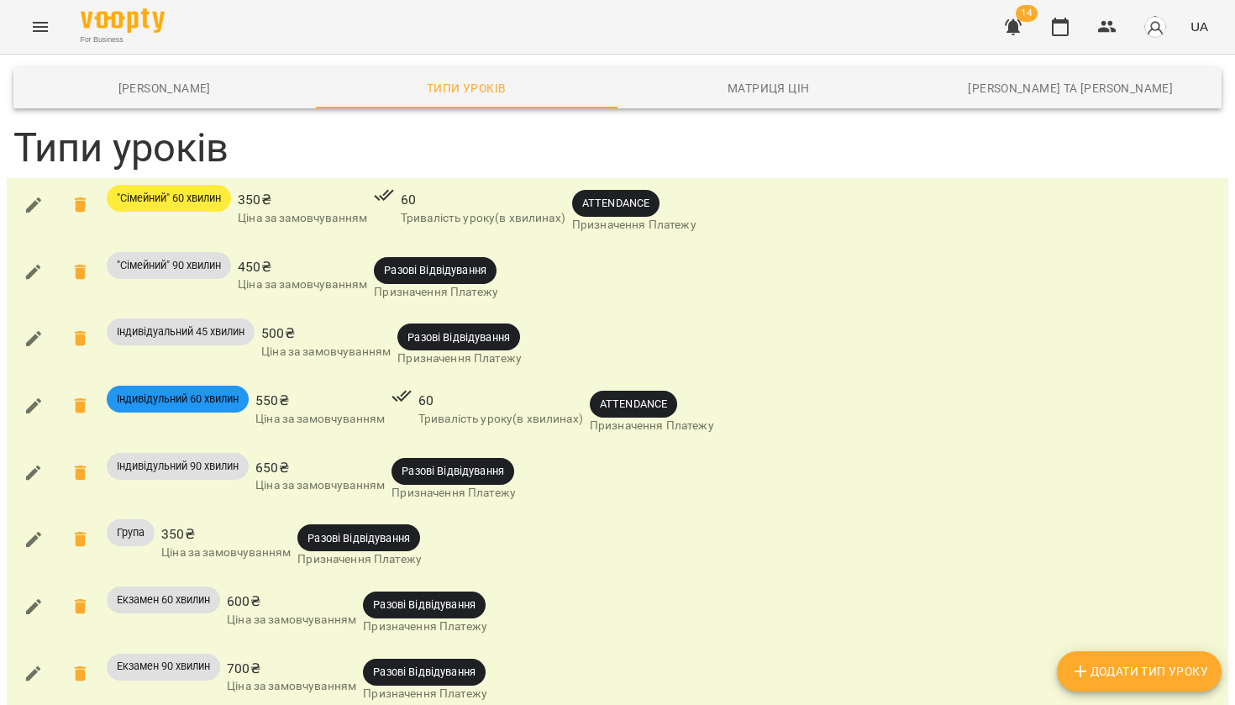
click at [29, 275] on icon "button" at bounding box center [33, 272] width 15 height 15
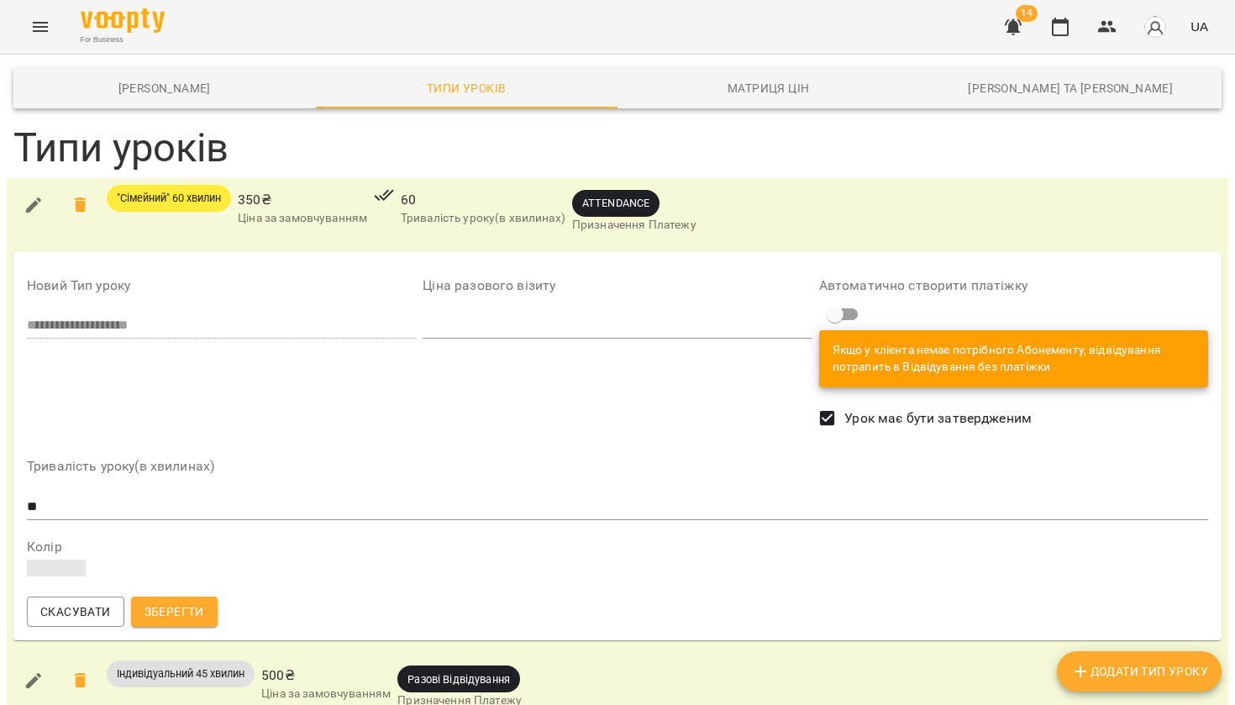
click at [55, 570] on span at bounding box center [56, 567] width 59 height 17
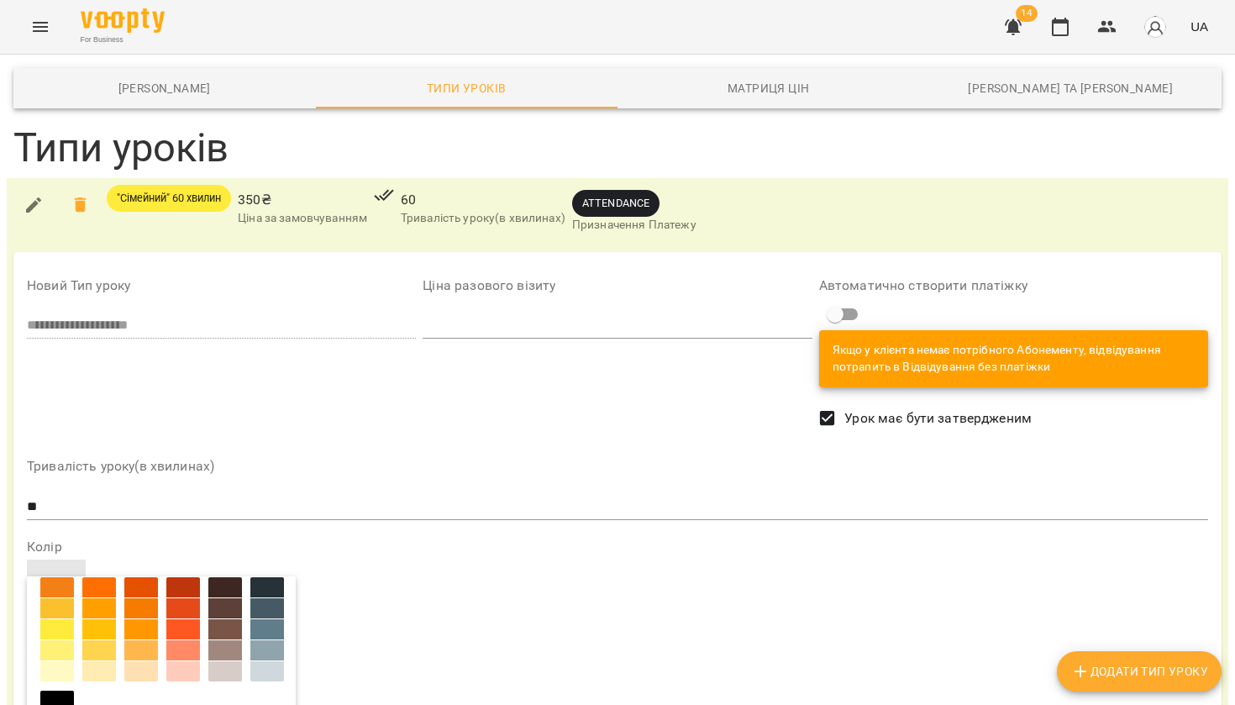
scroll to position [235, 0]
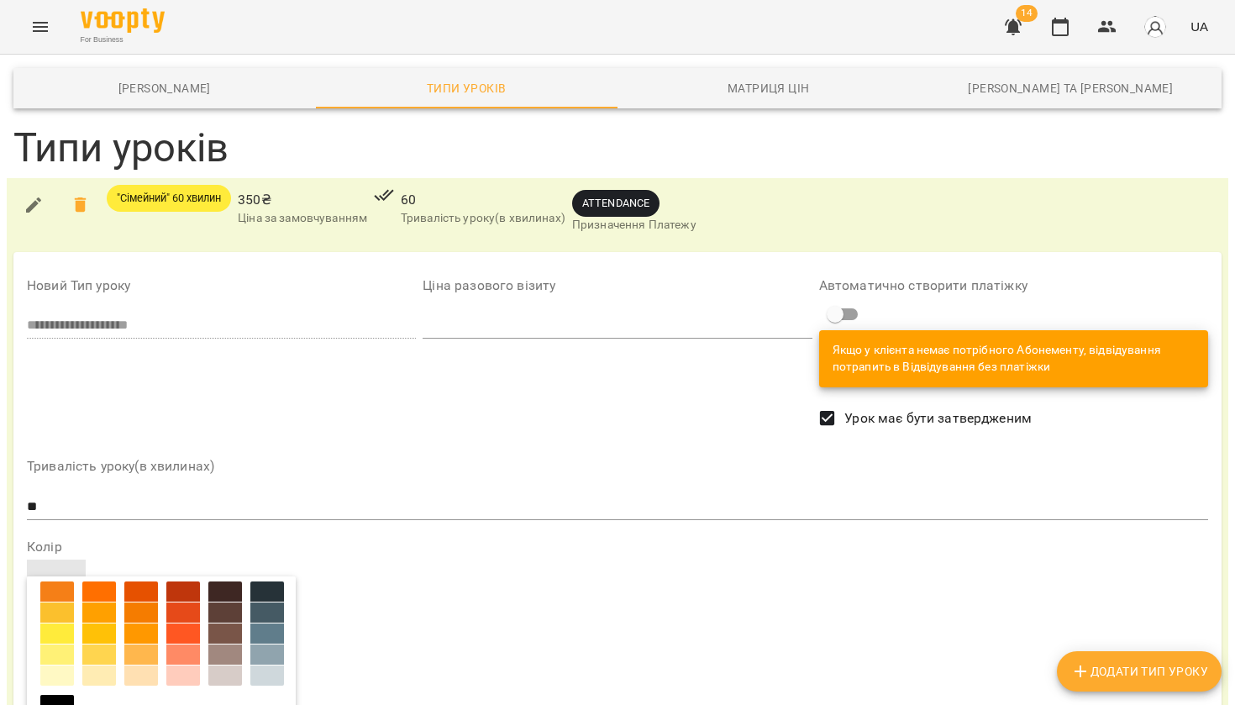
click at [98, 616] on div at bounding box center [99, 612] width 34 height 20
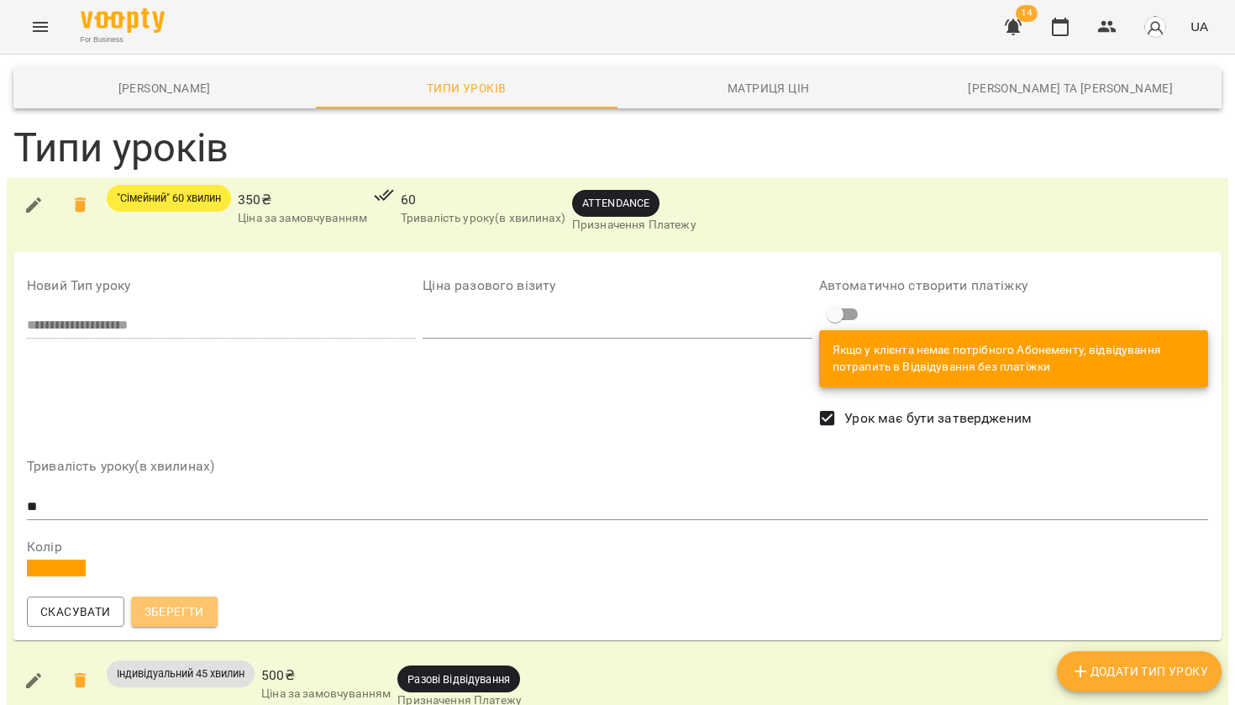
click at [168, 612] on span "Зберегти" at bounding box center [174, 611] width 60 height 20
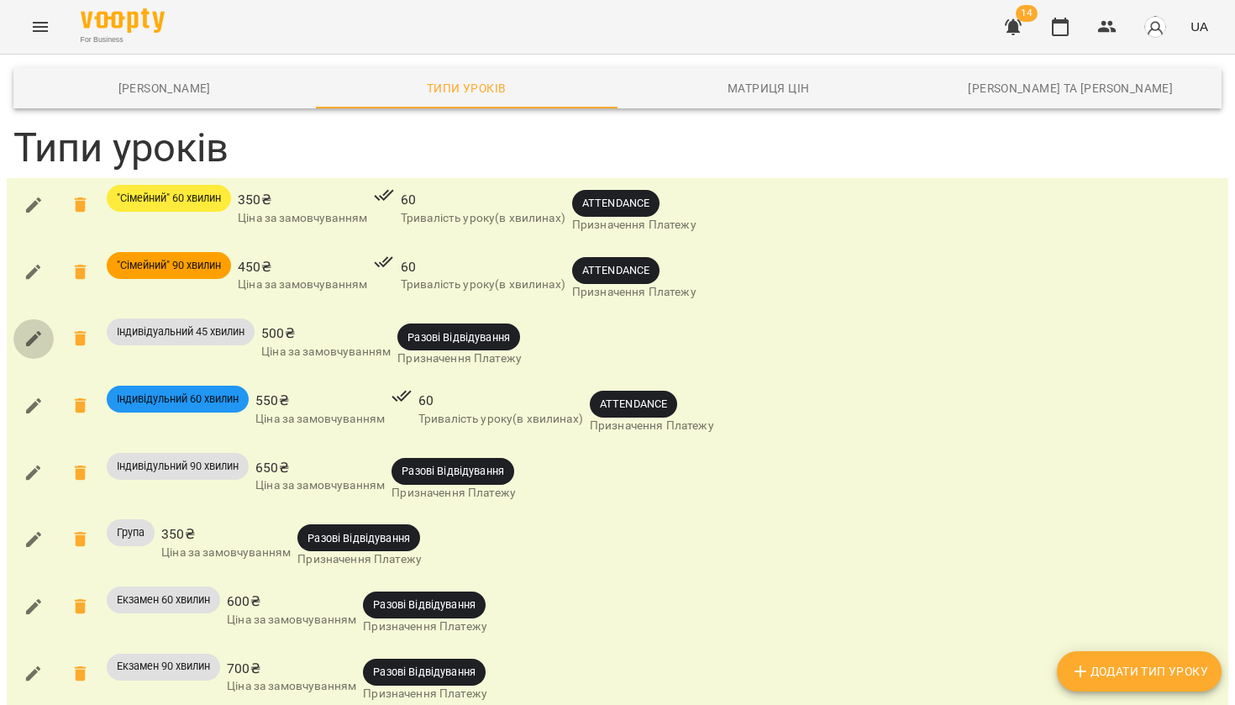
click at [29, 335] on icon "button" at bounding box center [34, 338] width 20 height 20
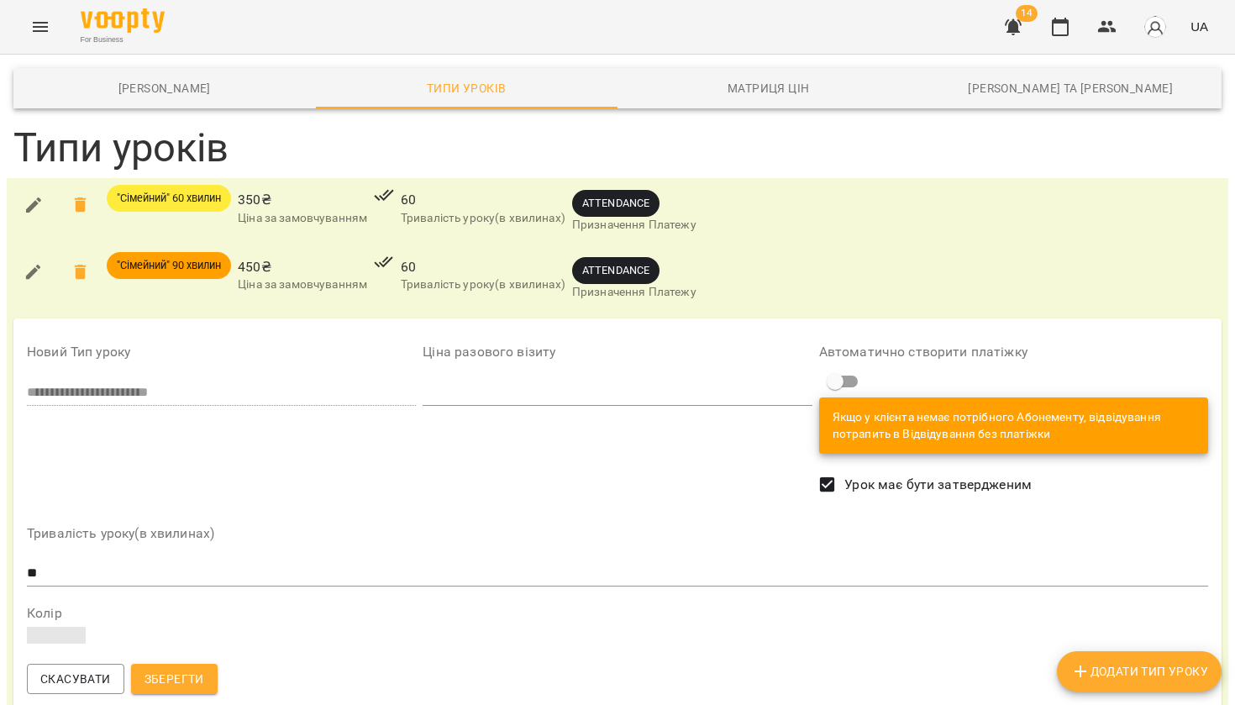
click at [77, 627] on span at bounding box center [56, 635] width 59 height 17
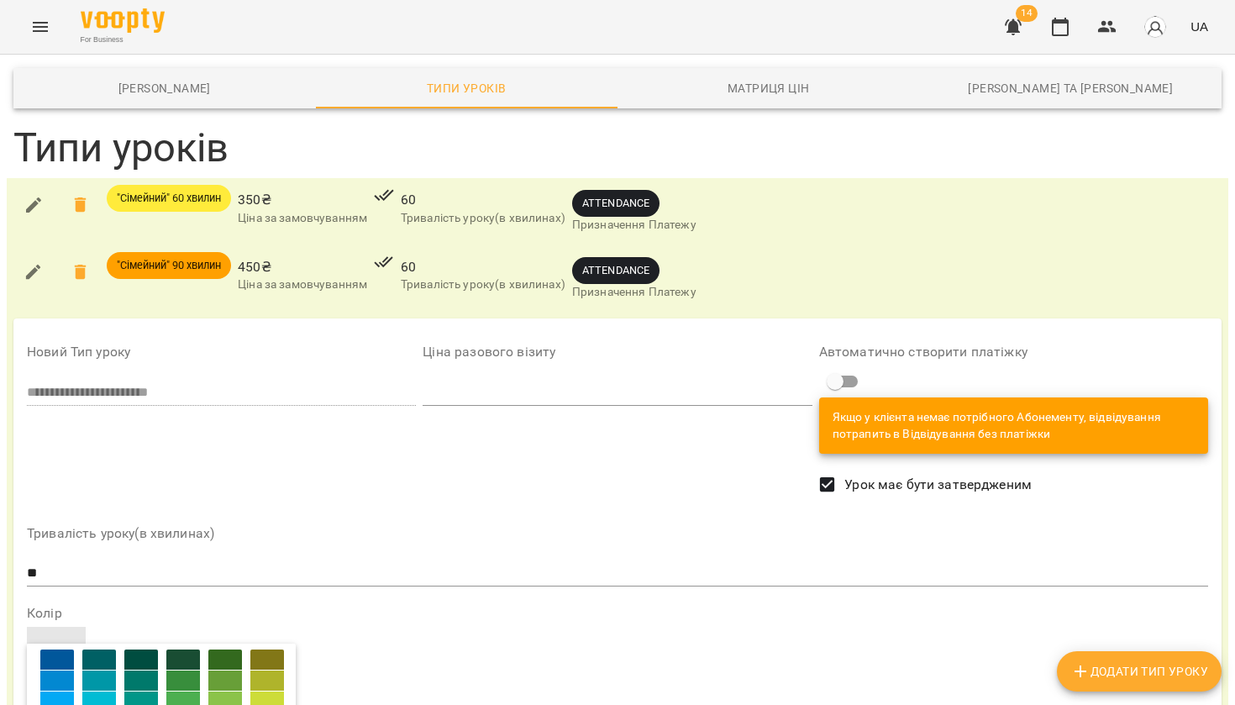
scroll to position [127, 0]
click at [228, 669] on div at bounding box center [225, 674] width 34 height 20
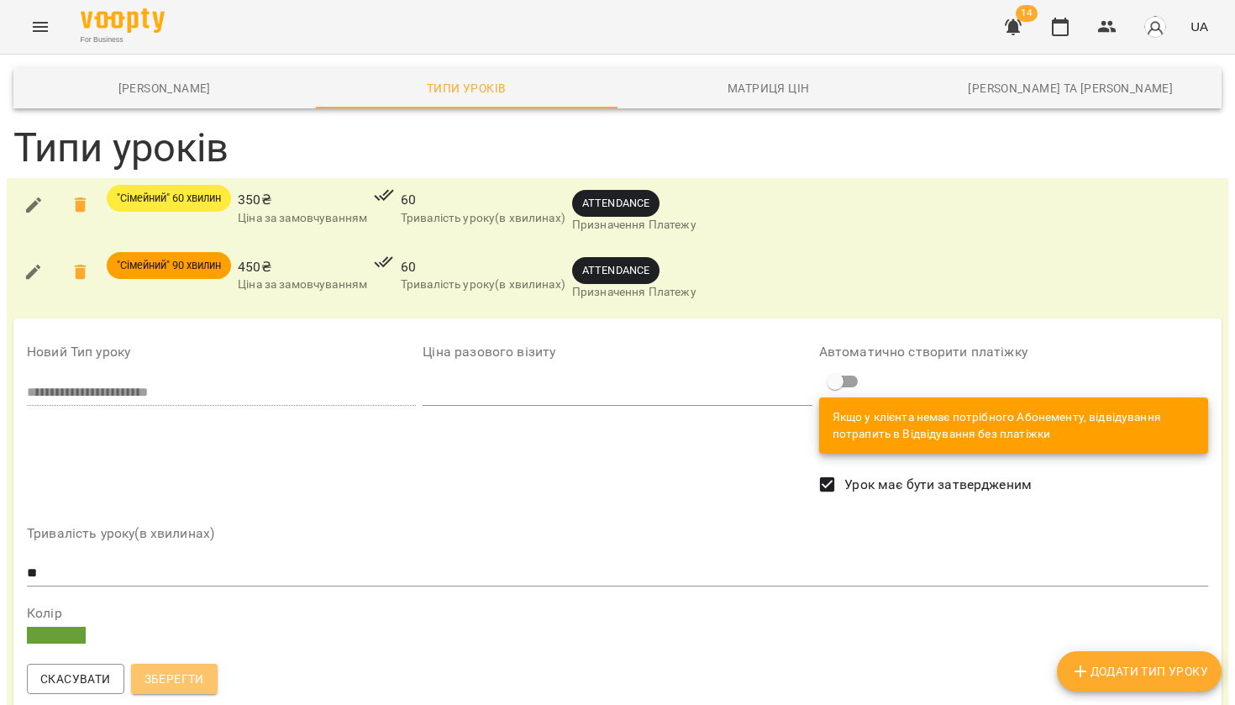
click at [176, 678] on span "Зберегти" at bounding box center [174, 679] width 60 height 20
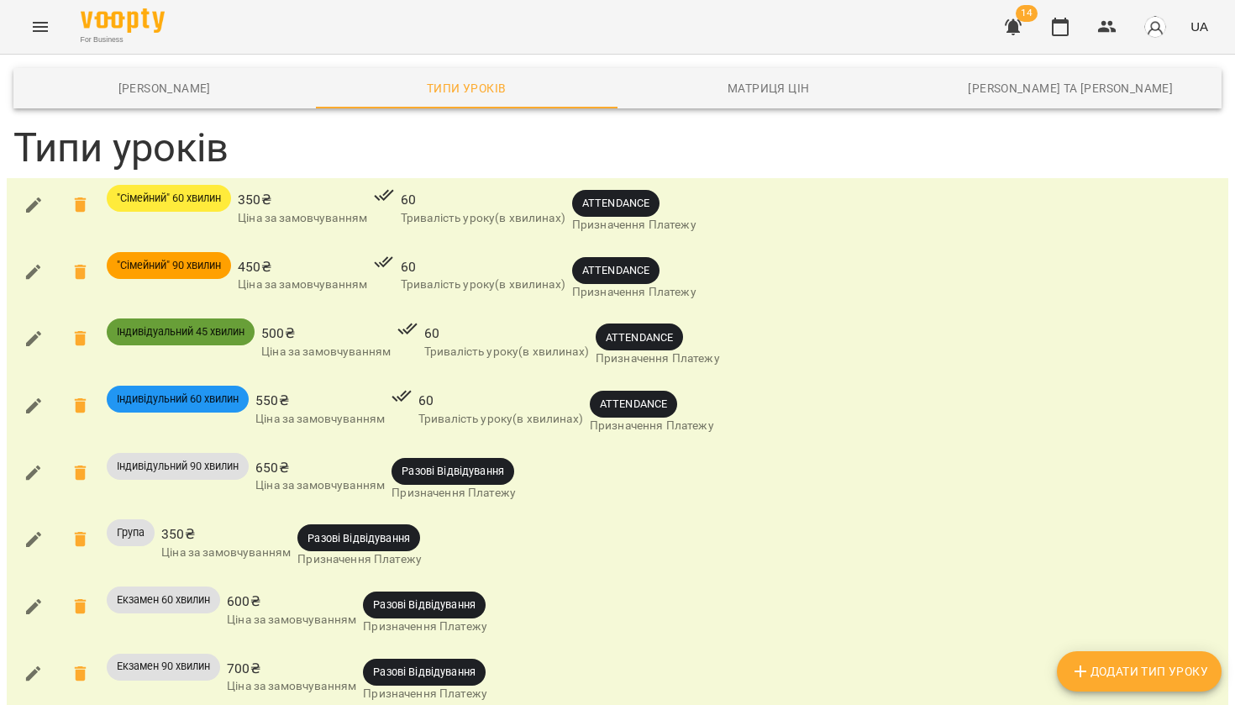
scroll to position [235, 0]
click at [33, 465] on icon "button" at bounding box center [33, 472] width 15 height 15
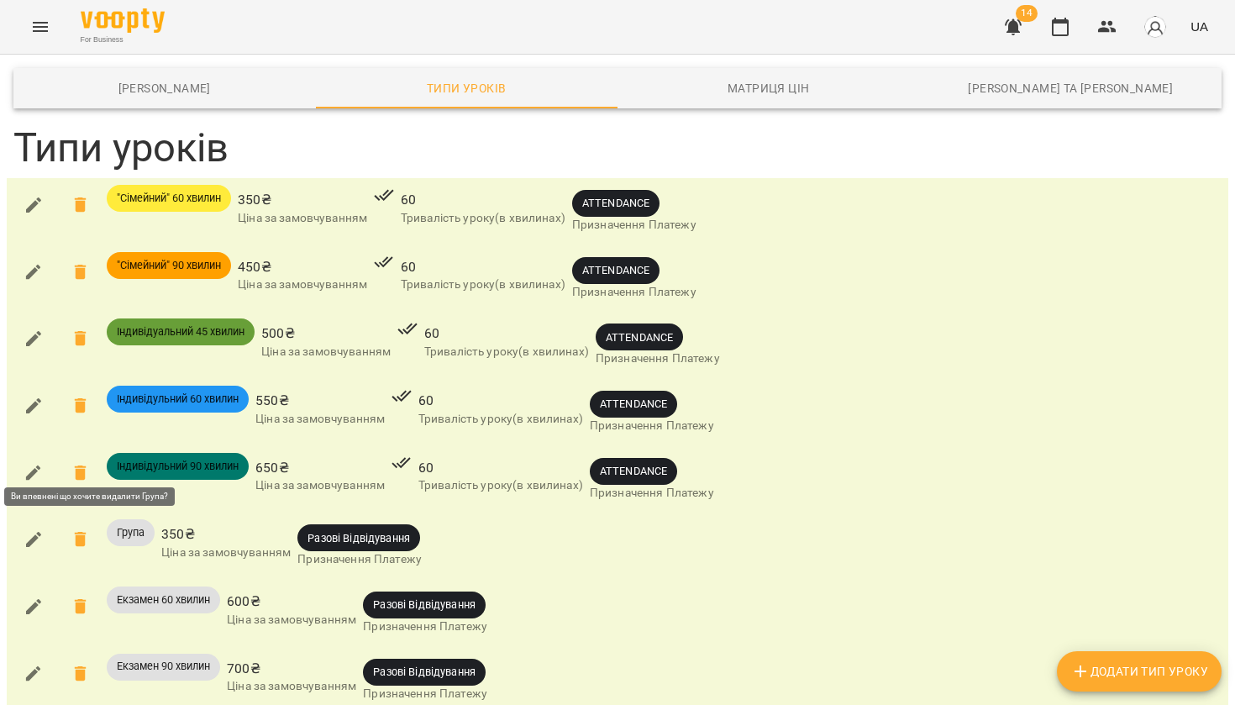
scroll to position [88, 0]
click at [32, 529] on icon "button" at bounding box center [34, 539] width 20 height 20
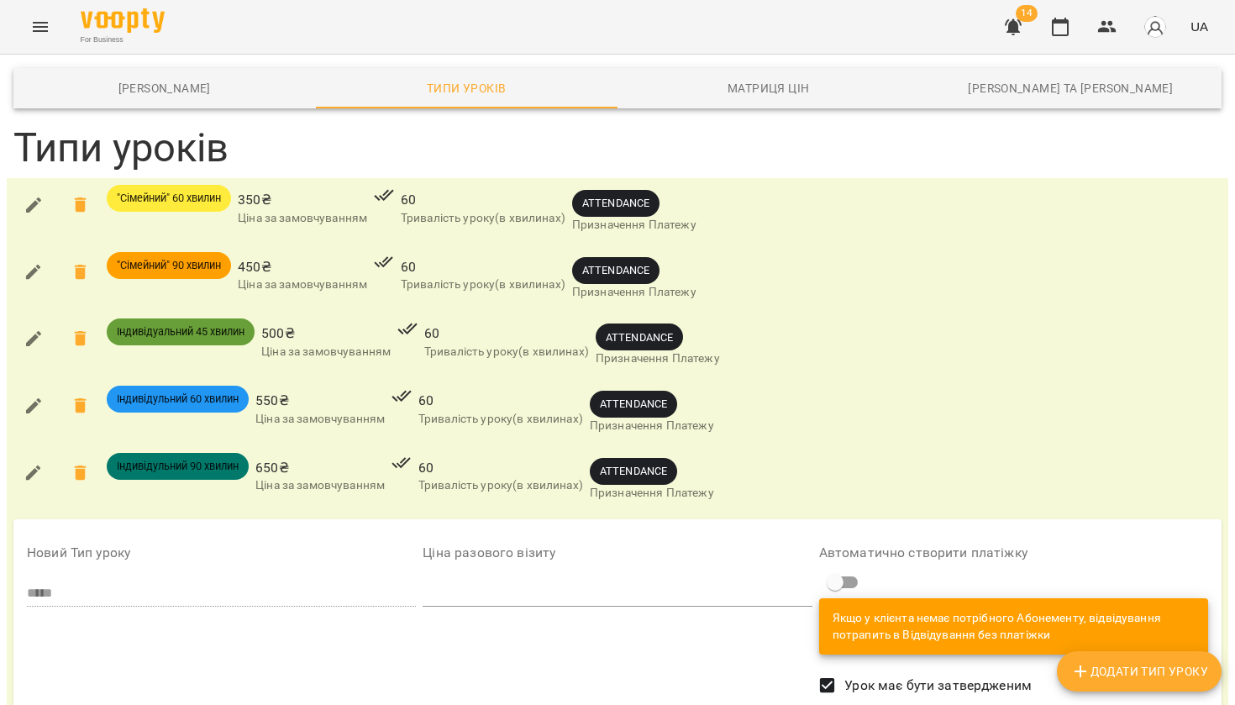
scroll to position [343, 0]
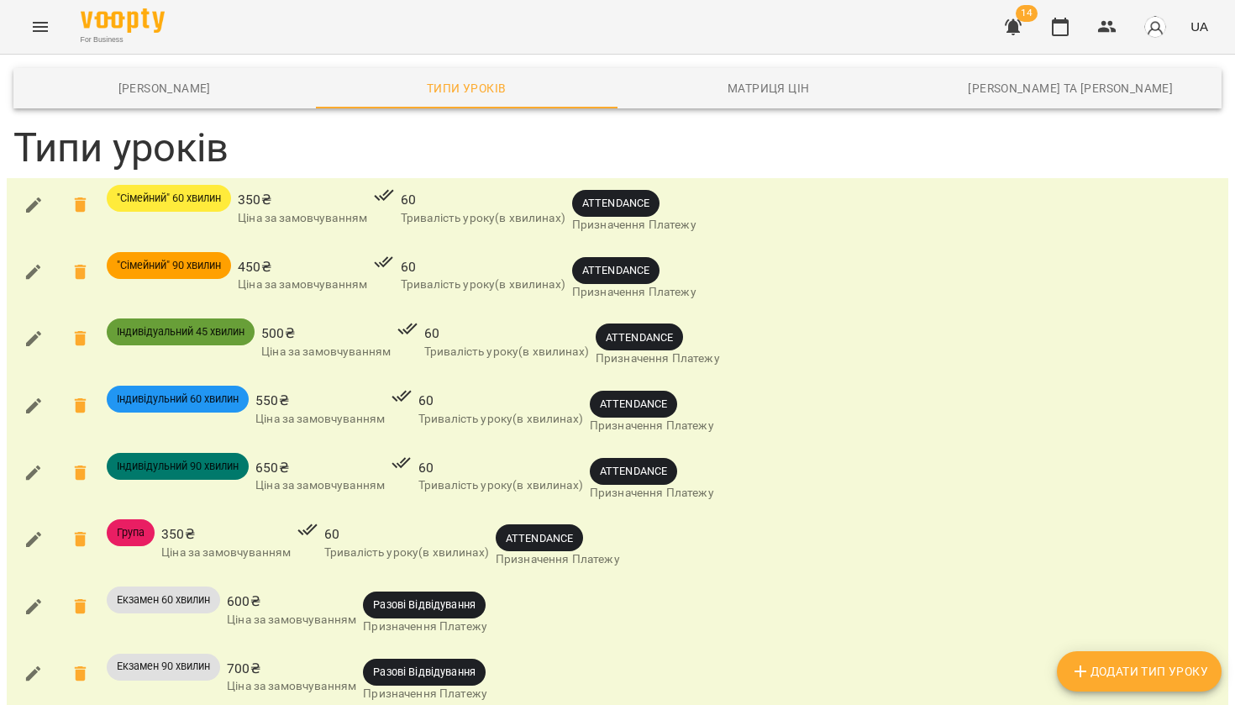
scroll to position [144, 0]
click at [39, 529] on icon "button" at bounding box center [34, 539] width 20 height 20
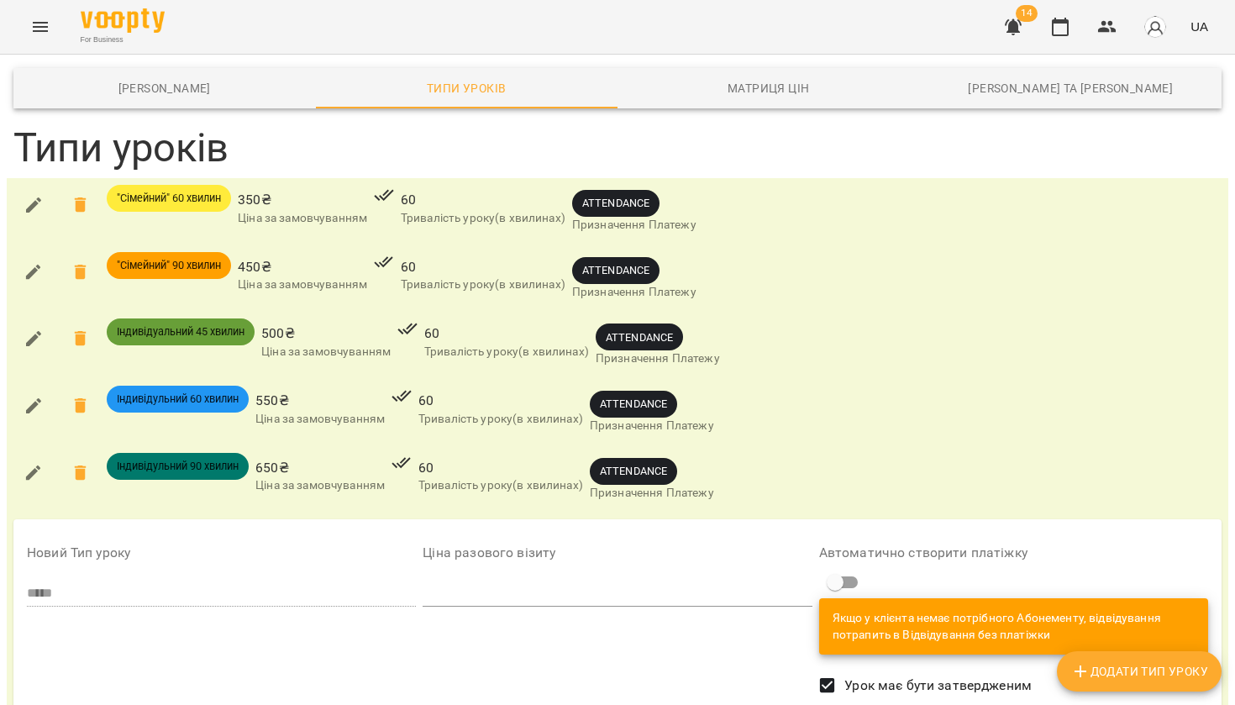
scroll to position [240, 0]
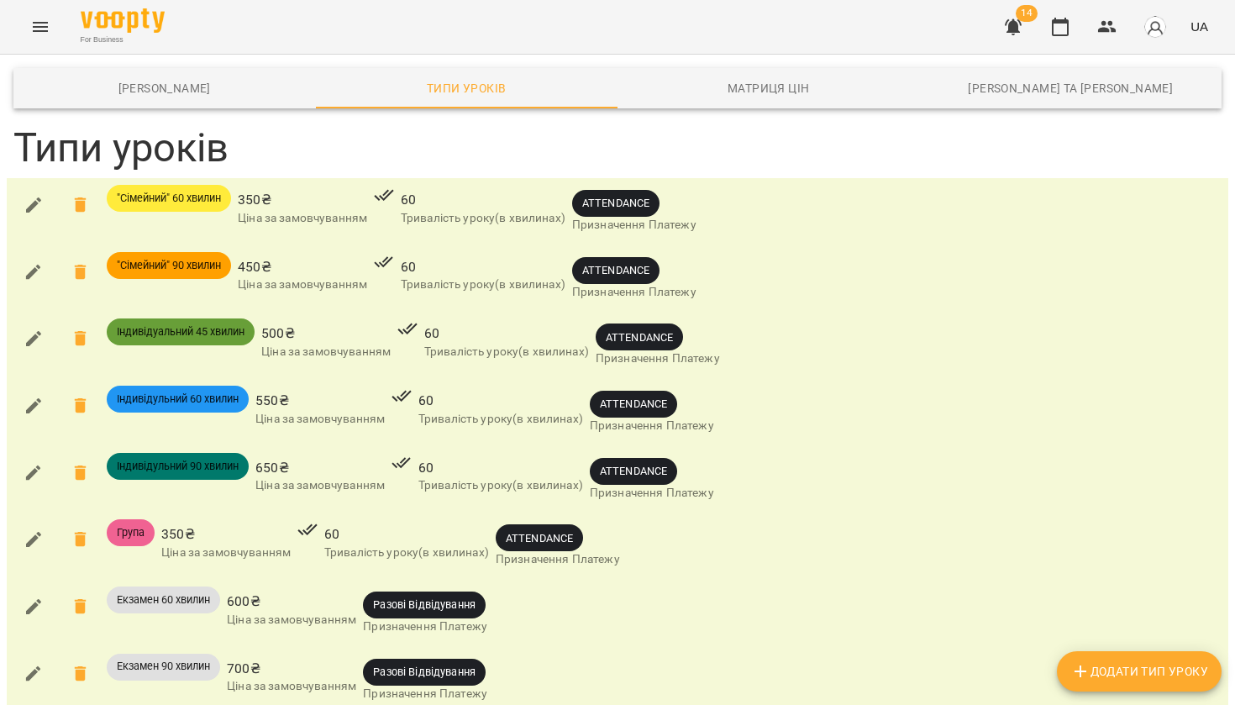
scroll to position [144, 0]
click at [34, 596] on icon "button" at bounding box center [34, 606] width 20 height 20
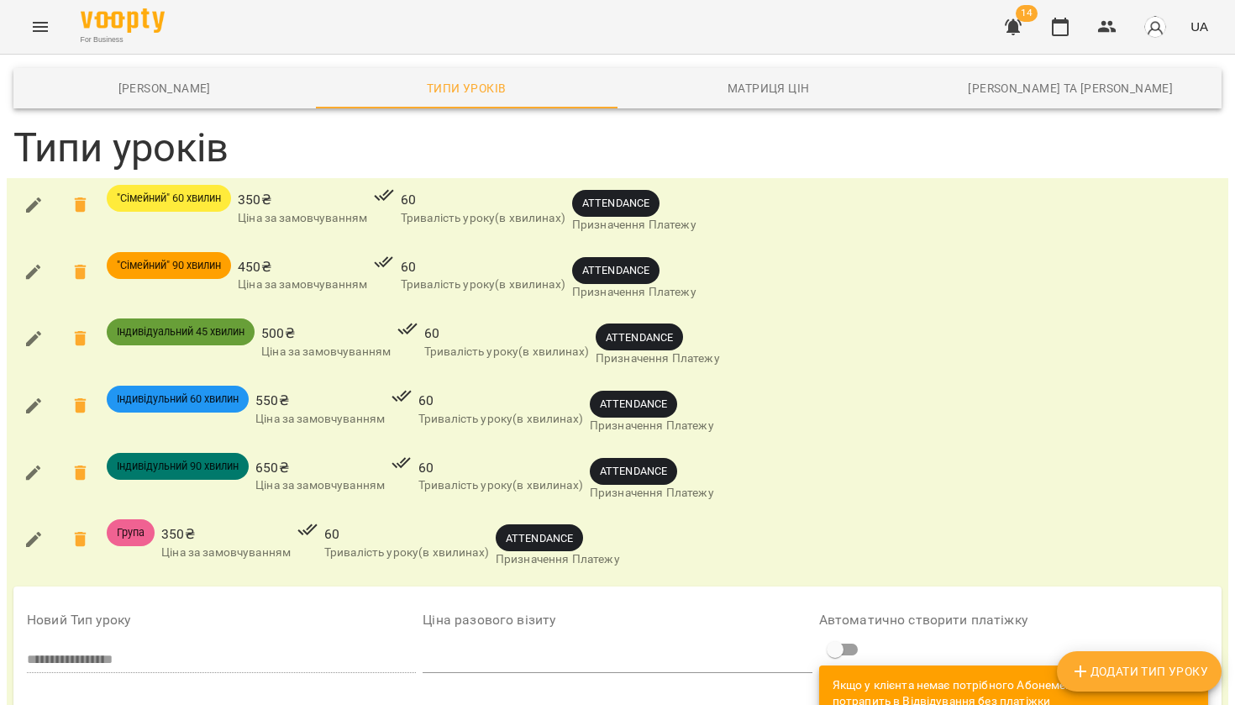
scroll to position [490, 0]
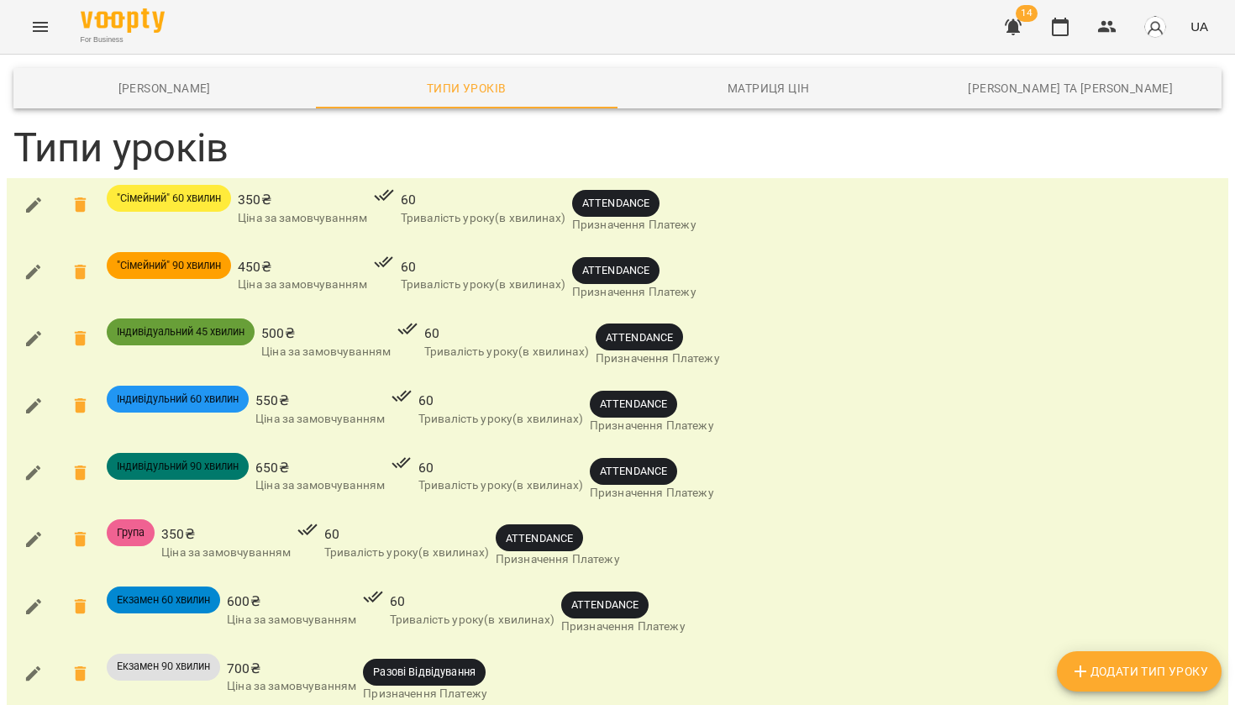
scroll to position [144, 0]
click at [31, 664] on icon "button" at bounding box center [34, 674] width 20 height 20
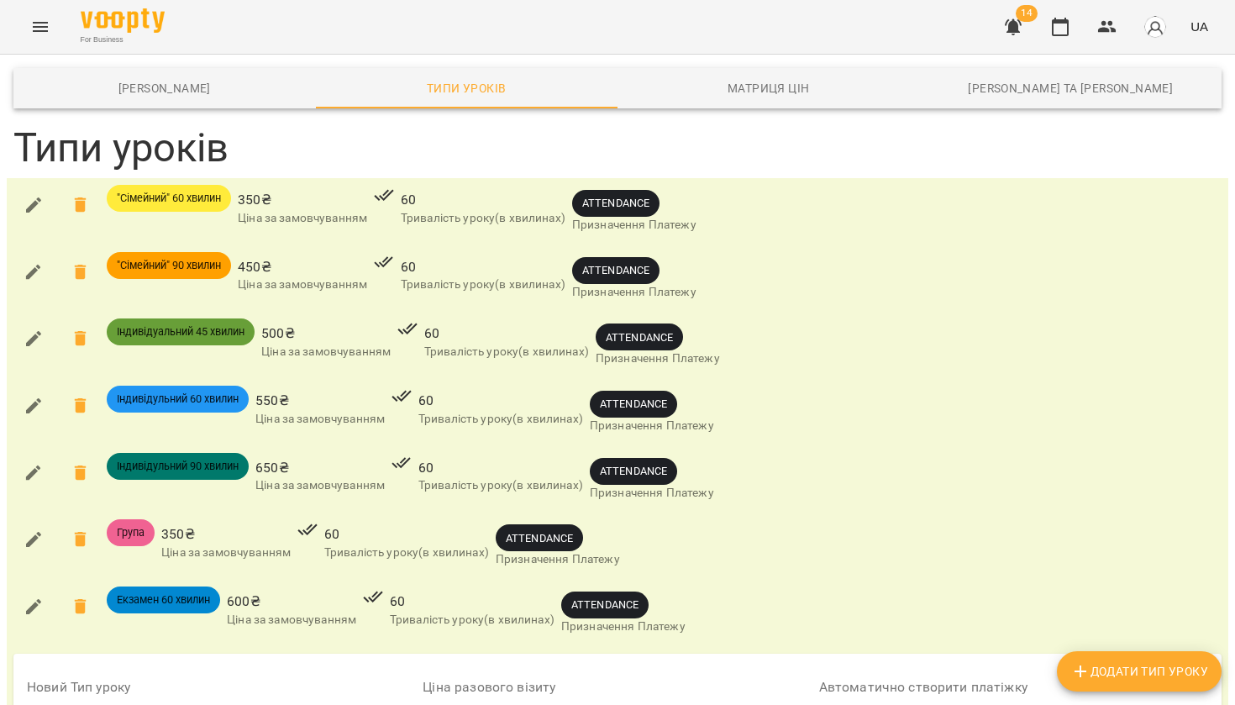
scroll to position [328, 0]
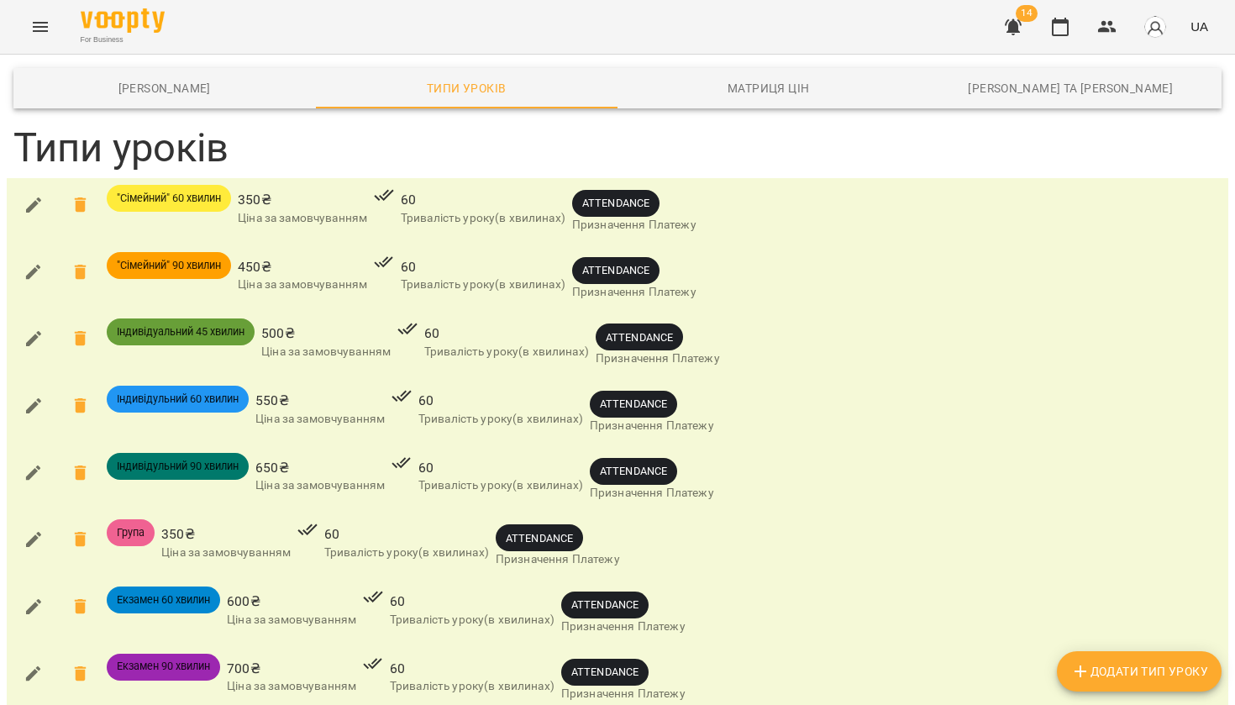
scroll to position [102, 0]
click at [39, 596] on icon "button" at bounding box center [34, 606] width 20 height 20
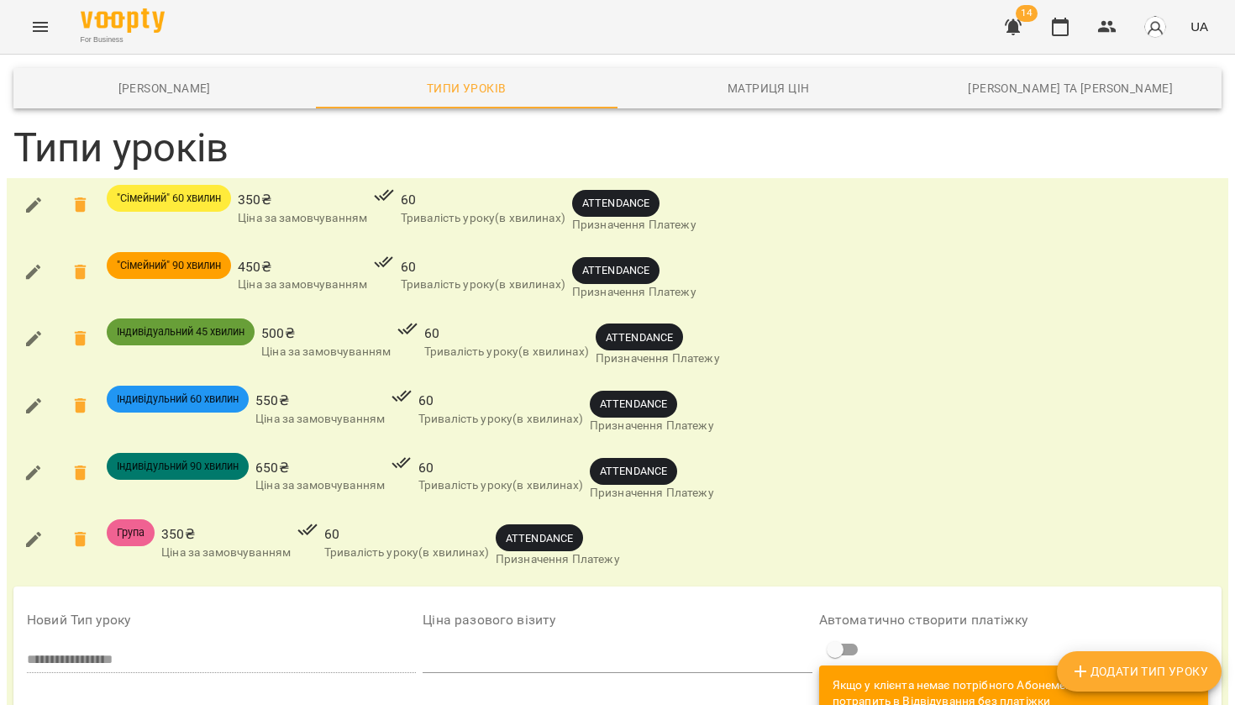
scroll to position [304, 0]
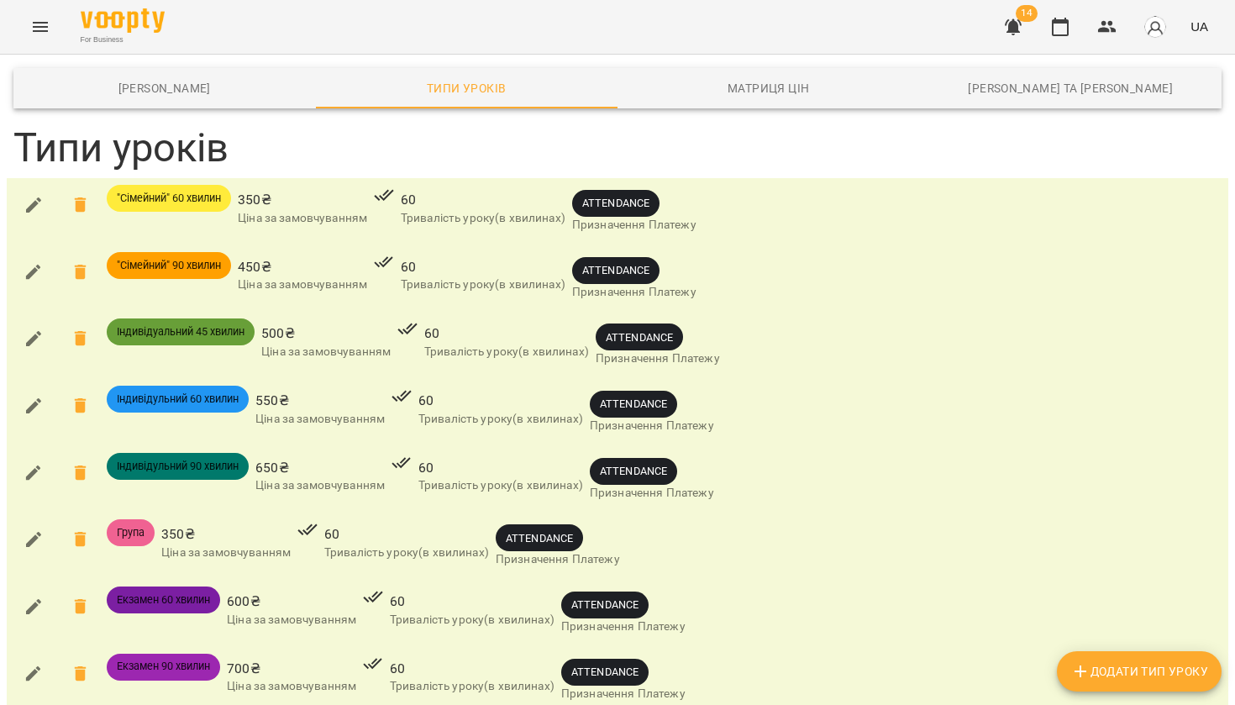
scroll to position [290, 0]
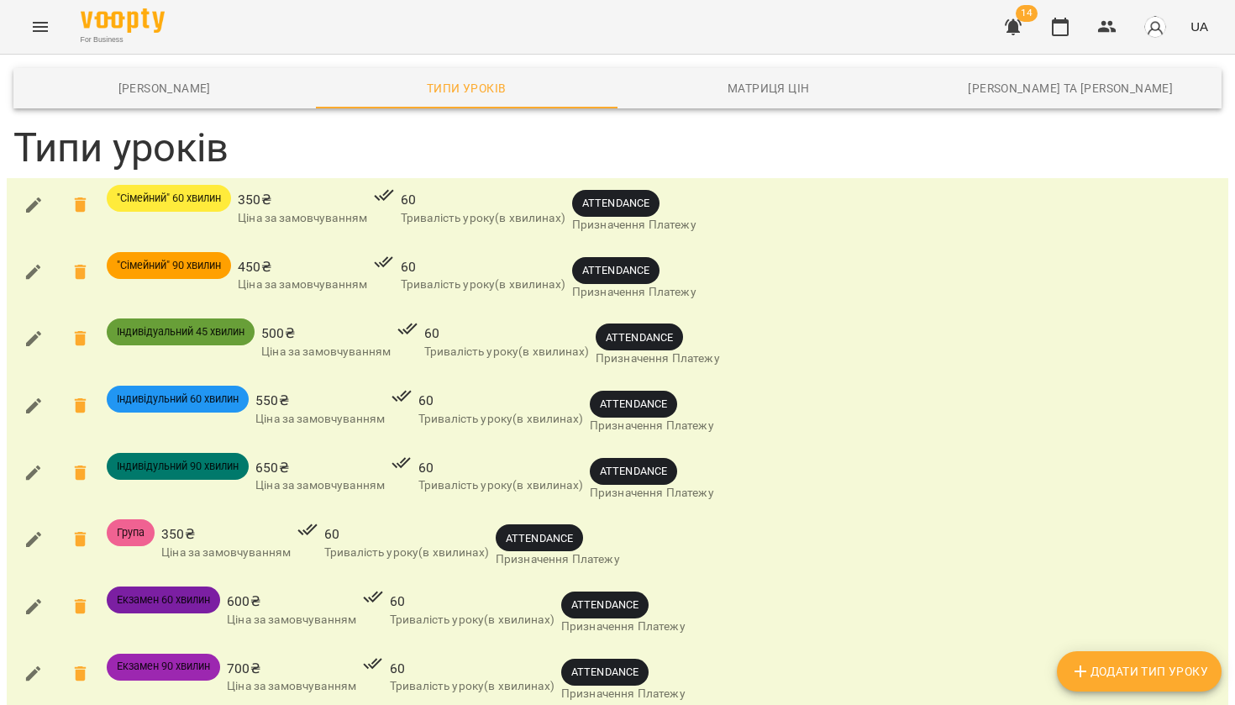
scroll to position [105, 0]
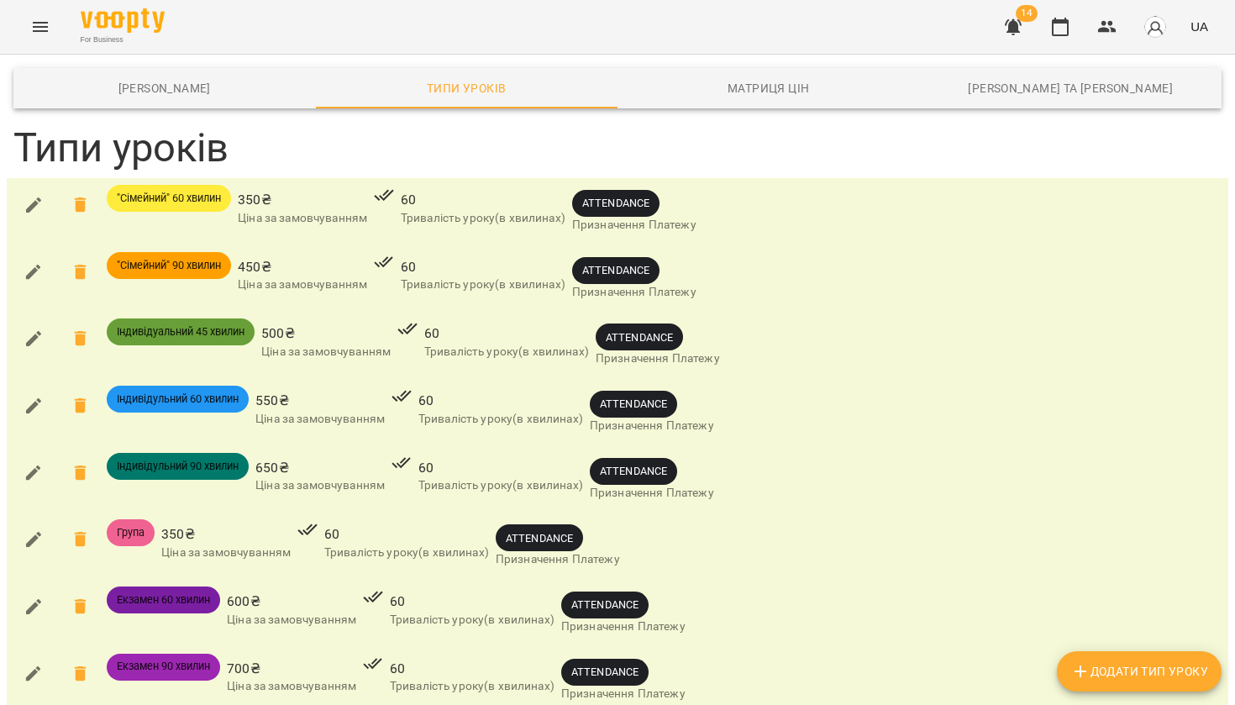
scroll to position [632, 0]
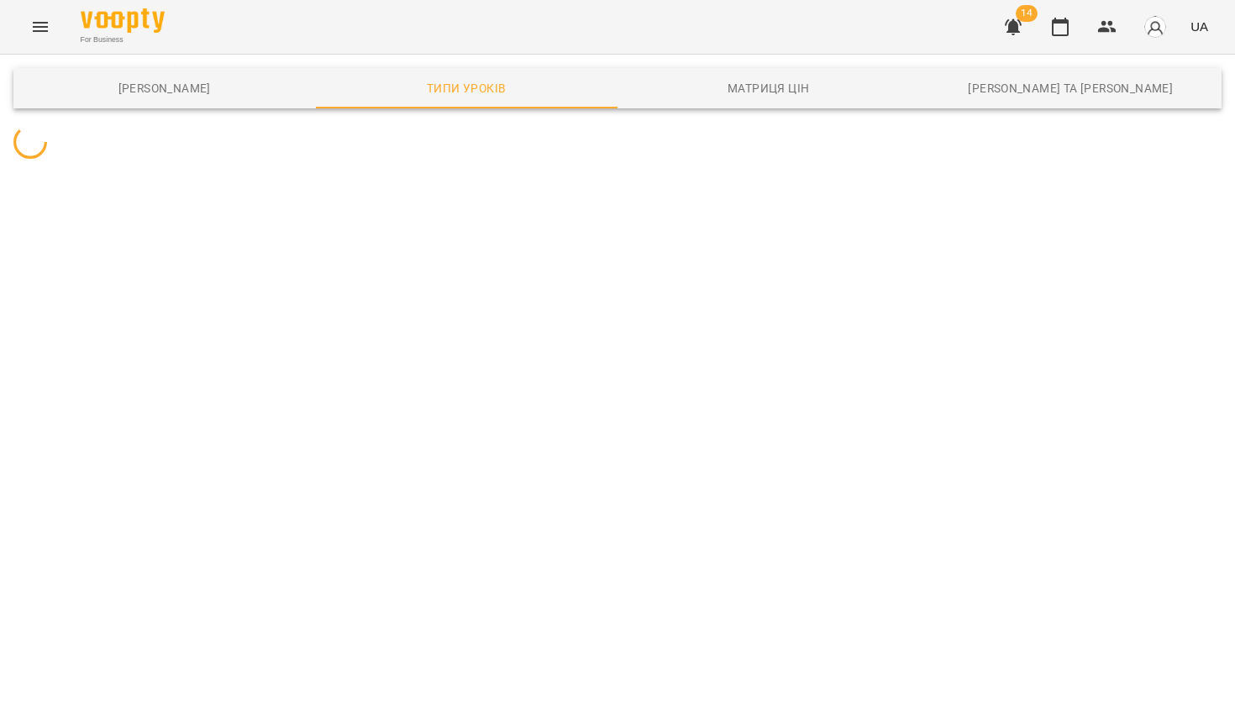
scroll to position [290, 0]
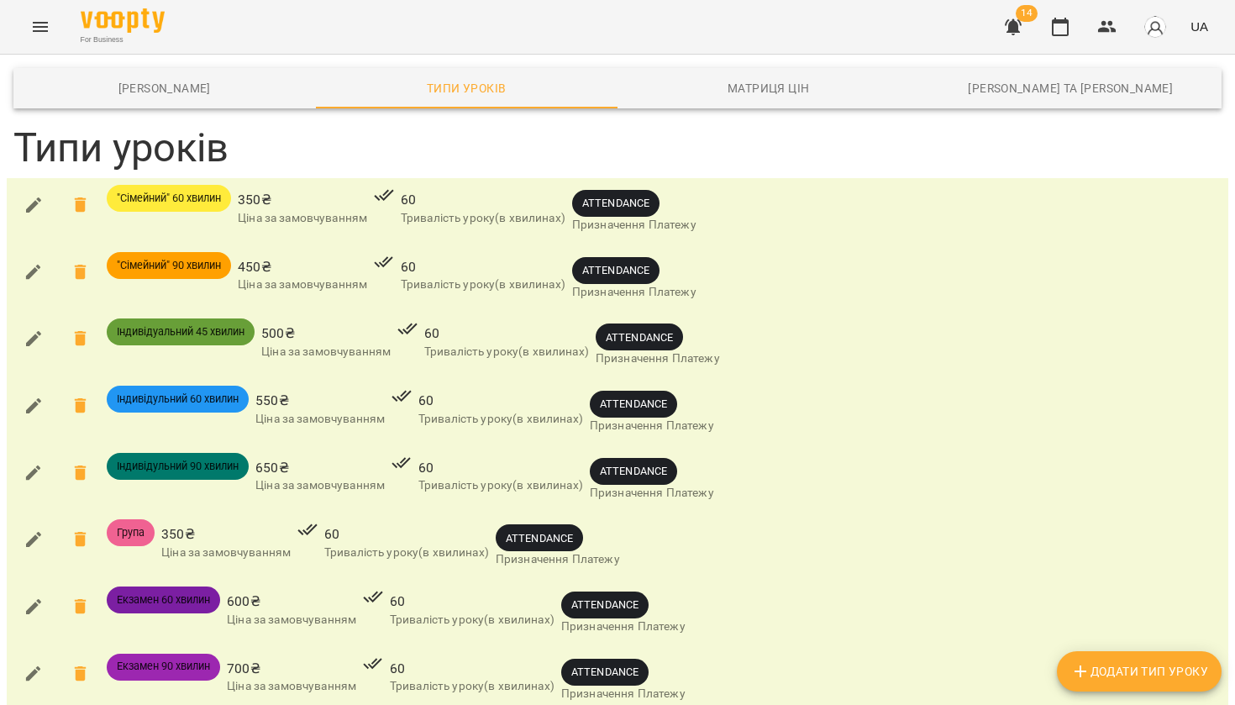
scroll to position [632, 0]
click at [198, 87] on span "Шаблони Абонементів" at bounding box center [165, 88] width 282 height 20
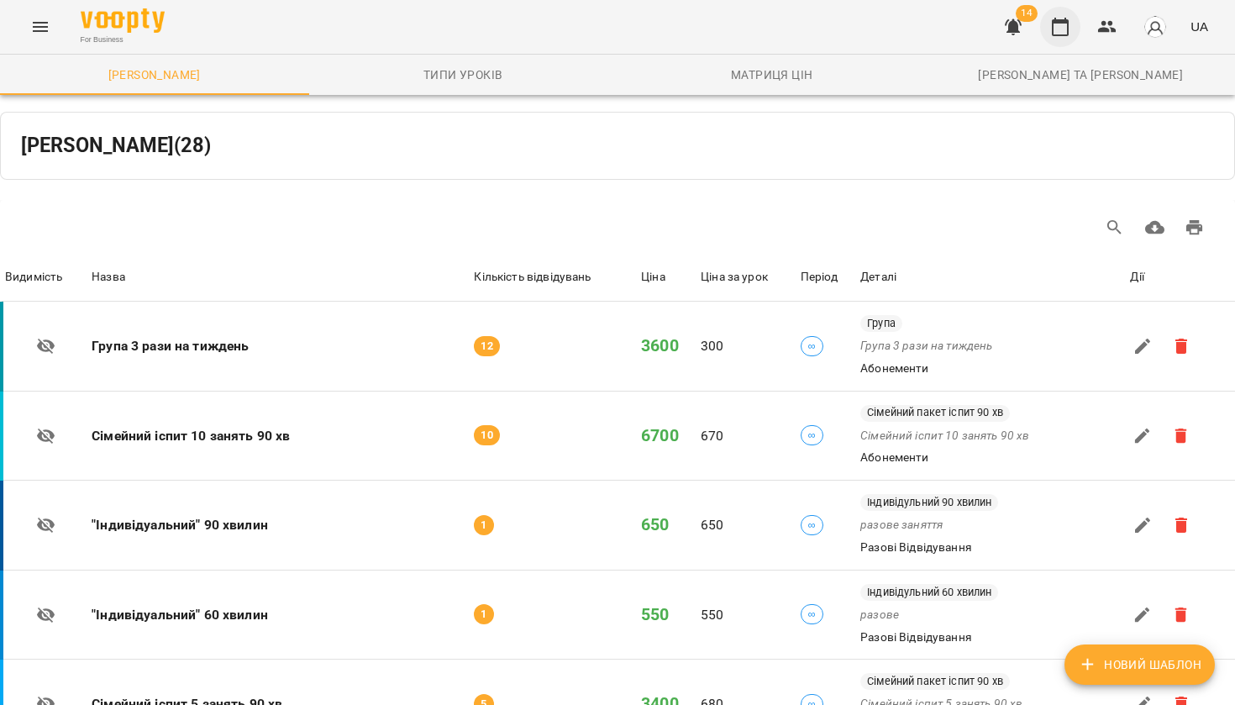
click at [1073, 23] on button "button" at bounding box center [1060, 27] width 40 height 40
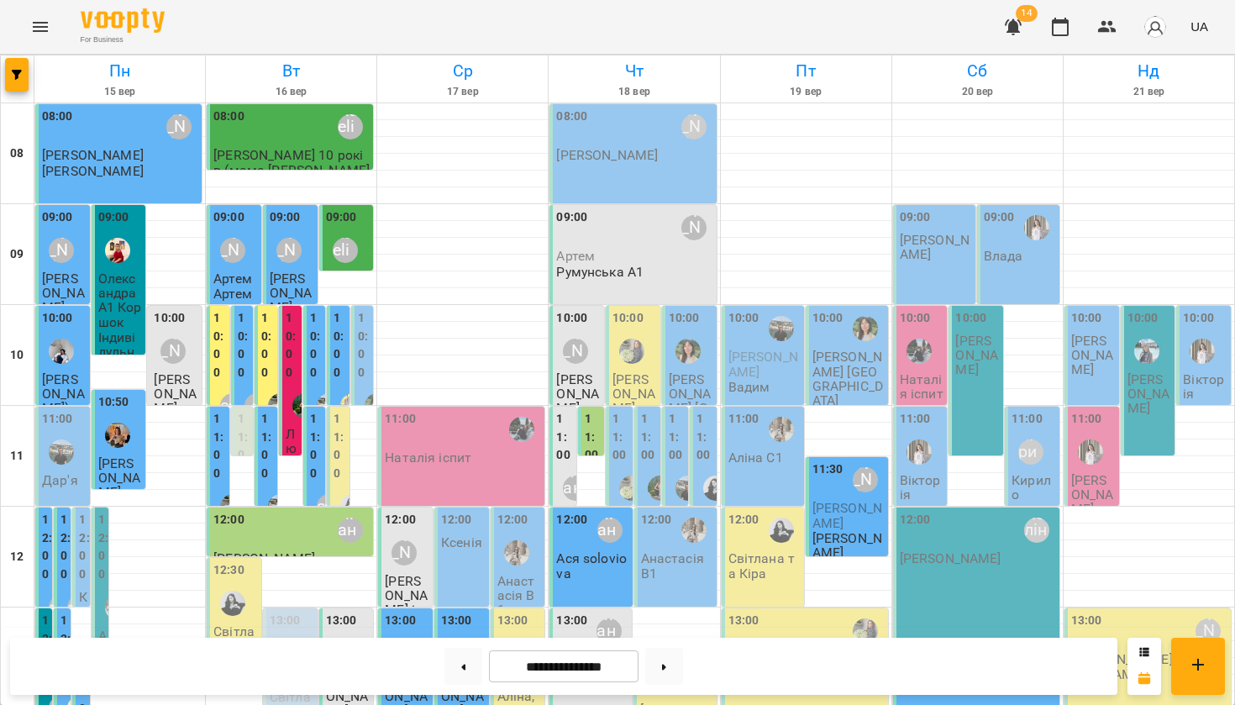
scroll to position [509, 0]
click at [37, 18] on icon "Menu" at bounding box center [40, 27] width 20 height 20
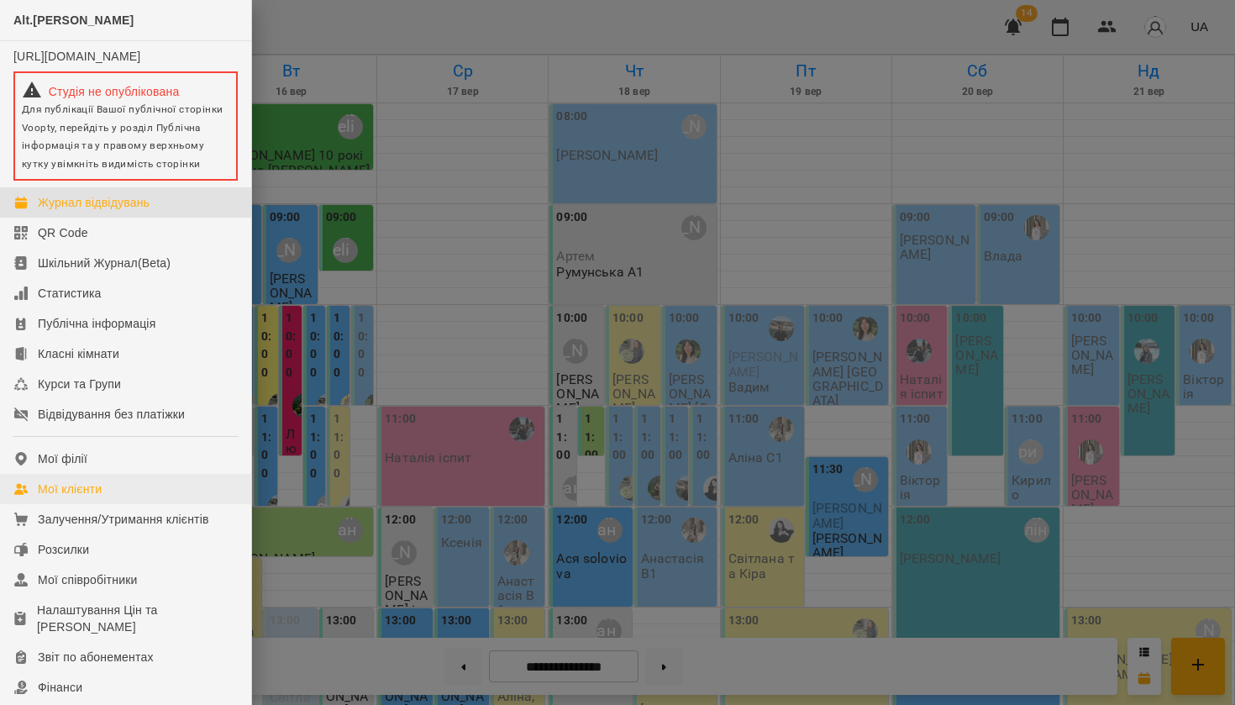
click at [95, 497] on div "Мої клієнти" at bounding box center [70, 488] width 64 height 17
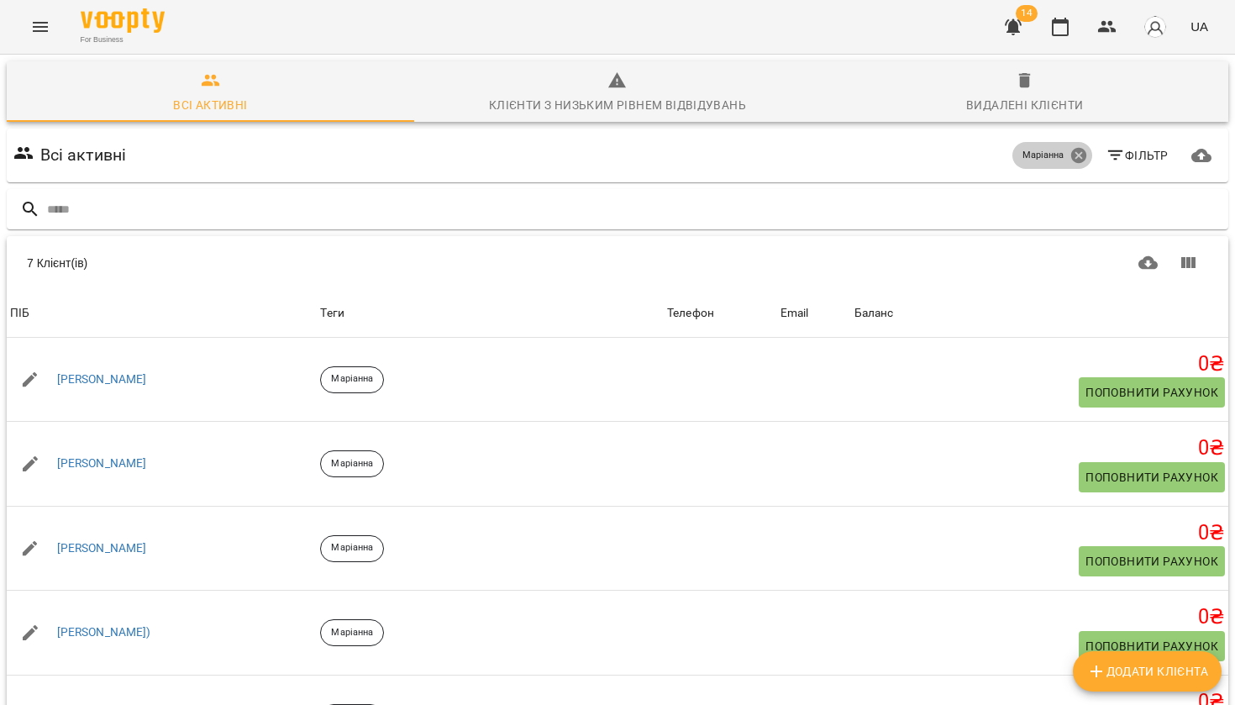
click at [1078, 156] on icon at bounding box center [1078, 155] width 18 height 18
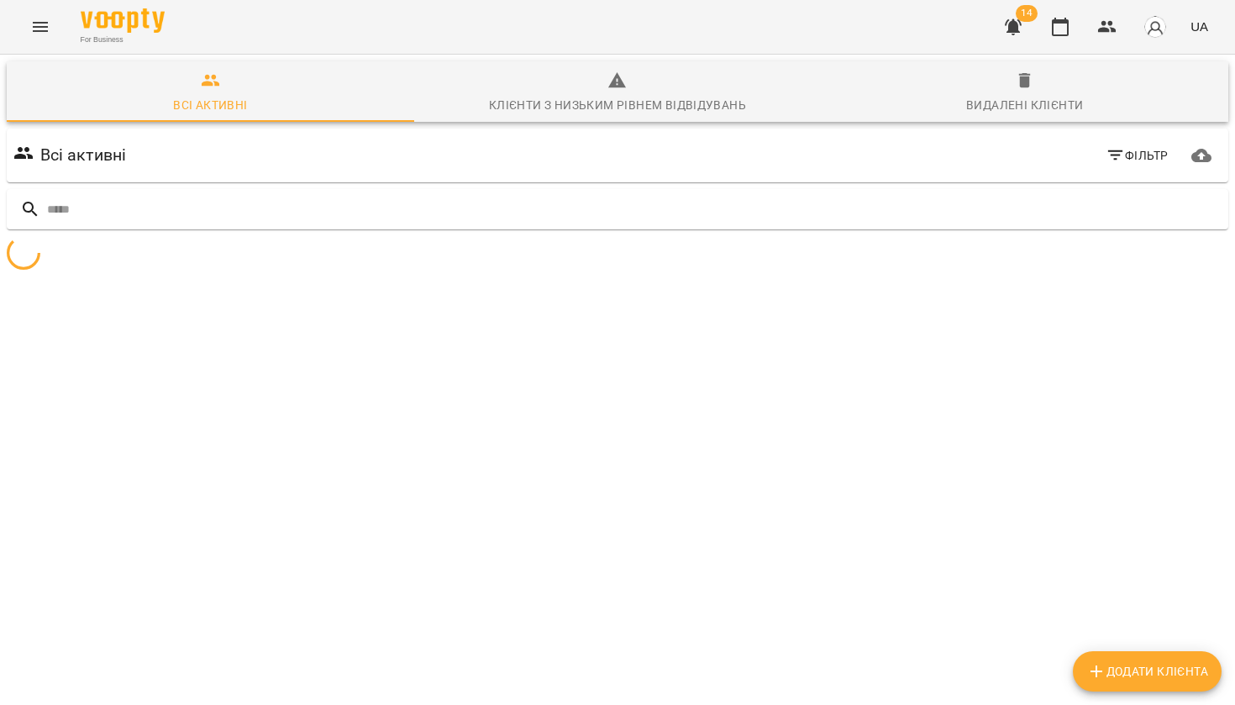
click at [1111, 155] on icon "button" at bounding box center [1114, 155] width 15 height 10
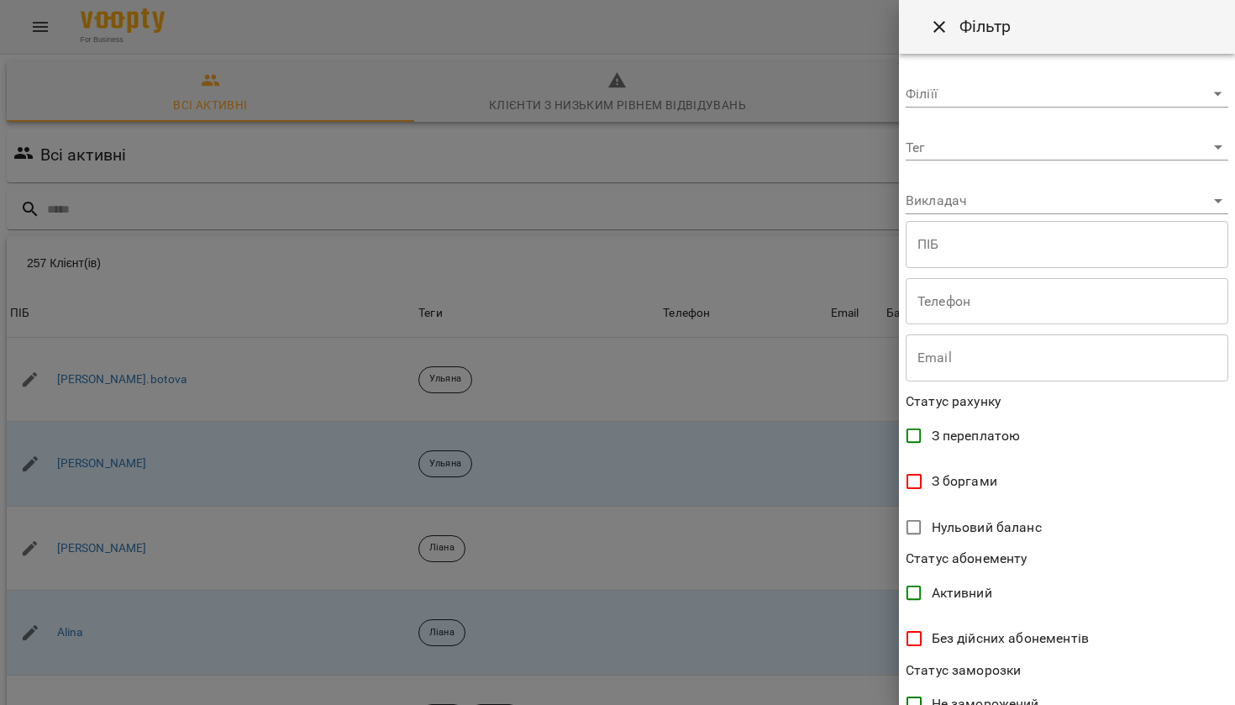
click at [1099, 152] on body "For Business 14 UA Всі активні Клієнти з низьким рівнем відвідувань Видалені кл…" at bounding box center [617, 437] width 1235 height 874
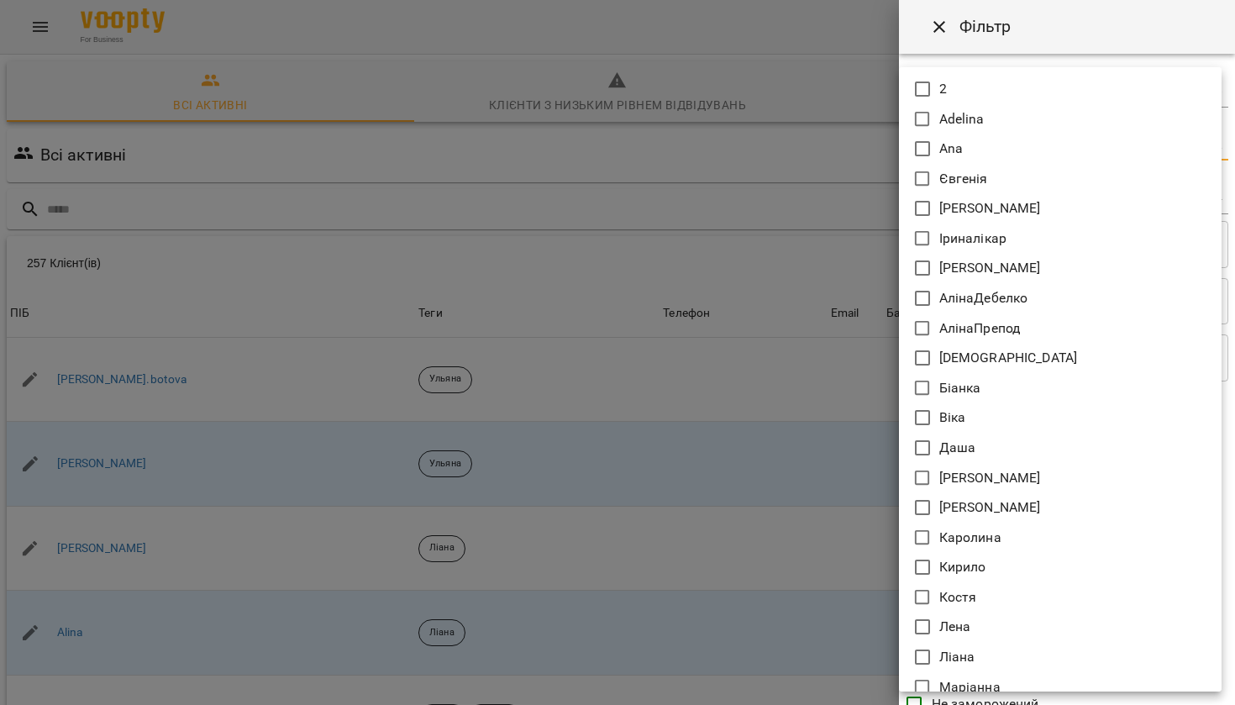
click at [1031, 290] on li "АлінаДебелко" at bounding box center [1060, 298] width 323 height 30
type input "**********"
click at [996, 700] on div at bounding box center [617, 352] width 1235 height 705
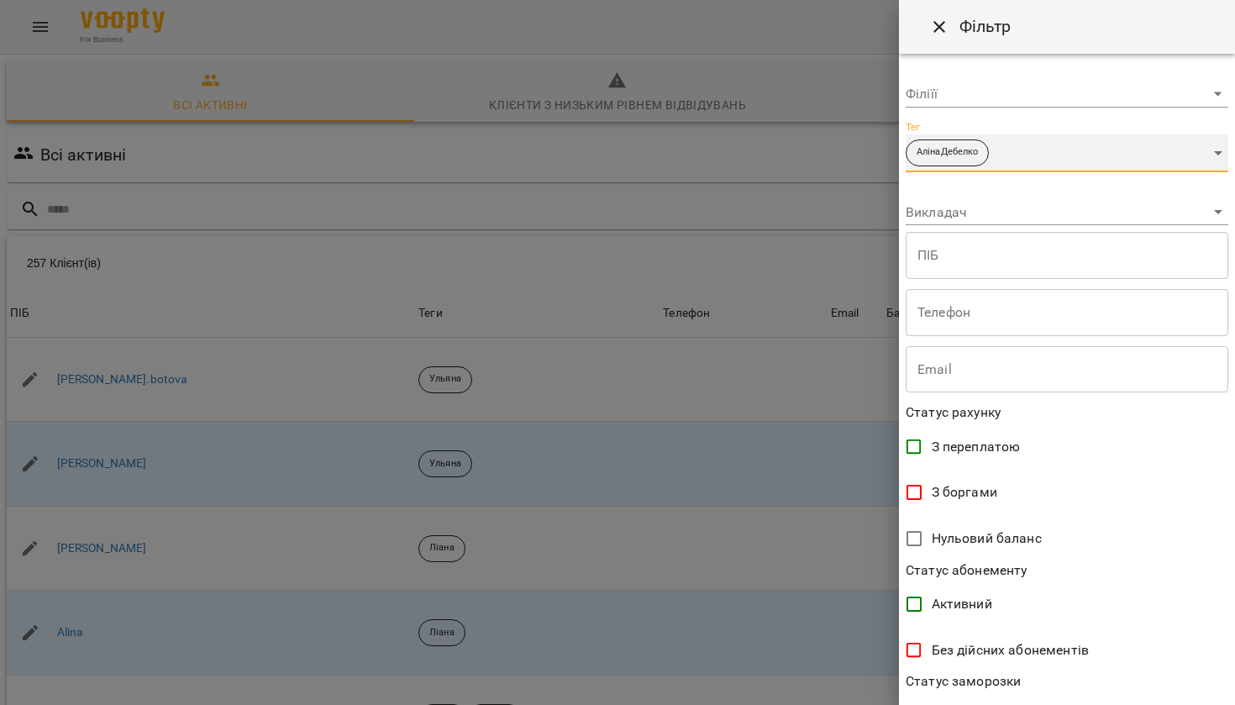
scroll to position [240, 0]
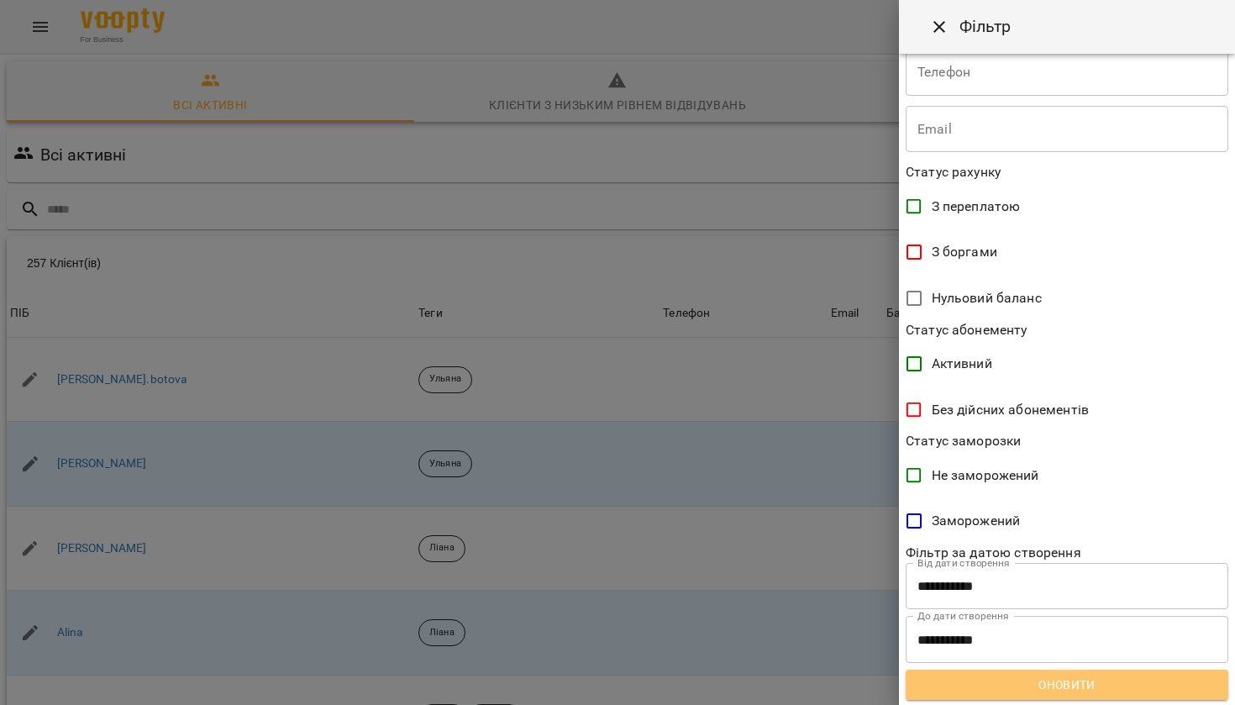
click at [1000, 680] on span "Оновити" at bounding box center [1067, 684] width 296 height 20
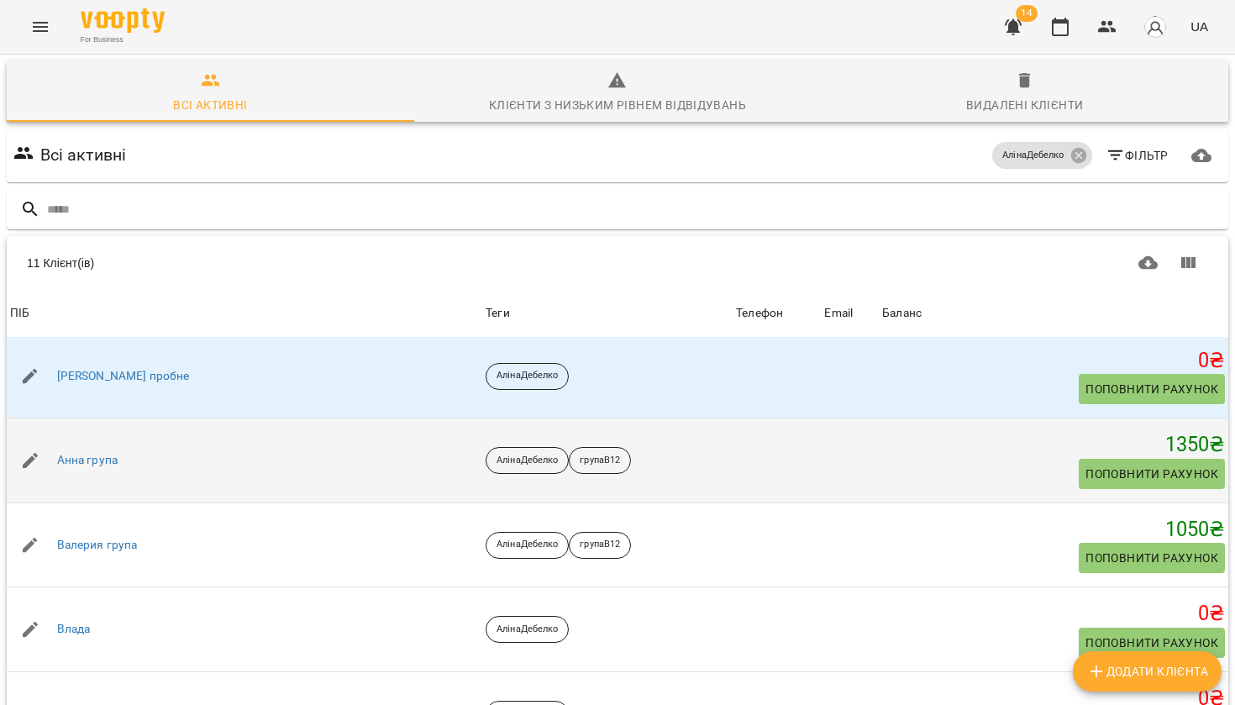
scroll to position [1, 0]
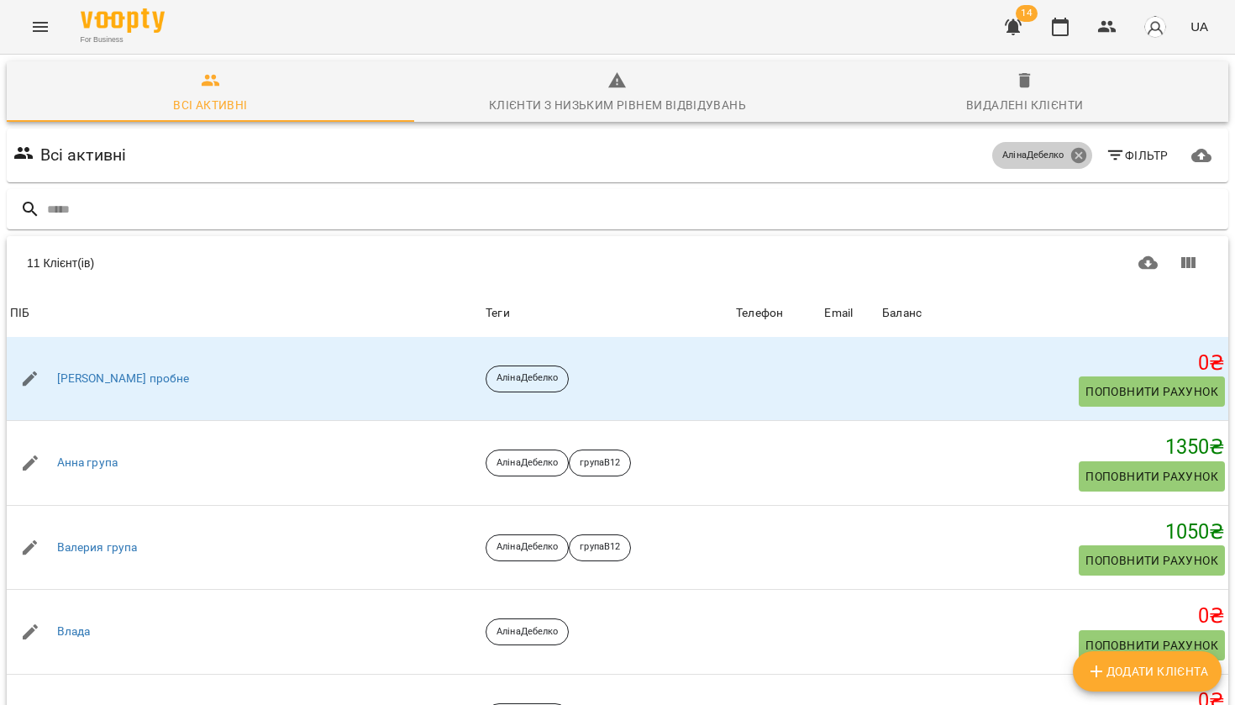
click at [1080, 156] on icon at bounding box center [1077, 155] width 15 height 15
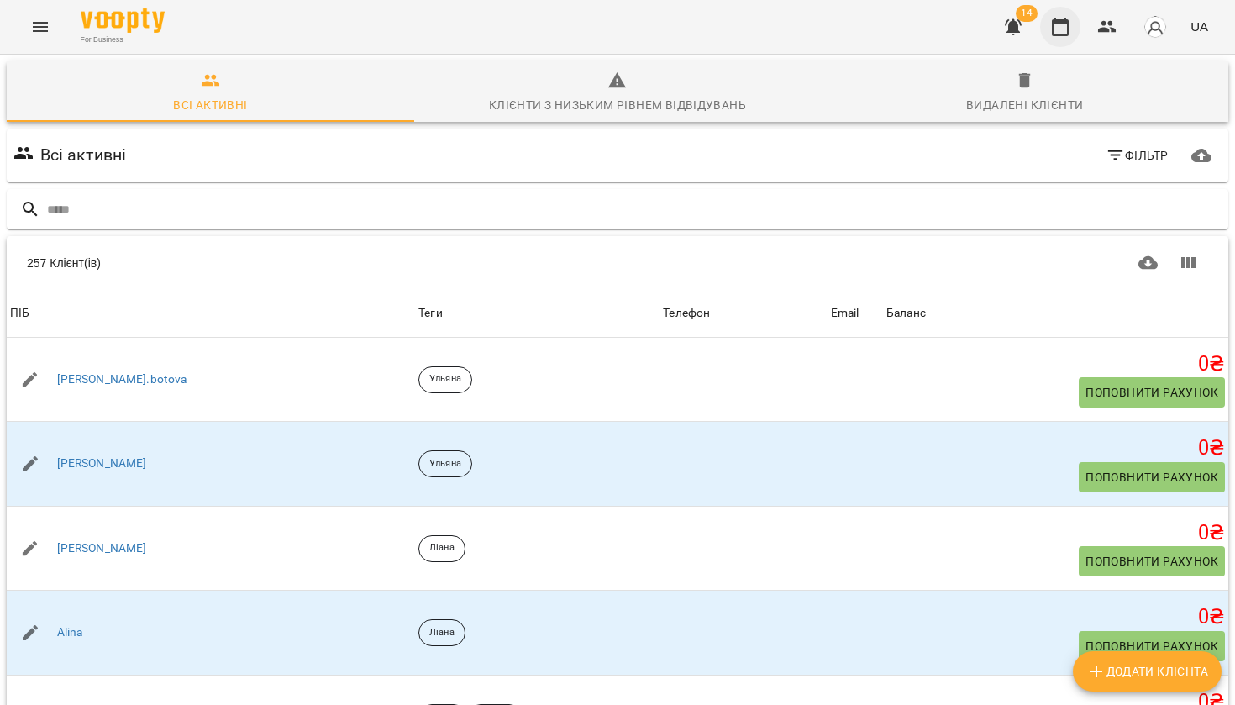
click at [1062, 38] on button "button" at bounding box center [1060, 27] width 40 height 40
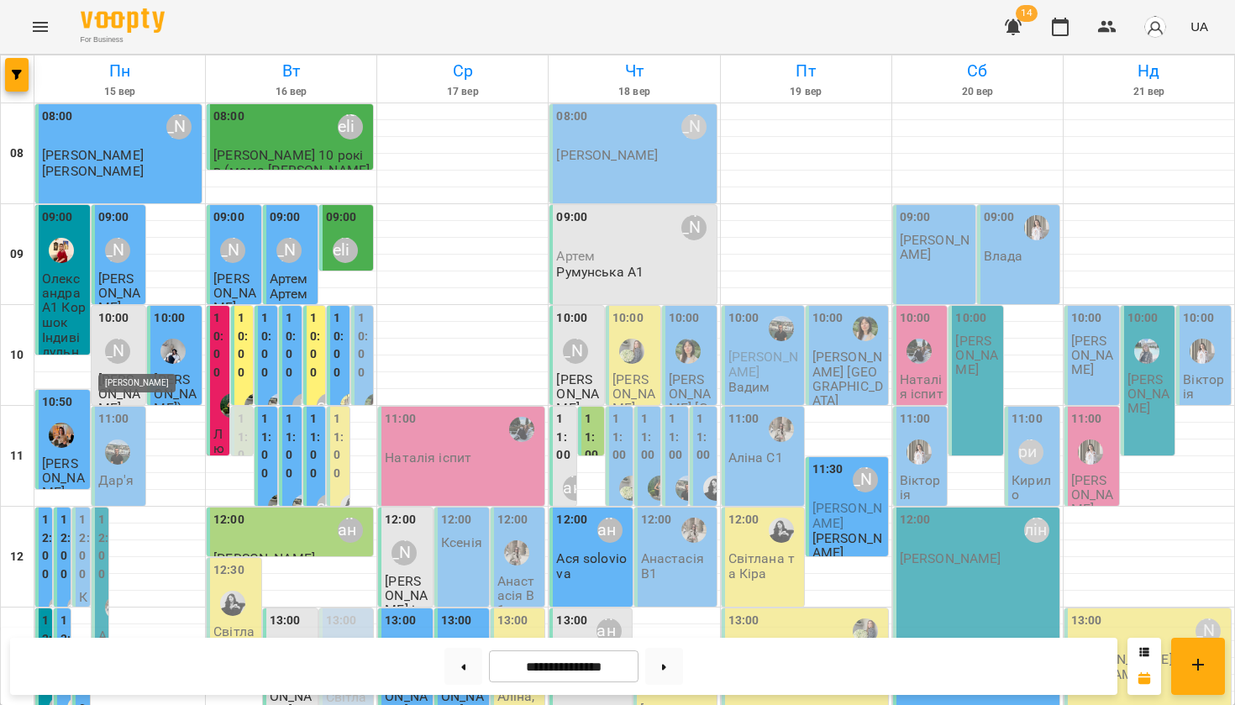
click at [113, 358] on div "[PERSON_NAME]" at bounding box center [117, 350] width 25 height 25
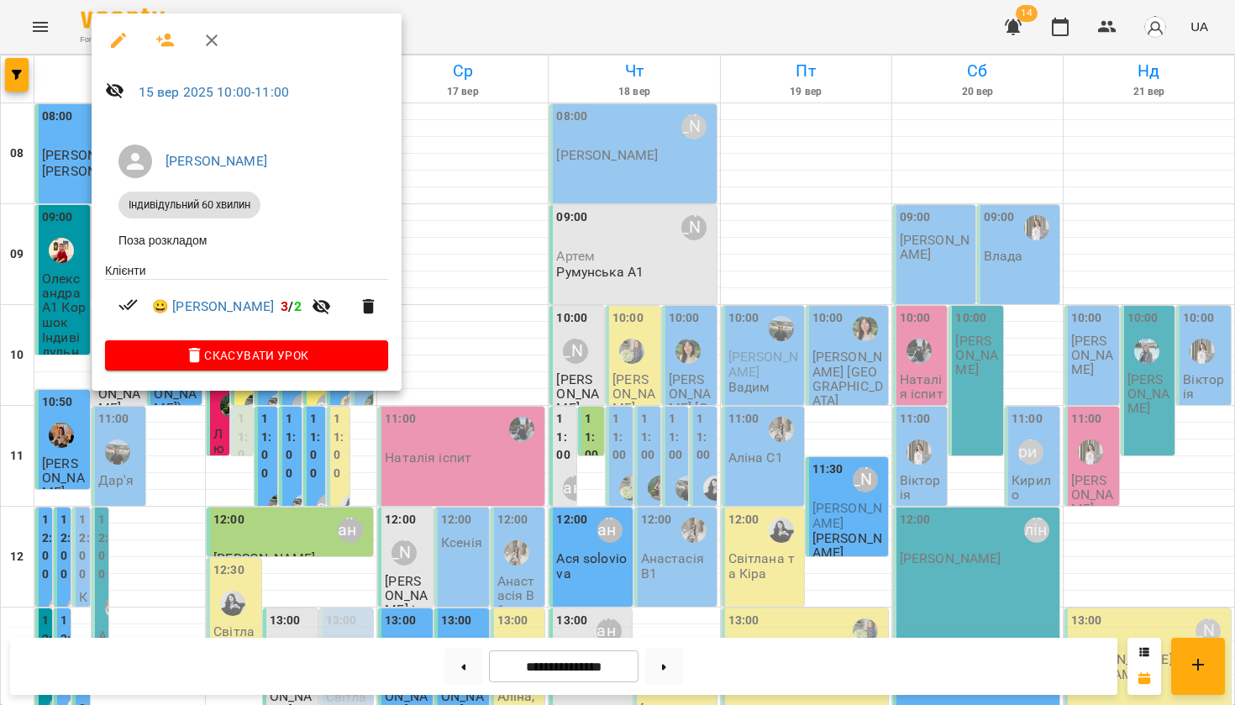
click at [478, 130] on div at bounding box center [617, 352] width 1235 height 705
